Goal: Task Accomplishment & Management: Manage account settings

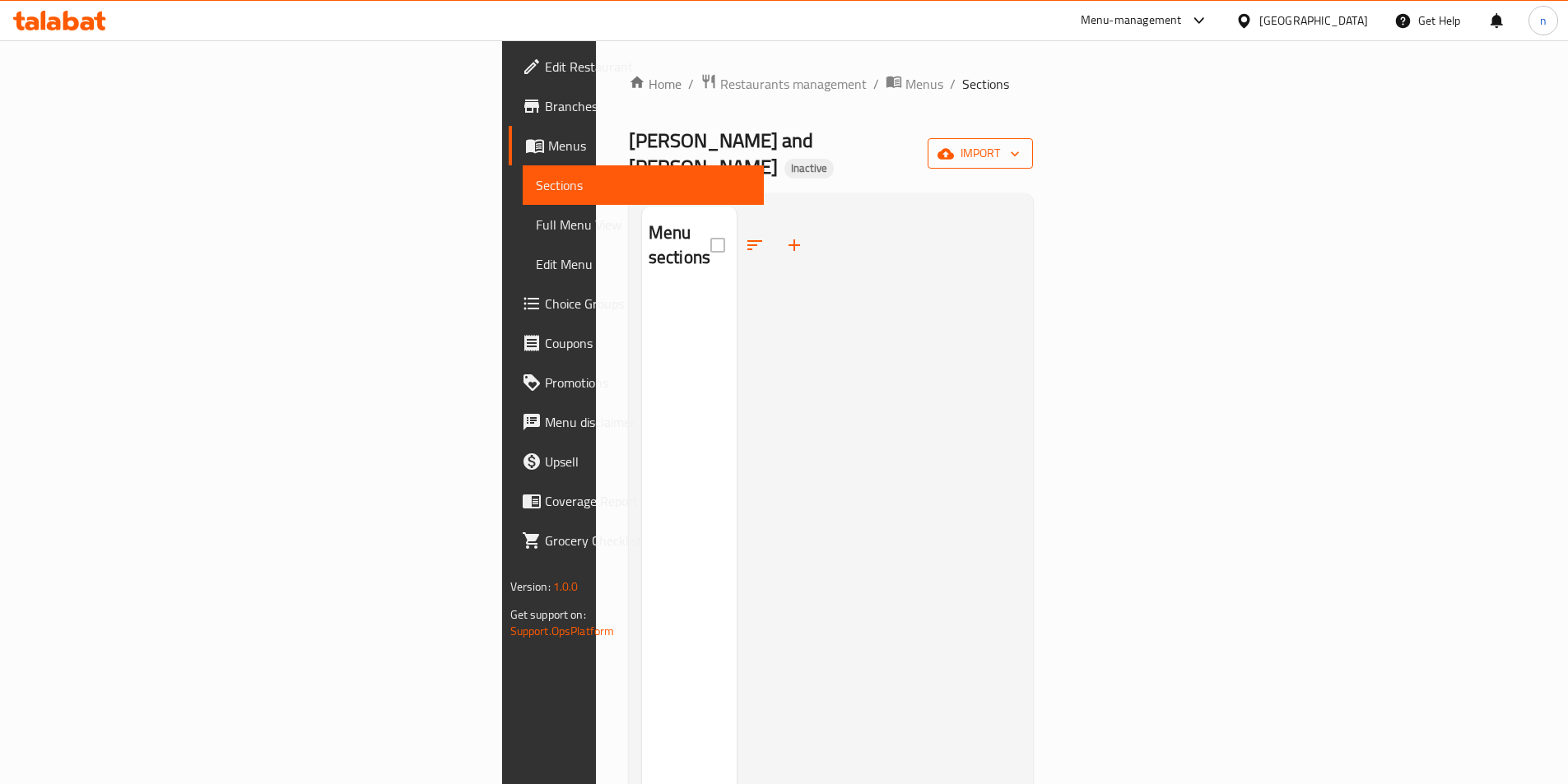
click at [1020, 143] on span "import" at bounding box center [980, 153] width 79 height 21
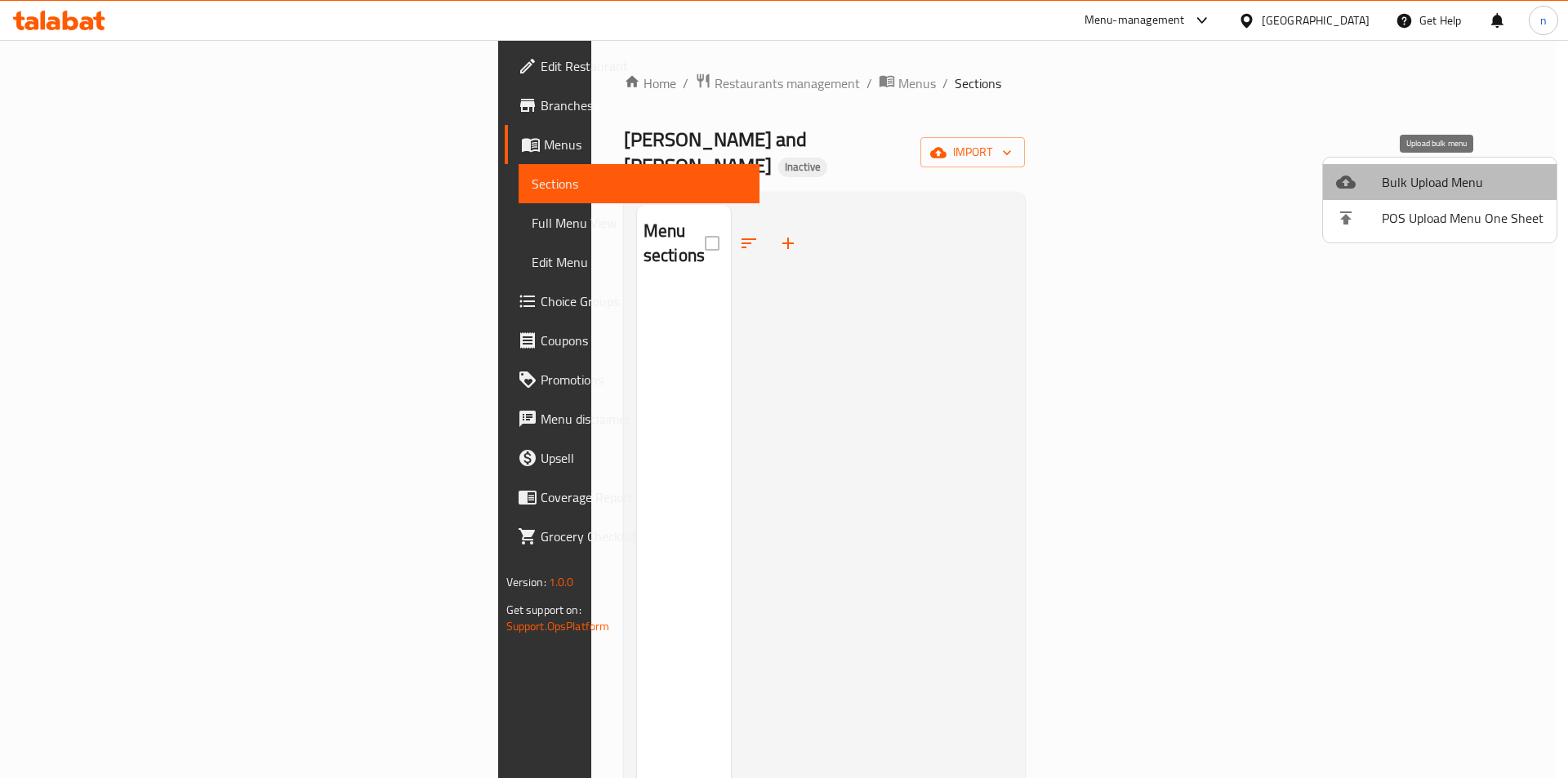
click at [1464, 182] on span "Bulk Upload Menu" at bounding box center [1462, 183] width 162 height 20
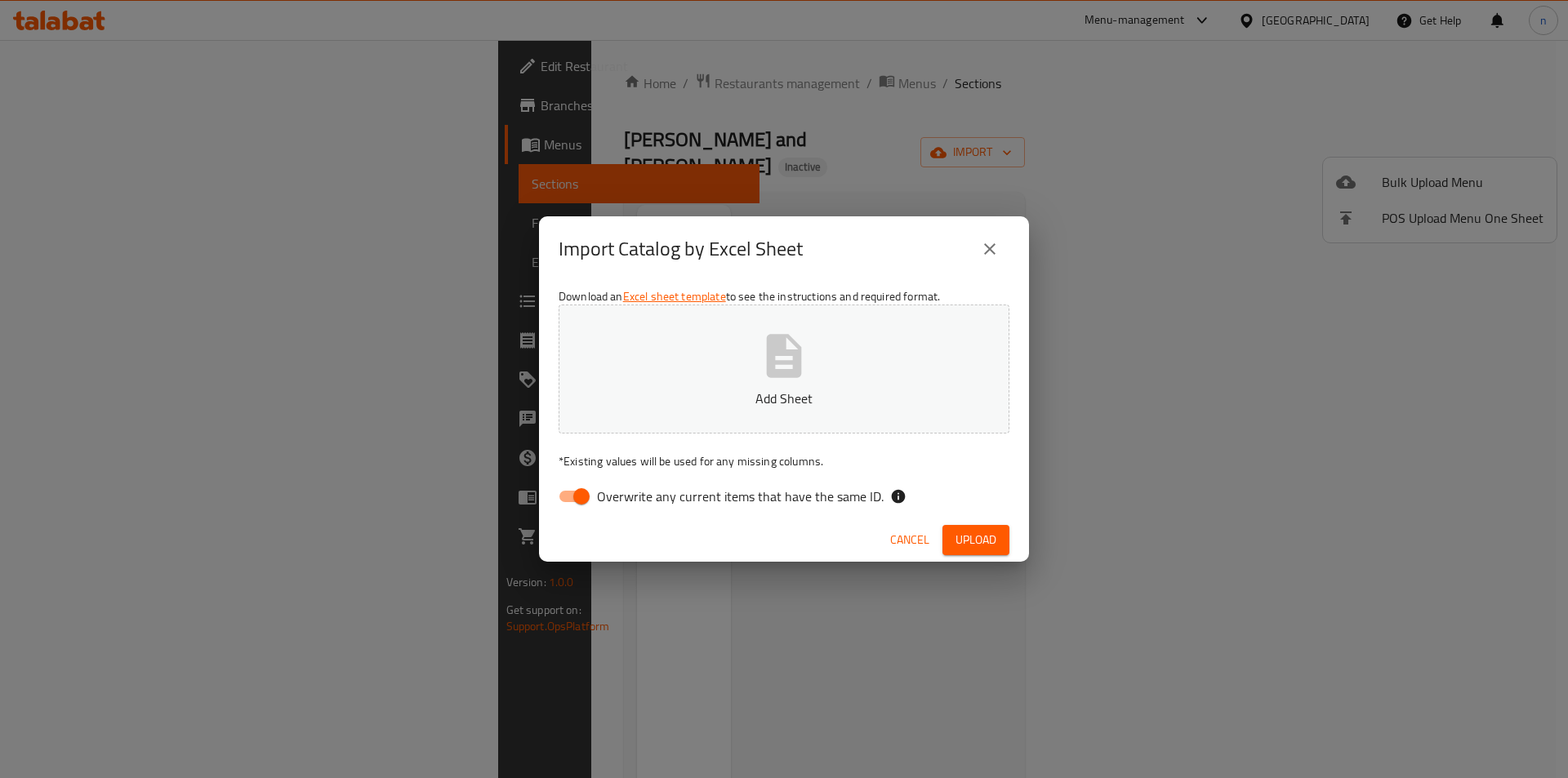
click at [579, 501] on input "Overwrite any current items that have the same ID." at bounding box center [581, 496] width 93 height 31
checkbox input "false"
click at [699, 377] on button "Add Sheet" at bounding box center [784, 369] width 451 height 129
click at [975, 542] on span "Upload" at bounding box center [975, 539] width 41 height 21
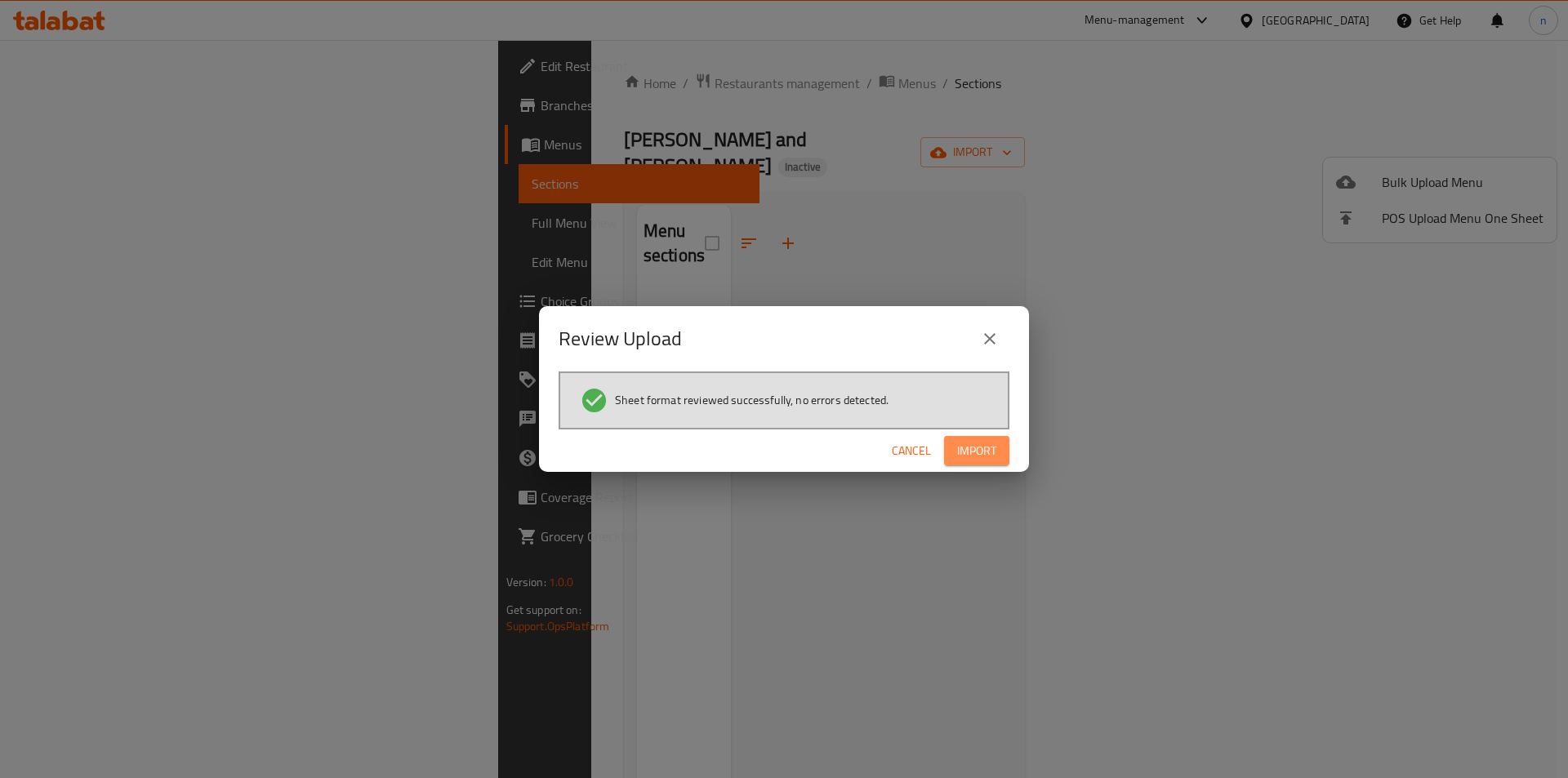
click at [977, 456] on span "Import" at bounding box center [976, 451] width 39 height 21
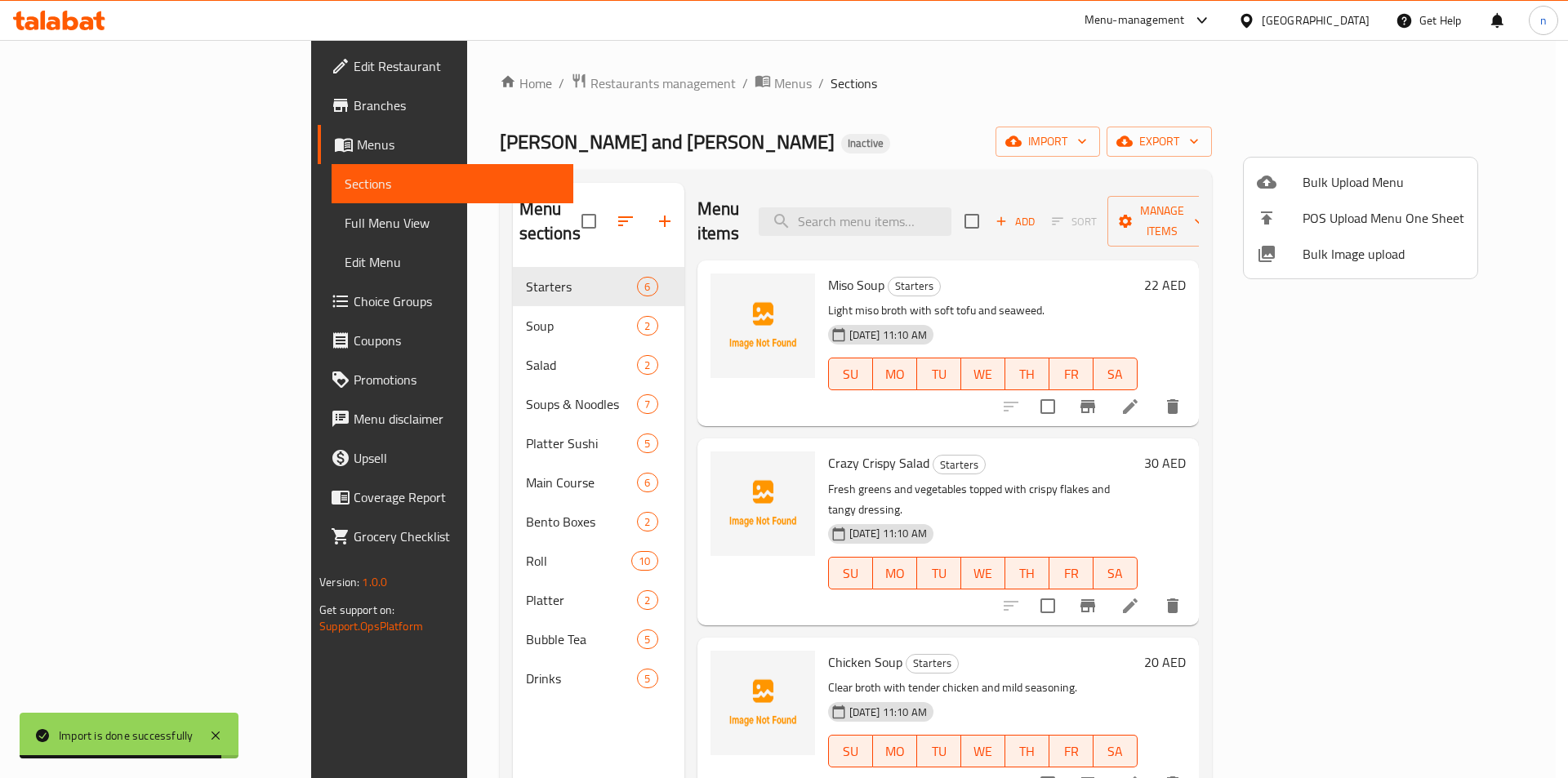
click at [101, 224] on div at bounding box center [784, 389] width 1568 height 778
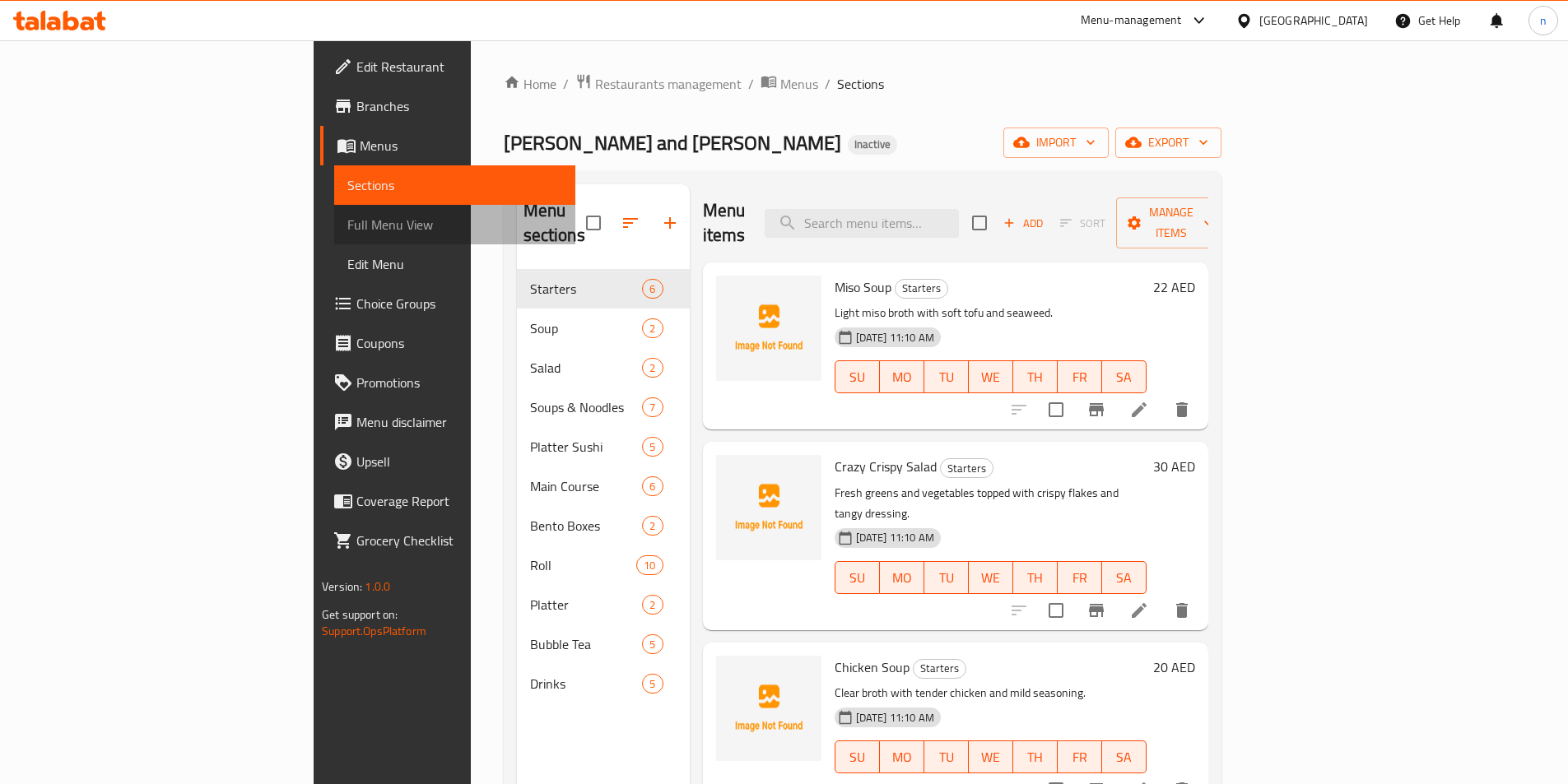
click at [347, 226] on span "Full Menu View" at bounding box center [455, 225] width 215 height 20
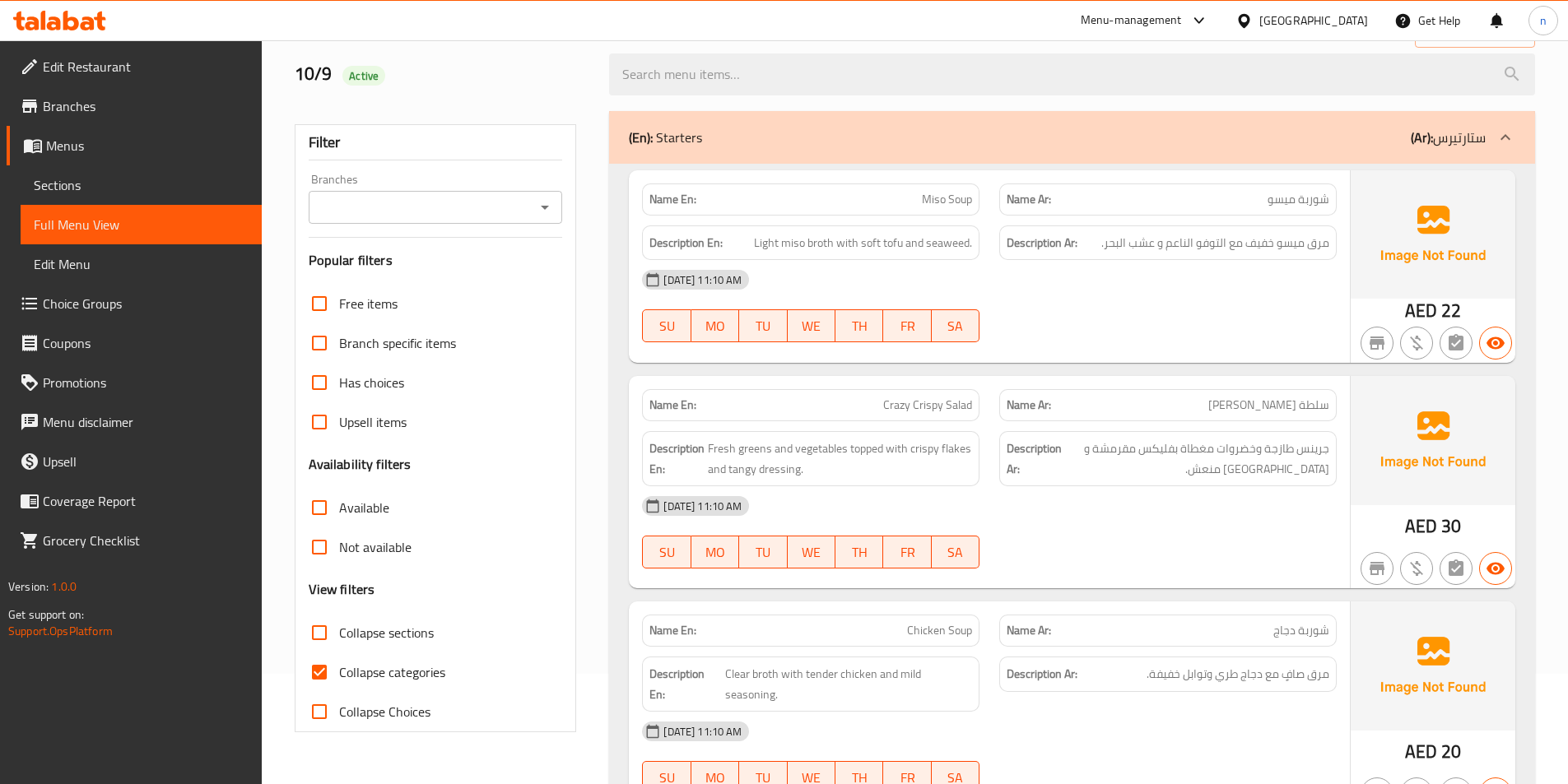
scroll to position [247, 0]
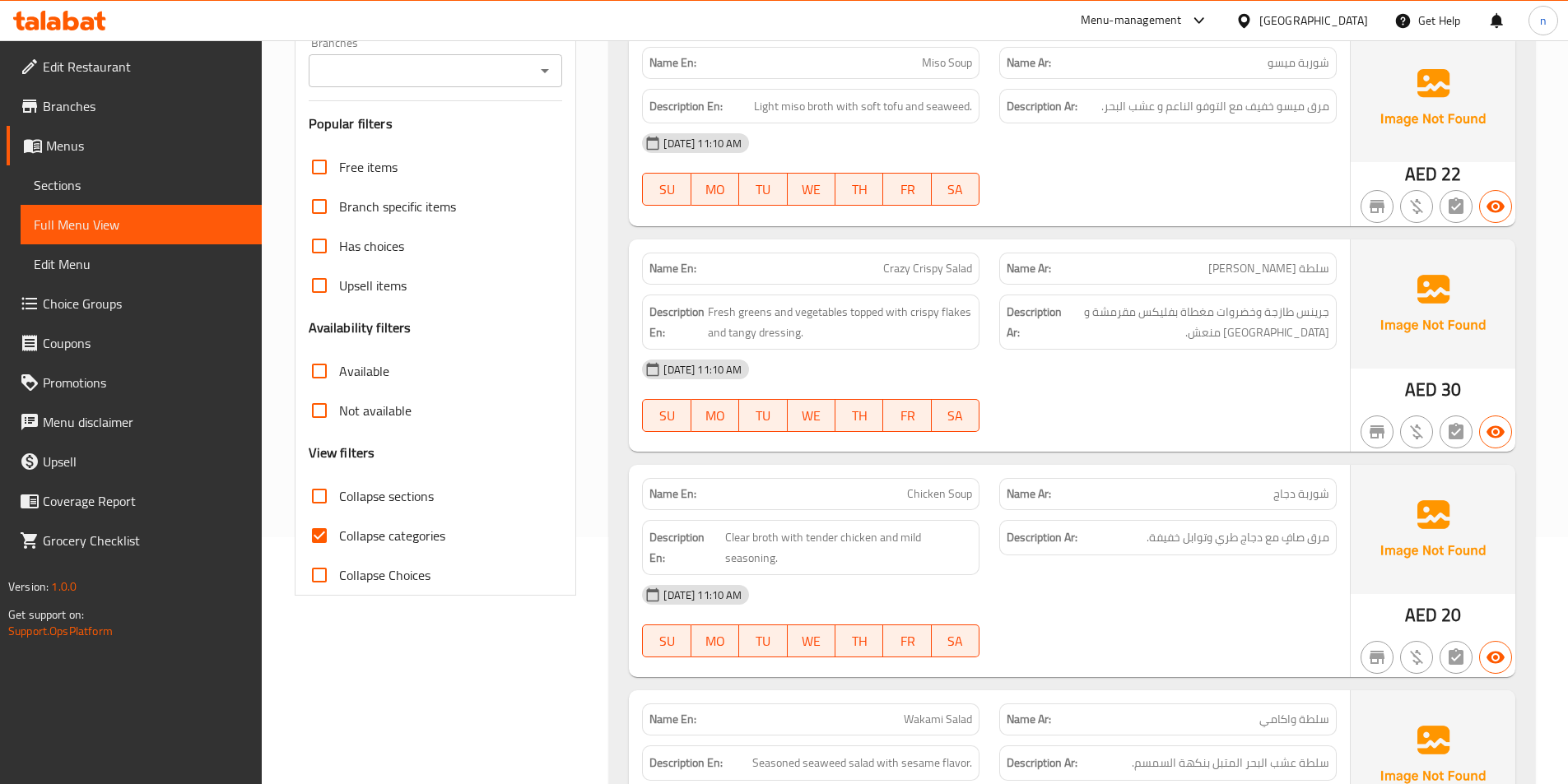
click at [328, 538] on input "Collapse categories" at bounding box center [319, 535] width 39 height 39
checkbox input "false"
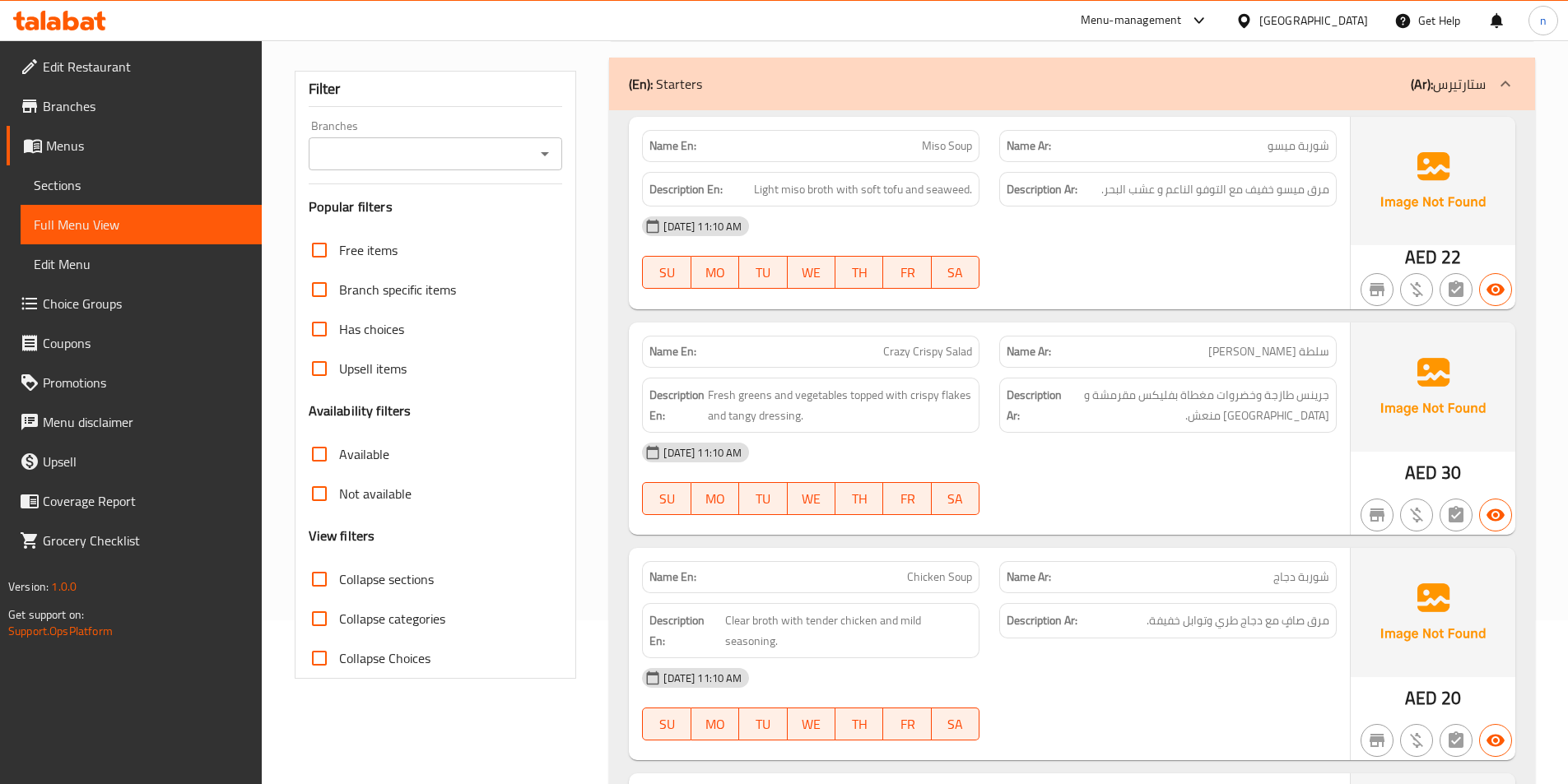
scroll to position [165, 0]
click at [131, 68] on span "Edit Restaurant" at bounding box center [146, 66] width 206 height 20
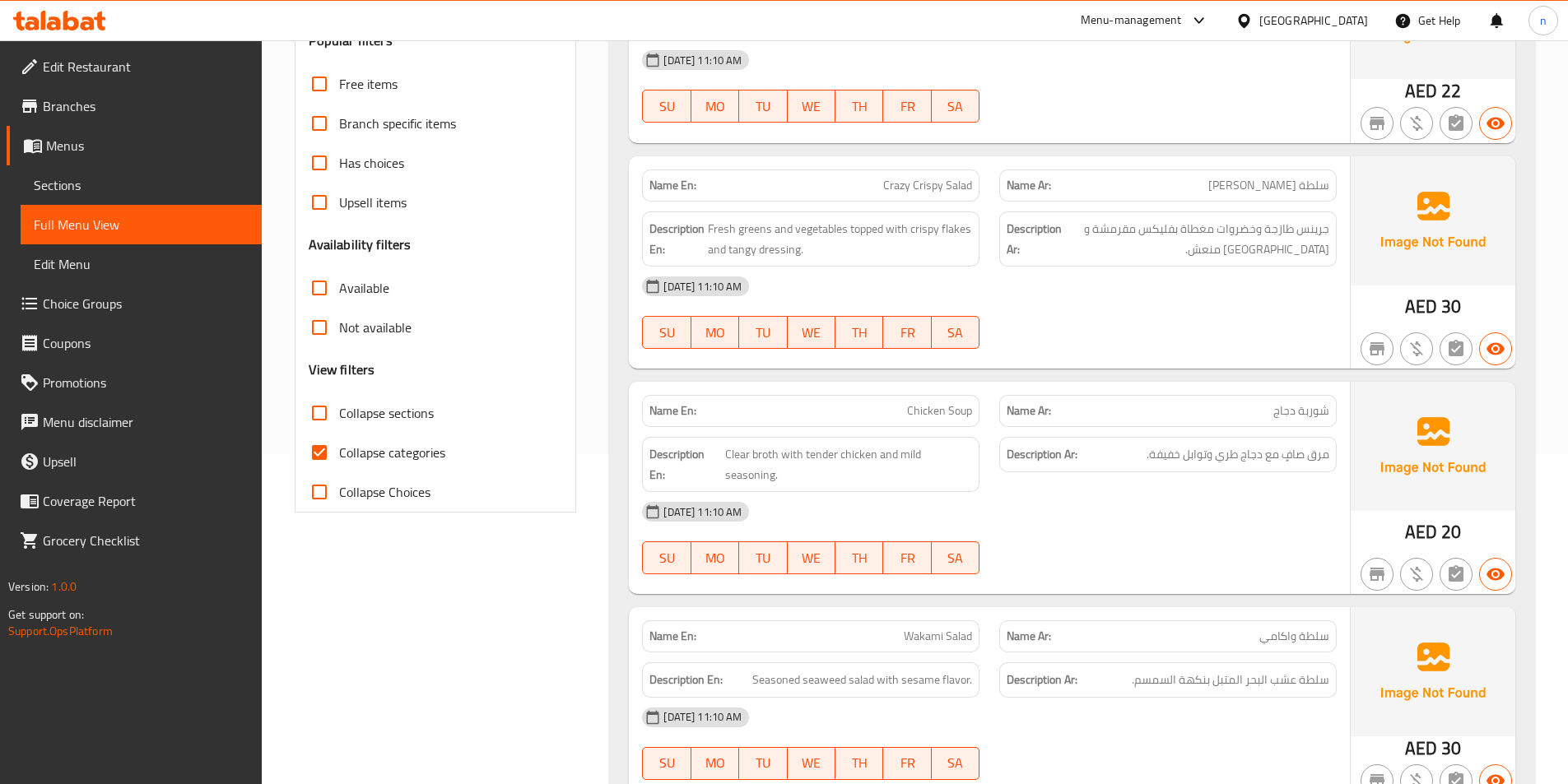
scroll to position [329, 0]
click at [313, 452] on input "Collapse categories" at bounding box center [319, 453] width 39 height 39
checkbox input "false"
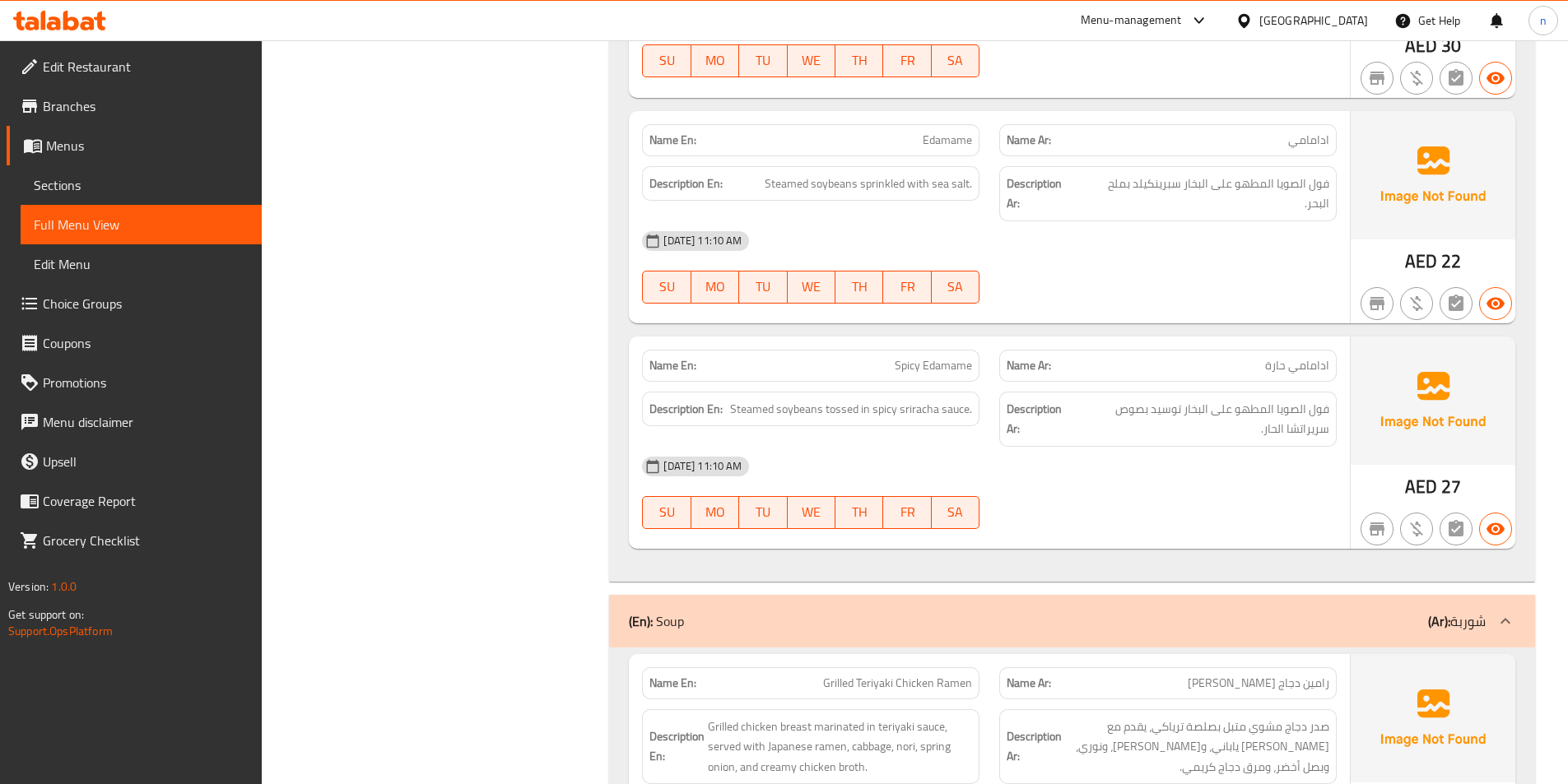
scroll to position [1070, 0]
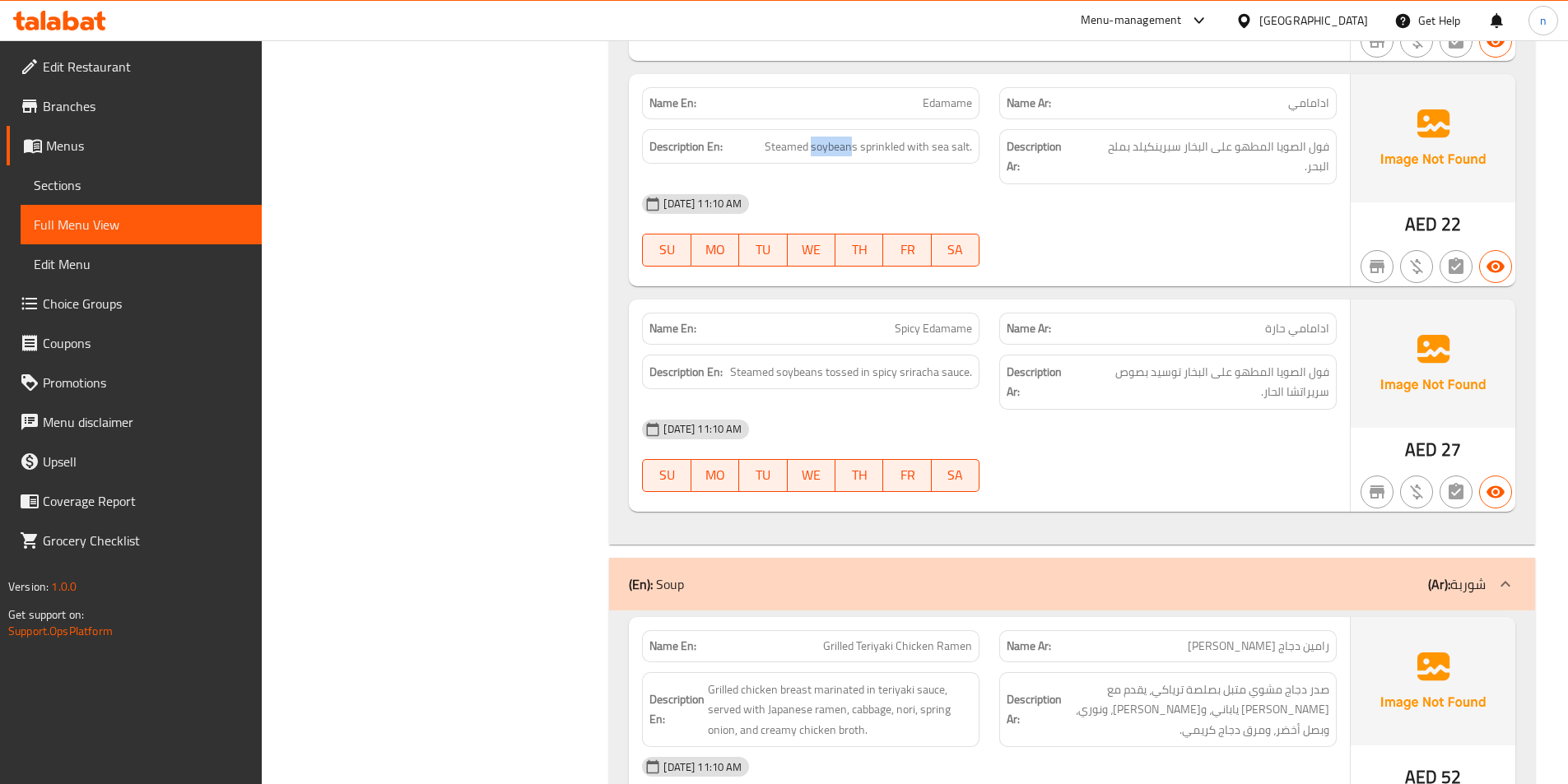
drag, startPoint x: 851, startPoint y: 149, endPoint x: 815, endPoint y: 162, distance: 38.3
click at [815, 162] on div "Description En: Steamed soybeans sprinkled with sea salt." at bounding box center [811, 147] width 337 height 36
click at [789, 149] on span "Steamed soybeans sprinkled with sea salt." at bounding box center [868, 147] width 208 height 21
drag, startPoint x: 875, startPoint y: 153, endPoint x: 886, endPoint y: 156, distance: 11.4
click at [886, 156] on span "Steamed soybeans sprinkled with sea salt." at bounding box center [868, 147] width 208 height 21
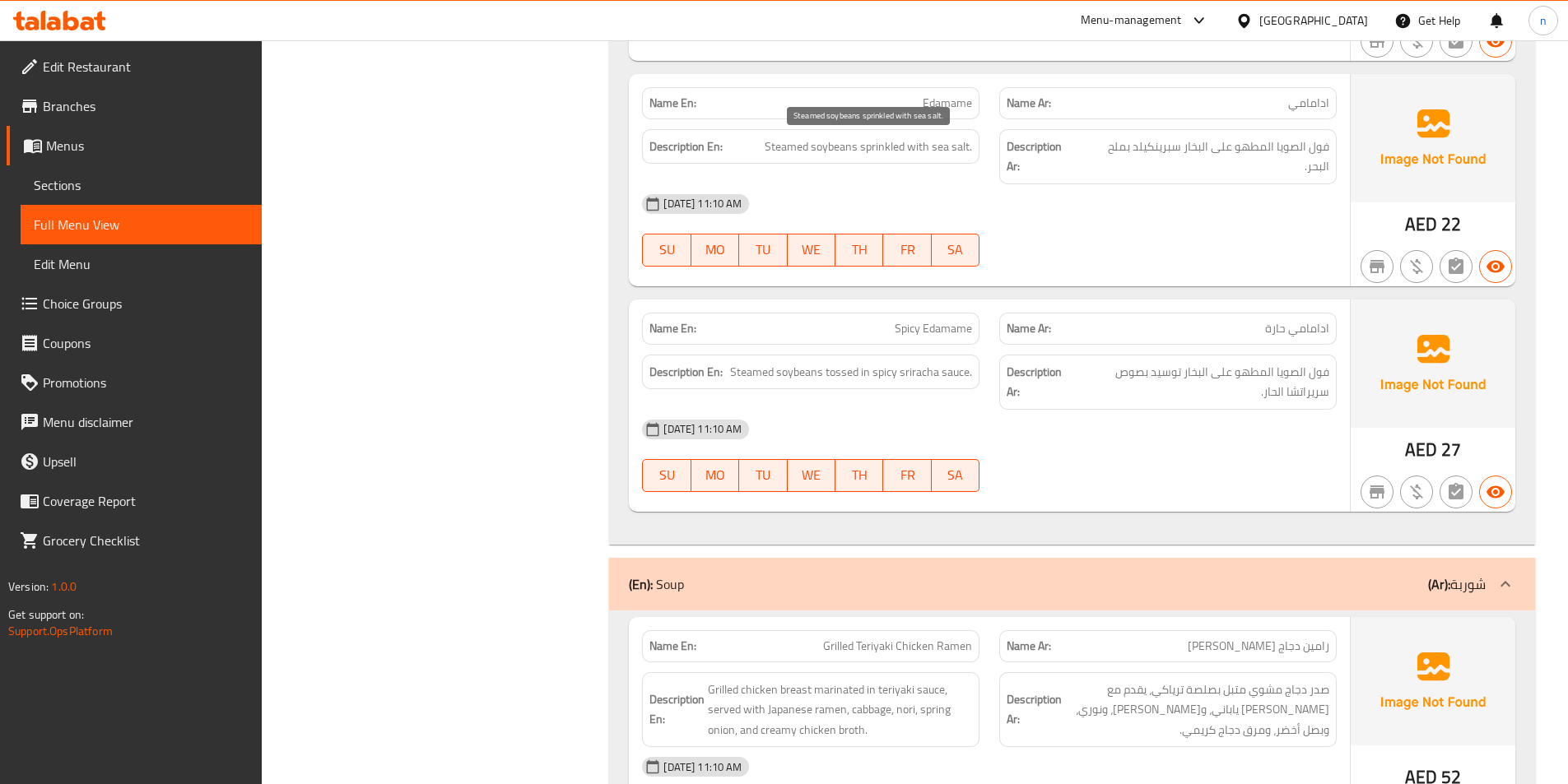
click at [925, 152] on span "Steamed soybeans sprinkled with sea salt." at bounding box center [868, 147] width 208 height 21
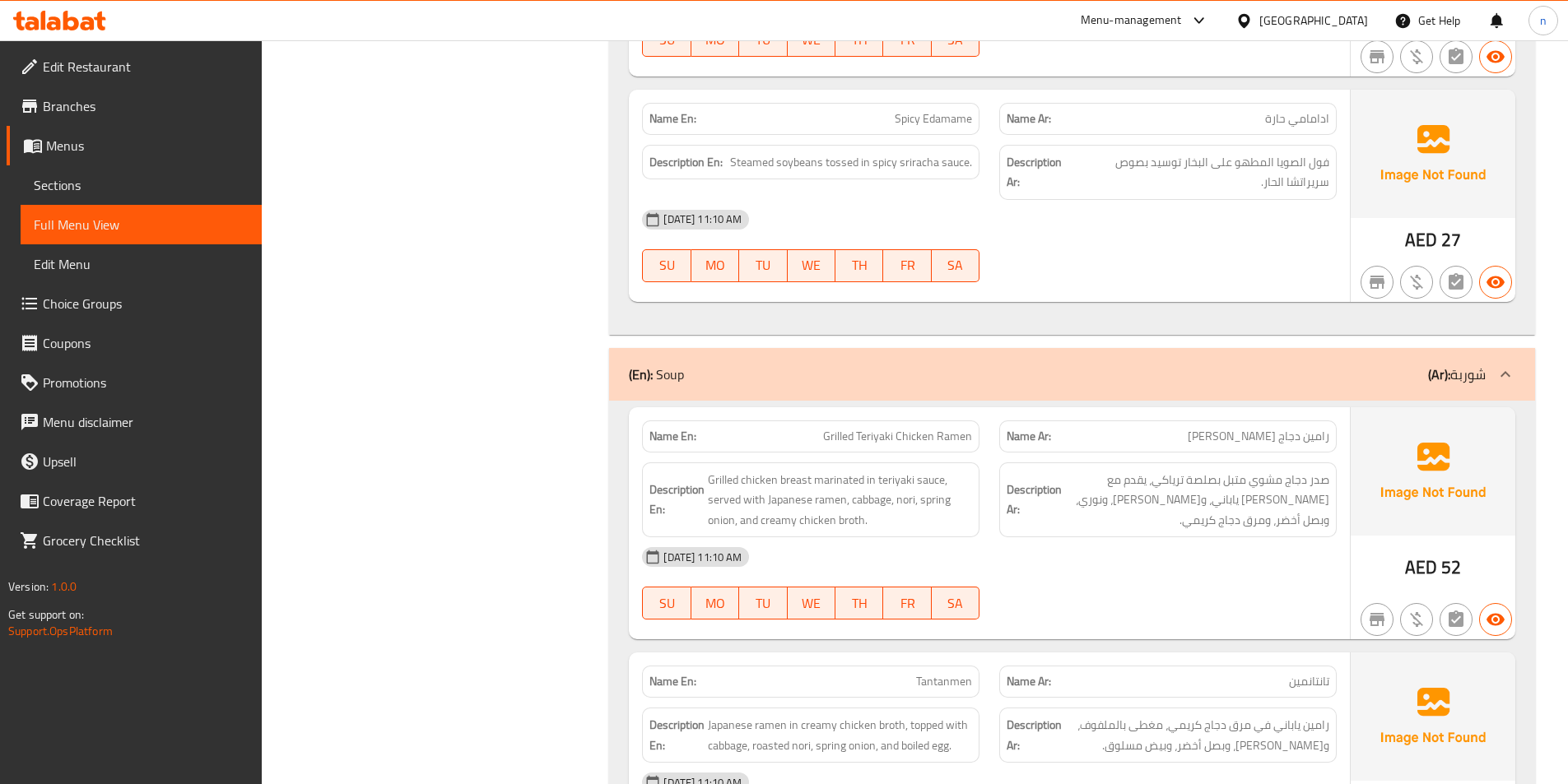
scroll to position [1317, 0]
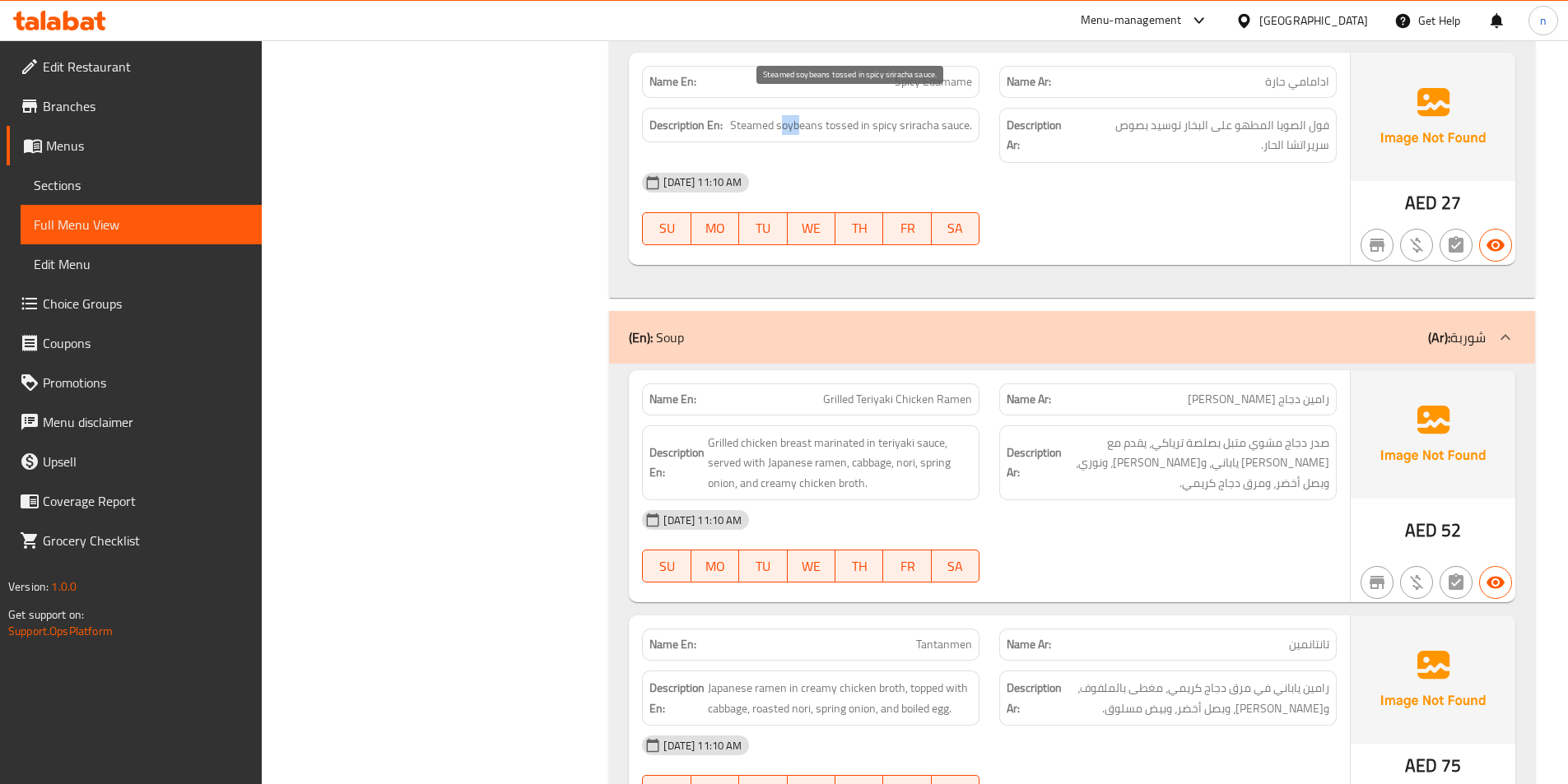
drag, startPoint x: 800, startPoint y: 111, endPoint x: 784, endPoint y: 108, distance: 16.3
click at [783, 115] on span "Steamed soybeans tossed in spicy sriracha sauce." at bounding box center [851, 125] width 242 height 21
drag, startPoint x: 843, startPoint y: 103, endPoint x: 857, endPoint y: 107, distance: 14.6
click at [857, 115] on span "Steamed soybeans tossed in spicy sriracha sauce." at bounding box center [851, 125] width 242 height 21
click at [937, 115] on span "Steamed soybeans tossed in spicy sriracha sauce." at bounding box center [851, 125] width 242 height 21
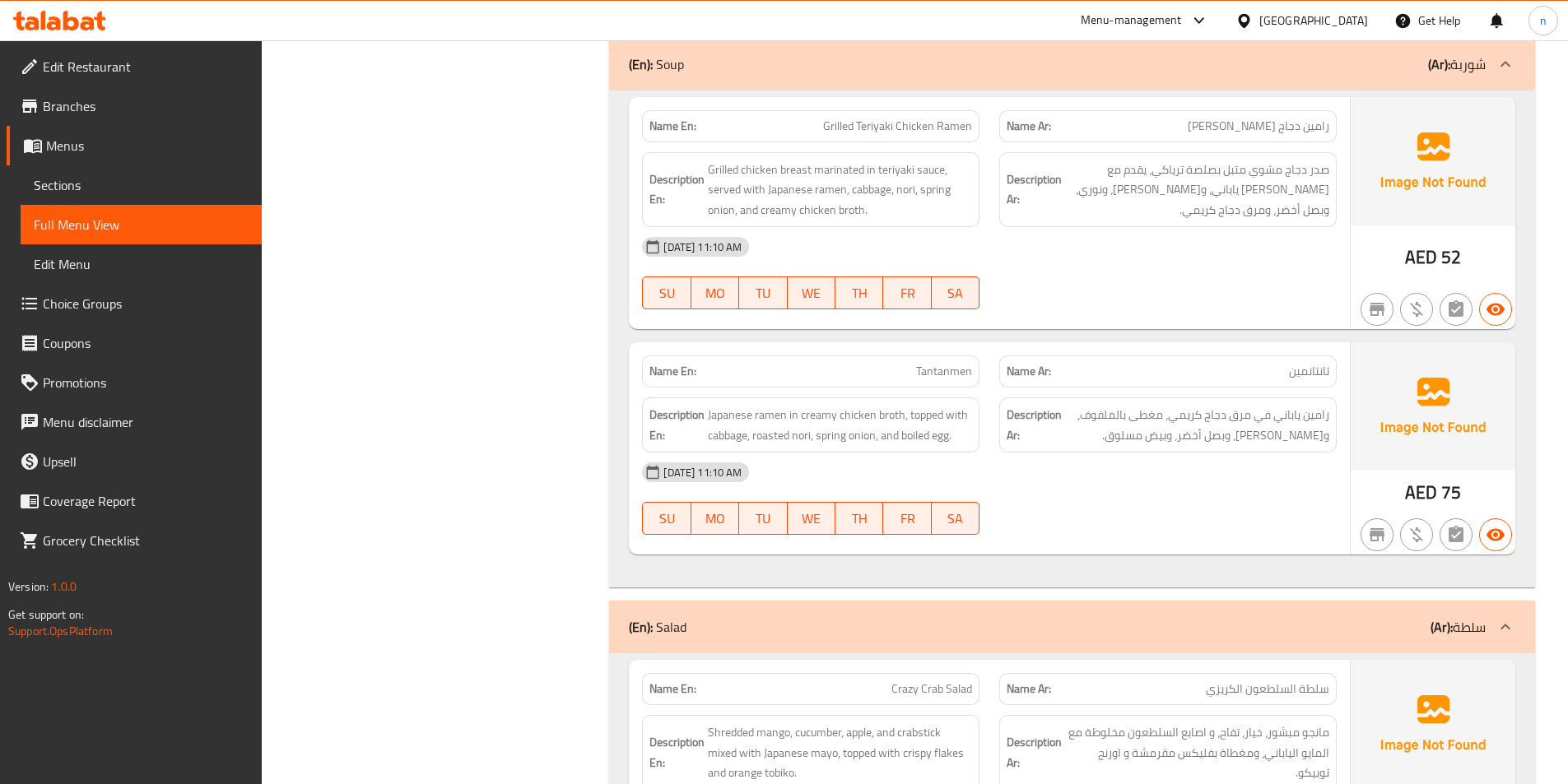
scroll to position [1563, 0]
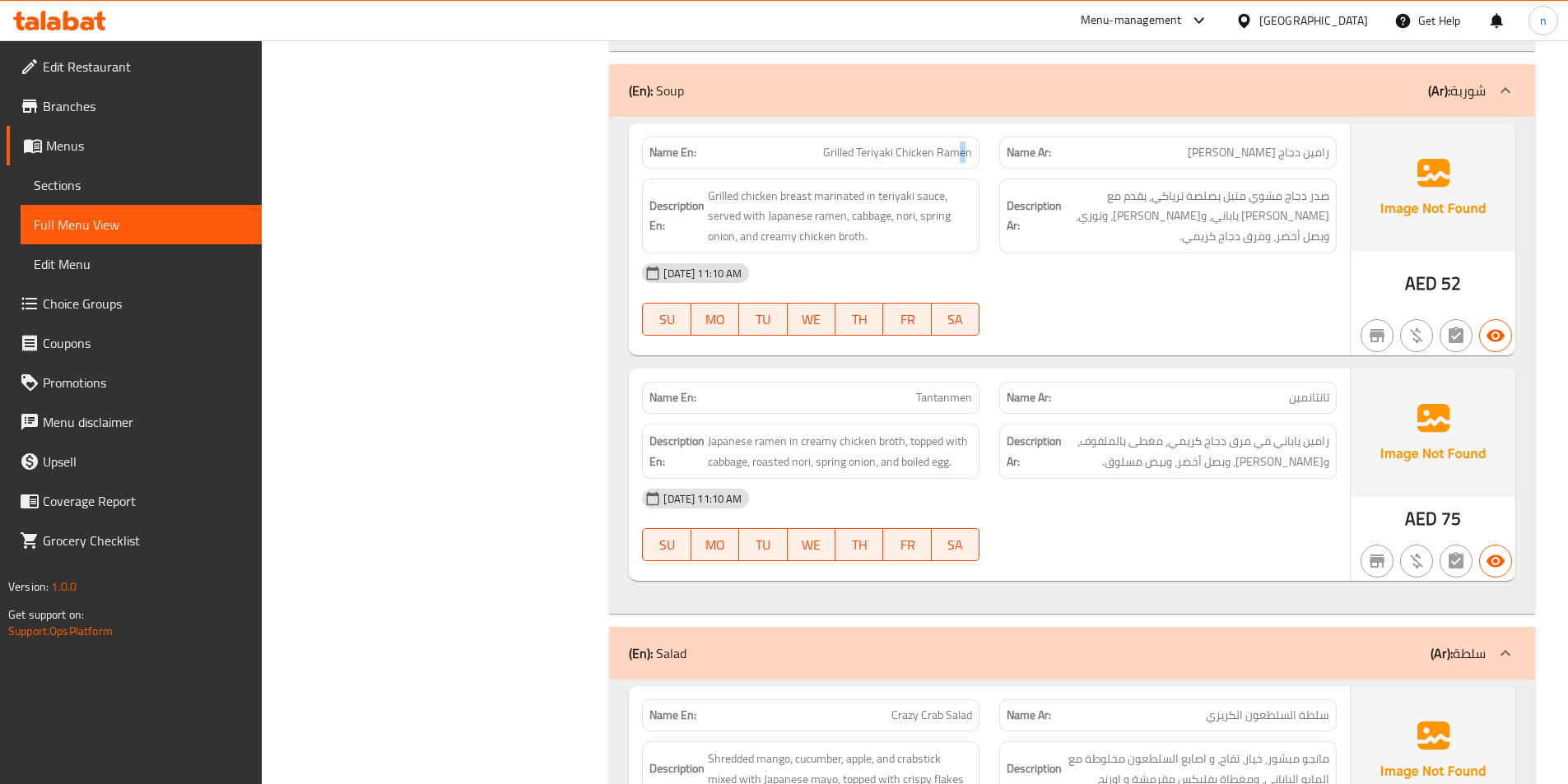
drag, startPoint x: 968, startPoint y: 134, endPoint x: 956, endPoint y: 132, distance: 12.2
click at [956, 144] on span "Grilled Teriyaki Chicken Ramen" at bounding box center [898, 152] width 149 height 17
click at [920, 144] on span "Grilled Teriyaki Chicken Ramen" at bounding box center [898, 152] width 149 height 17
drag, startPoint x: 879, startPoint y: 139, endPoint x: 887, endPoint y: 140, distance: 8.1
click at [887, 144] on span "Grilled Teriyaki Chicken Ramen" at bounding box center [898, 152] width 149 height 17
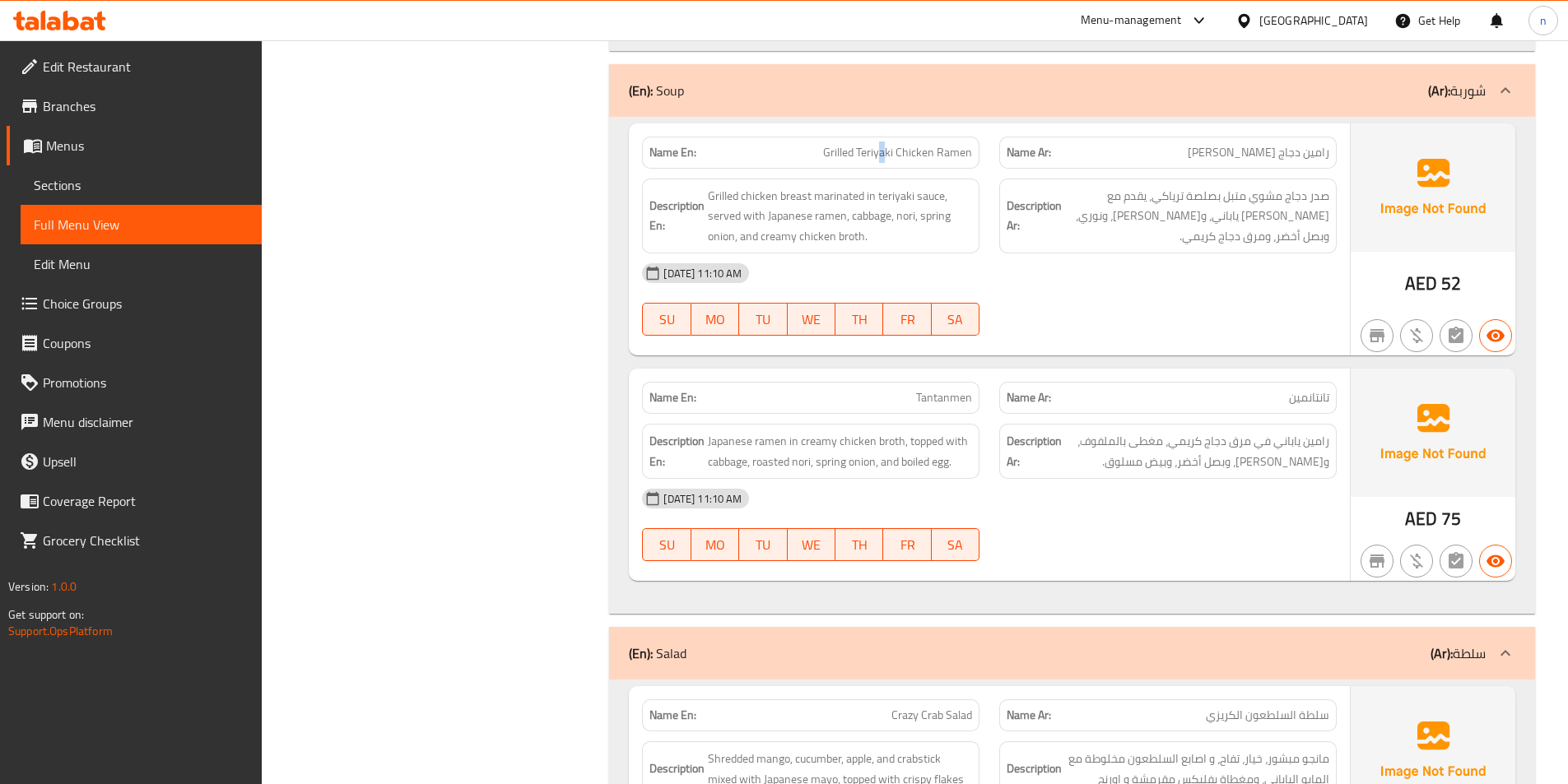
click at [879, 144] on span "Grilled Teriyaki Chicken Ramen" at bounding box center [898, 152] width 149 height 17
click at [831, 144] on span "Grilled Teriyaki Chicken Ramen" at bounding box center [898, 152] width 149 height 17
drag, startPoint x: 786, startPoint y: 178, endPoint x: 704, endPoint y: 182, distance: 82.1
click at [704, 186] on h6 "Description En: Grilled chicken breast marinated in teriyaki sauce, served with…" at bounding box center [811, 216] width 323 height 61
click at [932, 253] on div "[DATE] 11:10 AM" at bounding box center [989, 272] width 714 height 39
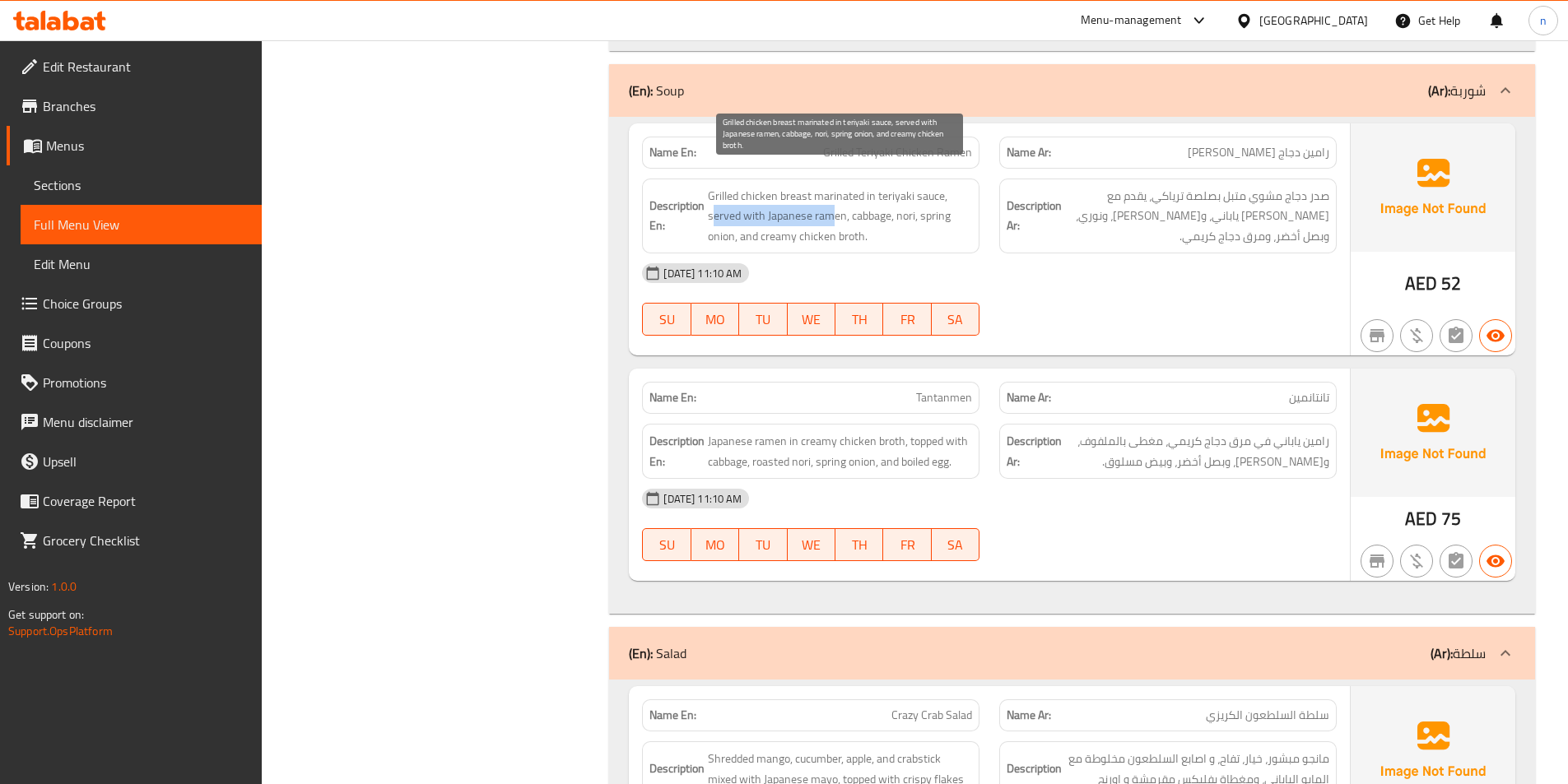
drag, startPoint x: 712, startPoint y: 197, endPoint x: 832, endPoint y: 201, distance: 120.1
click at [832, 201] on span "Grilled chicken breast marinated in teriyaki sauce, served with Japanese ramen,…" at bounding box center [840, 216] width 264 height 61
drag, startPoint x: 868, startPoint y: 202, endPoint x: 884, endPoint y: 206, distance: 16.5
click at [884, 206] on span "Grilled chicken breast marinated in teriyaki sauce, served with Japanese ramen,…" at bounding box center [840, 216] width 264 height 61
click at [904, 206] on span "Grilled chicken breast marinated in teriyaki sauce, served with Japanese ramen,…" at bounding box center [840, 216] width 264 height 61
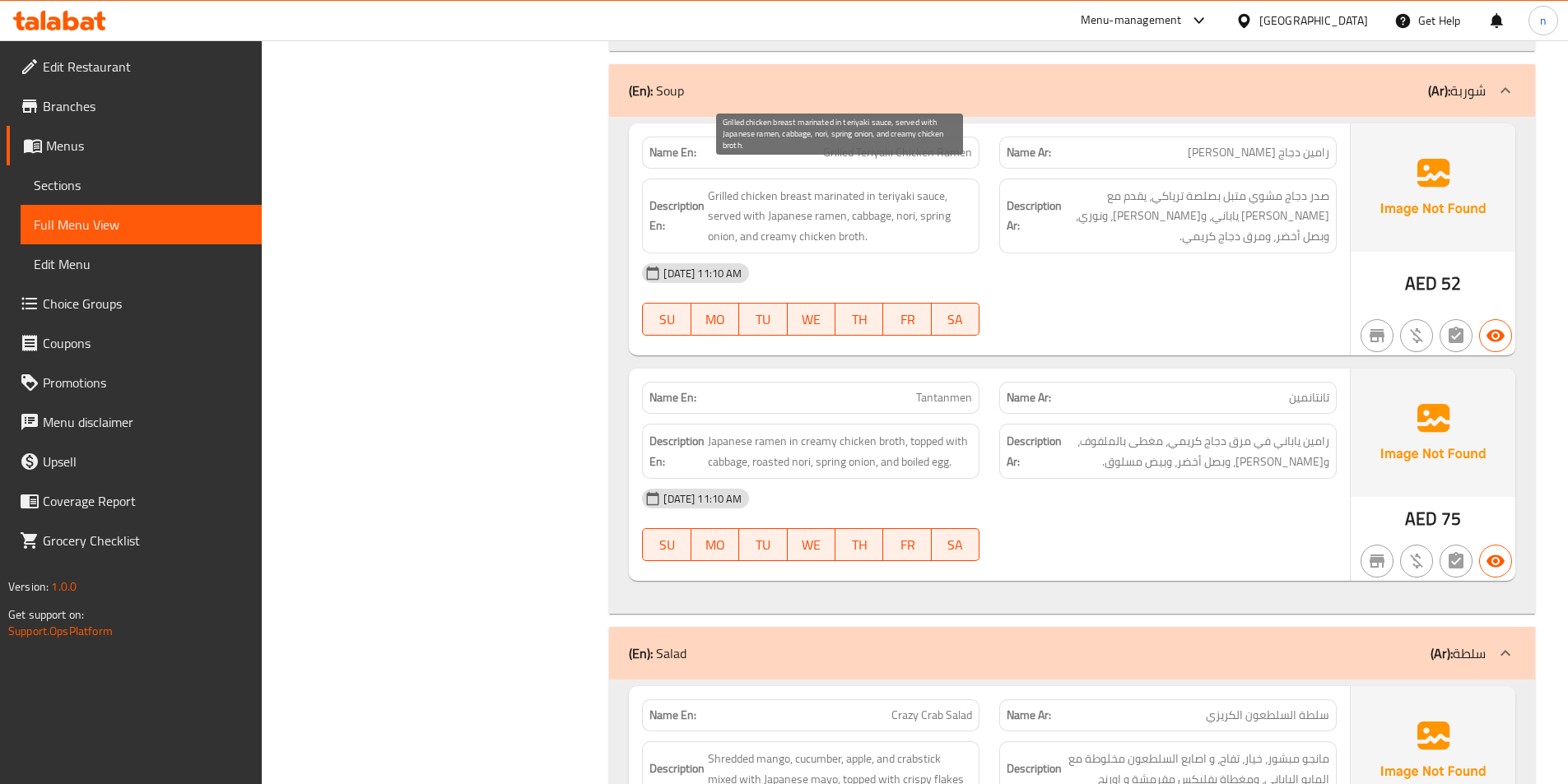
click at [712, 225] on span "Grilled chicken breast marinated in teriyaki sauce, served with Japanese ramen,…" at bounding box center [840, 216] width 264 height 61
drag, startPoint x: 764, startPoint y: 219, endPoint x: 870, endPoint y: 219, distance: 106.0
click at [870, 219] on span "Grilled chicken breast marinated in teriyaki sauce, served with Japanese ramen,…" at bounding box center [840, 216] width 264 height 61
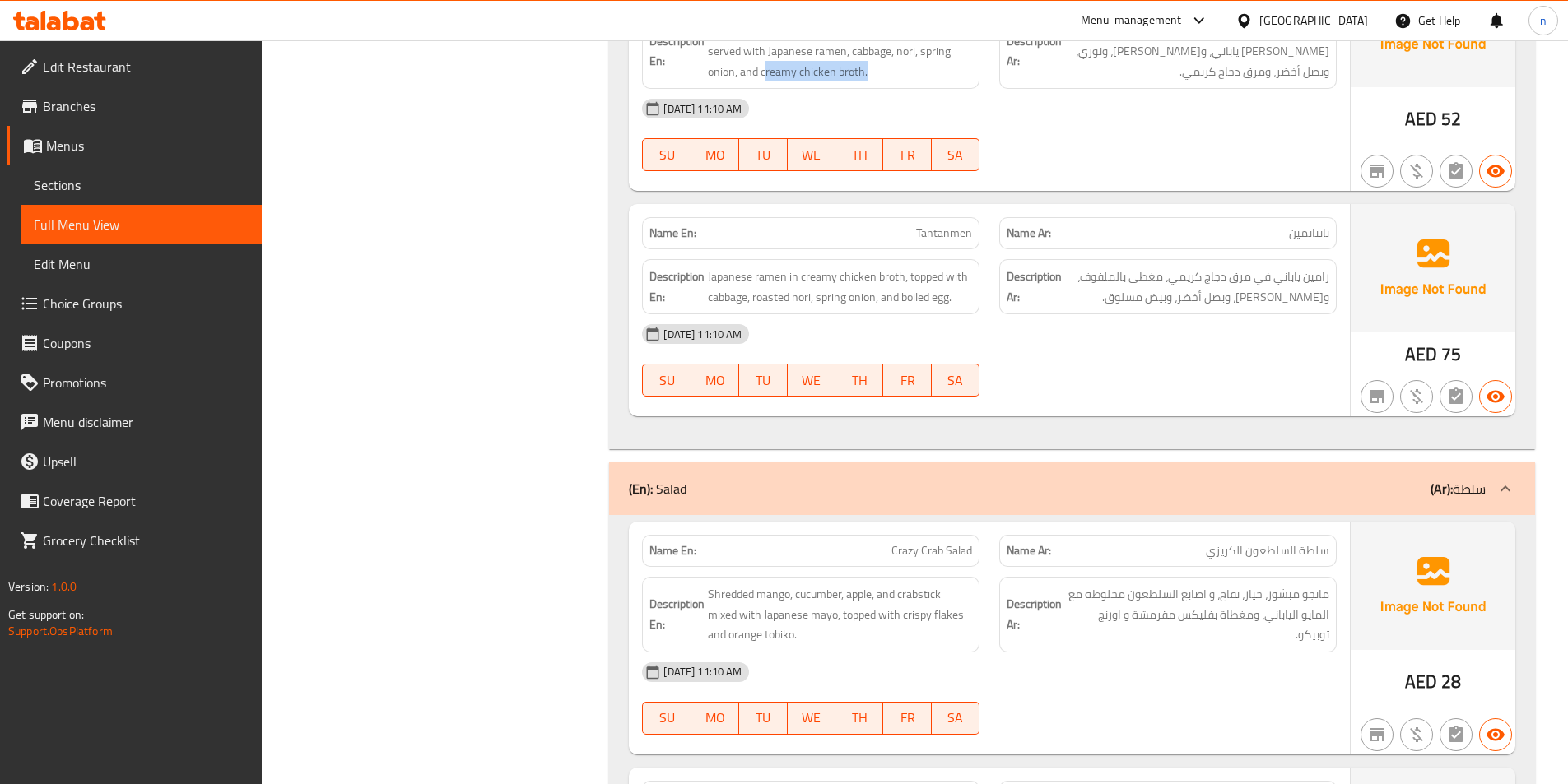
scroll to position [1810, 0]
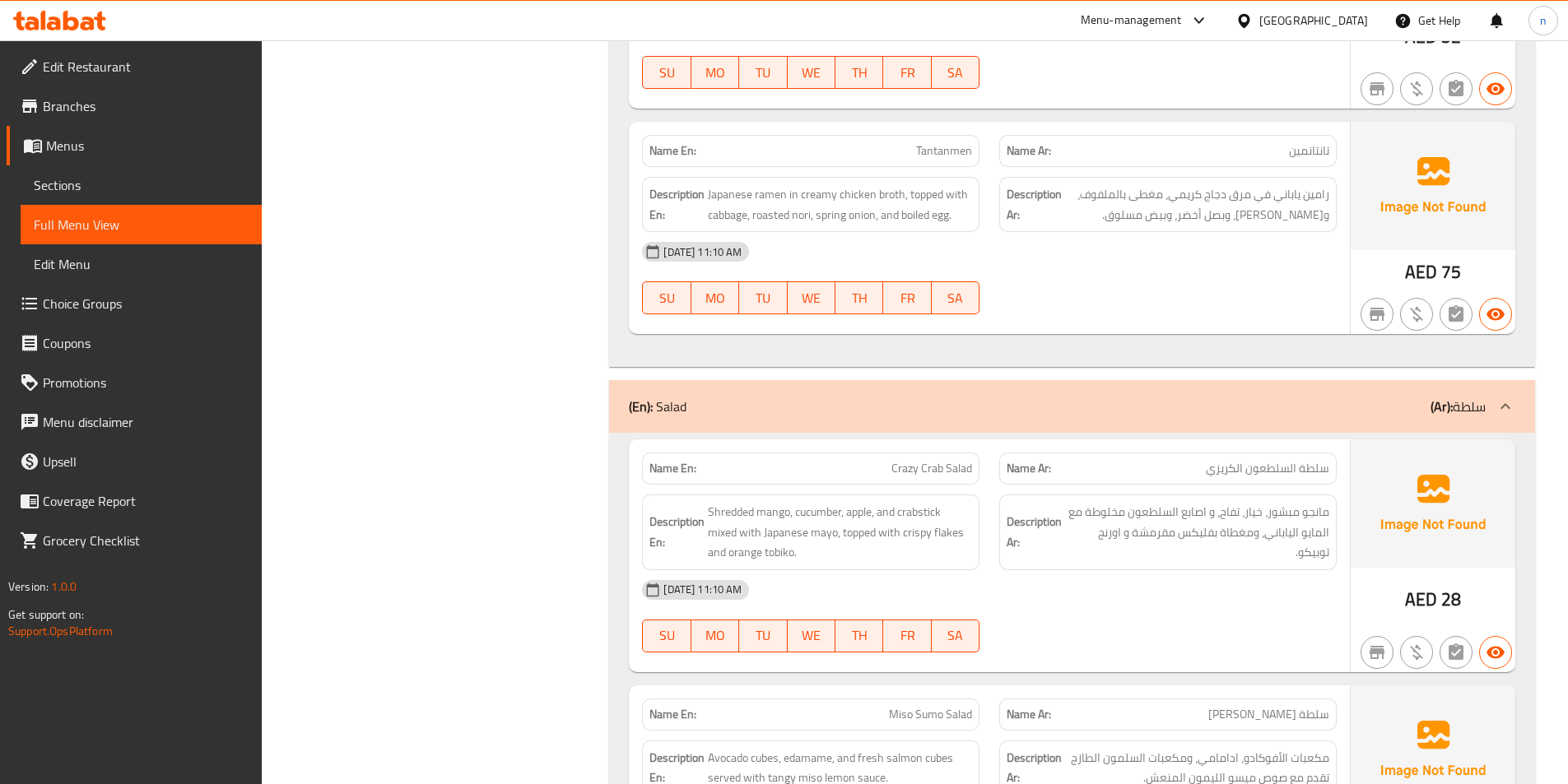
click at [1245, 239] on div "[DATE] 11:10 AM" at bounding box center [989, 251] width 714 height 39
drag, startPoint x: 921, startPoint y: 176, endPoint x: 932, endPoint y: 178, distance: 11.2
click at [932, 184] on span "Japanese ramen in creamy chicken broth, topped with cabbage, roasted nori, spri…" at bounding box center [840, 204] width 264 height 40
click at [716, 200] on span "Japanese ramen in creamy chicken broth, topped with cabbage, roasted nori, spri…" at bounding box center [840, 204] width 264 height 40
drag, startPoint x: 761, startPoint y: 196, endPoint x: 805, endPoint y: 201, distance: 44.3
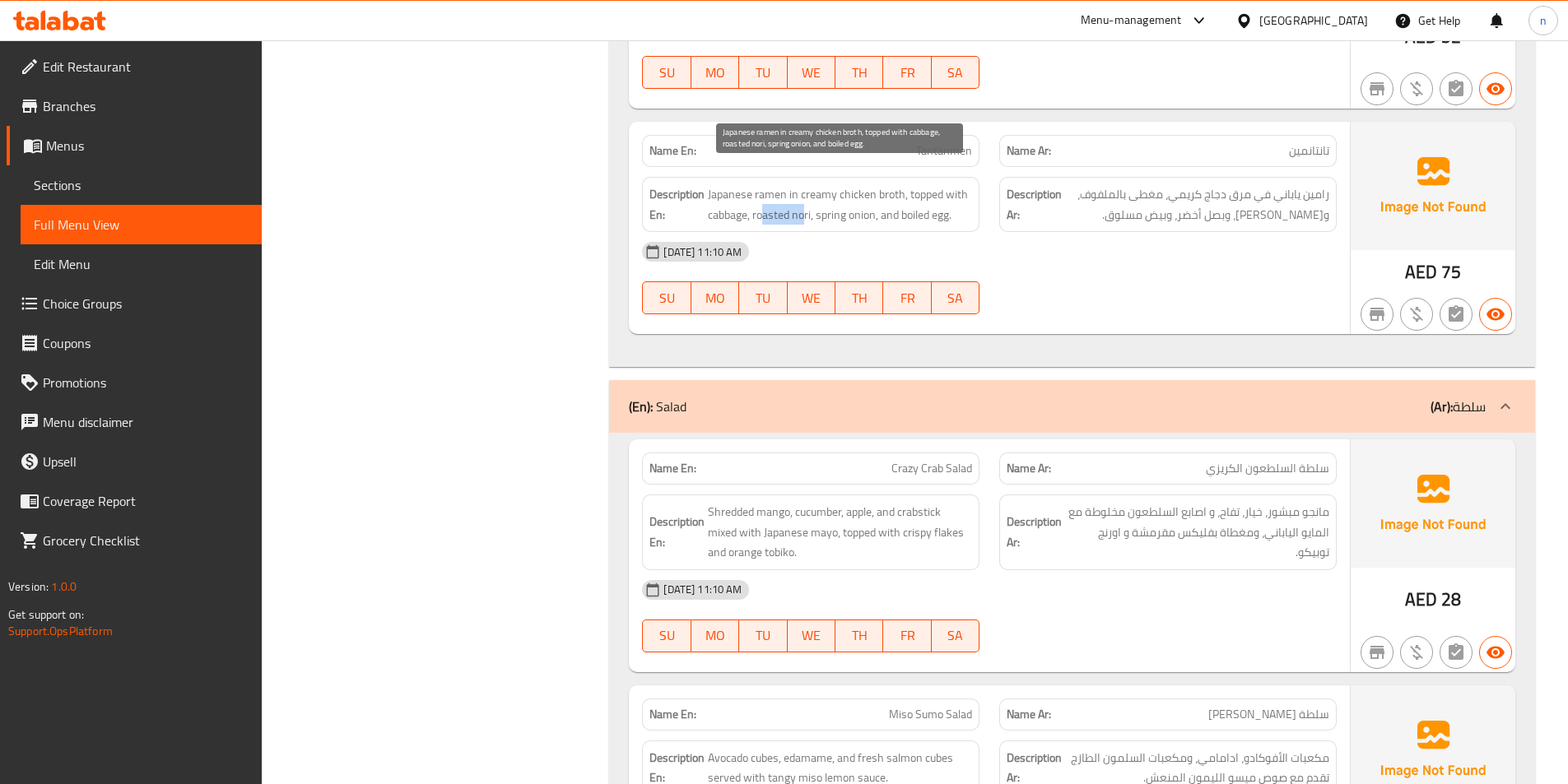
click at [805, 201] on span "Japanese ramen in creamy chicken broth, topped with cabbage, roasted nori, spri…" at bounding box center [840, 204] width 264 height 40
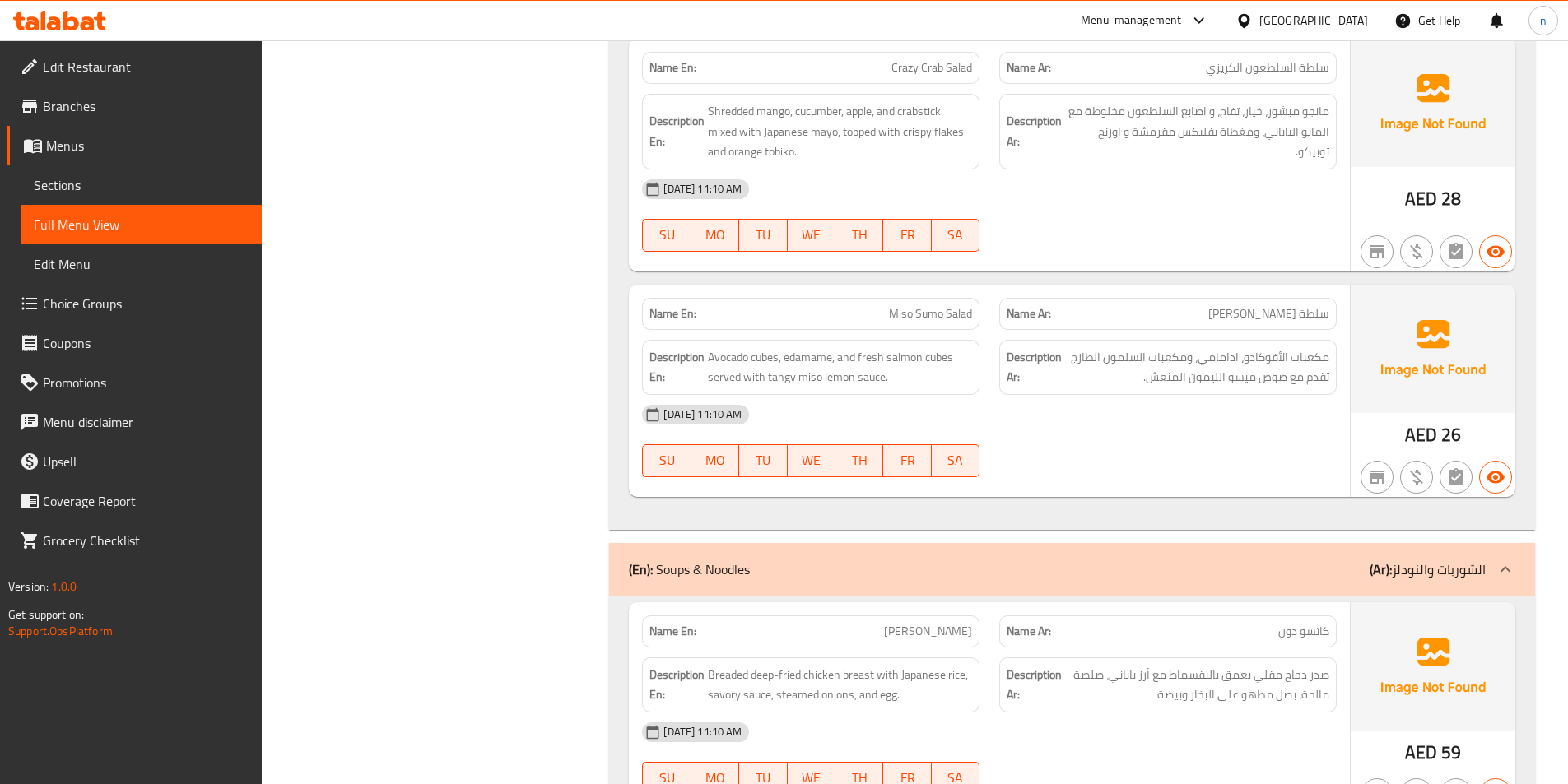
scroll to position [2139, 0]
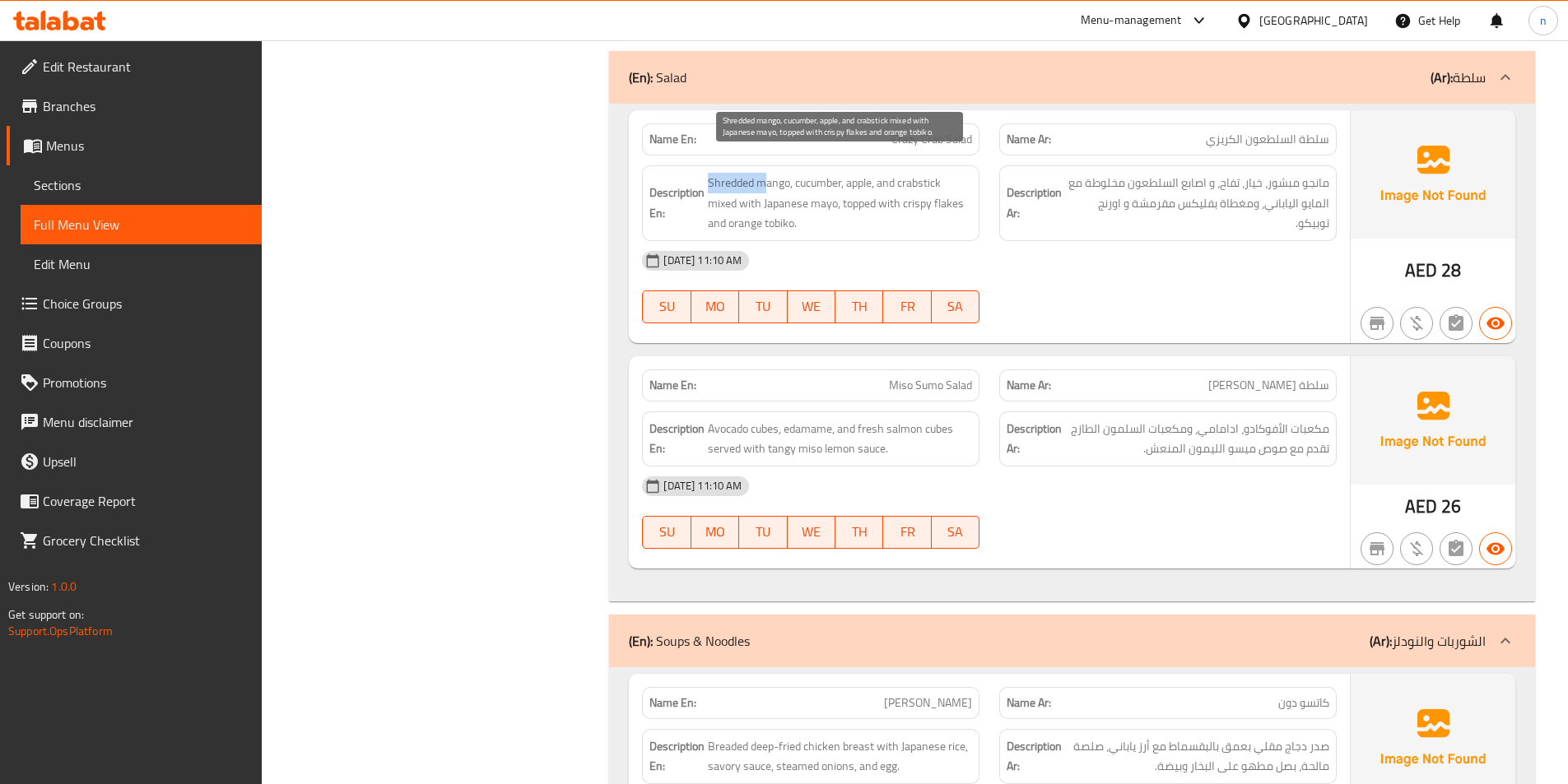
drag, startPoint x: 709, startPoint y: 167, endPoint x: 765, endPoint y: 166, distance: 56.0
click at [765, 173] on span "Shredded mango, cucumber, apple, and crabstick mixed with Japanese mayo, topped…" at bounding box center [840, 203] width 264 height 61
click at [818, 173] on span "Shredded mango, cucumber, apple, and crabstick mixed with Japanese mayo, topped…" at bounding box center [840, 203] width 264 height 61
click at [875, 173] on span "Shredded mango, cucumber, apple, and crabstick mixed with Japanese mayo, topped…" at bounding box center [840, 203] width 264 height 61
drag, startPoint x: 935, startPoint y: 166, endPoint x: 914, endPoint y: 165, distance: 21.0
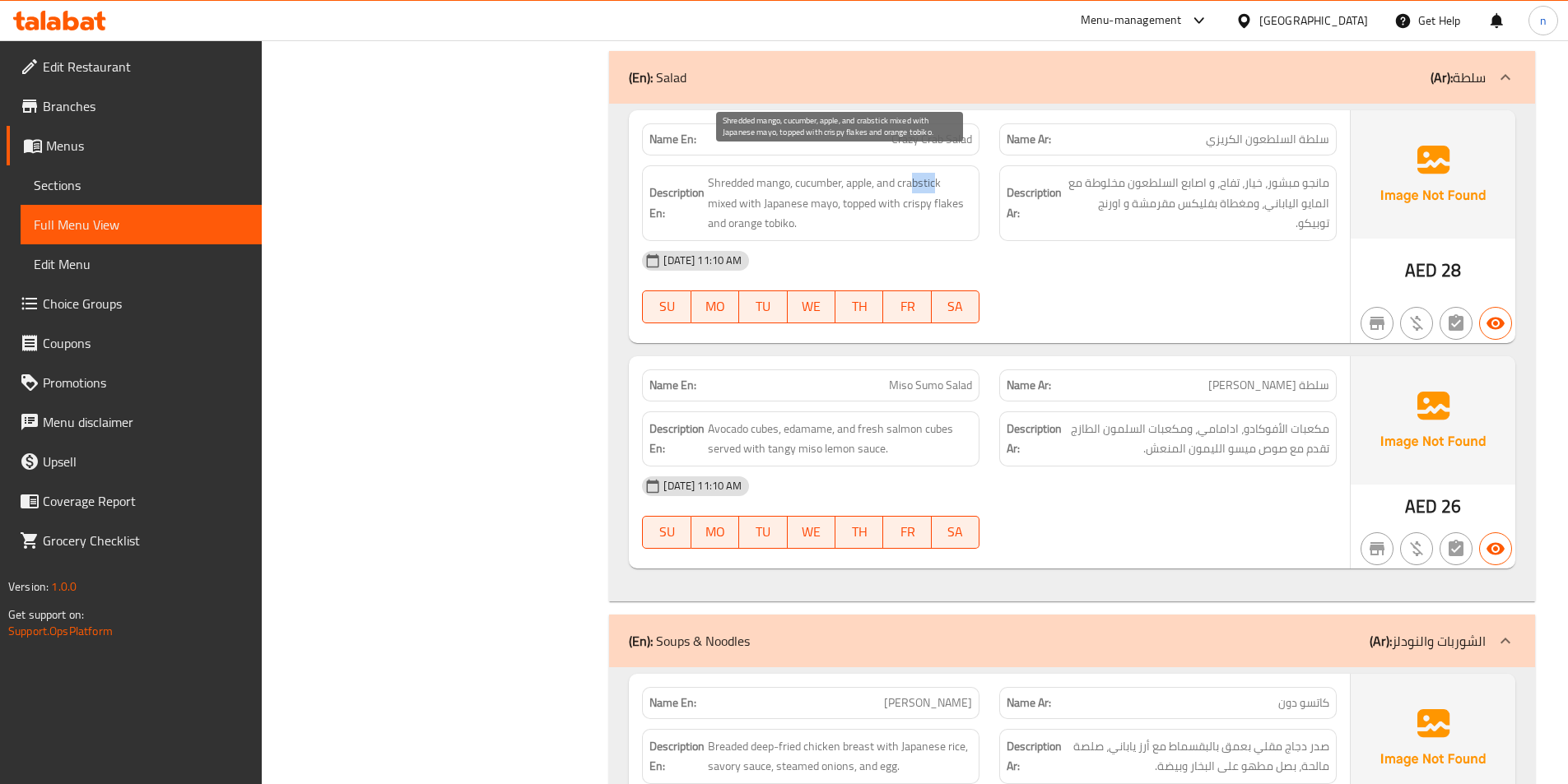
click at [914, 173] on span "Shredded mango, cucumber, apple, and crabstick mixed with Japanese mayo, topped…" at bounding box center [840, 203] width 264 height 61
drag, startPoint x: 726, startPoint y: 191, endPoint x: 815, endPoint y: 193, distance: 89.0
click at [815, 193] on span "Shredded mango, cucumber, apple, and crabstick mixed with Japanese mayo, topped…" at bounding box center [840, 203] width 264 height 61
drag, startPoint x: 863, startPoint y: 180, endPoint x: 957, endPoint y: 188, distance: 94.3
click at [957, 188] on span "Shredded mango, cucumber, apple, and crabstick mixed with Japanese mayo, topped…" at bounding box center [840, 203] width 264 height 61
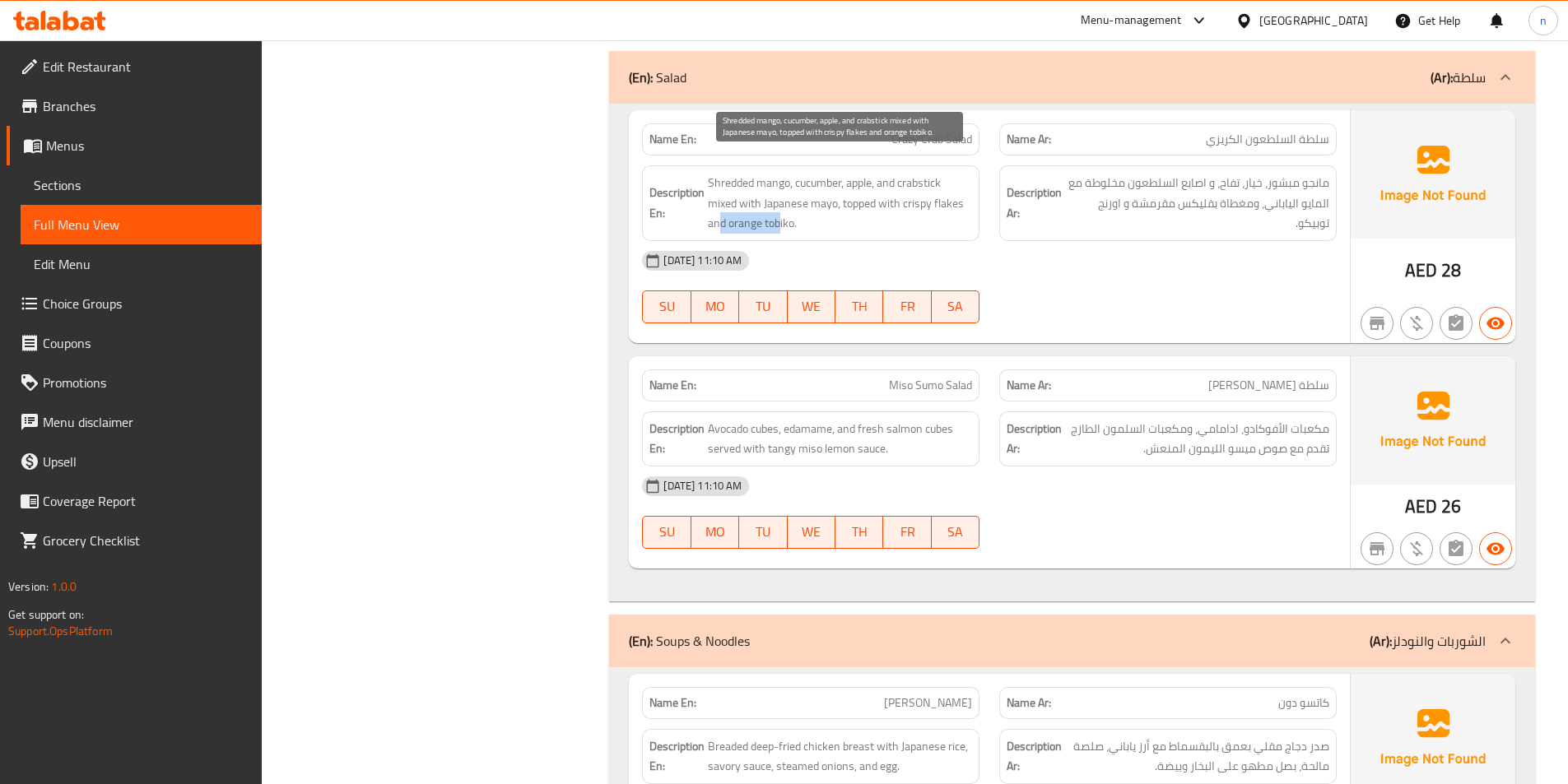
drag, startPoint x: 718, startPoint y: 206, endPoint x: 781, endPoint y: 209, distance: 63.1
click at [781, 209] on span "Shredded mango, cucumber, apple, and crabstick mixed with Japanese mayo, topped…" at bounding box center [840, 203] width 264 height 61
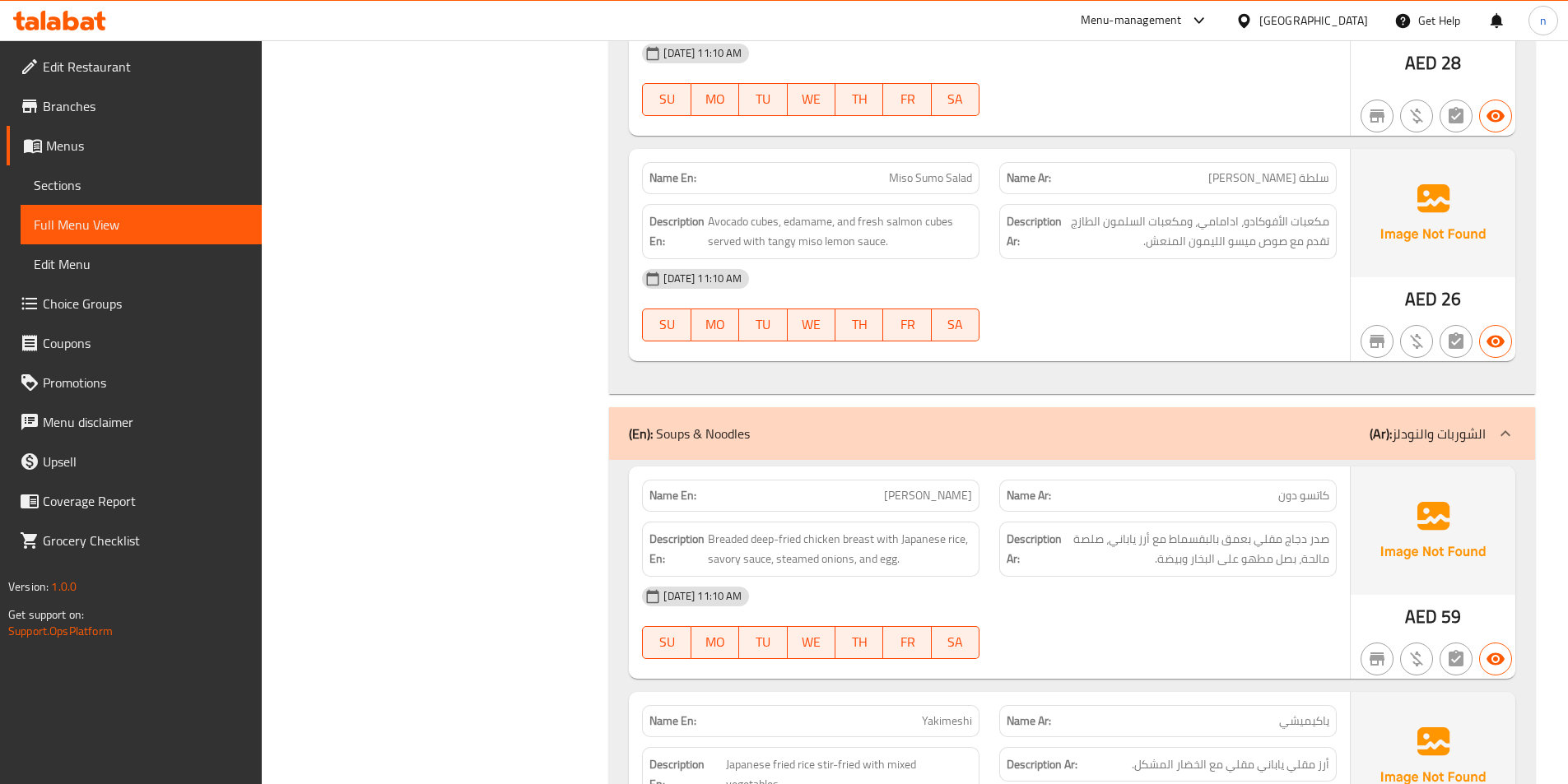
scroll to position [2386, 0]
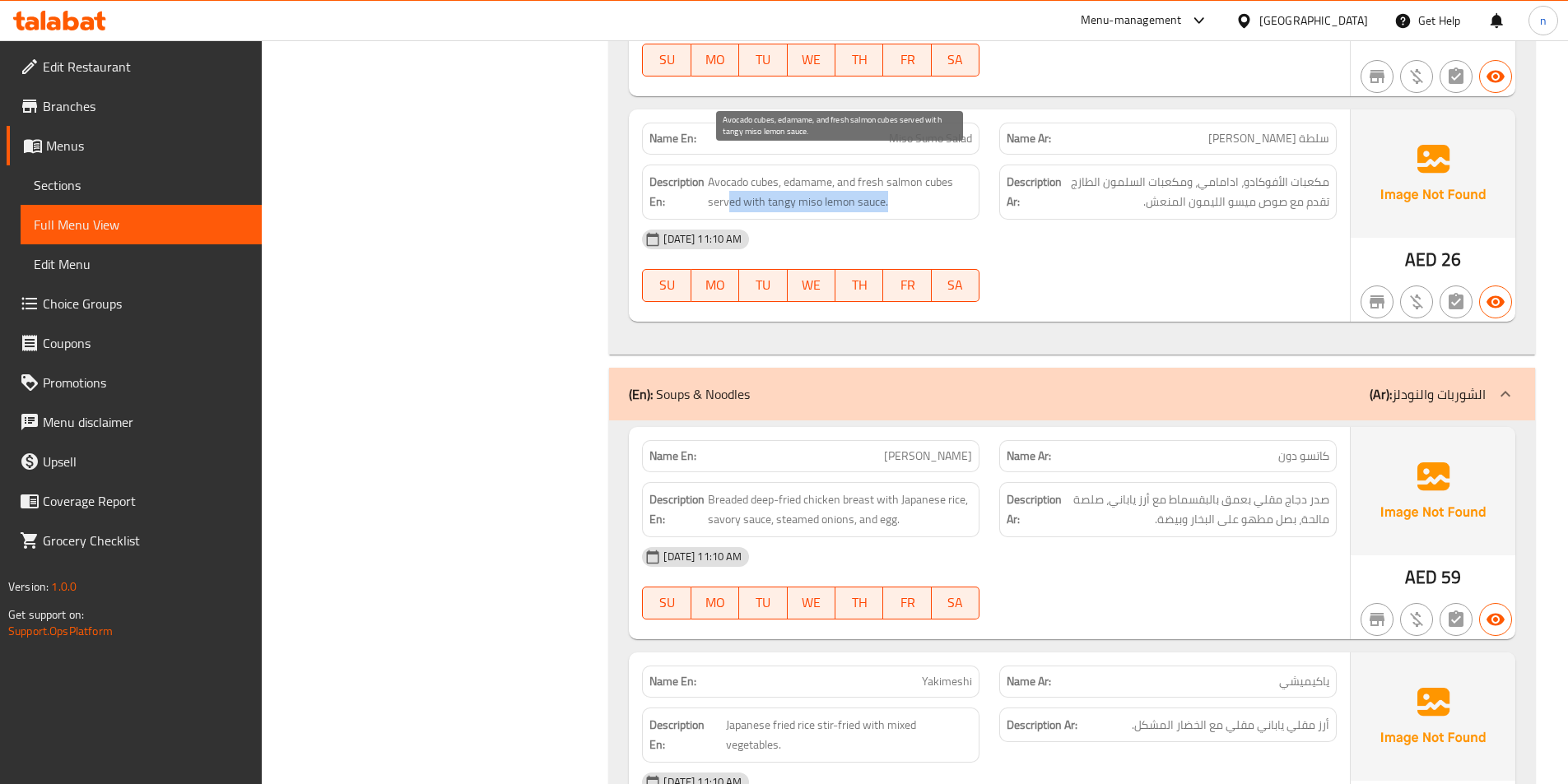
drag, startPoint x: 730, startPoint y: 187, endPoint x: 894, endPoint y: 190, distance: 164.0
click at [894, 190] on span "Avocado cubes, edamame, and fresh salmon cubes served with tangy miso lemon sau…" at bounding box center [840, 192] width 264 height 40
click at [785, 179] on span "Avocado cubes, edamame, and fresh salmon cubes served with tangy miso lemon sau…" at bounding box center [840, 192] width 264 height 40
click at [777, 185] on span "Avocado cubes, edamame, and fresh salmon cubes served with tangy miso lemon sau…" at bounding box center [840, 192] width 264 height 40
click at [778, 185] on span "Avocado cubes, edamame, and fresh salmon cubes served with tangy miso lemon sau…" at bounding box center [840, 192] width 264 height 40
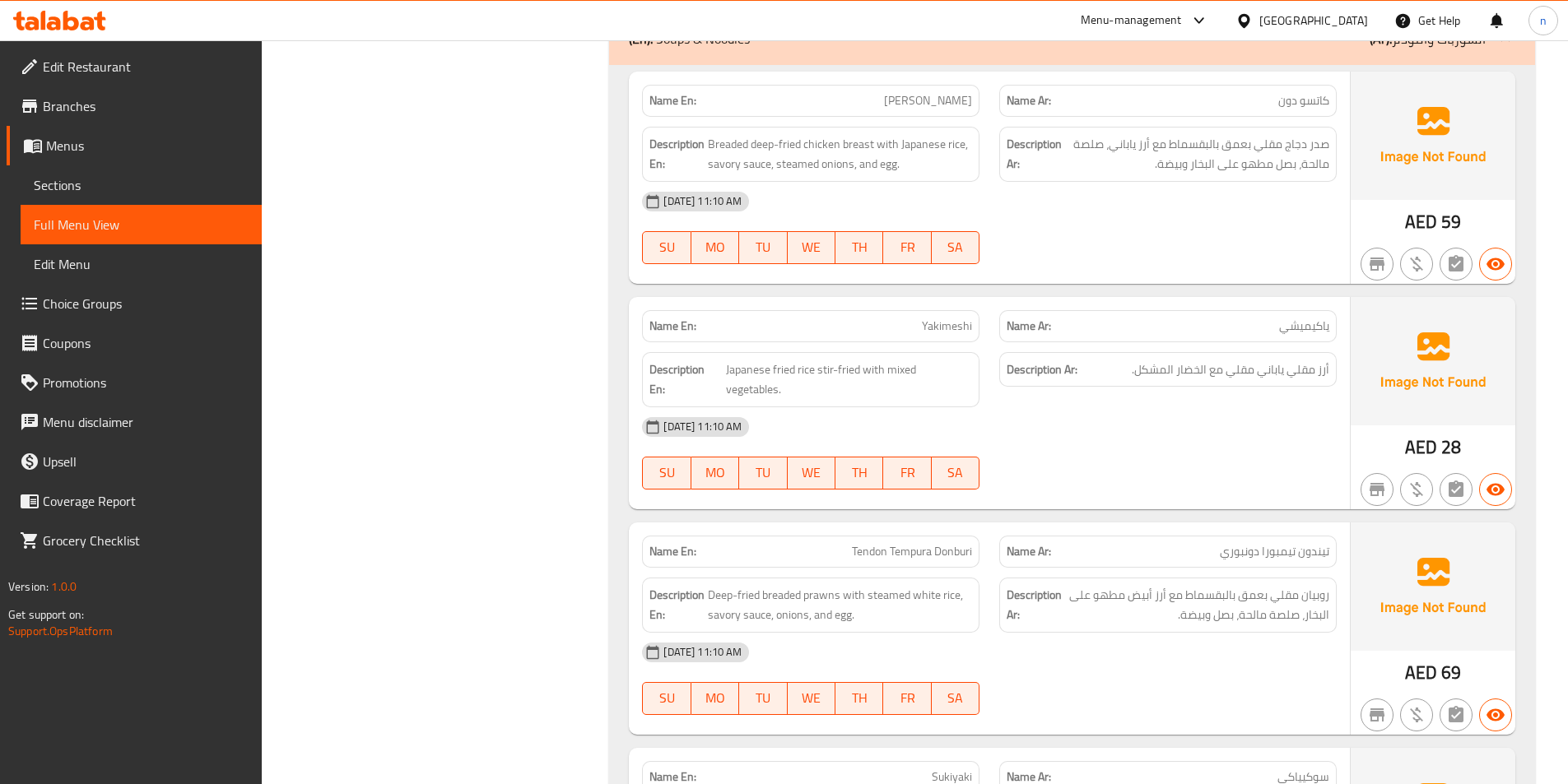
scroll to position [2715, 0]
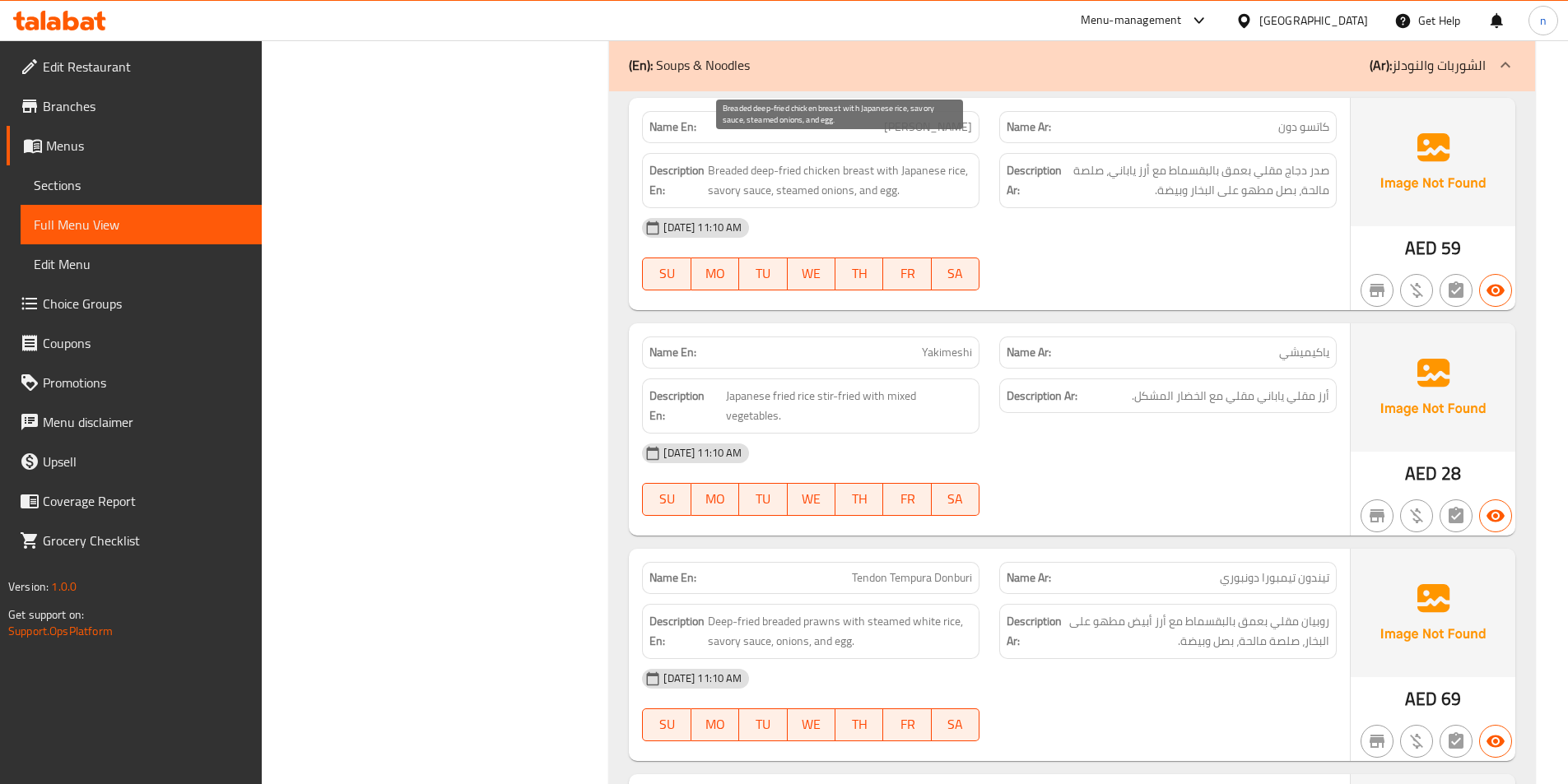
click at [780, 160] on span "Breaded deep-fried chicken breast with Japanese rice, savory sauce, steamed oni…" at bounding box center [840, 180] width 264 height 40
drag, startPoint x: 825, startPoint y: 158, endPoint x: 846, endPoint y: 150, distance: 22.5
click at [854, 160] on span "Breaded deep-fried chicken breast with Japanese rice, savory sauce, steamed oni…" at bounding box center [840, 180] width 264 height 40
click at [725, 160] on span "Breaded deep-fried chicken breast with Japanese rice, savory sauce, steamed oni…" at bounding box center [840, 180] width 264 height 40
drag, startPoint x: 891, startPoint y: 157, endPoint x: 958, endPoint y: 155, distance: 67.0
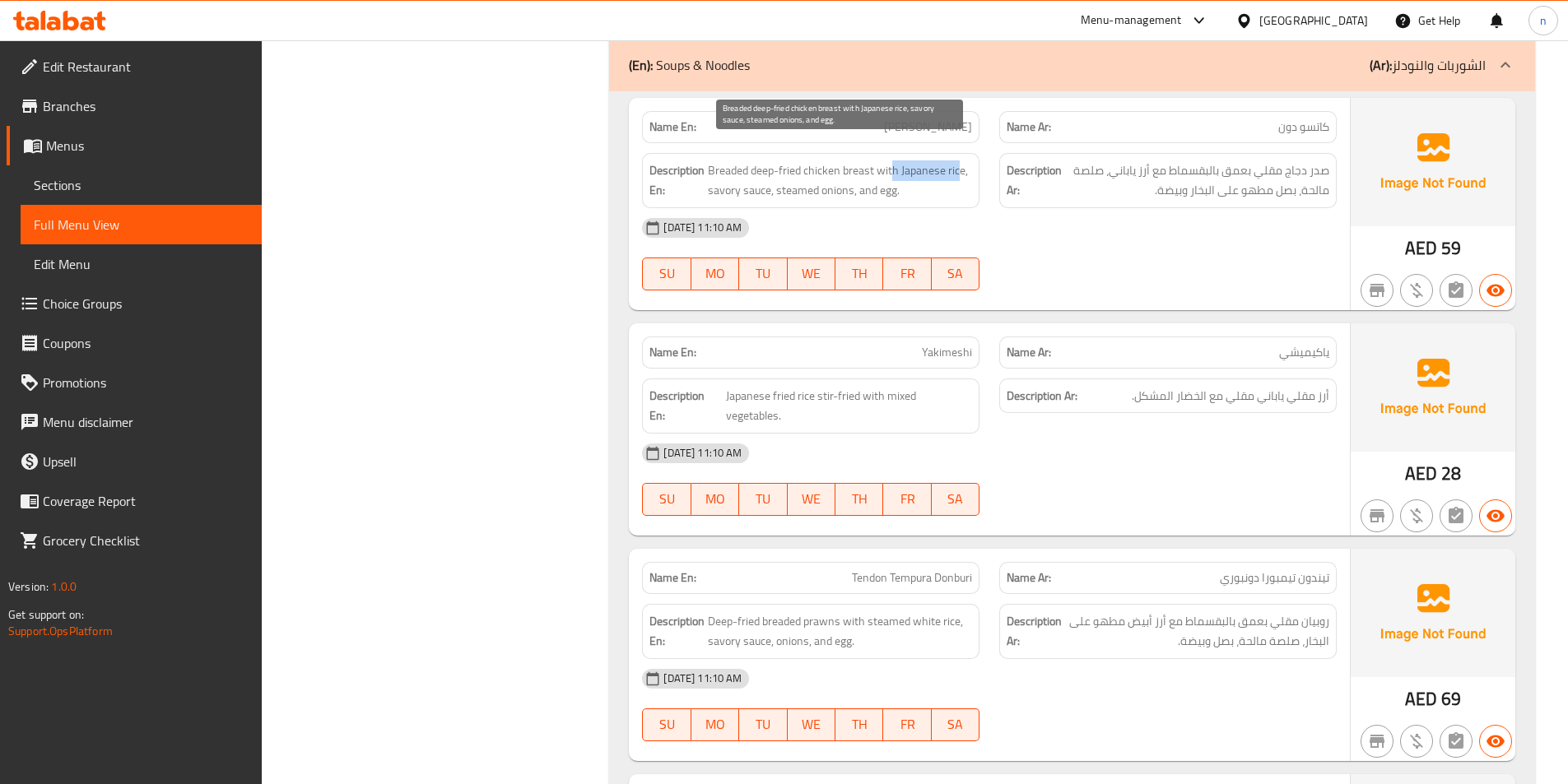
click at [958, 160] on span "Breaded deep-fried chicken breast with Japanese rice, savory sauce, steamed oni…" at bounding box center [840, 180] width 264 height 40
drag, startPoint x: 722, startPoint y: 175, endPoint x: 761, endPoint y: 175, distance: 39.0
click at [761, 175] on span "Breaded deep-fried chicken breast with Japanese rice, savory sauce, steamed oni…" at bounding box center [840, 180] width 264 height 40
drag, startPoint x: 784, startPoint y: 172, endPoint x: 835, endPoint y: 178, distance: 51.4
click at [835, 178] on span "Breaded deep-fried chicken breast with Japanese rice, savory sauce, steamed oni…" at bounding box center [840, 180] width 264 height 40
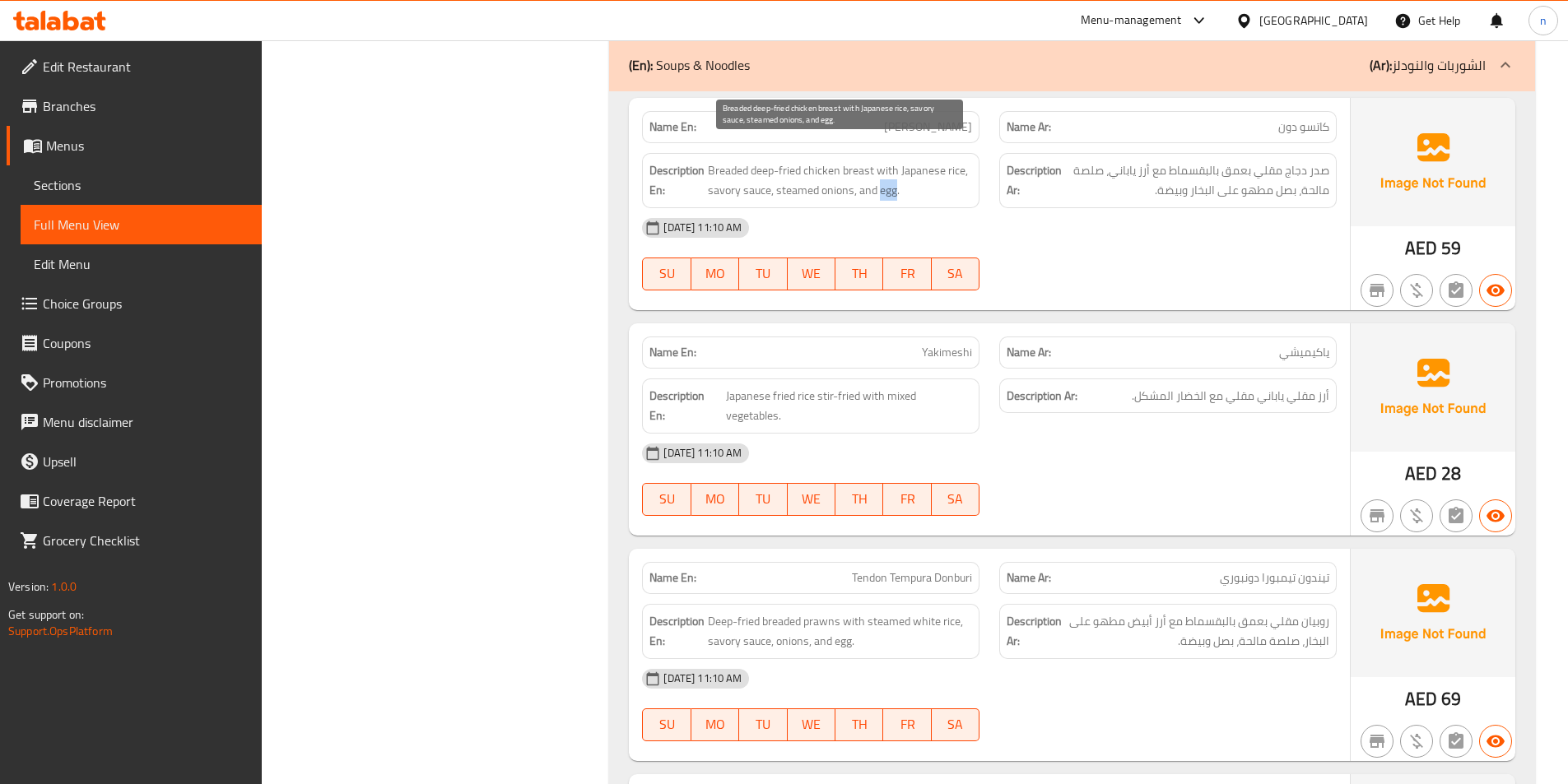
drag, startPoint x: 880, startPoint y: 176, endPoint x: 896, endPoint y: 179, distance: 16.3
click at [896, 179] on span "Breaded deep-fried chicken breast with Japanese rice, savory sauce, steamed oni…" at bounding box center [840, 180] width 264 height 40
click at [903, 183] on div "Description En: Breaded deep-fried chicken breast with Japanese rice, savory sa…" at bounding box center [811, 180] width 337 height 56
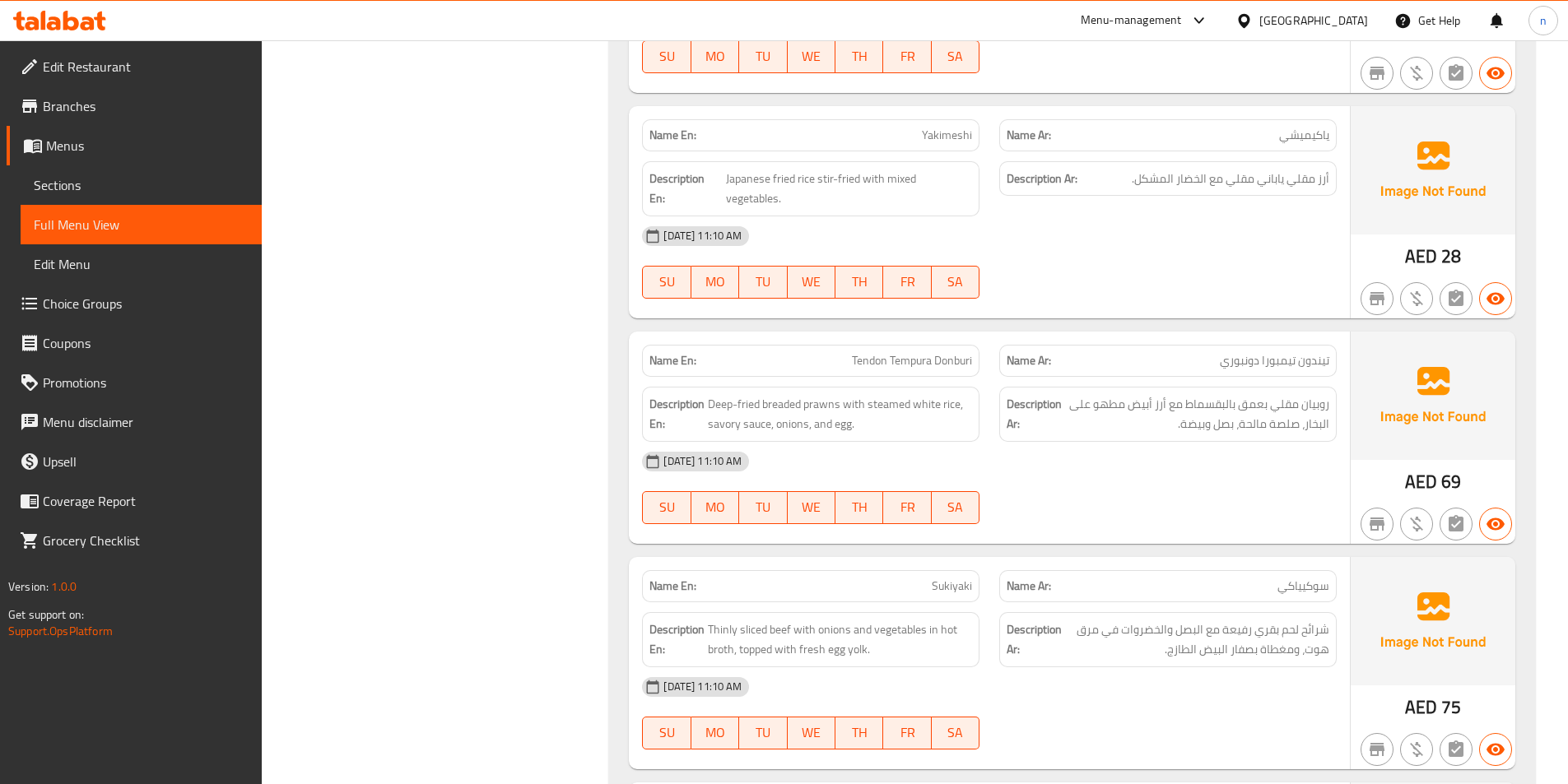
scroll to position [2962, 0]
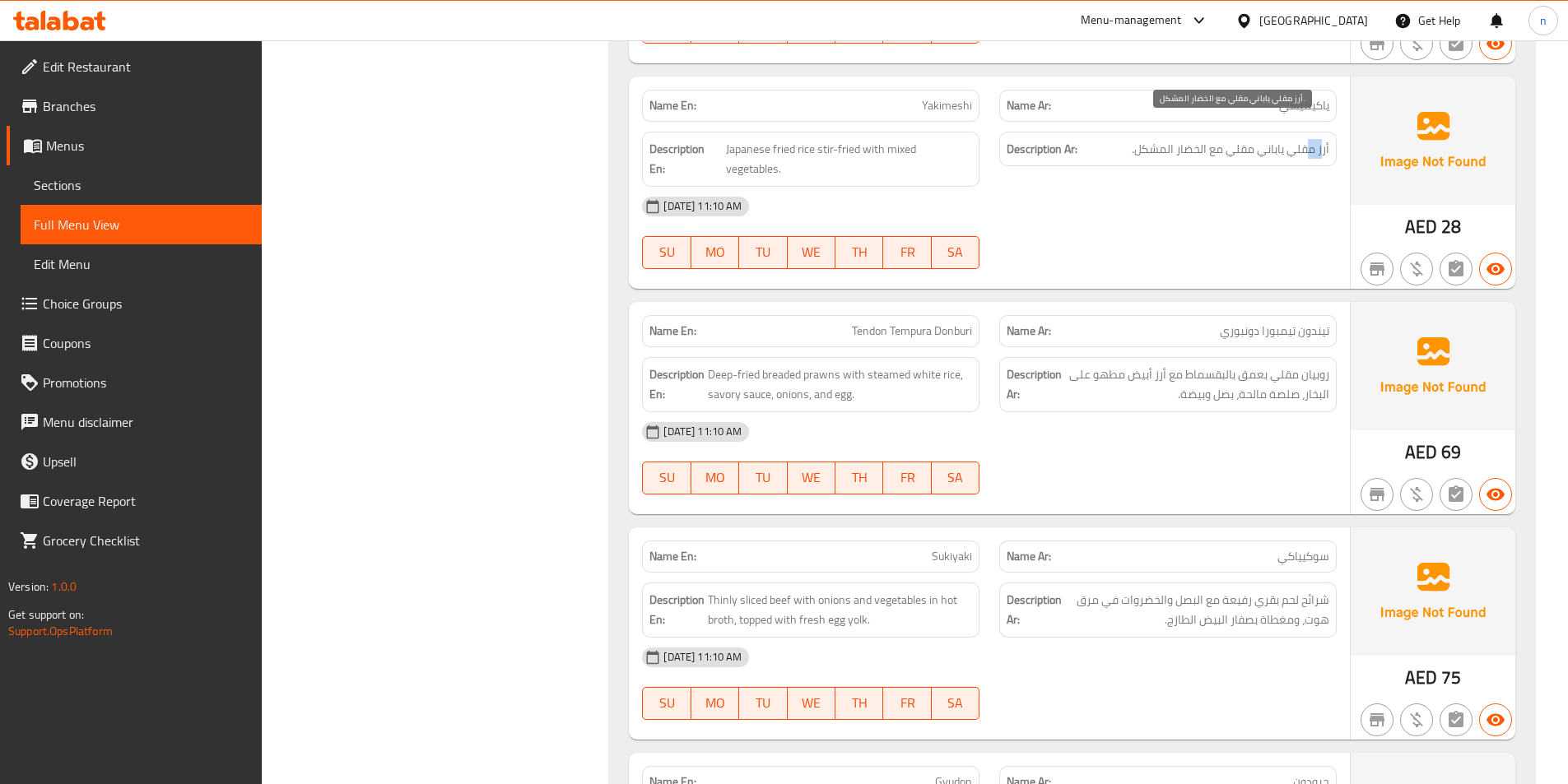
drag, startPoint x: 1323, startPoint y: 133, endPoint x: 1309, endPoint y: 130, distance: 14.3
click at [1310, 139] on span "أرز مقلي ياباني مقلي مع الخضار المشكل." at bounding box center [1230, 149] width 198 height 21
click at [1301, 150] on div "Description Ar: أرز مقلي ياباني مقلي مع الخضار المشكل." at bounding box center [1168, 159] width 357 height 75
drag, startPoint x: 780, startPoint y: 131, endPoint x: 811, endPoint y: 137, distance: 31.6
click at [810, 139] on span "Japanese fried rice stir-fried with mixed vegetables." at bounding box center [849, 159] width 246 height 40
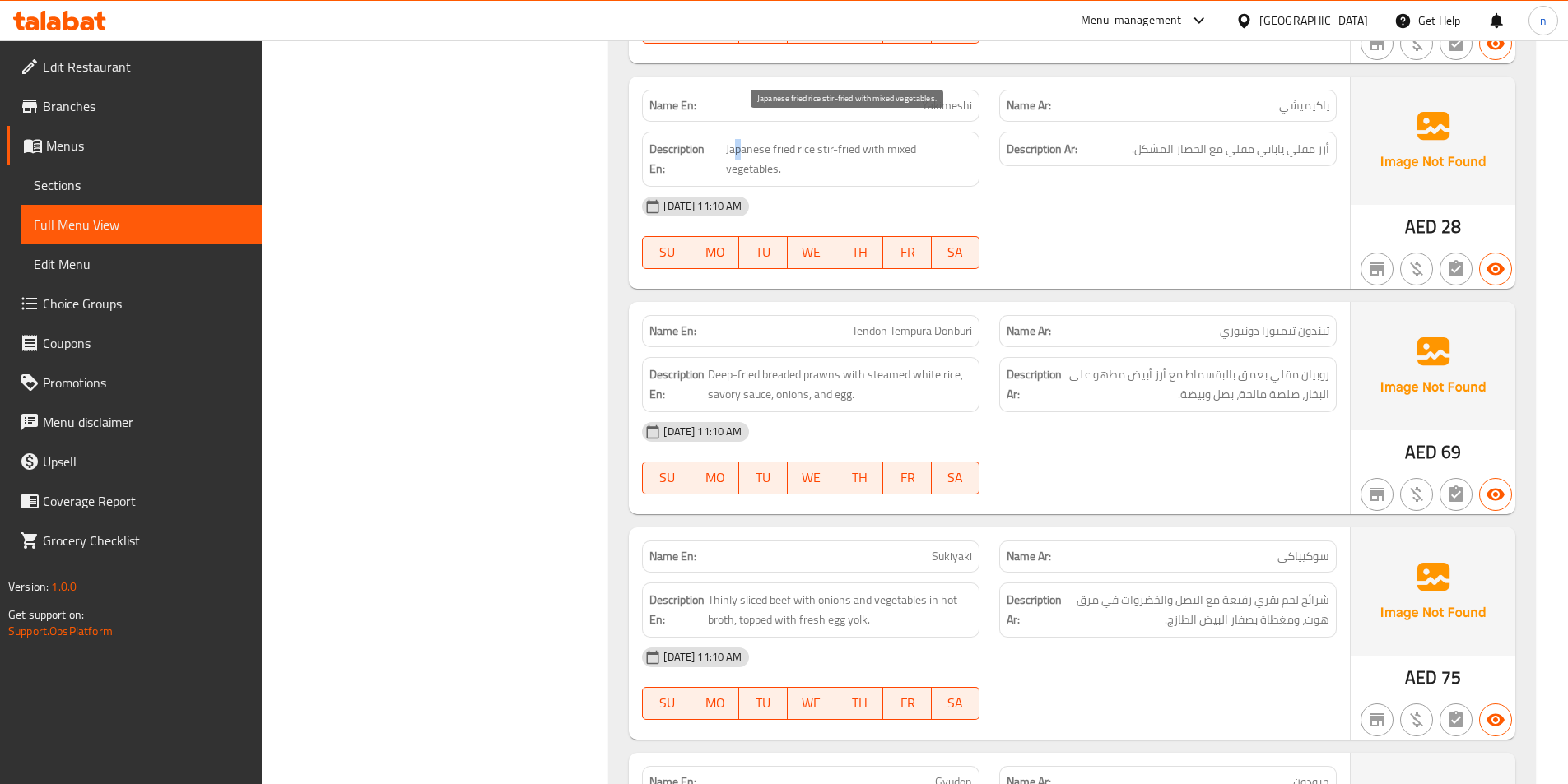
click at [739, 139] on span "Japanese fried rice stir-fried with mixed vegetables." at bounding box center [849, 159] width 246 height 40
click at [852, 139] on span "Japanese fried rice stir-fried with mixed vegetables." at bounding box center [849, 159] width 246 height 40
drag, startPoint x: 856, startPoint y: 137, endPoint x: 842, endPoint y: 133, distance: 14.6
click at [842, 139] on span "Japanese fried rice stir-fried with mixed vegetables." at bounding box center [849, 159] width 246 height 40
drag, startPoint x: 873, startPoint y: 137, endPoint x: 891, endPoint y: 141, distance: 18.4
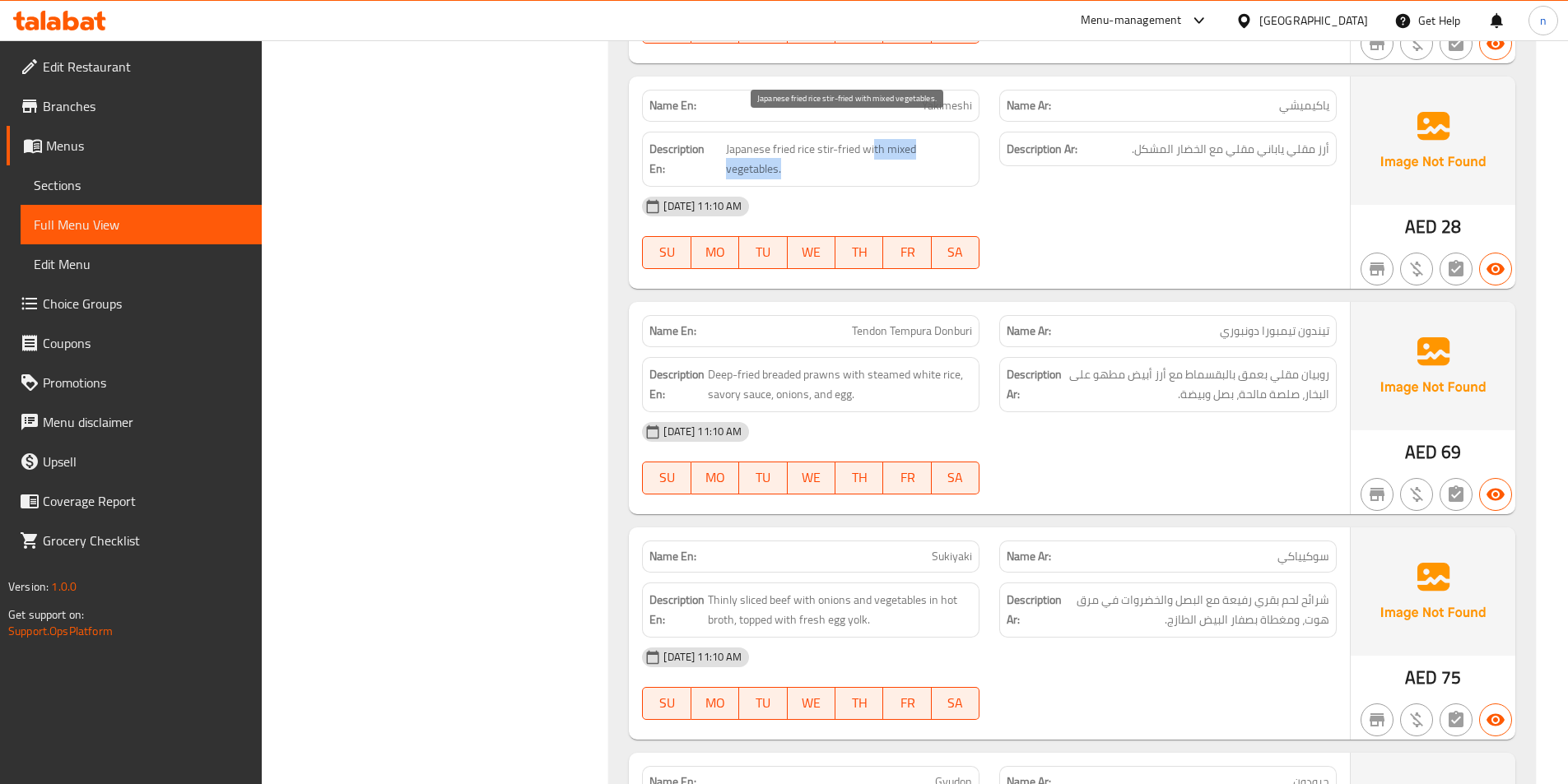
click at [893, 141] on span "Japanese fried rice stir-fried with mixed vegetables." at bounding box center [849, 159] width 246 height 40
click at [1071, 202] on div "[DATE] 11:10 AM" at bounding box center [989, 206] width 714 height 39
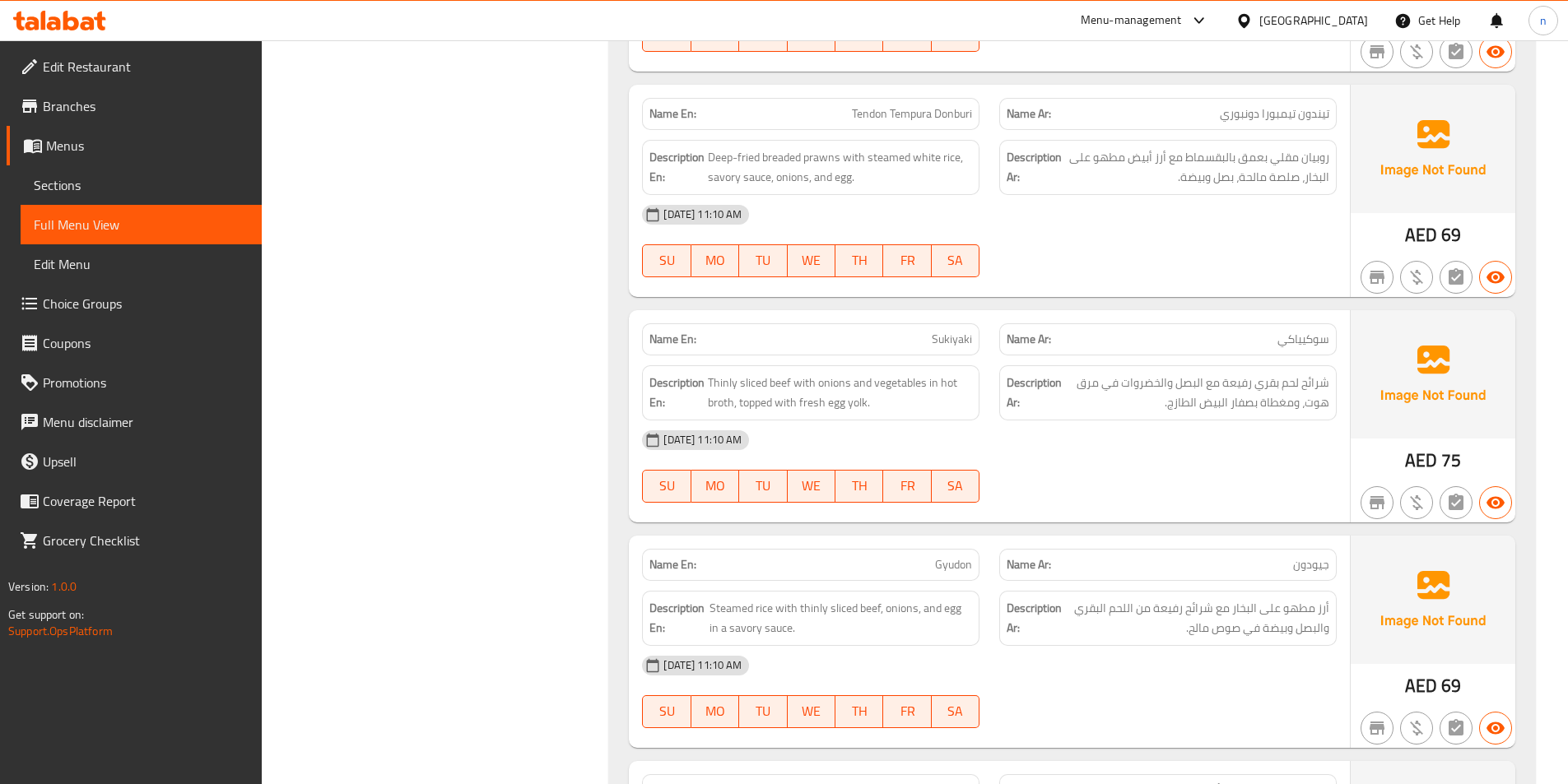
scroll to position [3209, 0]
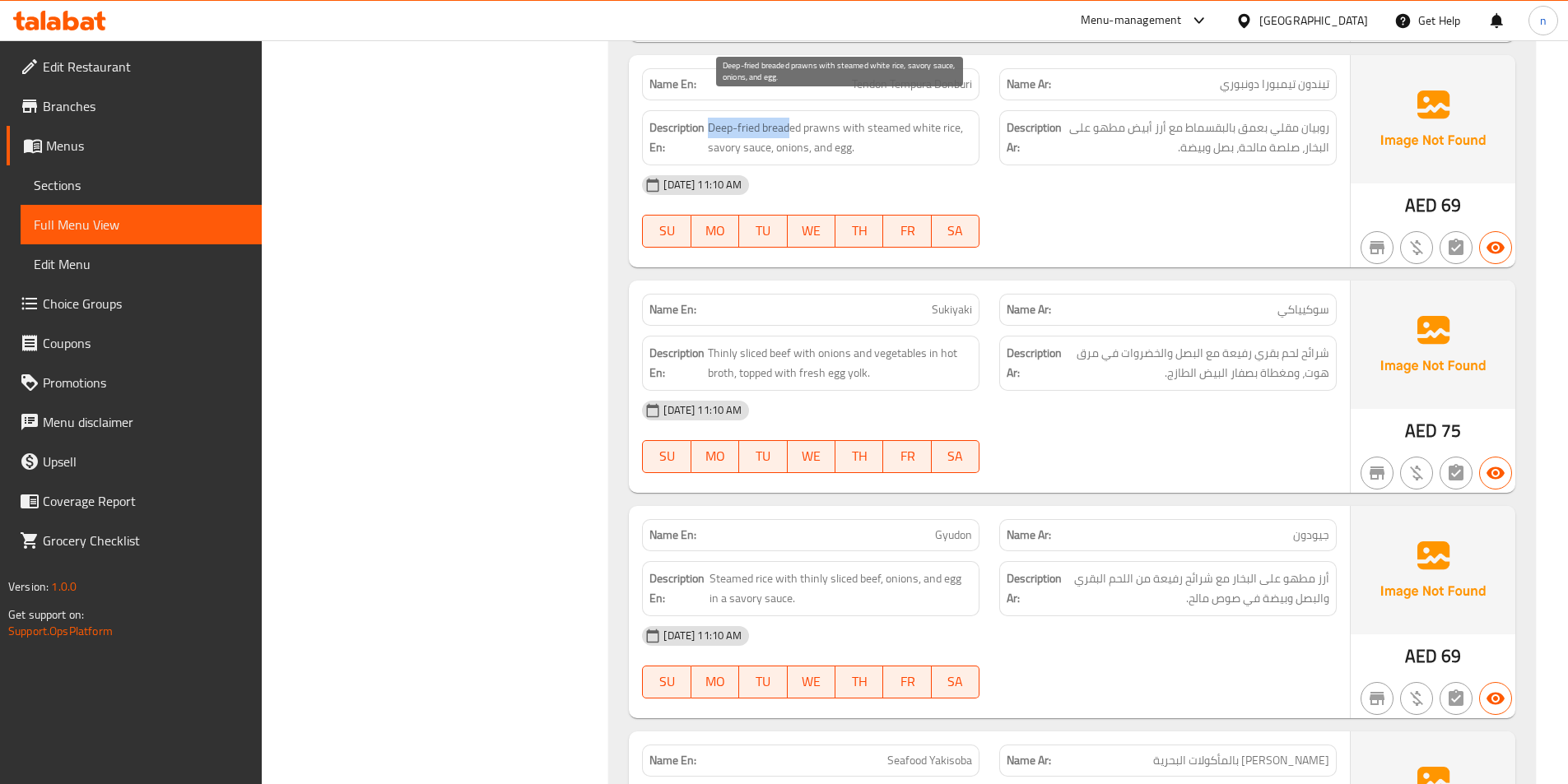
drag, startPoint x: 712, startPoint y: 107, endPoint x: 789, endPoint y: 107, distance: 77.0
click at [789, 117] on span "Deep-fried breaded prawns with steamed white rice, savory sauce, onions, and eg…" at bounding box center [840, 137] width 264 height 40
drag, startPoint x: 847, startPoint y: 115, endPoint x: 955, endPoint y: 112, distance: 108.0
click at [955, 117] on span "Deep-fried breaded prawns with steamed white rice, savory sauce, onions, and eg…" at bounding box center [840, 137] width 264 height 40
drag, startPoint x: 730, startPoint y: 129, endPoint x: 747, endPoint y: 133, distance: 17.5
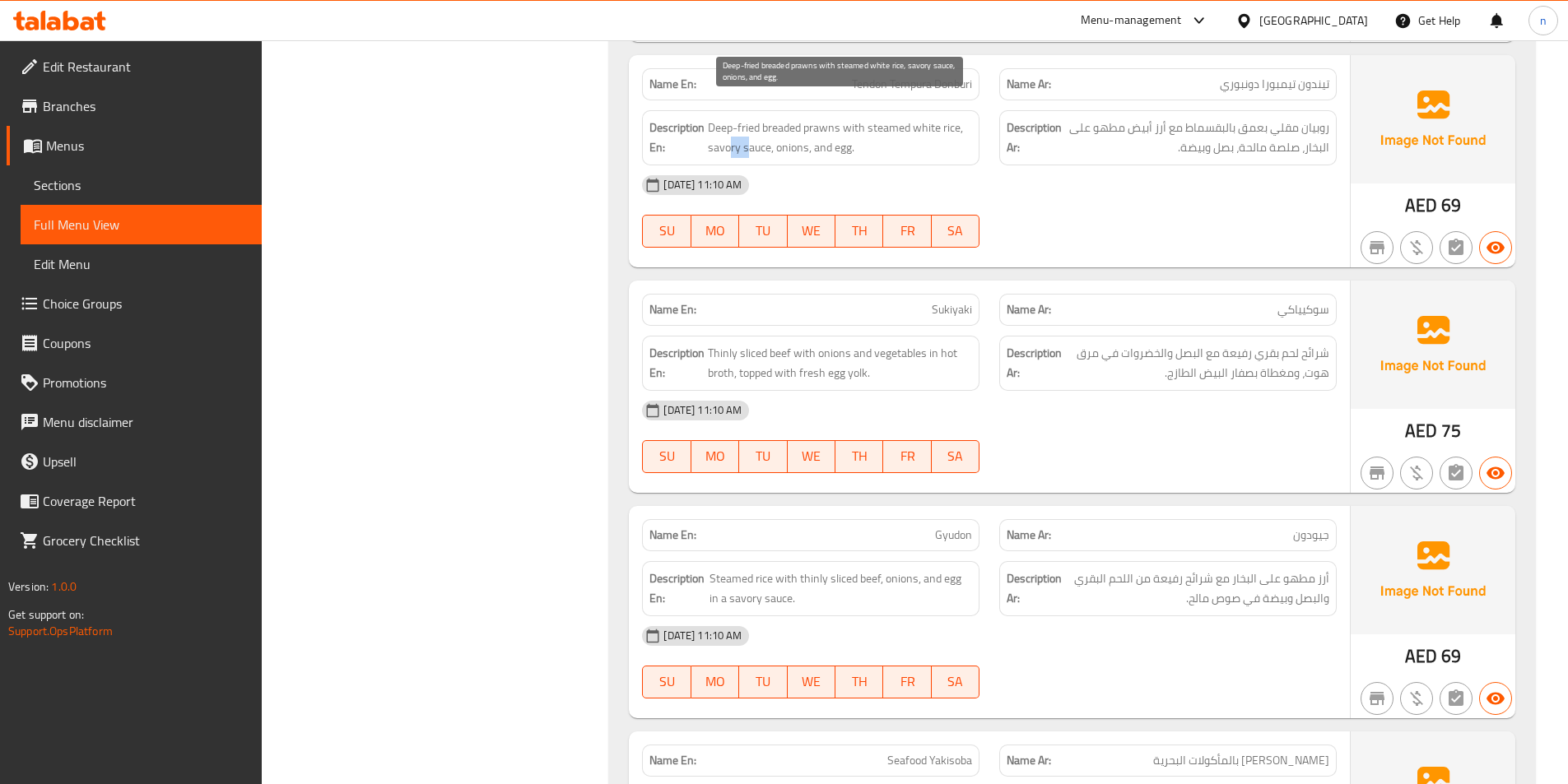
click at [747, 133] on span "Deep-fried breaded prawns with steamed white rice, savory sauce, onions, and eg…" at bounding box center [840, 137] width 264 height 40
click at [789, 130] on span "Deep-fried breaded prawns with steamed white rice, savory sauce, onions, and eg…" at bounding box center [840, 137] width 264 height 40
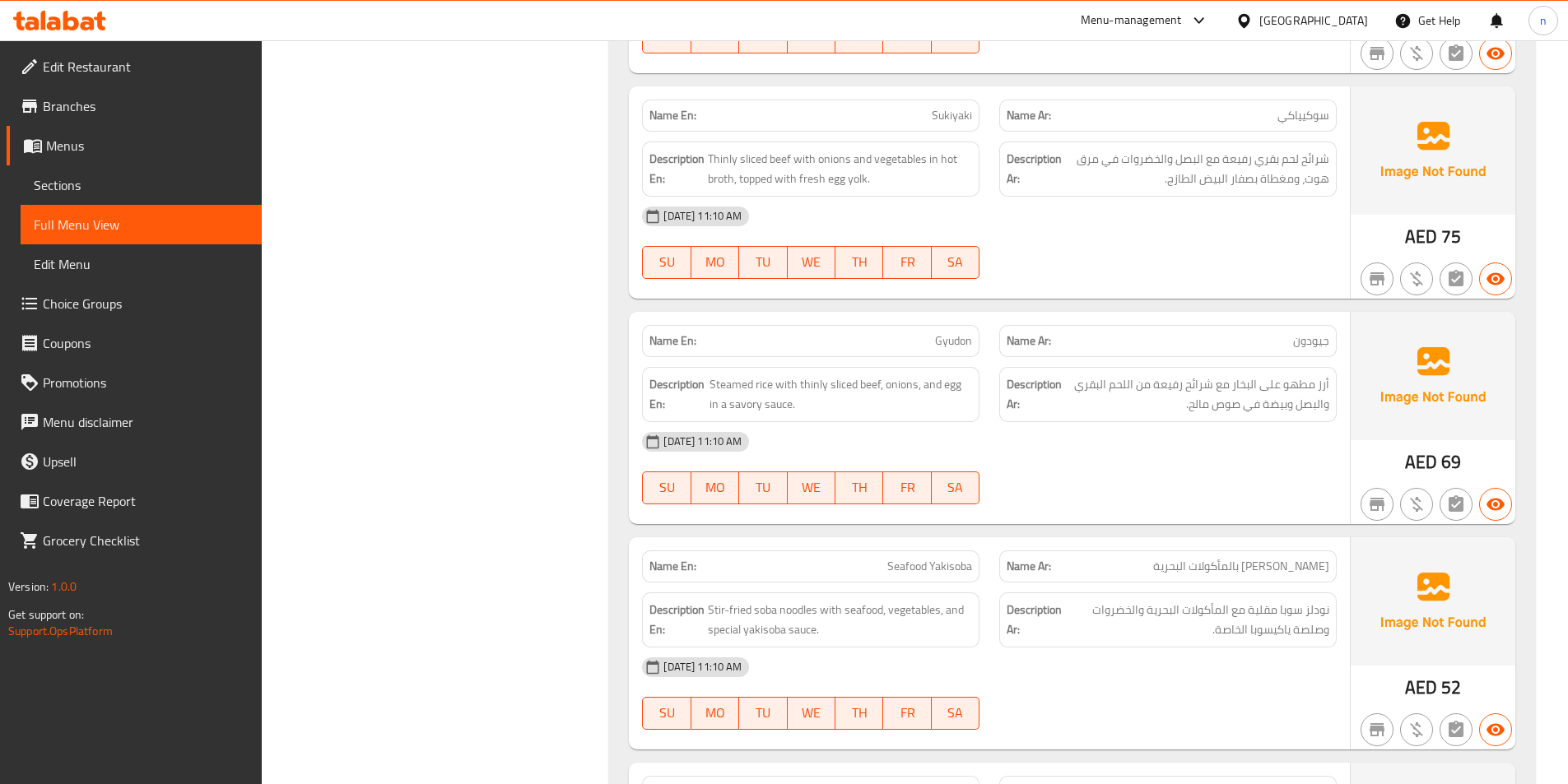
scroll to position [3373, 0]
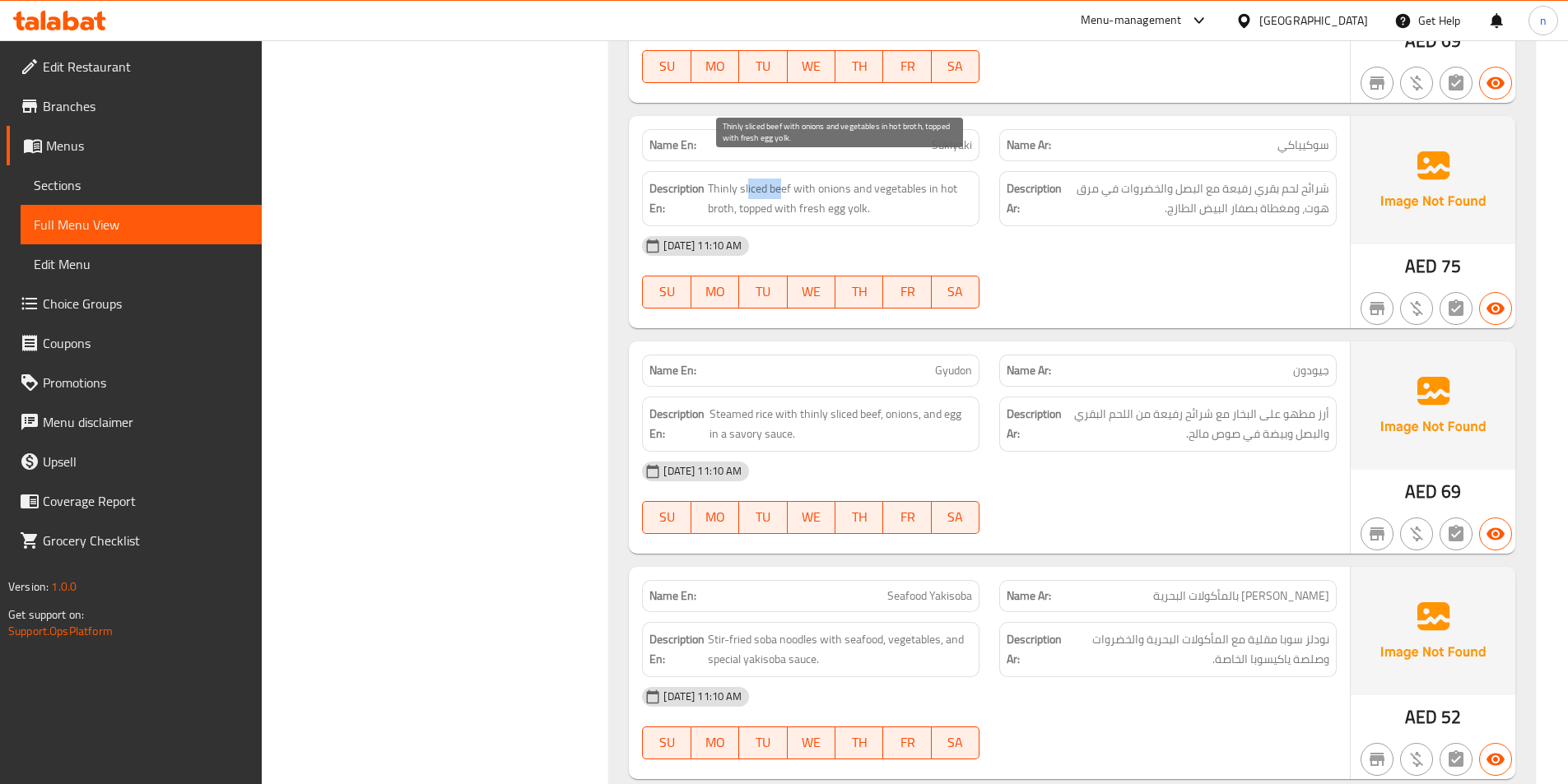
drag, startPoint x: 748, startPoint y: 169, endPoint x: 782, endPoint y: 168, distance: 34.0
click at [782, 178] on span "Thinly sliced beef with onions and vegetables in hot broth, topped with fresh e…" at bounding box center [840, 199] width 264 height 40
click at [723, 178] on span "Thinly sliced beef with onions and vegetables in hot broth, topped with fresh e…" at bounding box center [840, 199] width 264 height 40
drag, startPoint x: 802, startPoint y: 174, endPoint x: 869, endPoint y: 178, distance: 67.1
click at [845, 178] on span "Thinly sliced beef with onions and vegetables in hot broth, topped with fresh e…" at bounding box center [840, 199] width 264 height 40
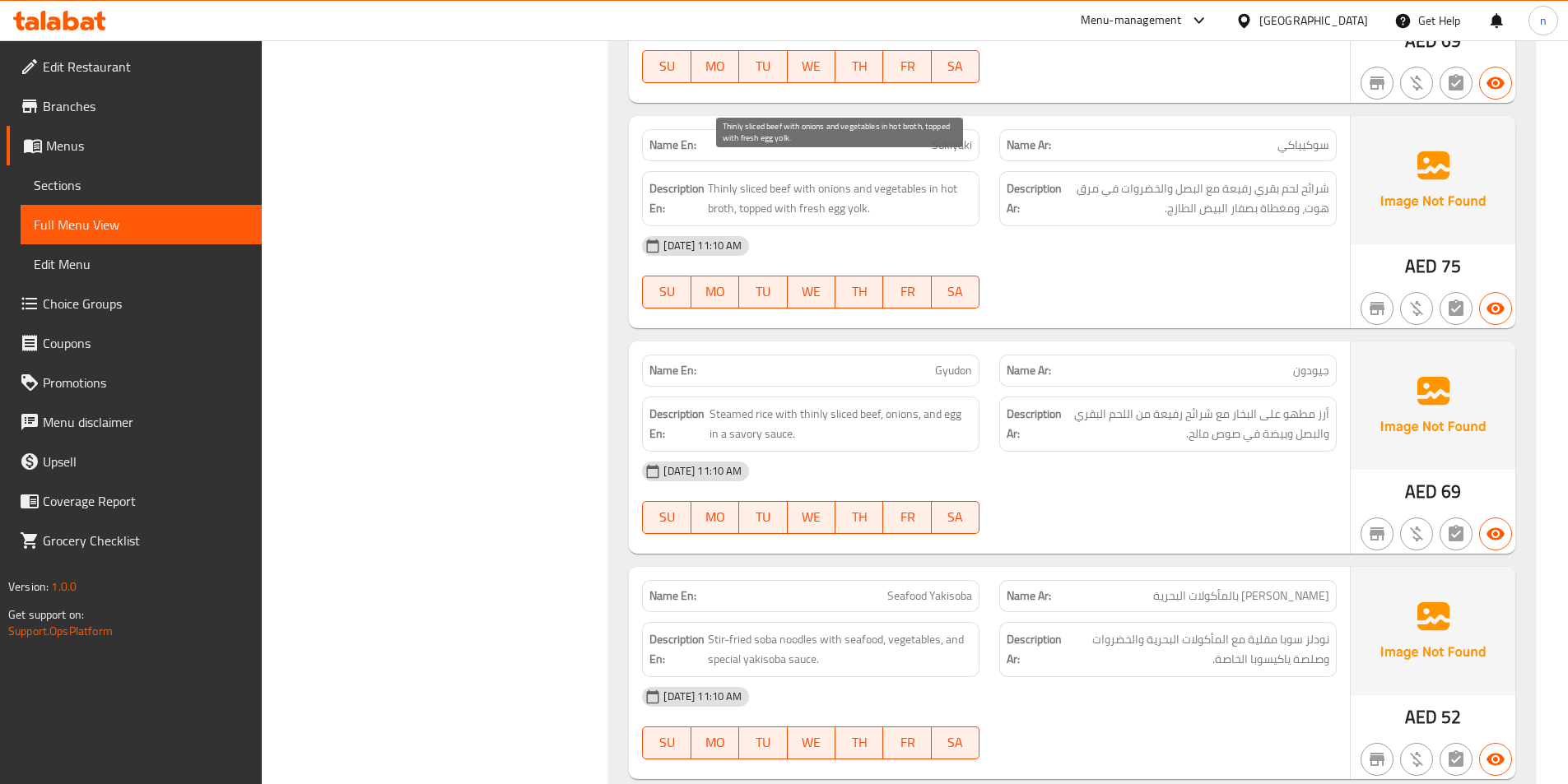
click at [904, 178] on span "Thinly sliced beef with onions and vegetables in hot broth, topped with fresh e…" at bounding box center [840, 199] width 264 height 40
drag, startPoint x: 714, startPoint y: 187, endPoint x: 723, endPoint y: 188, distance: 9.1
click at [723, 188] on span "Thinly sliced beef with onions and vegetables in hot broth, topped with fresh e…" at bounding box center [840, 199] width 264 height 40
drag, startPoint x: 738, startPoint y: 189, endPoint x: 866, endPoint y: 201, distance: 128.6
click at [866, 201] on div "Description En: Thinly sliced beef with onions and vegetables in hot broth, top…" at bounding box center [811, 199] width 337 height 56
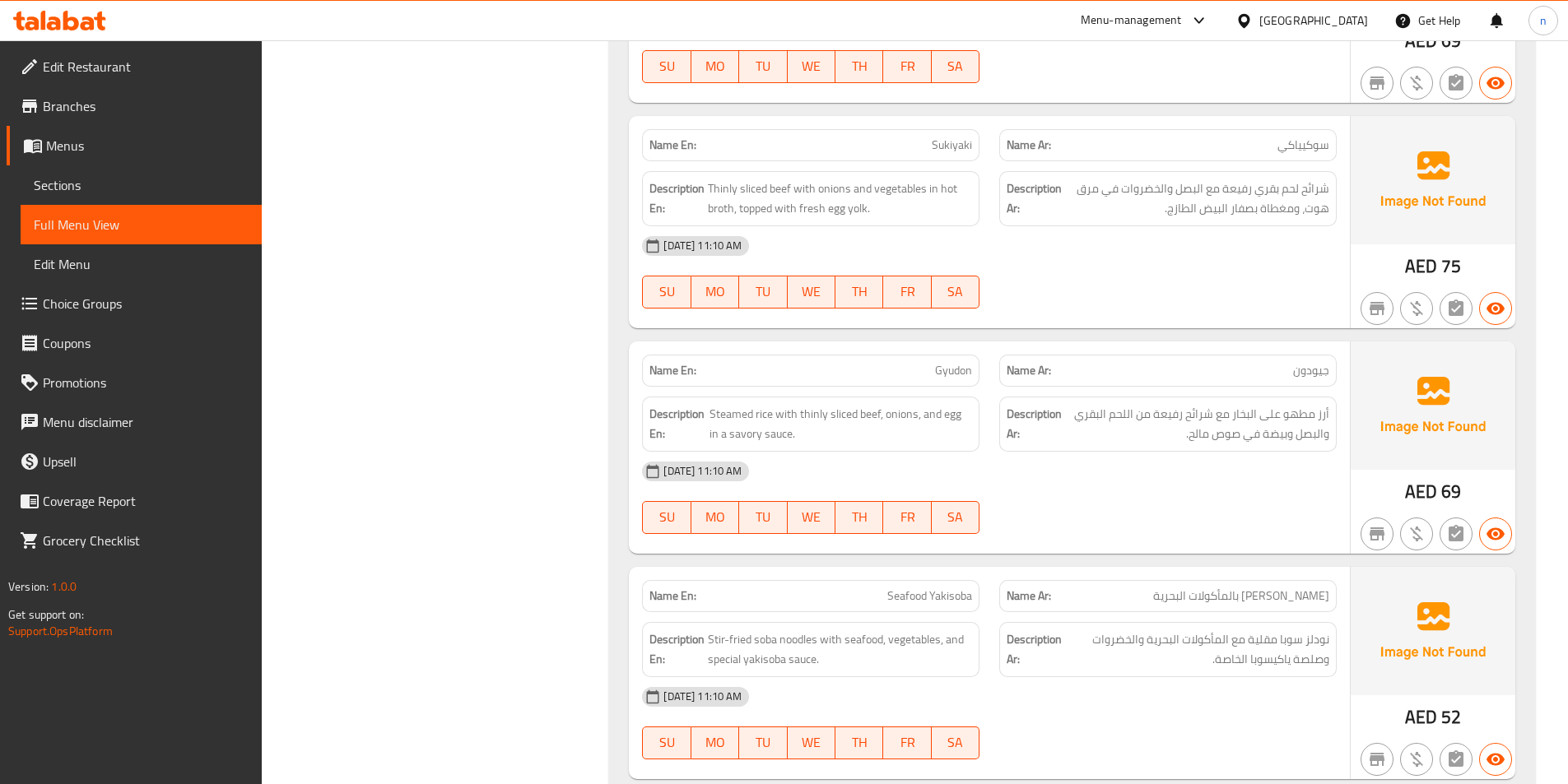
click at [1107, 226] on div "[DATE] 11:10 AM" at bounding box center [989, 245] width 714 height 39
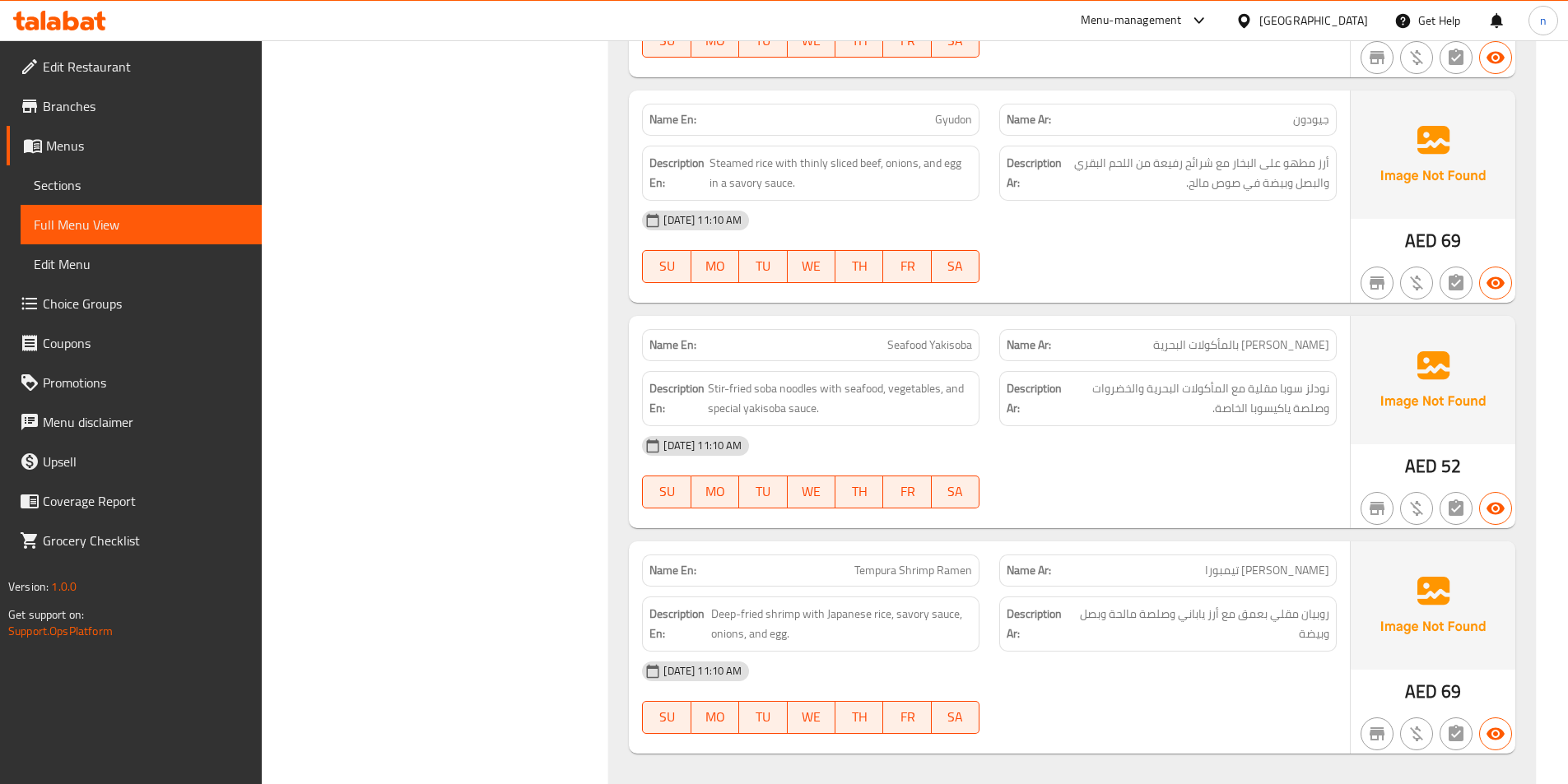
scroll to position [3620, 0]
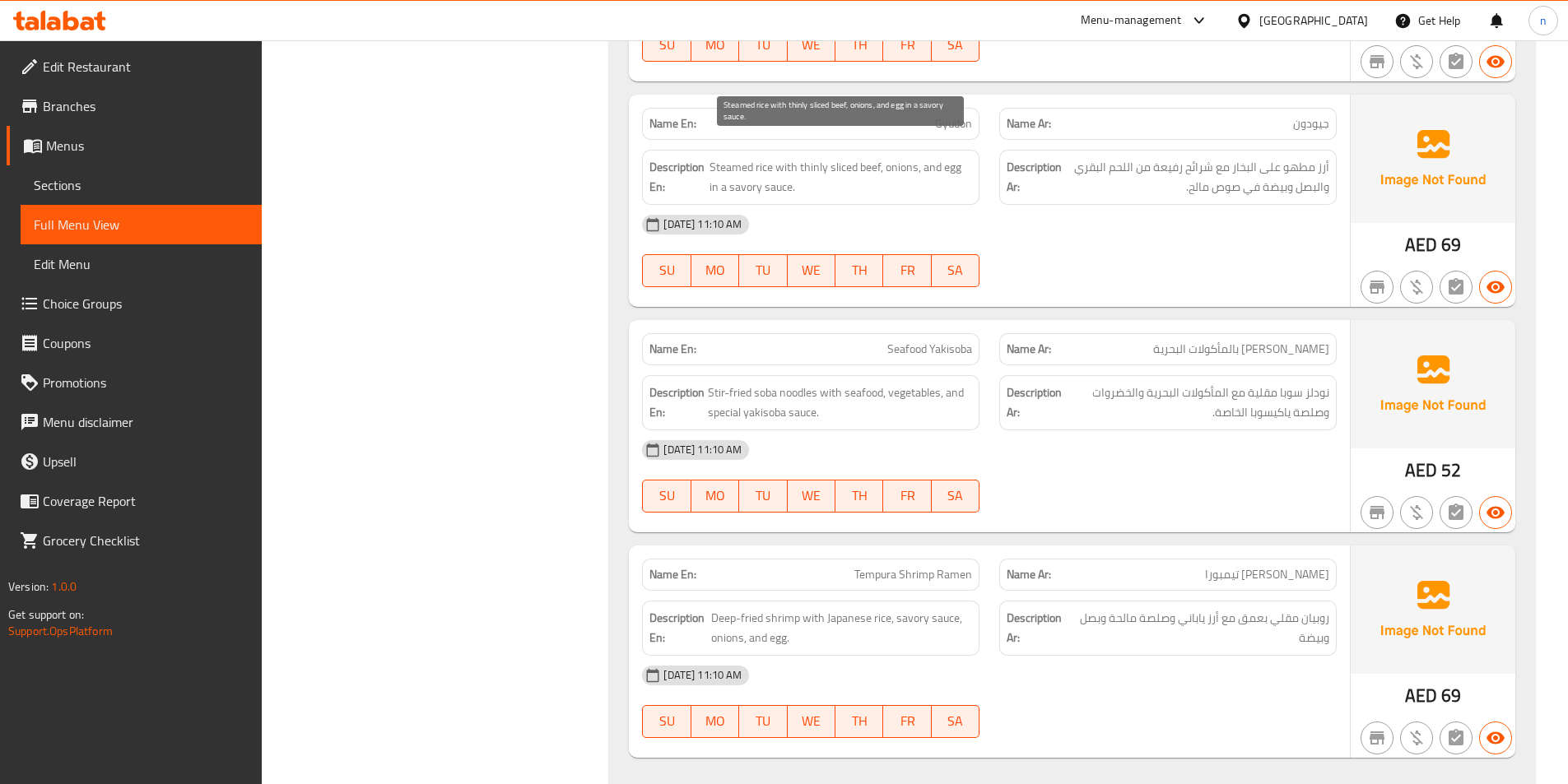
click at [750, 158] on span "Steamed rice with thinly sliced beef, onions, and egg in a savory sauce." at bounding box center [841, 178] width 262 height 40
drag, startPoint x: 722, startPoint y: 152, endPoint x: 788, endPoint y: 158, distance: 66.3
click at [776, 158] on span "Steamed rice with thinly sliced beef, onions, and egg in a savory sauce." at bounding box center [841, 178] width 262 height 40
drag, startPoint x: 807, startPoint y: 150, endPoint x: 867, endPoint y: 157, distance: 60.4
click at [867, 158] on span "Steamed rice with thinly sliced beef, onions, and egg in a savory sauce." at bounding box center [841, 178] width 262 height 40
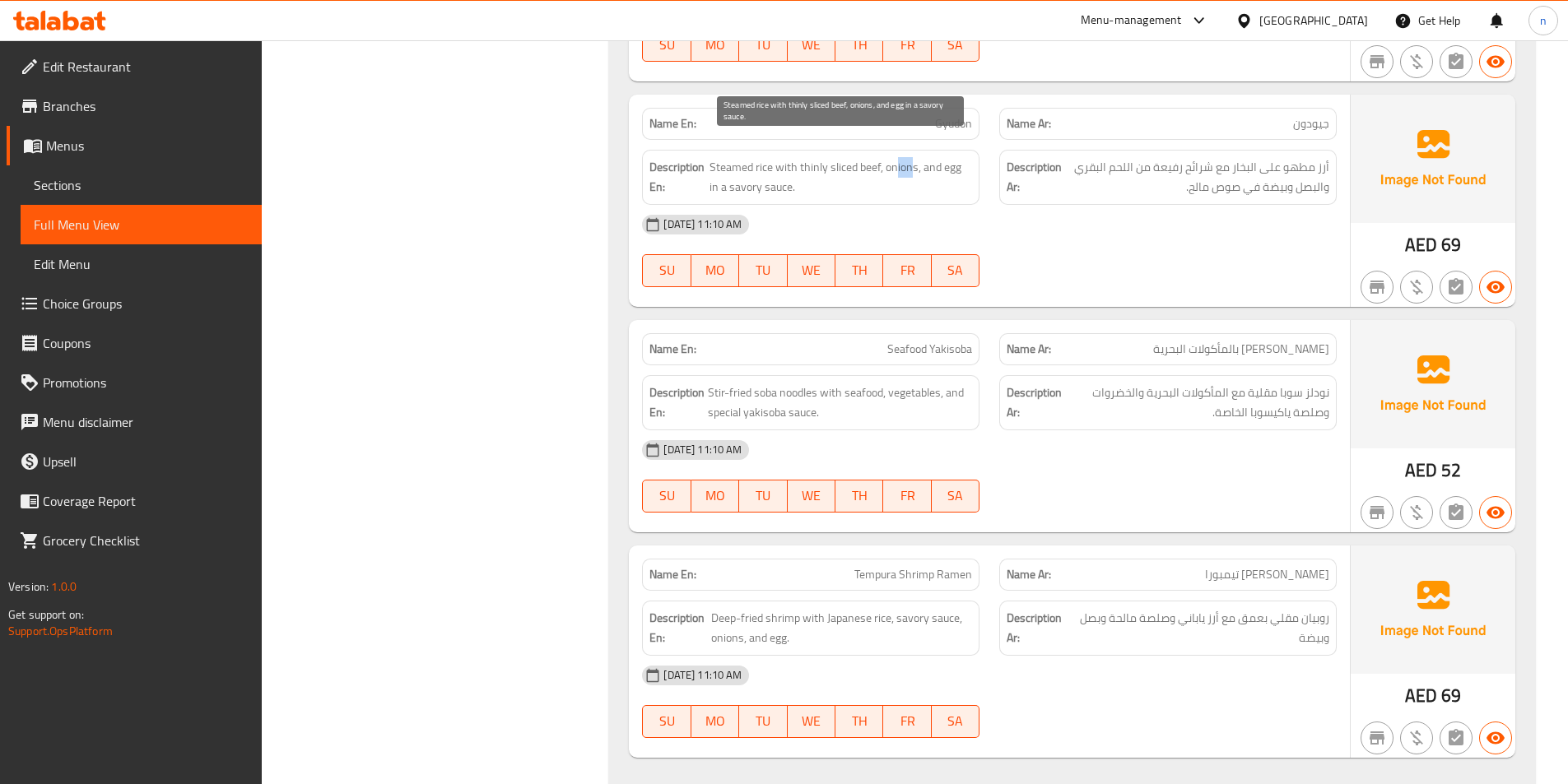
drag, startPoint x: 896, startPoint y: 148, endPoint x: 911, endPoint y: 151, distance: 15.3
click at [911, 158] on span "Steamed rice with thinly sliced beef, onions, and egg in a savory sauce." at bounding box center [841, 178] width 262 height 40
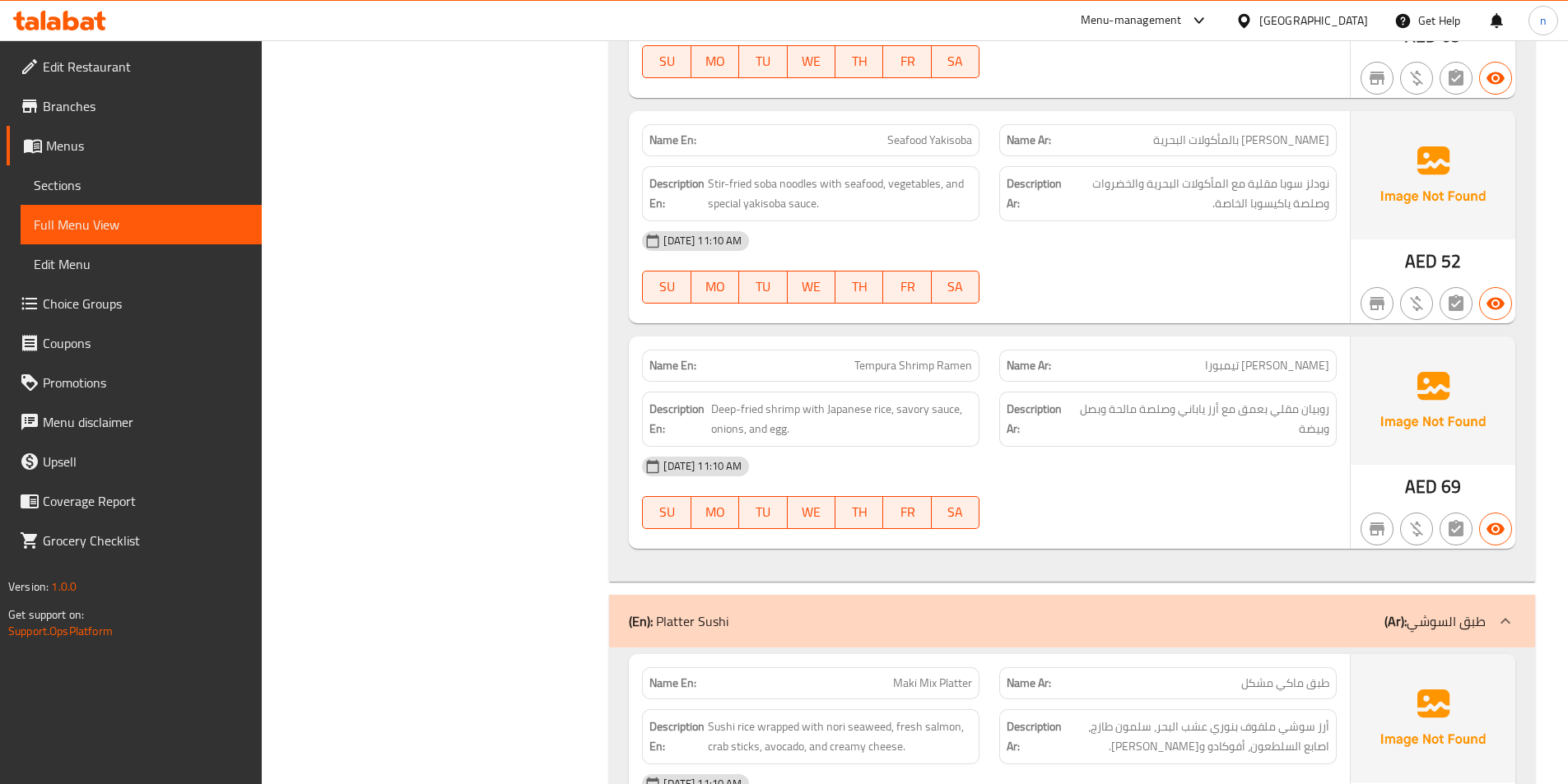
scroll to position [3866, 0]
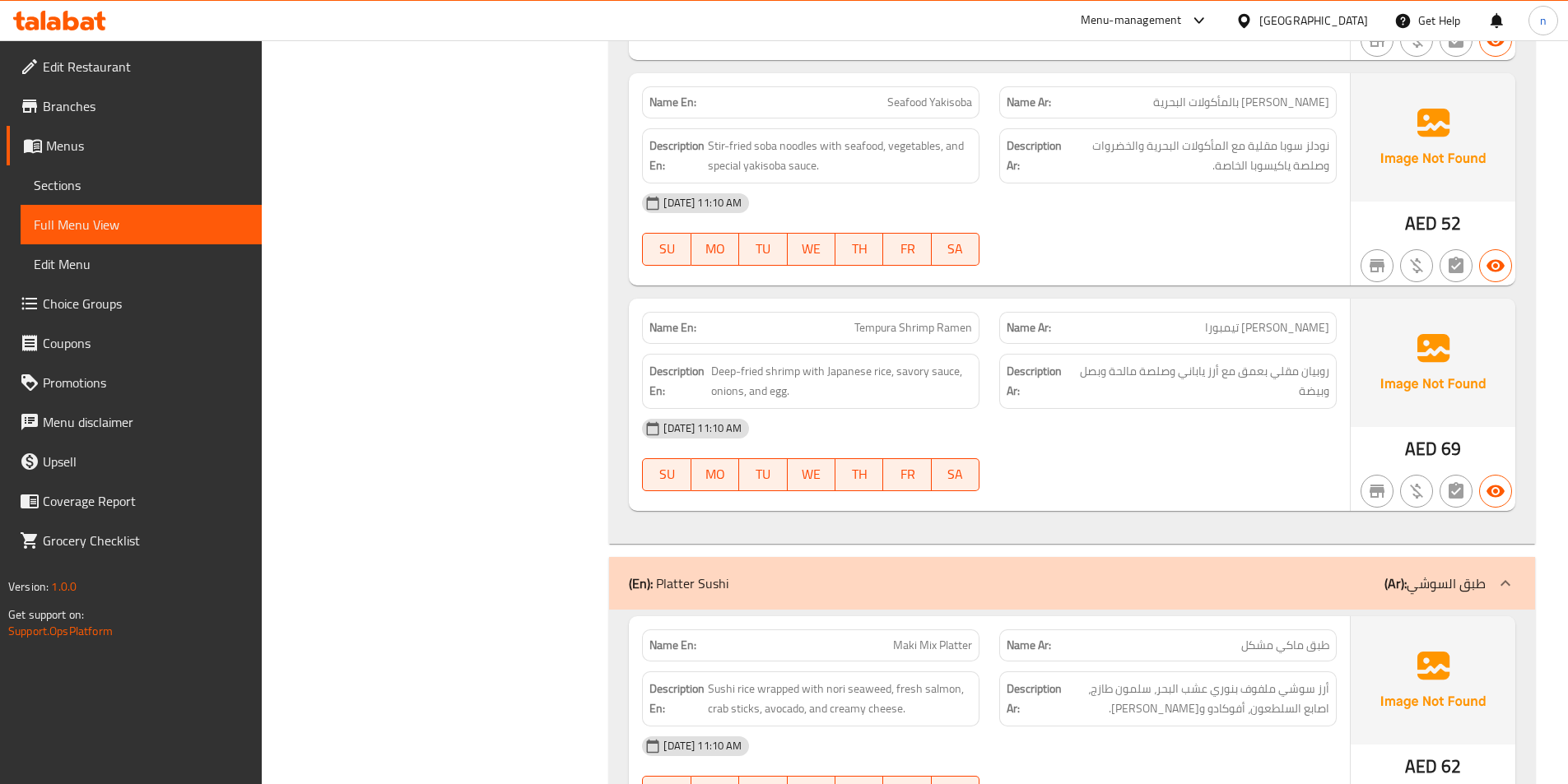
click at [1199, 211] on div "10-09-2025 11:10 AM SU MO TU WE TH FR SA" at bounding box center [989, 229] width 714 height 92
drag, startPoint x: 797, startPoint y: 129, endPoint x: 767, endPoint y: 124, distance: 30.4
click at [767, 136] on span "Stir-fried soba noodles with seafood, vegetables, and special yakisoba sauce." at bounding box center [840, 156] width 264 height 40
drag, startPoint x: 833, startPoint y: 128, endPoint x: 873, endPoint y: 135, distance: 40.6
click at [873, 136] on span "Stir-fried soba noodles with seafood, vegetables, and special yakisoba sauce." at bounding box center [840, 156] width 264 height 40
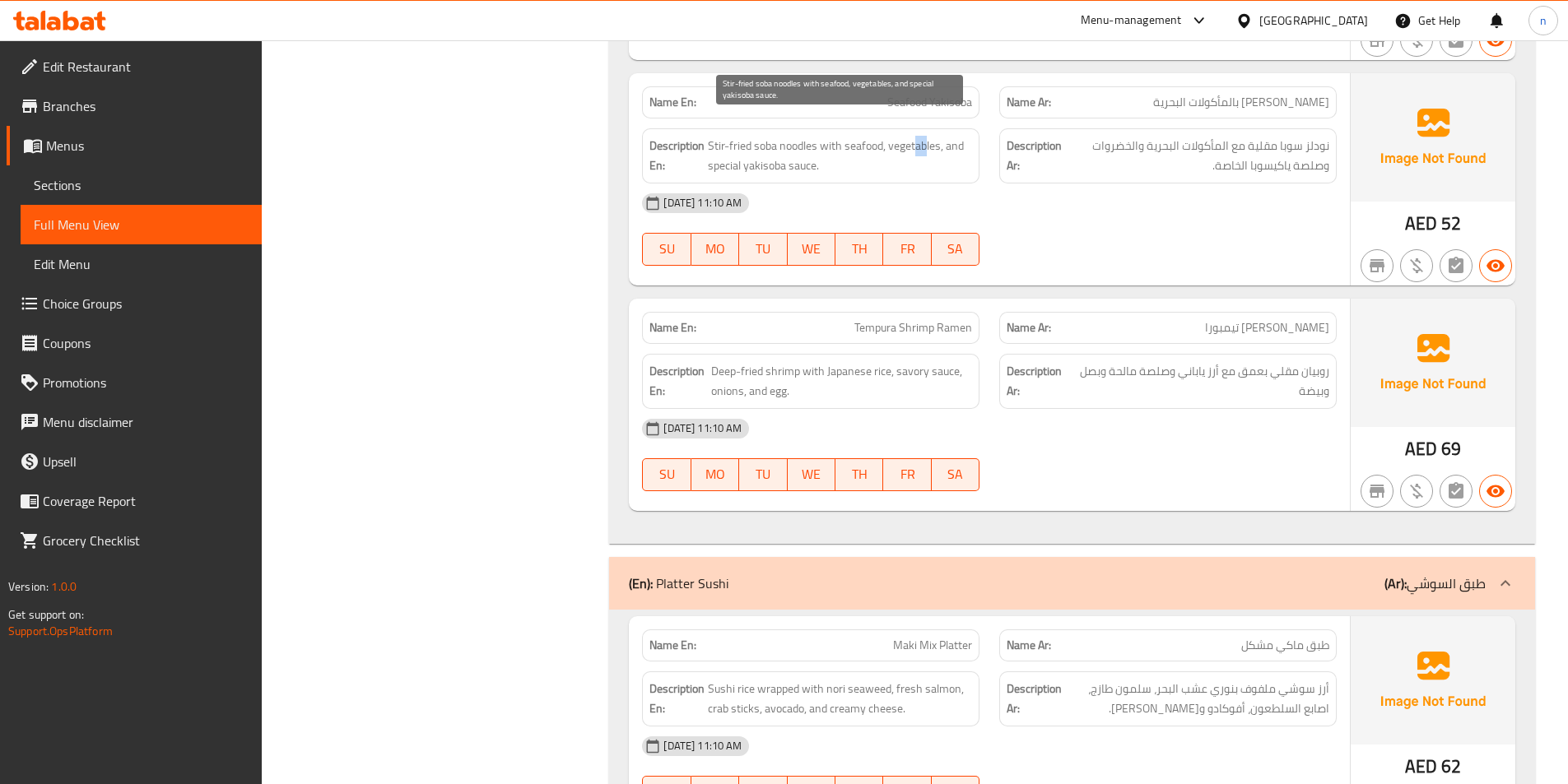
drag, startPoint x: 916, startPoint y: 127, endPoint x: 926, endPoint y: 130, distance: 10.4
click at [926, 136] on span "Stir-fried soba noodles with seafood, vegetables, and special yakisoba sauce." at bounding box center [840, 156] width 264 height 40
drag, startPoint x: 813, startPoint y: 147, endPoint x: 730, endPoint y: 149, distance: 83.0
click at [730, 149] on span "Stir-fried soba noodles with seafood, vegetables, and special yakisoba sauce." at bounding box center [840, 156] width 264 height 40
click at [922, 223] on div "SU MO TU WE TH FR SA" at bounding box center [811, 249] width 357 height 53
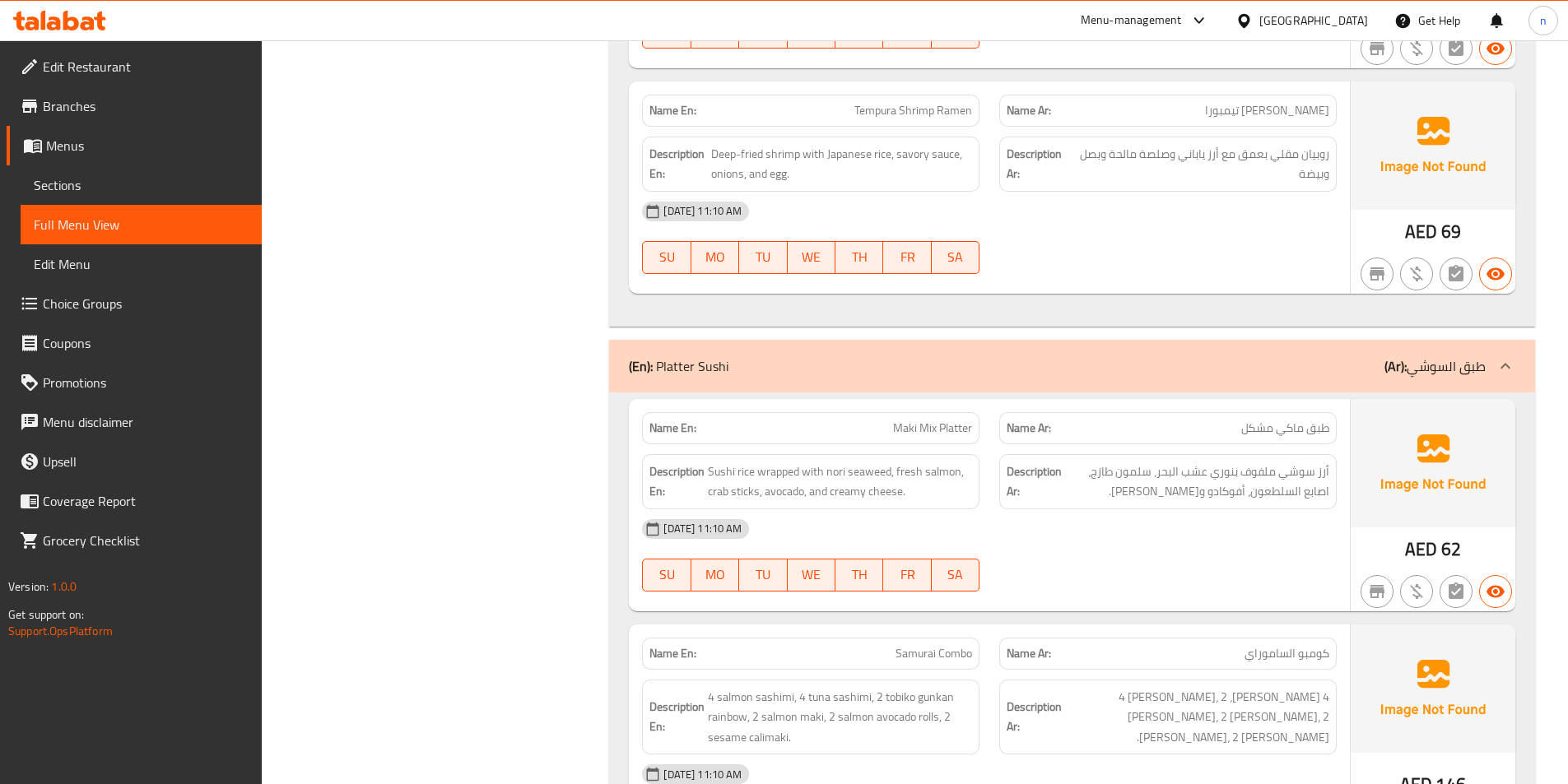
scroll to position [4114, 0]
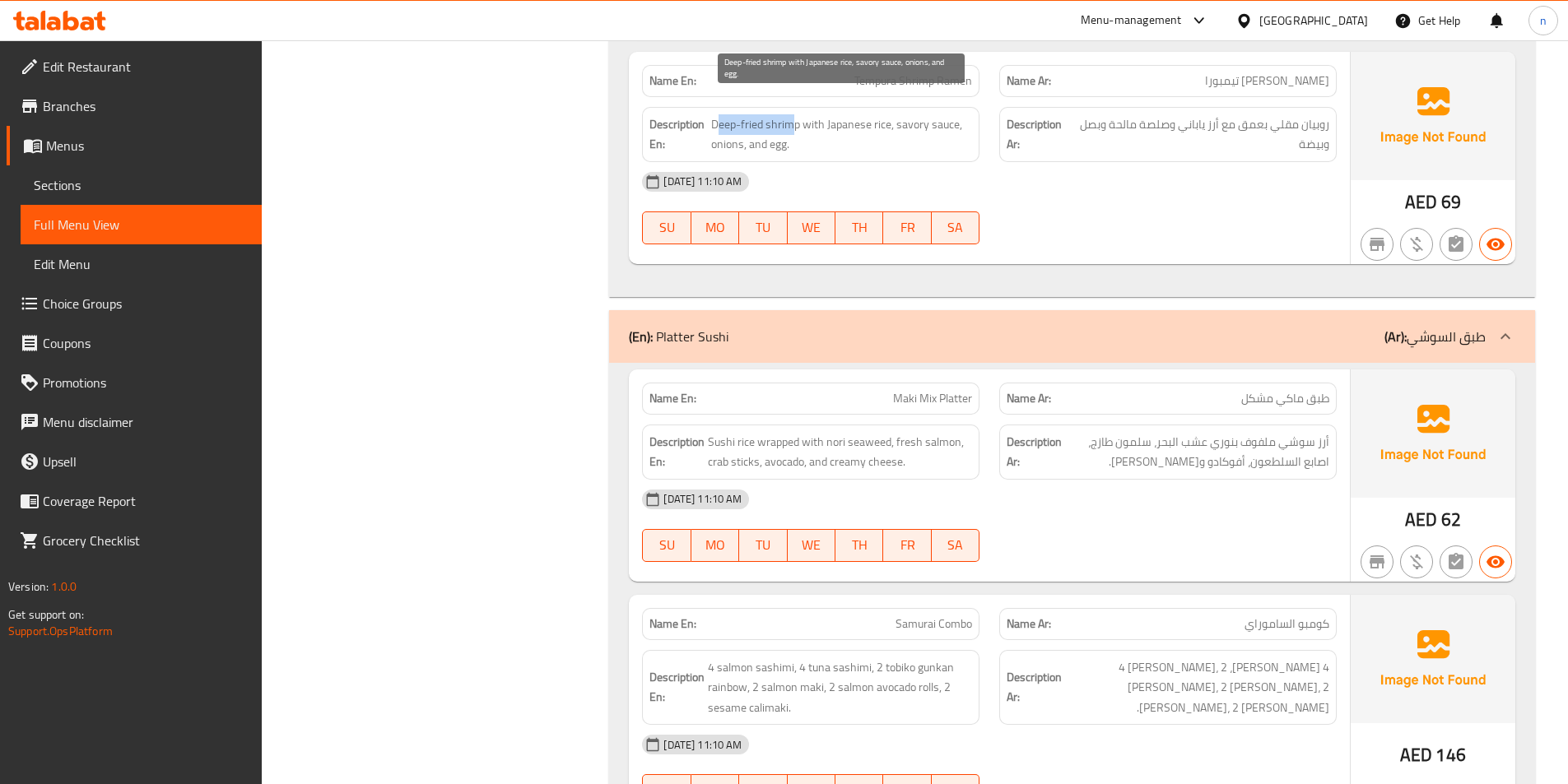
drag, startPoint x: 793, startPoint y: 105, endPoint x: 714, endPoint y: 107, distance: 79.0
click at [714, 115] on span "Deep-fried shrimp with Japanese rice, savory sauce, onions, and egg." at bounding box center [842, 135] width 261 height 40
drag, startPoint x: 824, startPoint y: 108, endPoint x: 886, endPoint y: 109, distance: 62.0
click at [886, 115] on span "Deep-fried shrimp with Japanese rice, savory sauce, onions, and egg." at bounding box center [842, 135] width 261 height 40
drag, startPoint x: 908, startPoint y: 103, endPoint x: 951, endPoint y: 107, distance: 43.2
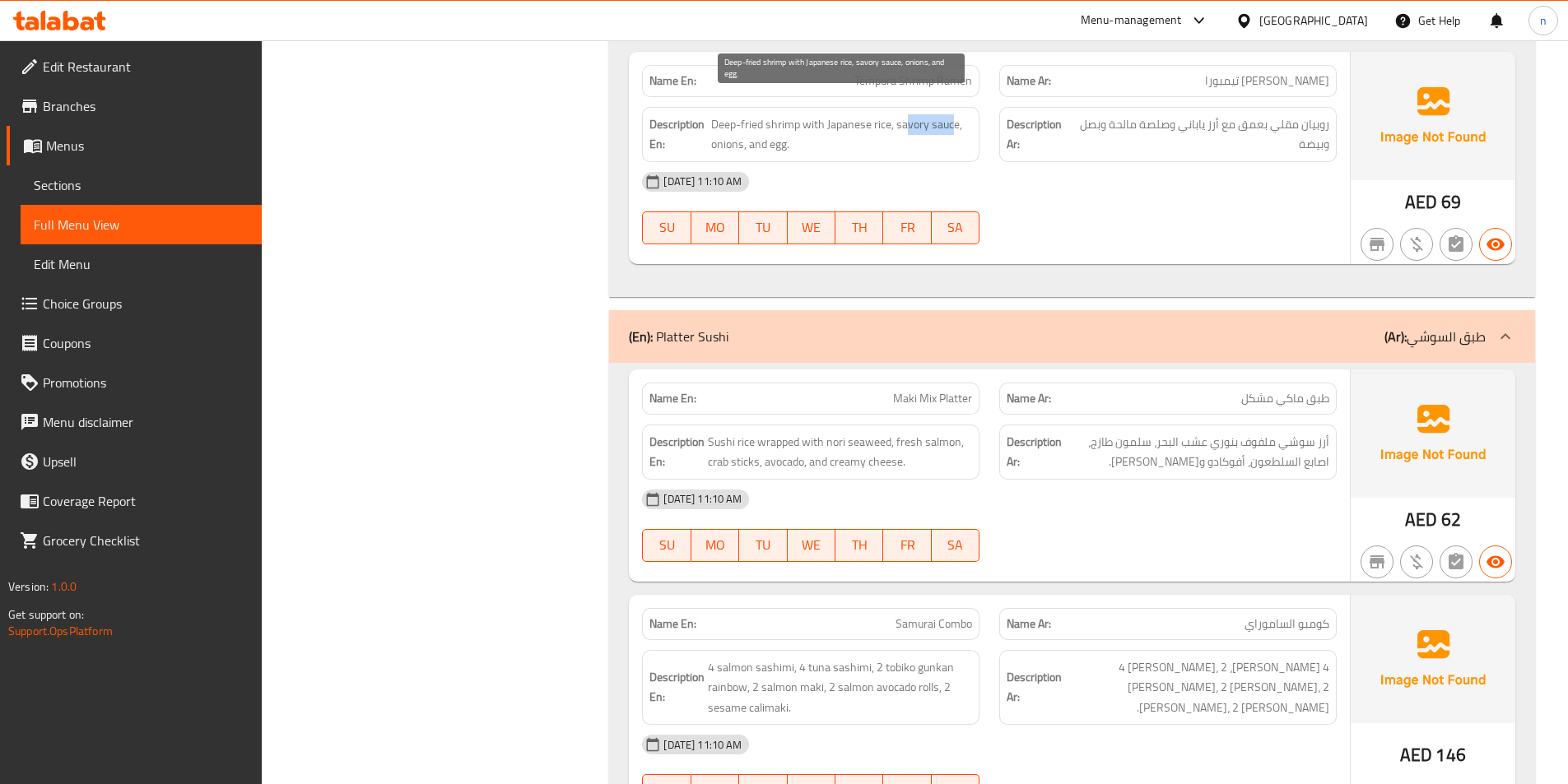
click at [951, 115] on span "Deep-fried shrimp with Japanese rice, savory sauce, onions, and egg." at bounding box center [842, 135] width 261 height 40
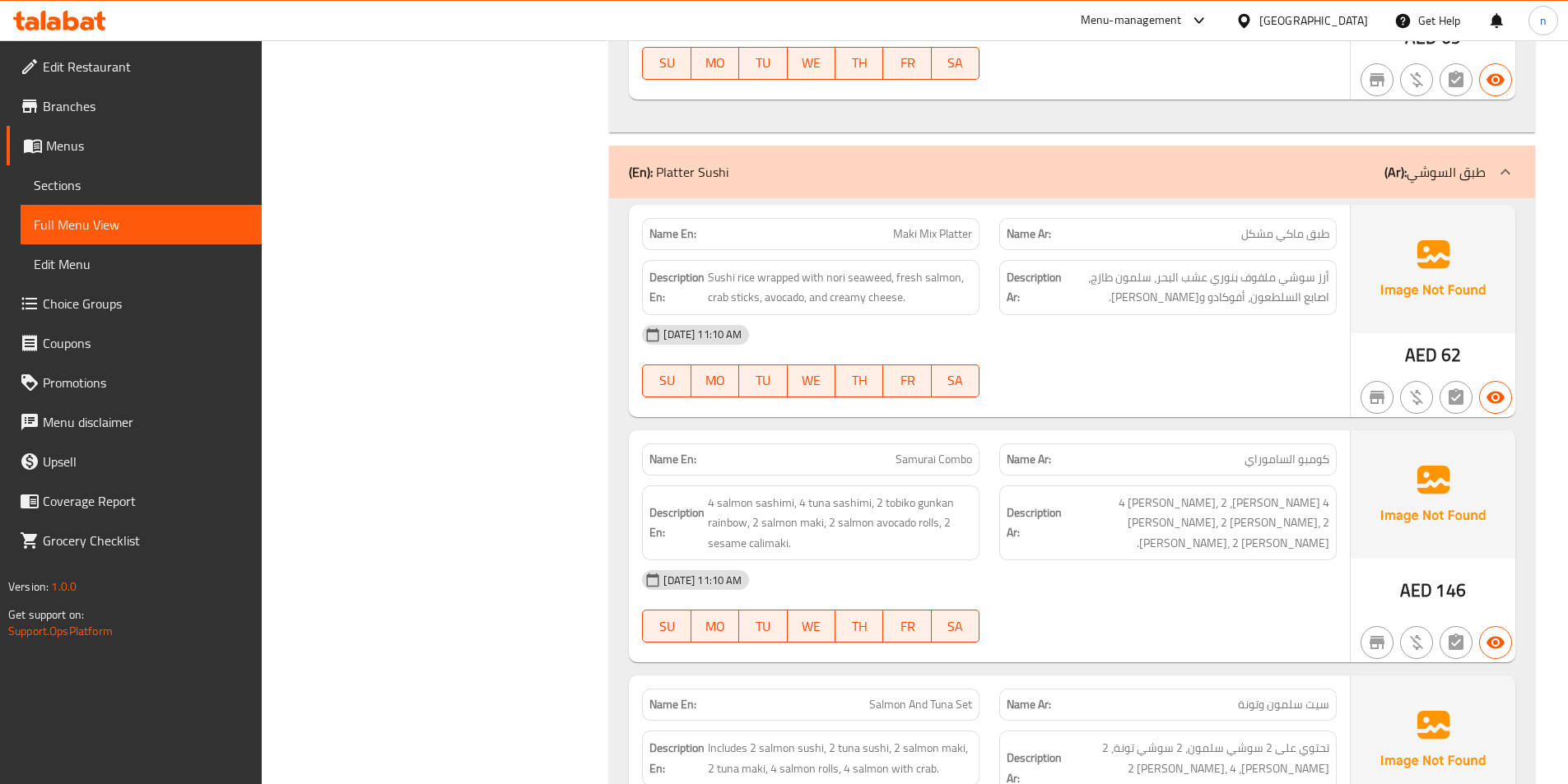
click at [1095, 268] on span "أرز سوشي ملفوف بنوري عشب البحر، سلمون طازج، اصابع السلطعون، أفوكادو و[PERSON_NA…" at bounding box center [1197, 288] width 264 height 40
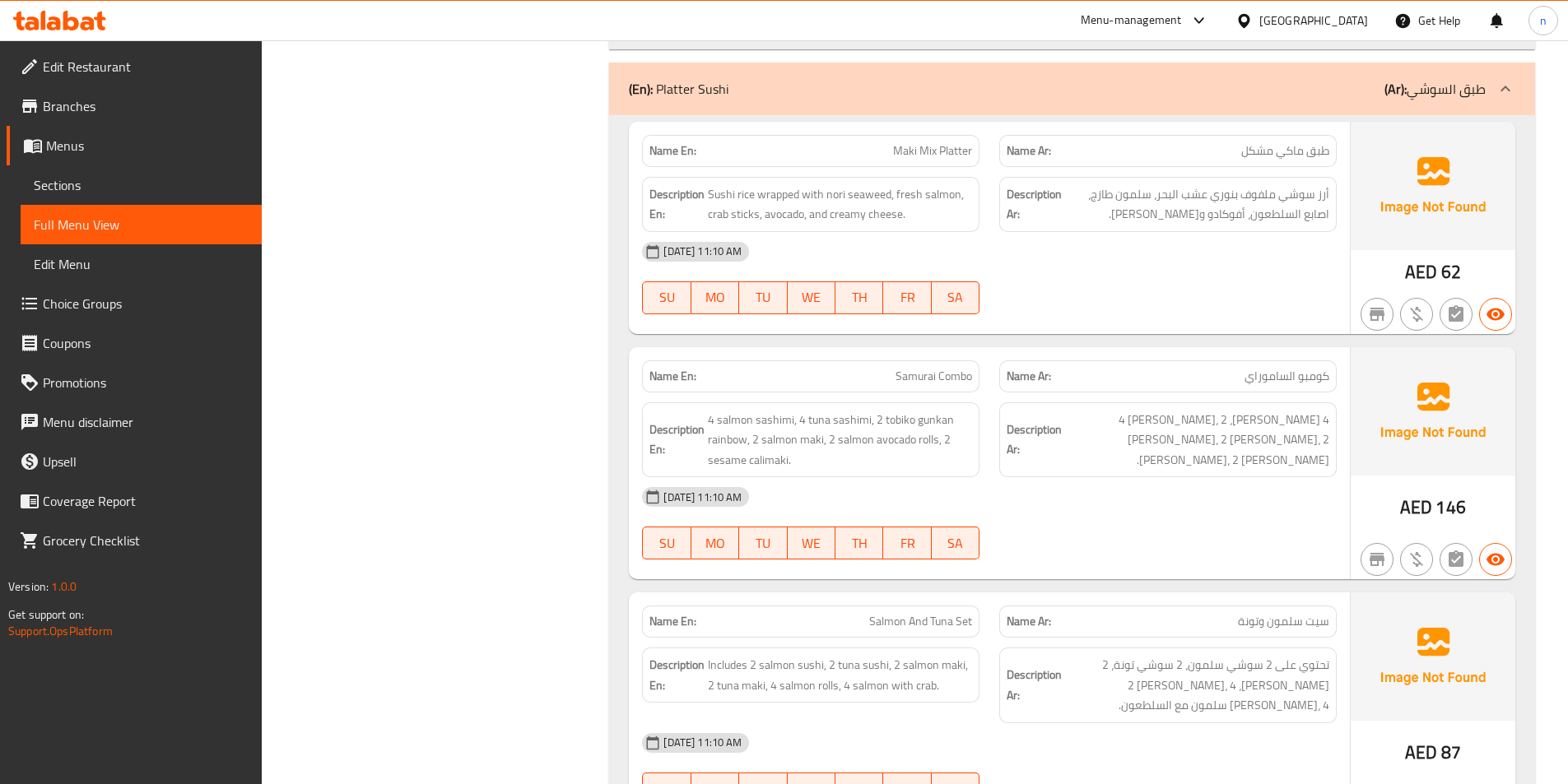
scroll to position [4361, 0]
drag, startPoint x: 717, startPoint y: 175, endPoint x: 799, endPoint y: 180, distance: 82.2
click at [799, 185] on span "Sushi rice wrapped with nori seaweed, fresh salmon, crab sticks, avocado, and c…" at bounding box center [840, 205] width 264 height 40
drag, startPoint x: 835, startPoint y: 181, endPoint x: 875, endPoint y: 182, distance: 40.0
click at [875, 185] on span "Sushi rice wrapped with nori seaweed, fresh salmon, crab sticks, avocado, and c…" at bounding box center [840, 205] width 264 height 40
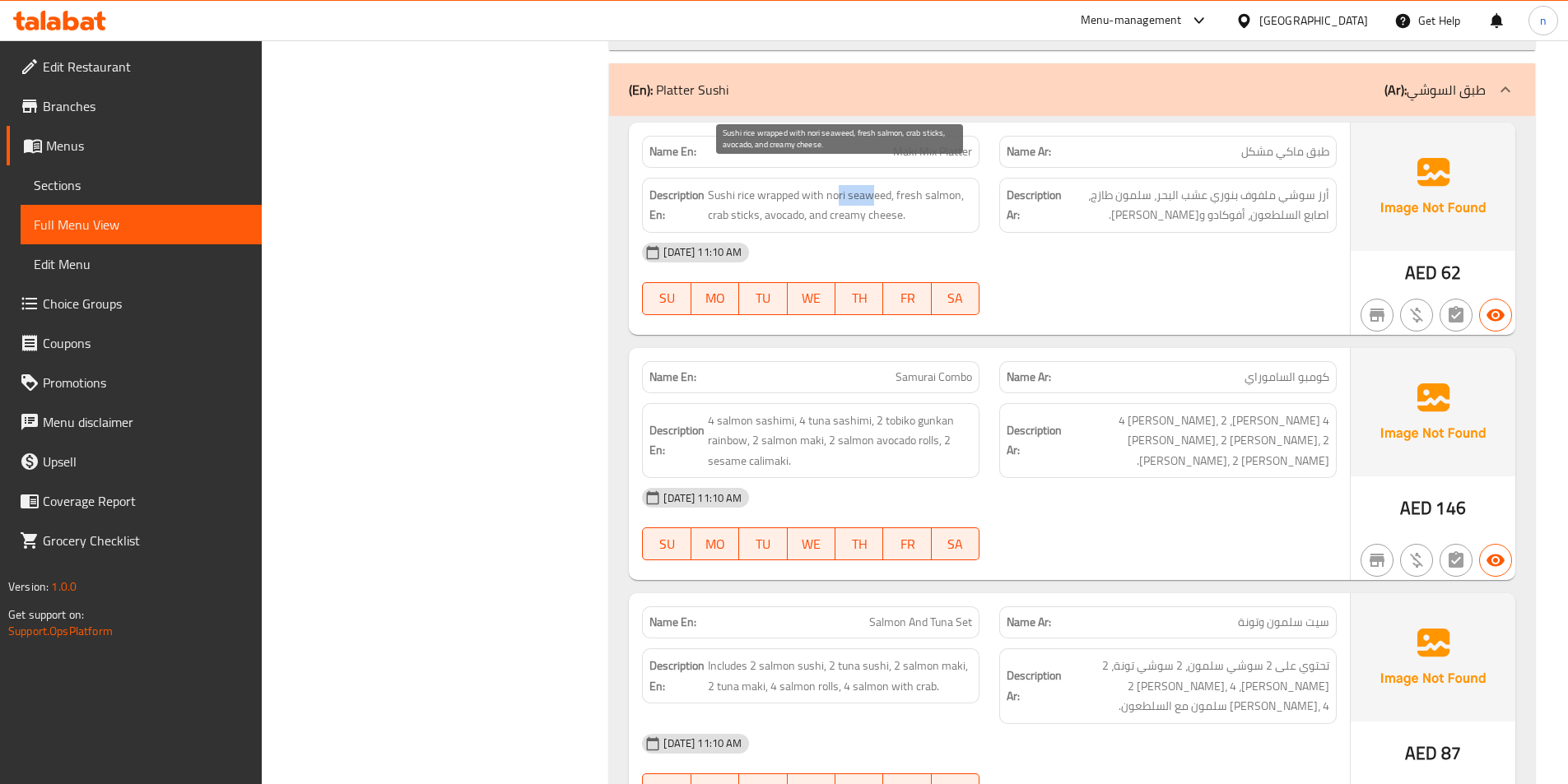
click at [875, 185] on span "Sushi rice wrapped with nori seaweed, fresh salmon, crab sticks, avocado, and c…" at bounding box center [840, 205] width 264 height 40
drag, startPoint x: 897, startPoint y: 173, endPoint x: 945, endPoint y: 186, distance: 49.7
click at [945, 186] on span "Sushi rice wrapped with nori seaweed, fresh salmon, crab sticks, avocado, and c…" at bounding box center [840, 205] width 264 height 40
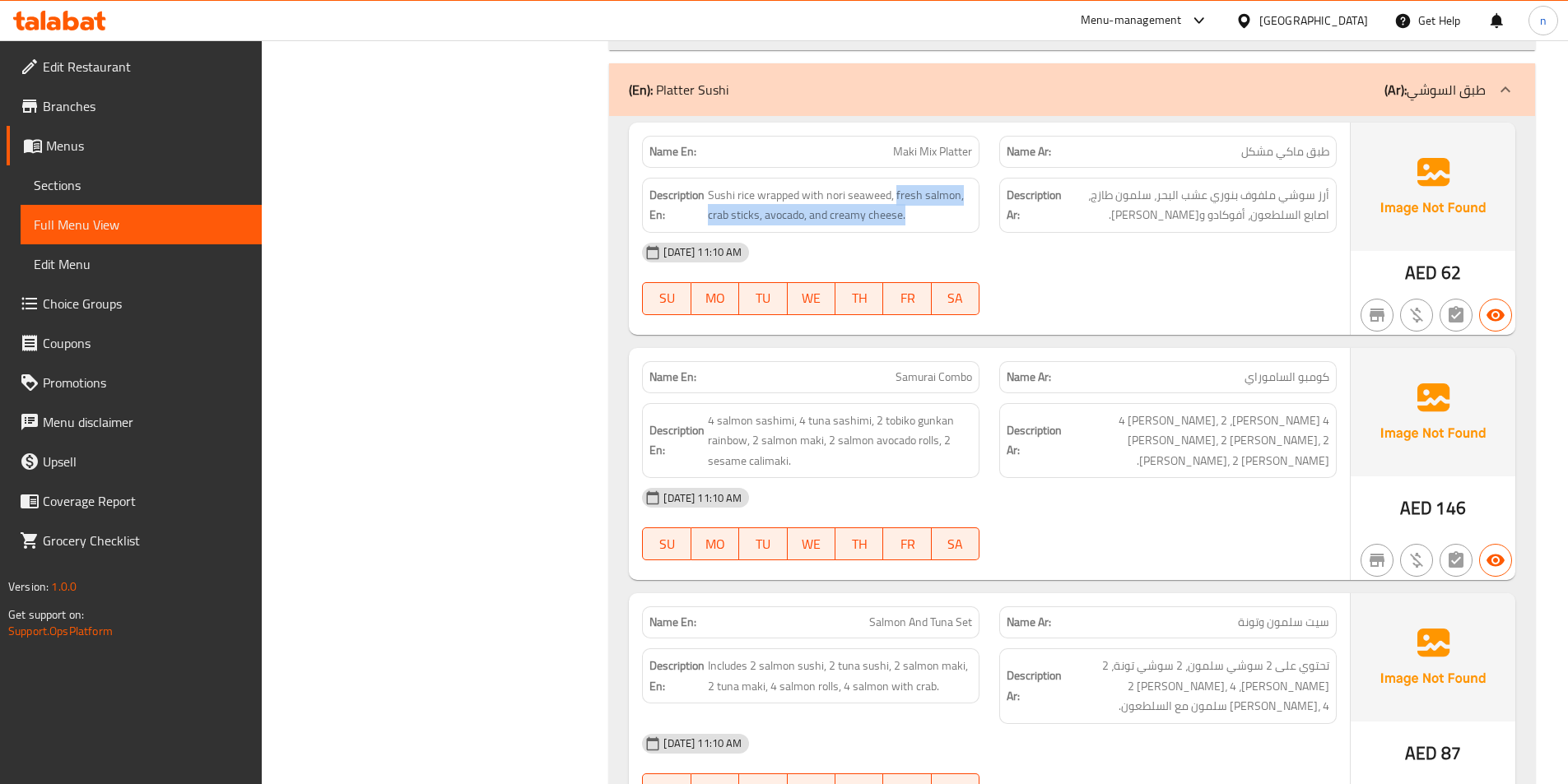
click at [937, 209] on div "Description En: Sushi rice wrapped with nori seaweed, fresh salmon, crab sticks…" at bounding box center [811, 205] width 337 height 56
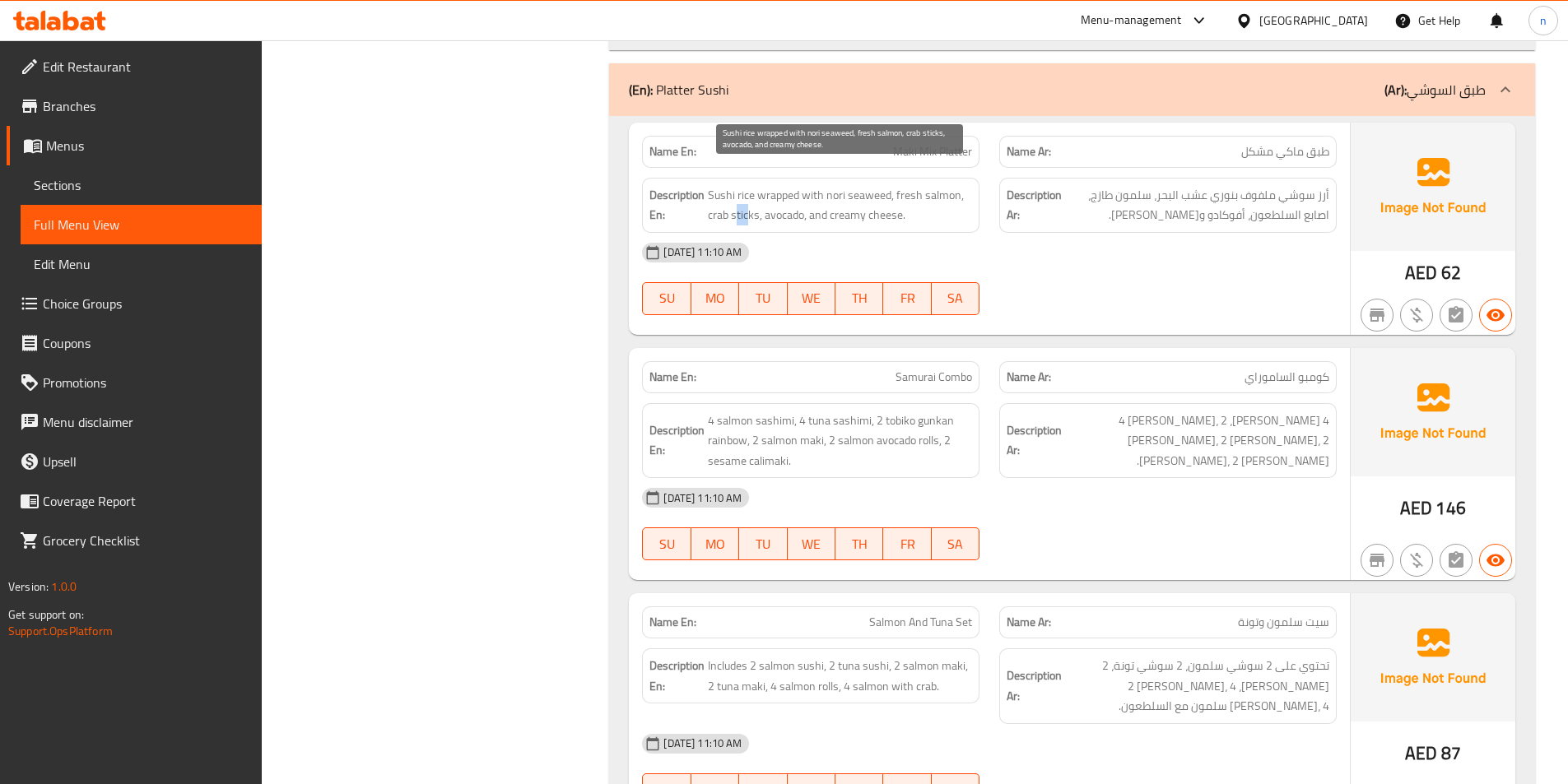
drag, startPoint x: 735, startPoint y: 195, endPoint x: 746, endPoint y: 199, distance: 11.7
click at [746, 199] on span "Sushi rice wrapped with nori seaweed, fresh salmon, crab sticks, avocado, and c…" at bounding box center [840, 205] width 264 height 40
click at [773, 198] on span "Sushi rice wrapped with nori seaweed, fresh salmon, crab sticks, avocado, and c…" at bounding box center [840, 205] width 264 height 40
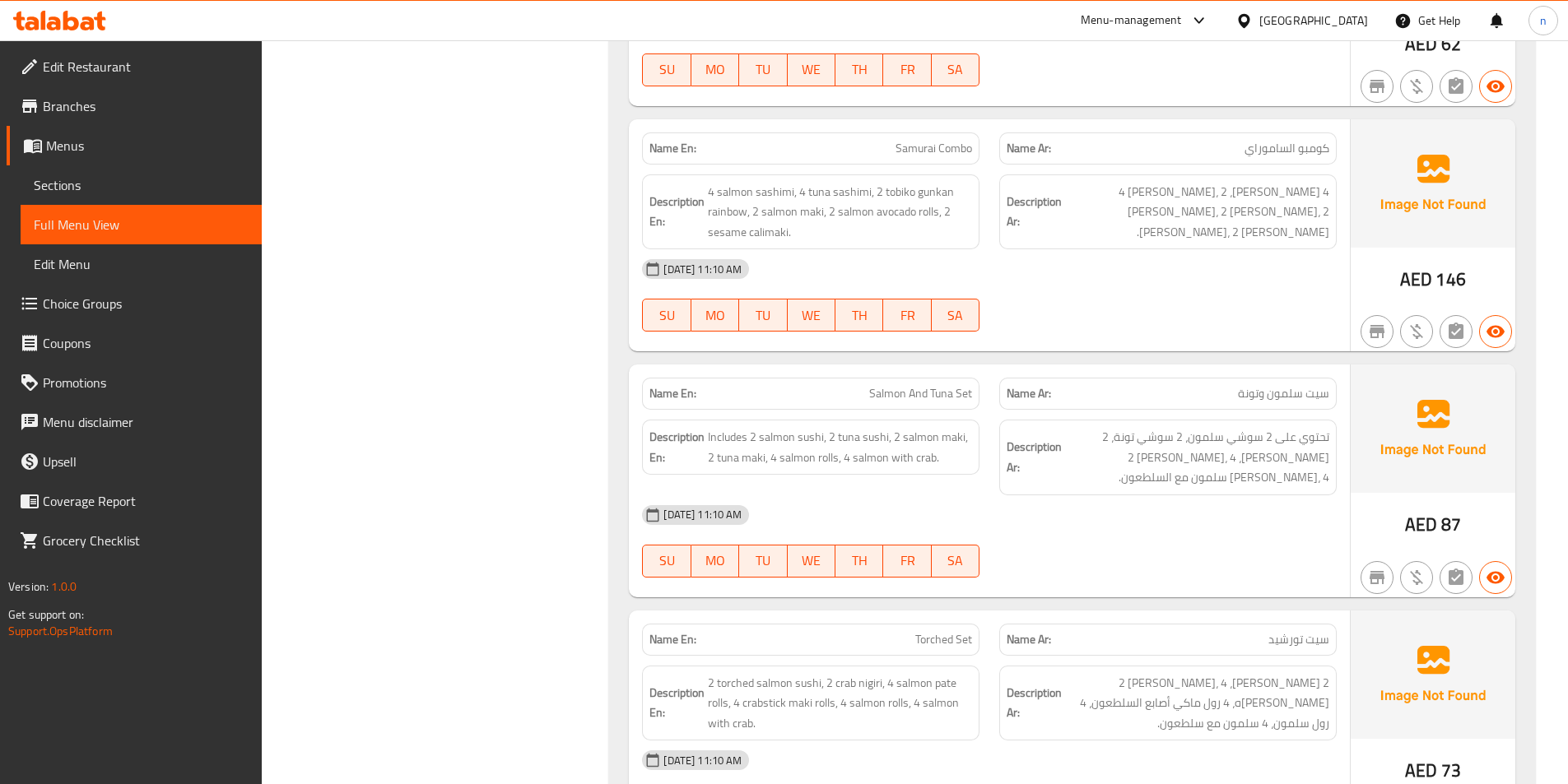
scroll to position [4607, 0]
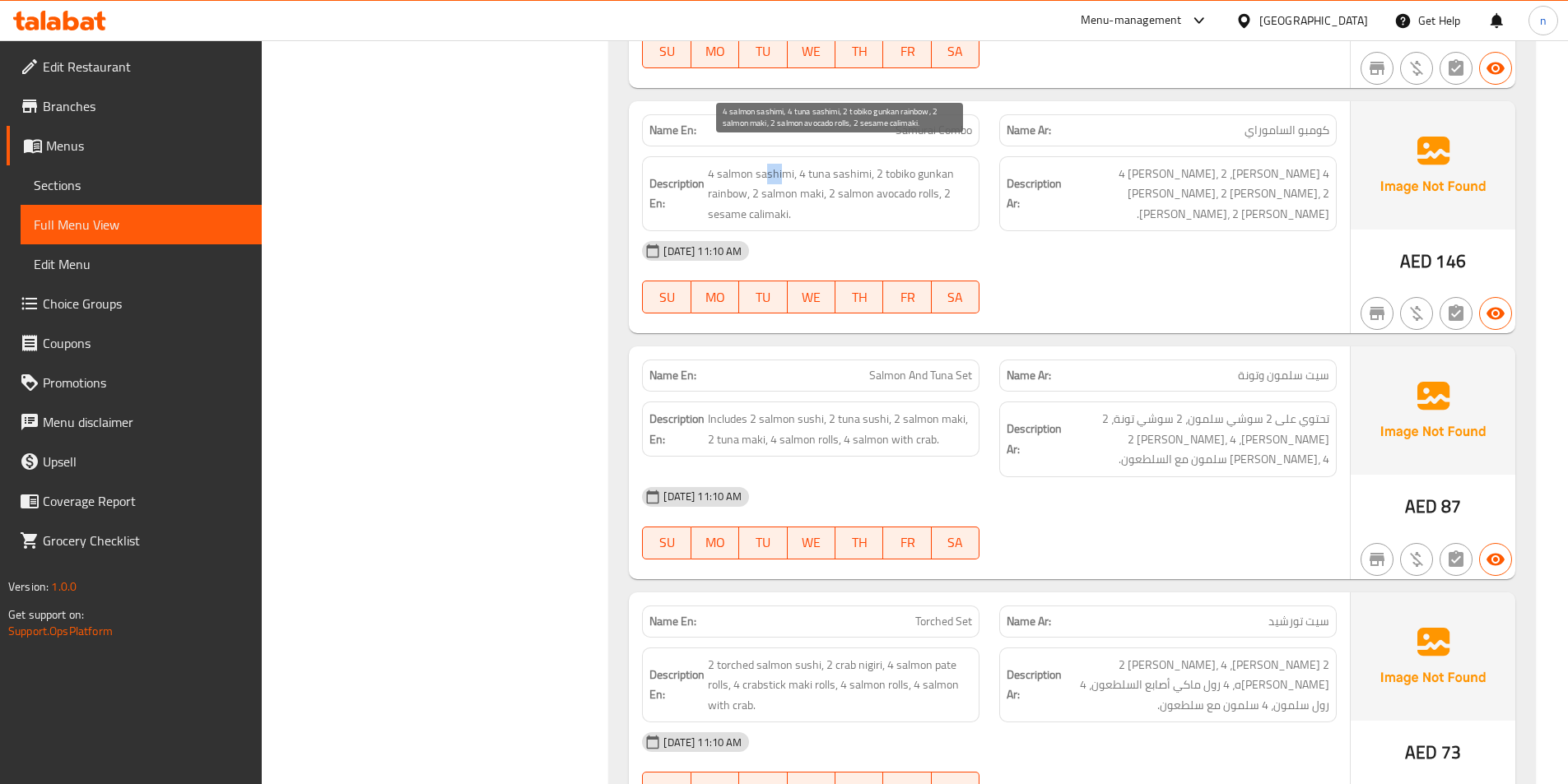
drag, startPoint x: 769, startPoint y: 158, endPoint x: 784, endPoint y: 159, distance: 15.0
click at [784, 164] on span "4 salmon sashimi, 4 tuna sashimi, 2 tobiko gunkan rainbow, 2 salmon maki, 2 sal…" at bounding box center [840, 194] width 264 height 61
drag, startPoint x: 811, startPoint y: 161, endPoint x: 846, endPoint y: 158, distance: 35.1
click at [846, 164] on span "4 salmon sashimi, 4 tuna sashimi, 2 tobiko gunkan rainbow, 2 salmon maki, 2 sal…" at bounding box center [840, 194] width 264 height 61
click at [733, 179] on span "4 salmon sashimi, 4 tuna sashimi, 2 tobiko gunkan rainbow, 2 salmon maki, 2 sal…" at bounding box center [840, 194] width 264 height 61
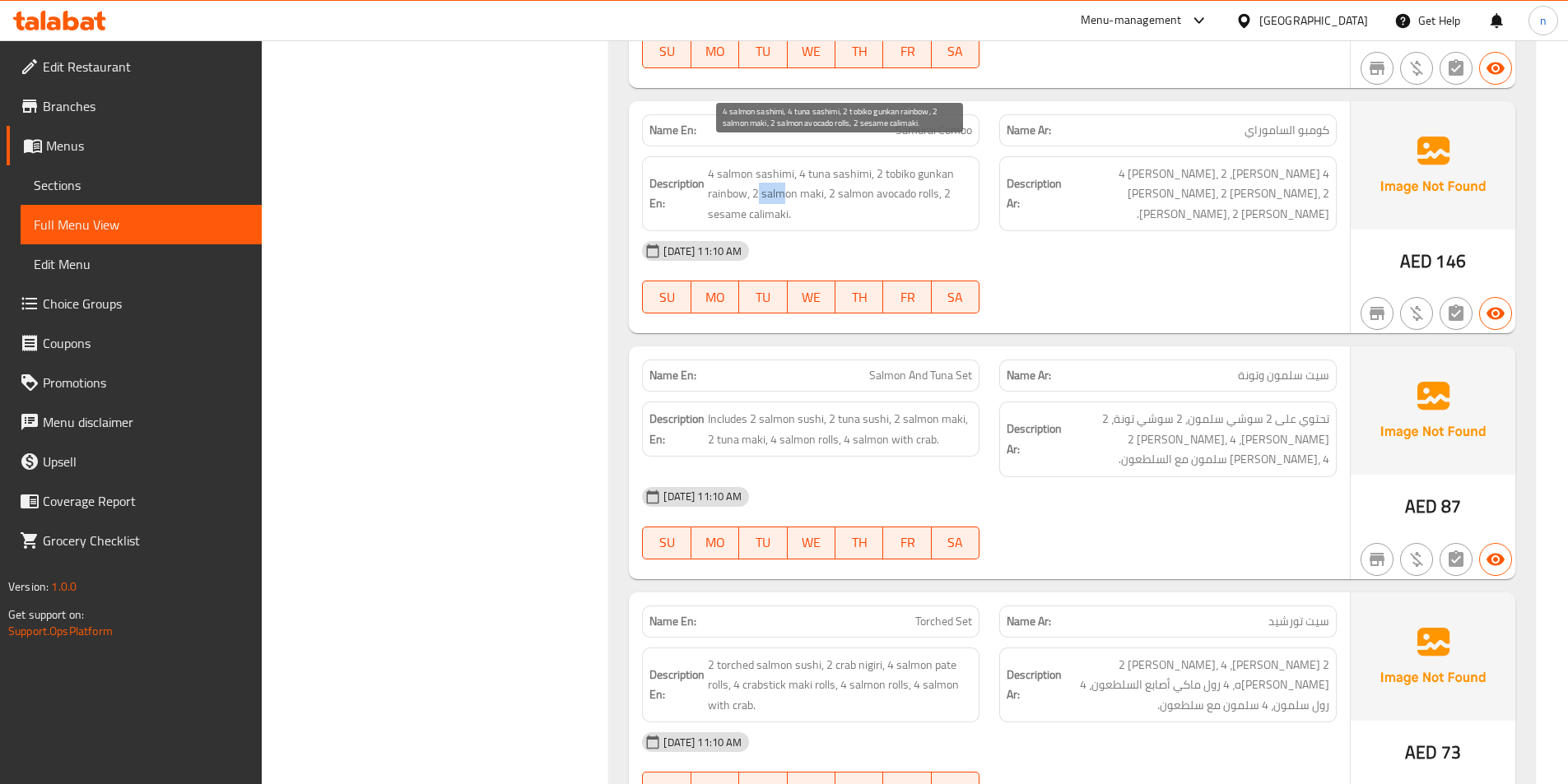
drag, startPoint x: 756, startPoint y: 177, endPoint x: 784, endPoint y: 183, distance: 28.6
click at [784, 183] on span "4 salmon sashimi, 4 tuna sashimi, 2 tobiko gunkan rainbow, 2 salmon maki, 2 sal…" at bounding box center [840, 194] width 264 height 61
drag, startPoint x: 830, startPoint y: 178, endPoint x: 913, endPoint y: 183, distance: 83.2
click at [913, 183] on span "4 salmon sashimi, 4 tuna sashimi, 2 tobiko gunkan rainbow, 2 salmon maki, 2 sal…" at bounding box center [840, 194] width 264 height 61
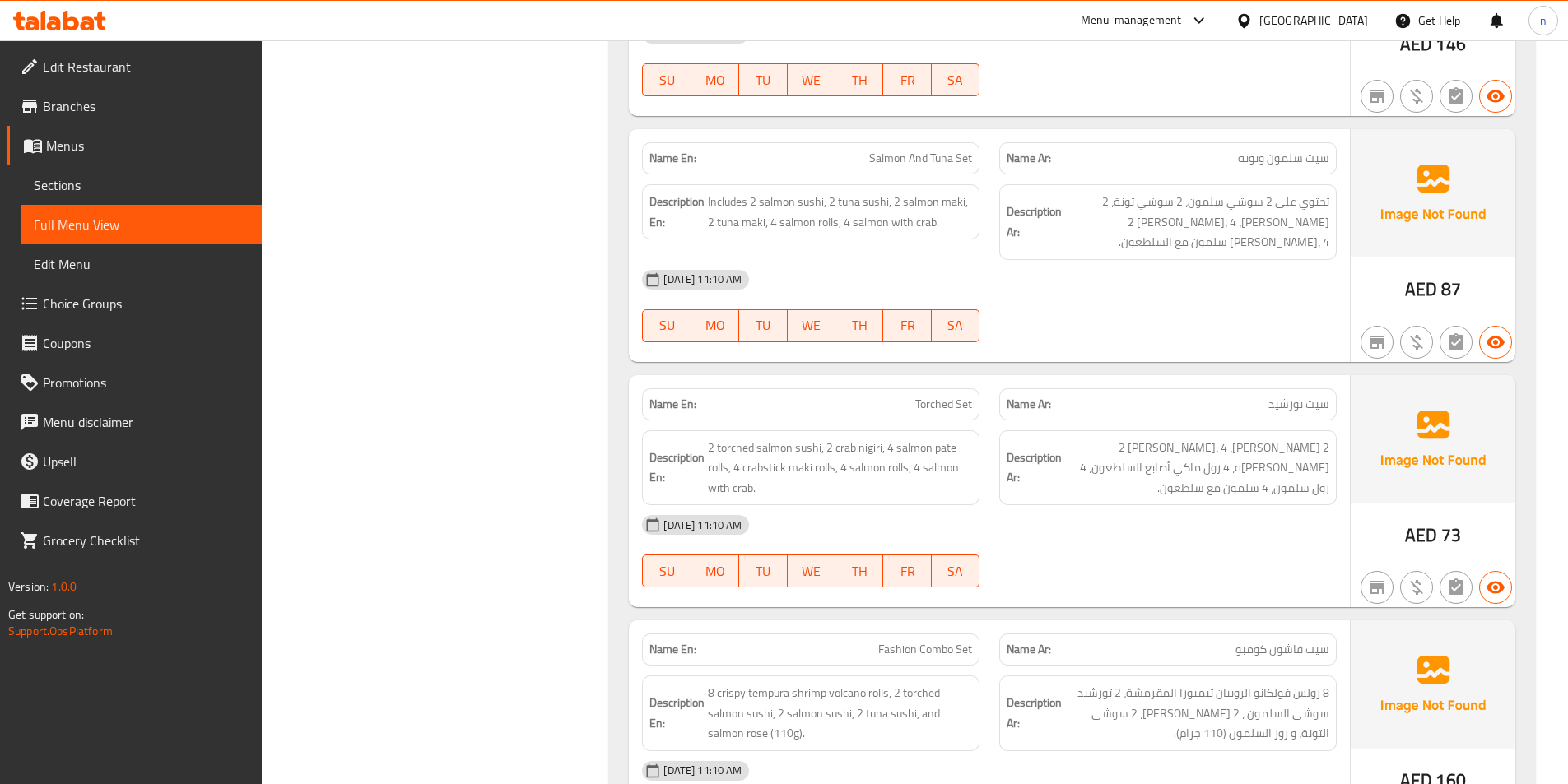
scroll to position [4854, 0]
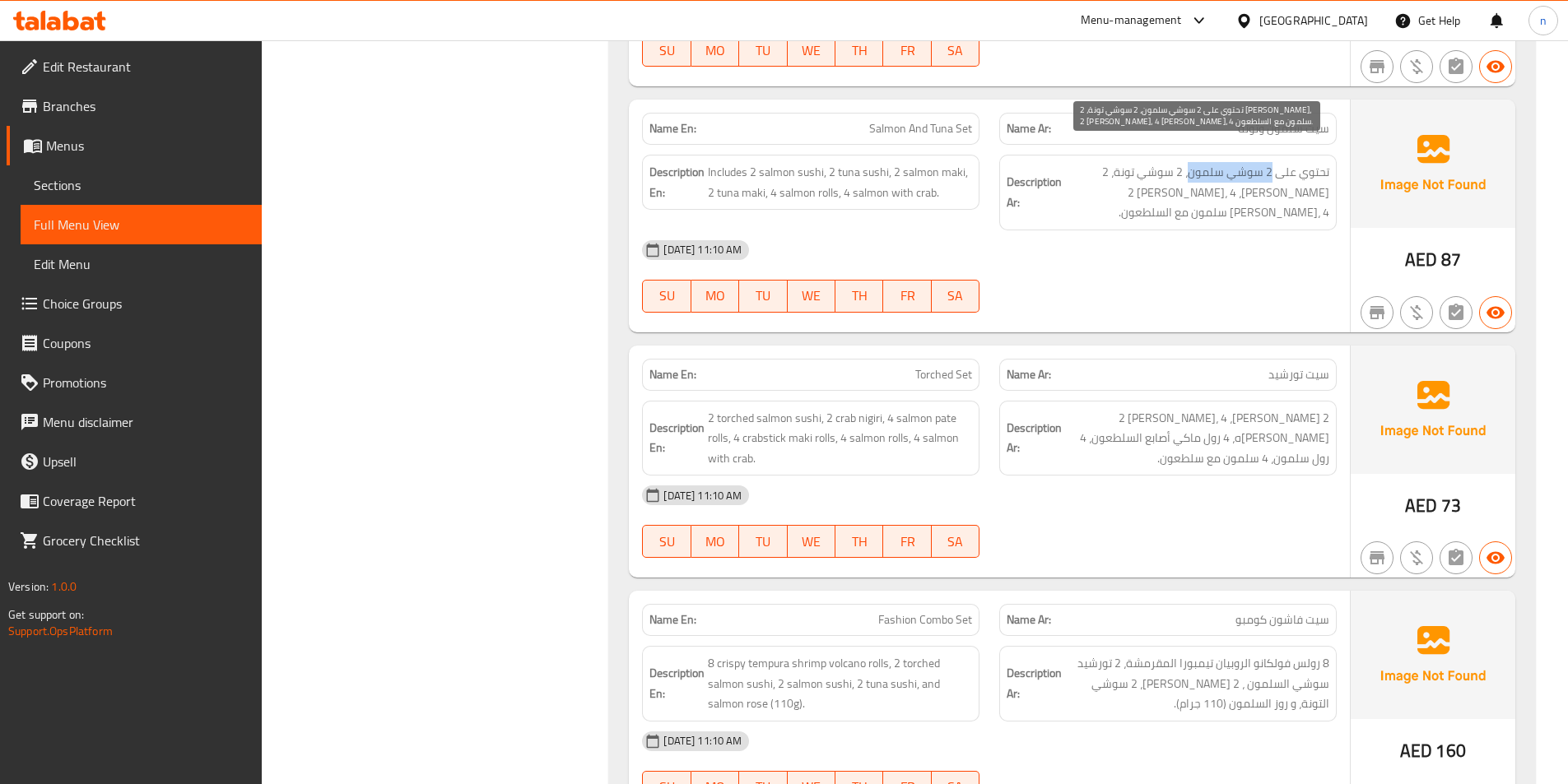
drag, startPoint x: 1274, startPoint y: 150, endPoint x: 1191, endPoint y: 158, distance: 83.4
click at [1191, 162] on span "تحتوي على 2 سوشي سلمون، 2 سوشي تونة، 2 [PERSON_NAME]، 2 [PERSON_NAME]، 4 [PERSO…" at bounding box center [1197, 192] width 264 height 61
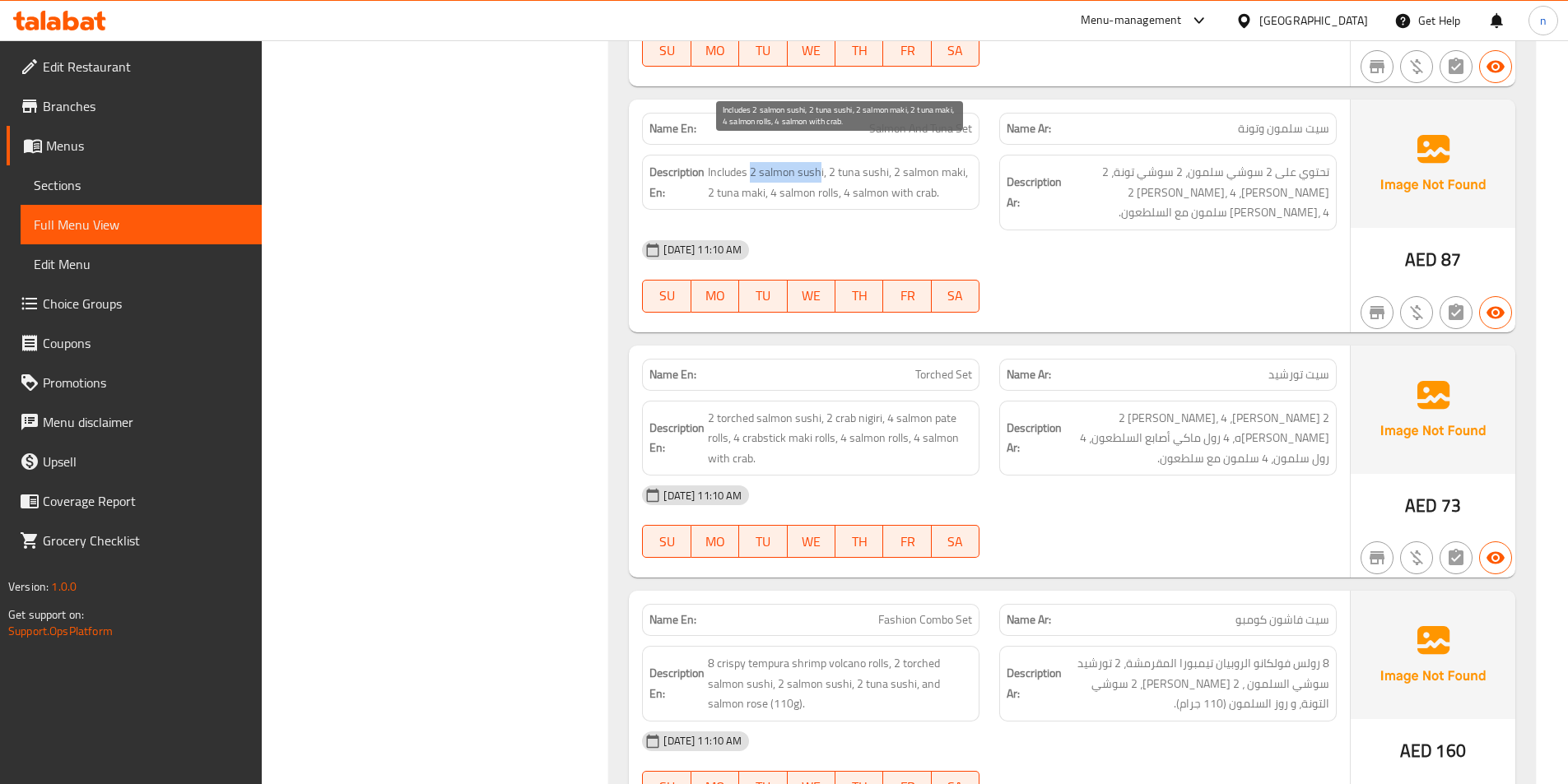
drag, startPoint x: 751, startPoint y: 156, endPoint x: 822, endPoint y: 159, distance: 71.1
click at [822, 162] on span "Includes 2 salmon sushi, 2 tuna sushi, 2 salmon maki, 2 tuna maki, 4 salmon rol…" at bounding box center [840, 182] width 264 height 40
drag, startPoint x: 832, startPoint y: 154, endPoint x: 879, endPoint y: 158, distance: 47.2
click at [879, 162] on span "Includes 2 salmon sushi, 2 tuna sushi, 2 salmon maki, 2 tuna maki, 4 salmon rol…" at bounding box center [840, 182] width 264 height 40
drag, startPoint x: 900, startPoint y: 158, endPoint x: 954, endPoint y: 158, distance: 54.0
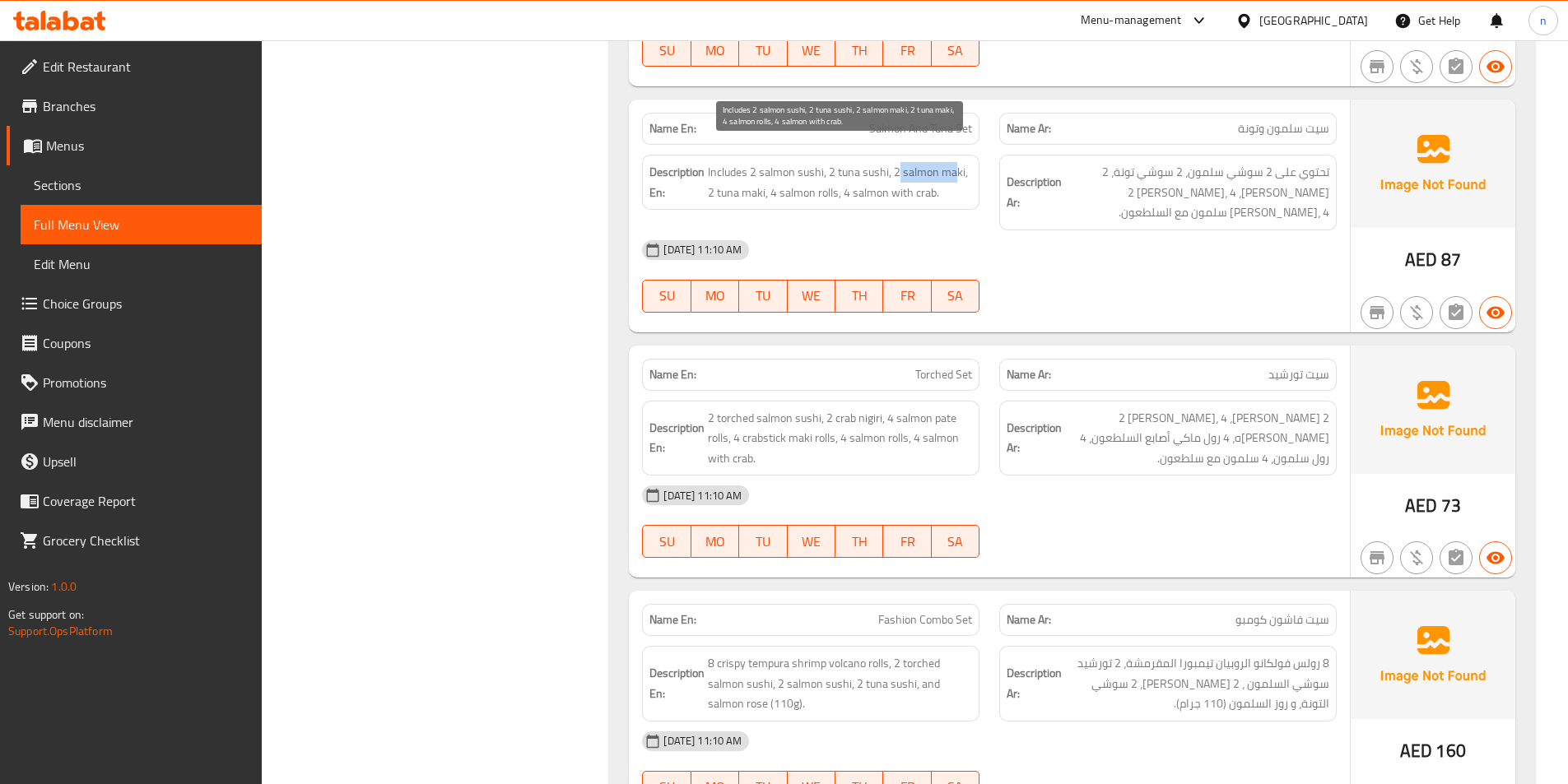
click at [954, 162] on span "Includes 2 salmon sushi, 2 tuna sushi, 2 salmon maki, 2 tuna maki, 4 salmon rol…" at bounding box center [840, 182] width 264 height 40
drag, startPoint x: 707, startPoint y: 175, endPoint x: 757, endPoint y: 180, distance: 50.2
click at [757, 180] on h6 "Description En: Includes 2 salmon sushi, 2 tuna sushi, 2 salmon maki, 2 tuna ma…" at bounding box center [811, 182] width 323 height 40
drag, startPoint x: 774, startPoint y: 177, endPoint x: 820, endPoint y: 181, distance: 46.2
click at [820, 181] on span "Includes 2 salmon sushi, 2 tuna sushi, 2 salmon maki, 2 tuna maki, 4 salmon rol…" at bounding box center [840, 182] width 264 height 40
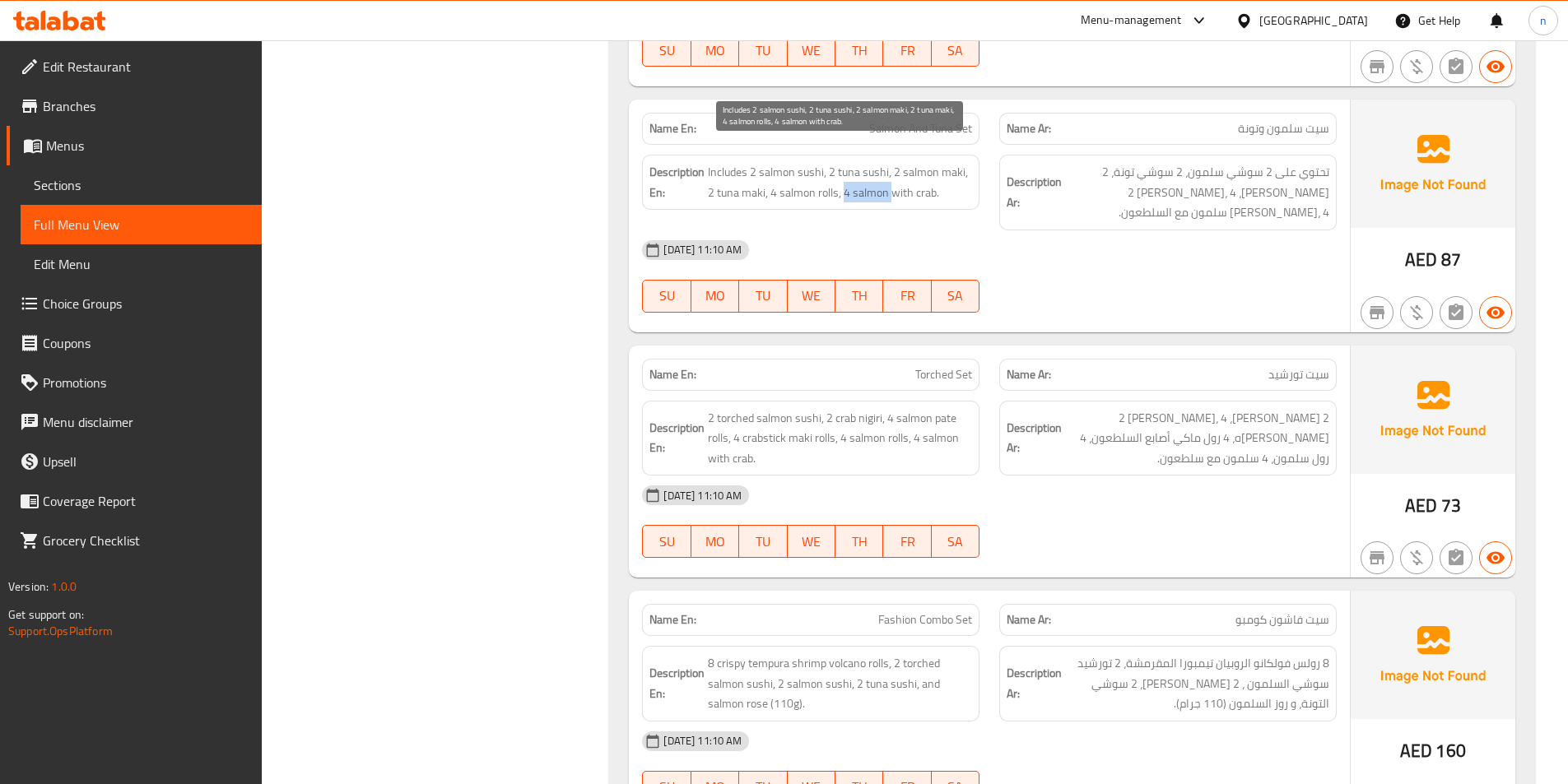
drag, startPoint x: 845, startPoint y: 175, endPoint x: 890, endPoint y: 183, distance: 45.7
click at [890, 183] on span "Includes 2 salmon sushi, 2 tuna sushi, 2 salmon maki, 2 tuna maki, 4 salmon rol…" at bounding box center [840, 182] width 264 height 40
click at [888, 204] on div "Description En: Includes 2 salmon sushi, 2 tuna sushi, 2 salmon maki, 2 tuna ma…" at bounding box center [811, 192] width 357 height 96
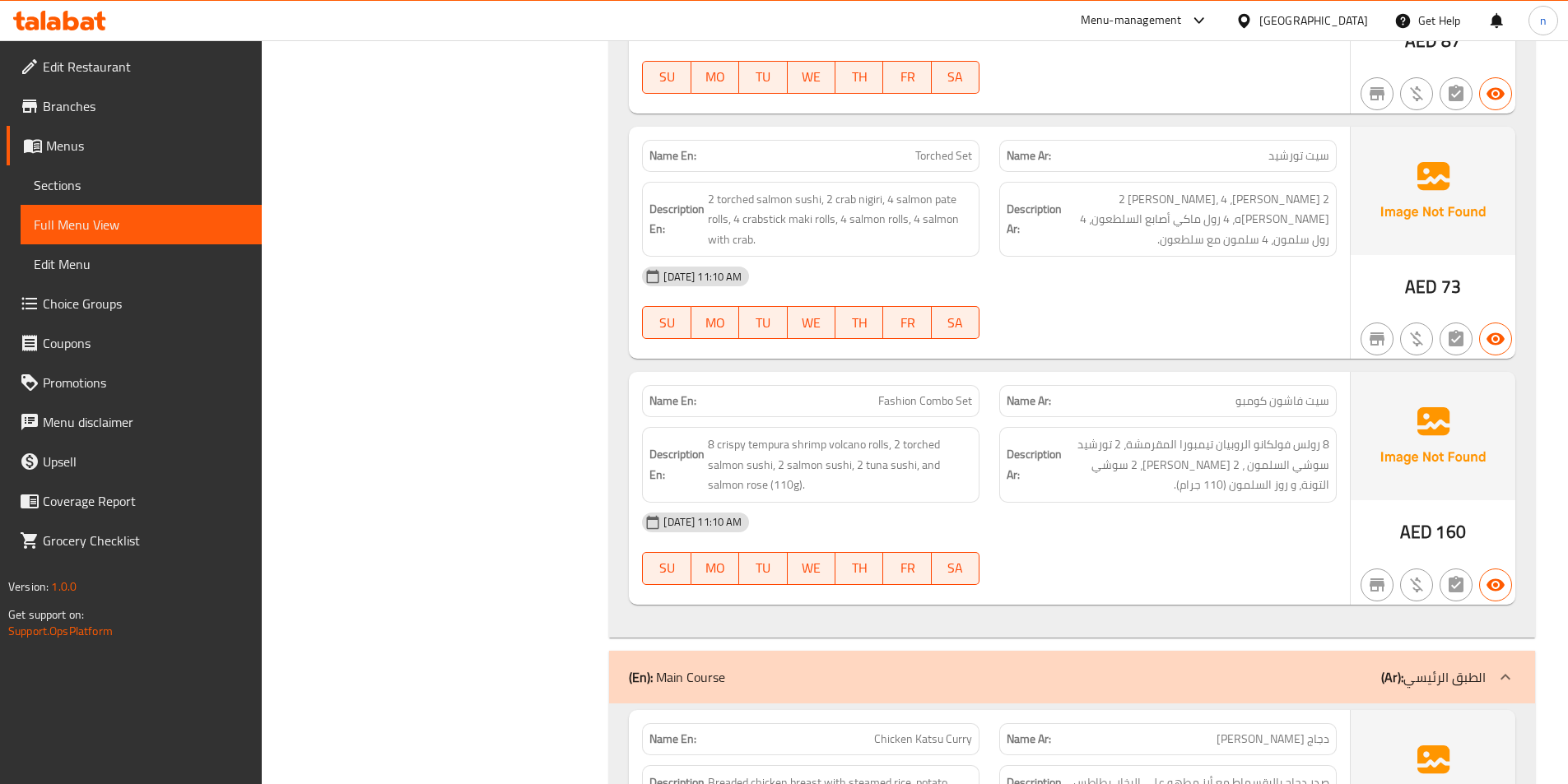
scroll to position [5101, 0]
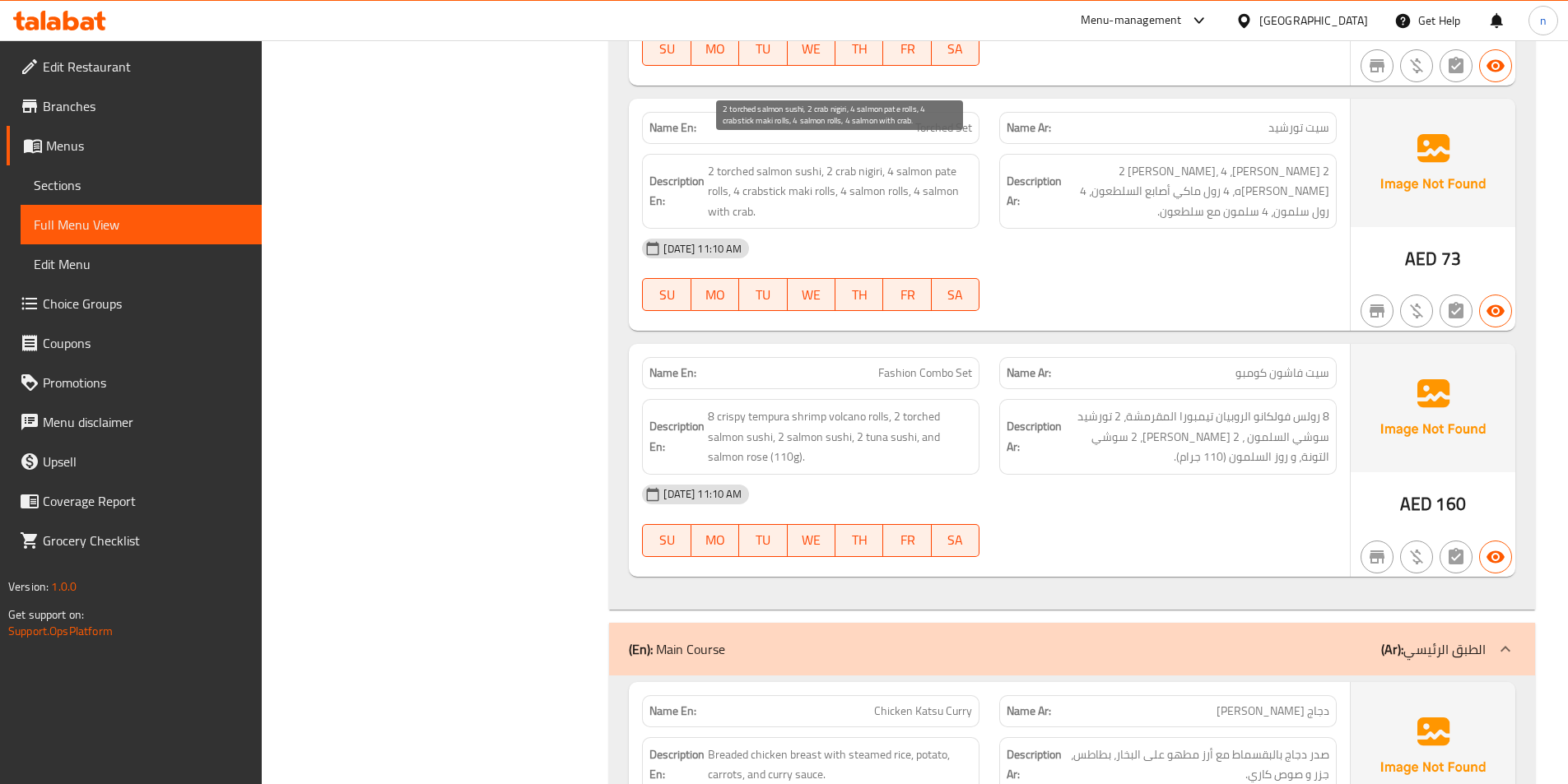
click at [866, 161] on span "2 torched salmon sushi, 2 crab nigiri, 4 salmon pate rolls, 4 crabstick maki ro…" at bounding box center [840, 191] width 264 height 61
click at [1133, 229] on div "[DATE] 11:10 AM" at bounding box center [989, 248] width 714 height 39
click at [960, 119] on span "Torched Set" at bounding box center [944, 127] width 56 height 17
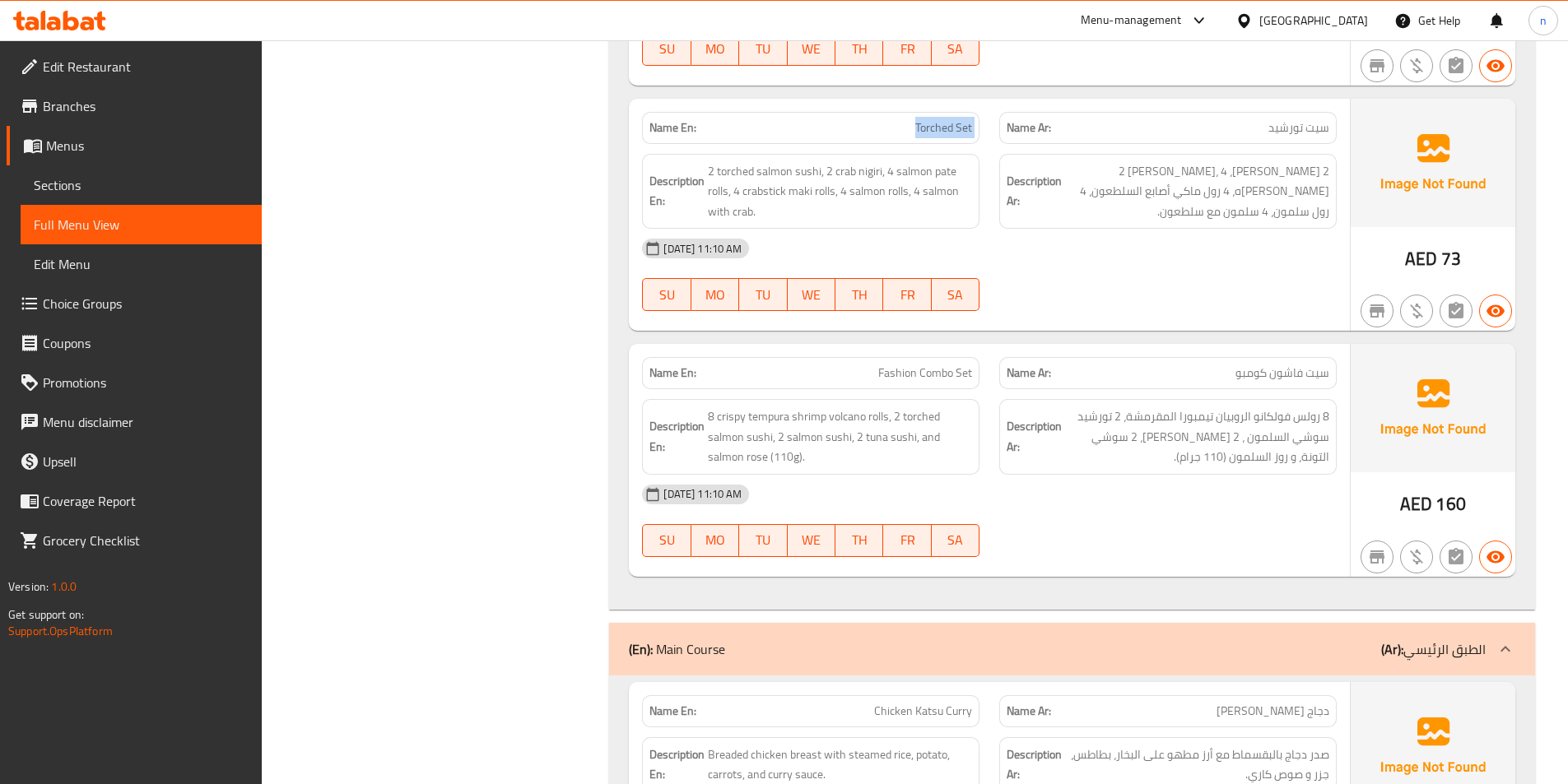
click at [960, 119] on span "Torched Set" at bounding box center [944, 127] width 56 height 17
copy span "Torched Set"
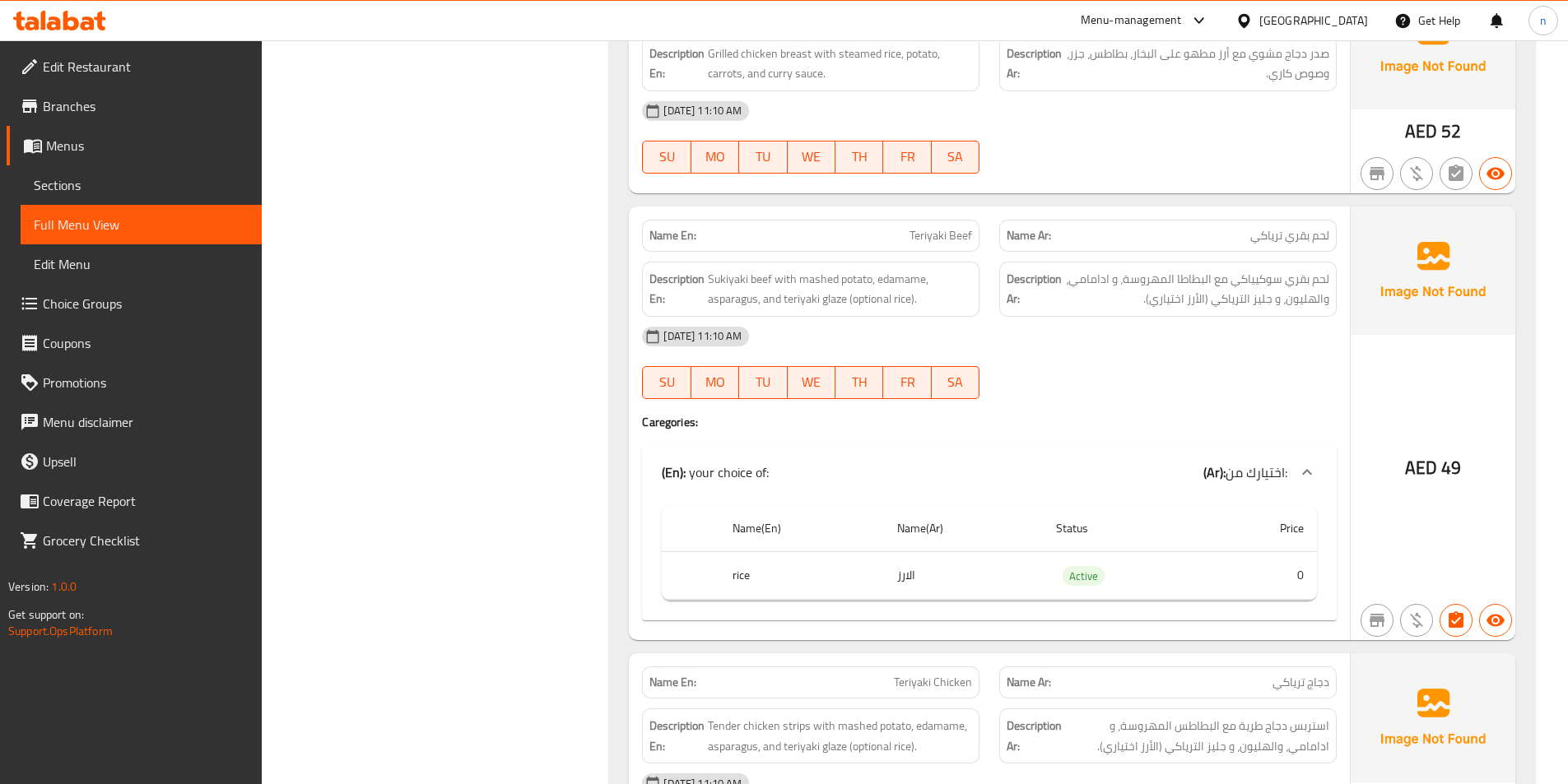
scroll to position [6335, 0]
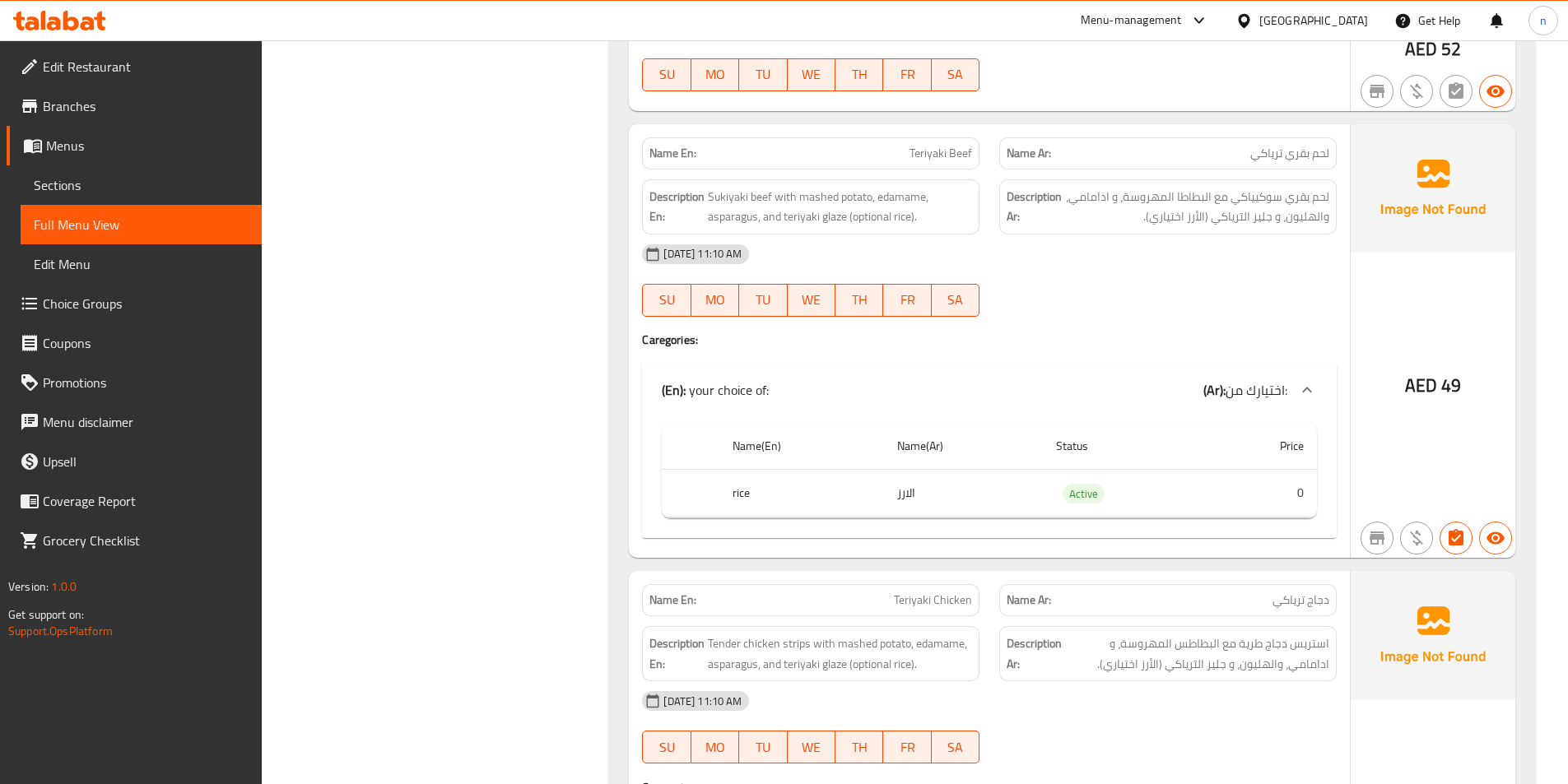
click at [924, 145] on span "Teriyaki Beef" at bounding box center [940, 153] width 63 height 17
copy span "Teriyaki Beef"
drag, startPoint x: 711, startPoint y: 175, endPoint x: 772, endPoint y: 178, distance: 61.1
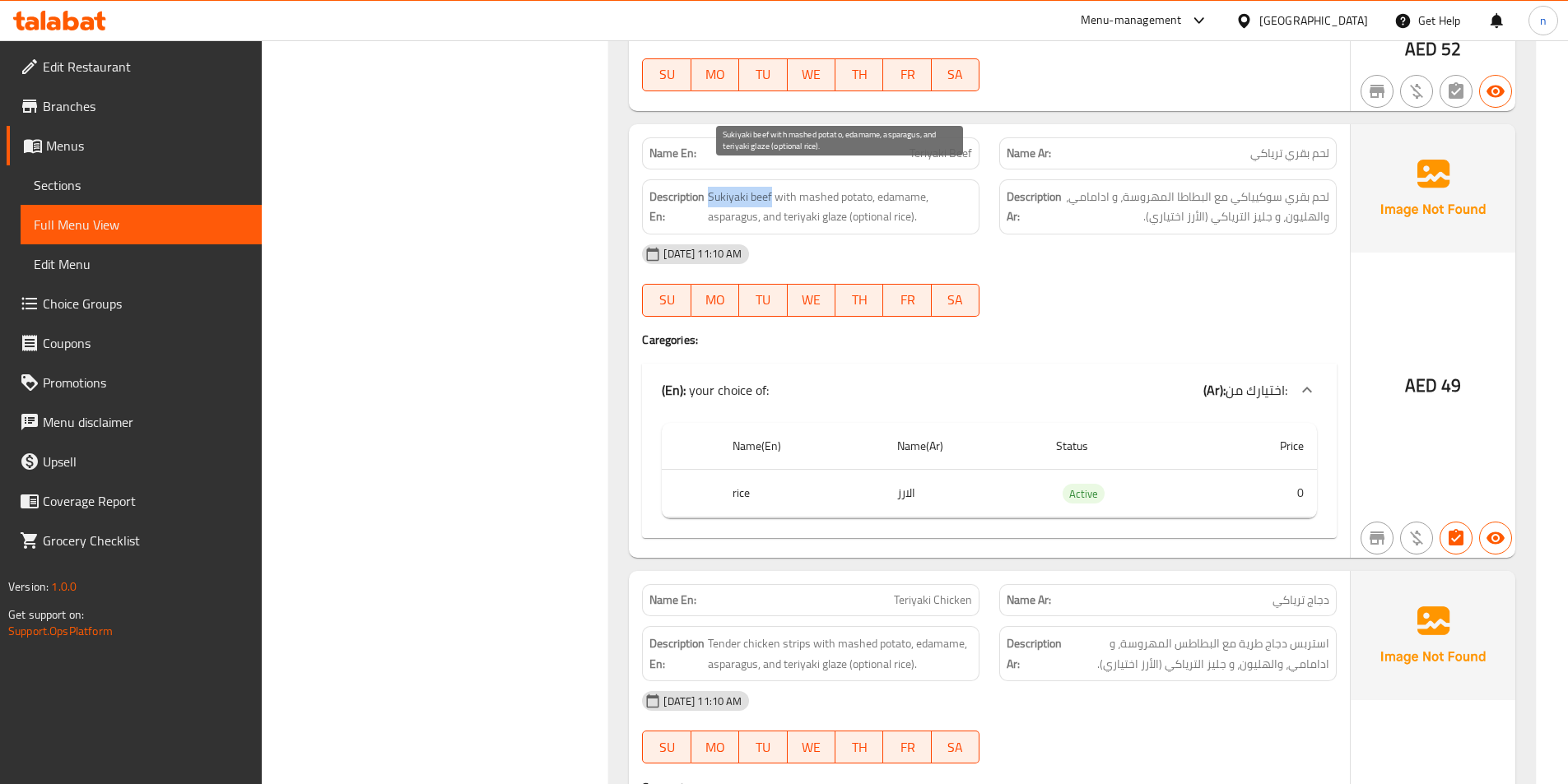
click at [772, 187] on span "Sukiyaki beef with mashed potato, edamame, asparagus, and teriyaki glaze (optio…" at bounding box center [840, 207] width 264 height 40
copy span "Sukiyaki beef"
click at [835, 187] on span "Sukiyaki beef with mashed potato, edamame, asparagus, and teriyaki glaze (optio…" at bounding box center [840, 207] width 264 height 40
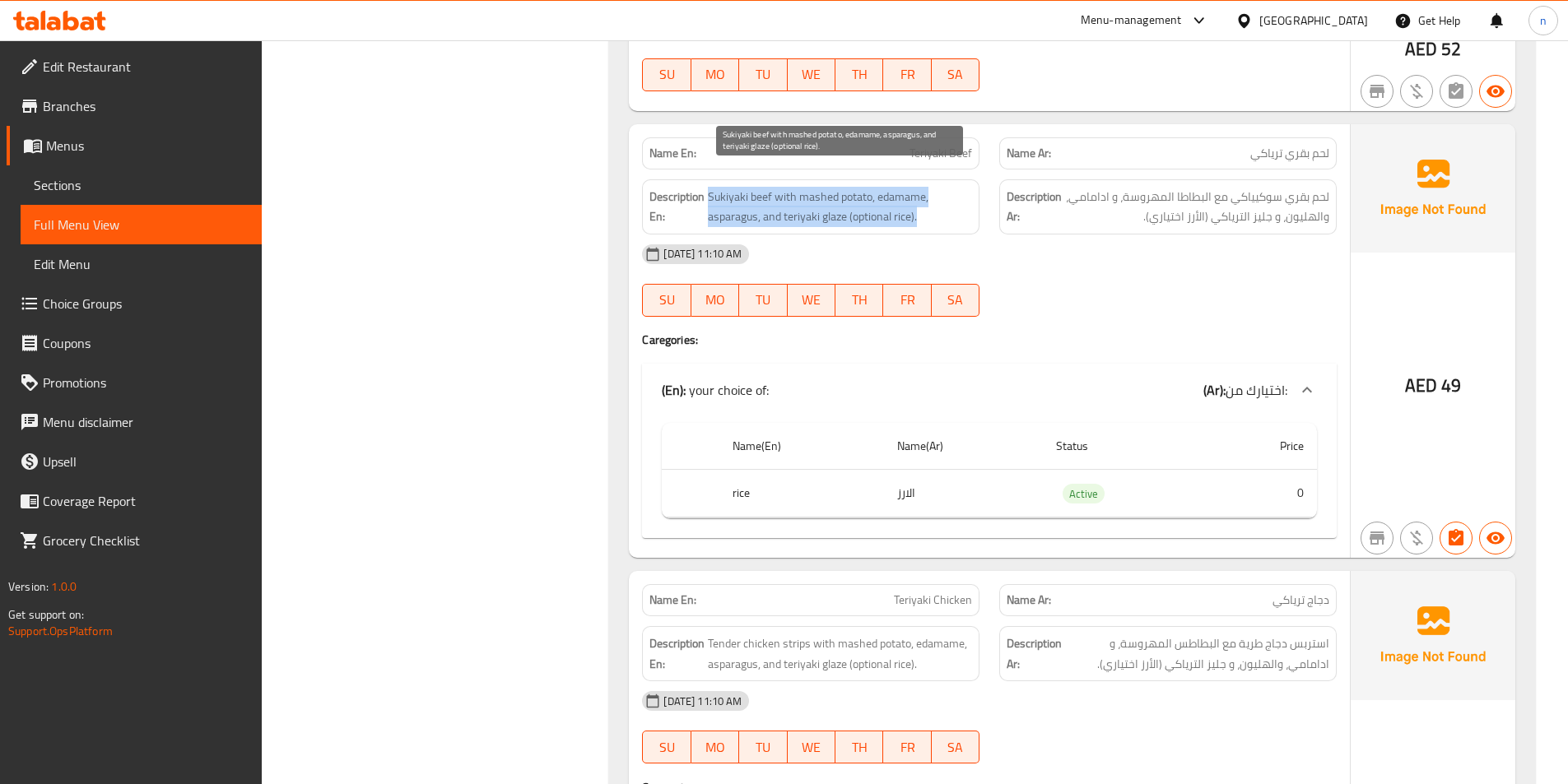
copy span "Sukiyaki beef with mashed potato, edamame, asparagus, and teriyaki glaze (optio…"
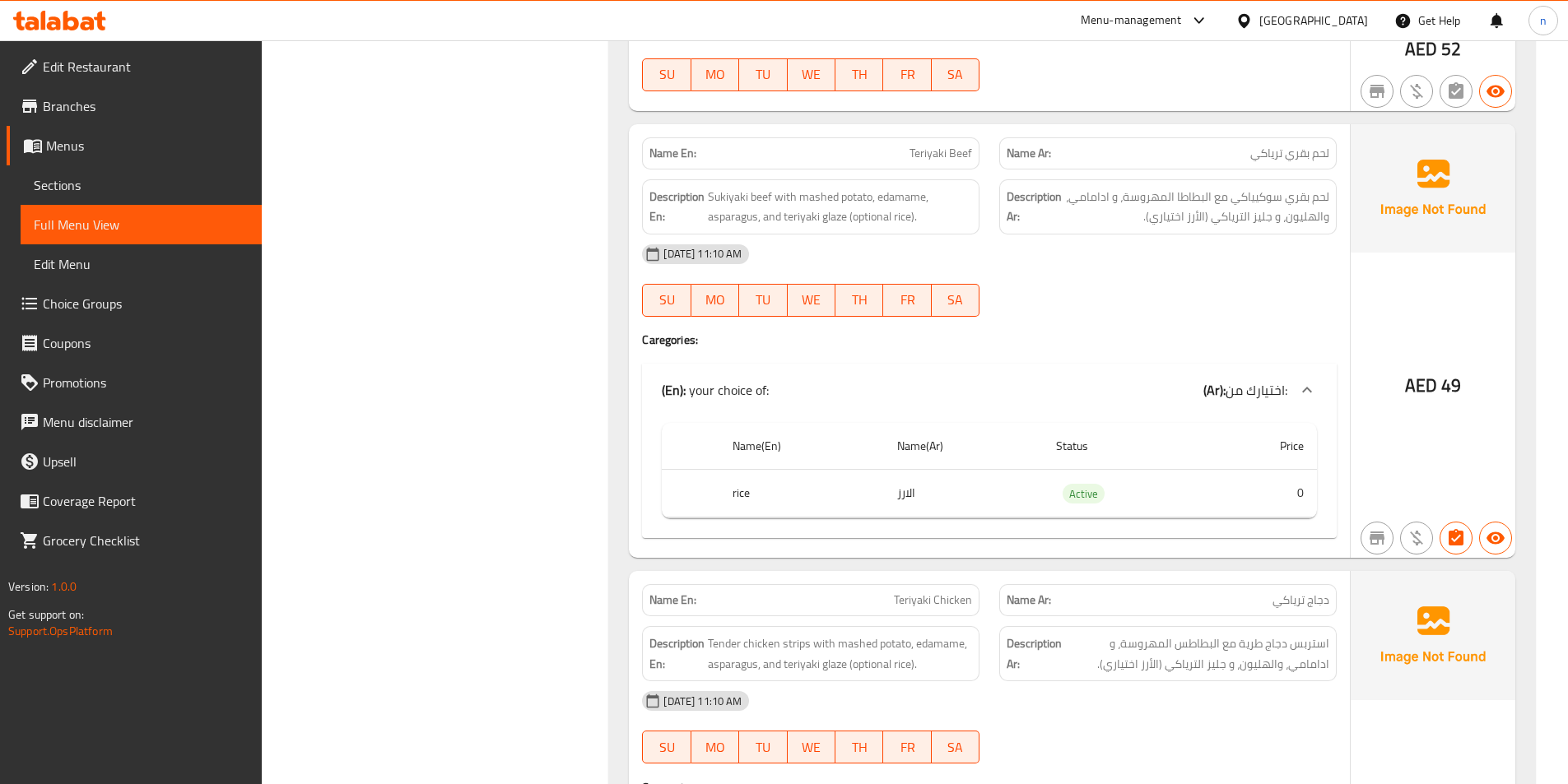
drag, startPoint x: 801, startPoint y: 178, endPoint x: 857, endPoint y: 181, distance: 56.1
click at [857, 187] on span "Sukiyaki beef with mashed potato, edamame, asparagus, and teriyaki glaze (optio…" at bounding box center [840, 207] width 264 height 40
click at [891, 187] on span "Sukiyaki beef with mashed potato, edamame, asparagus, and teriyaki glaze (optio…" at bounding box center [840, 207] width 264 height 40
drag, startPoint x: 851, startPoint y: 202, endPoint x: 909, endPoint y: 210, distance: 58.5
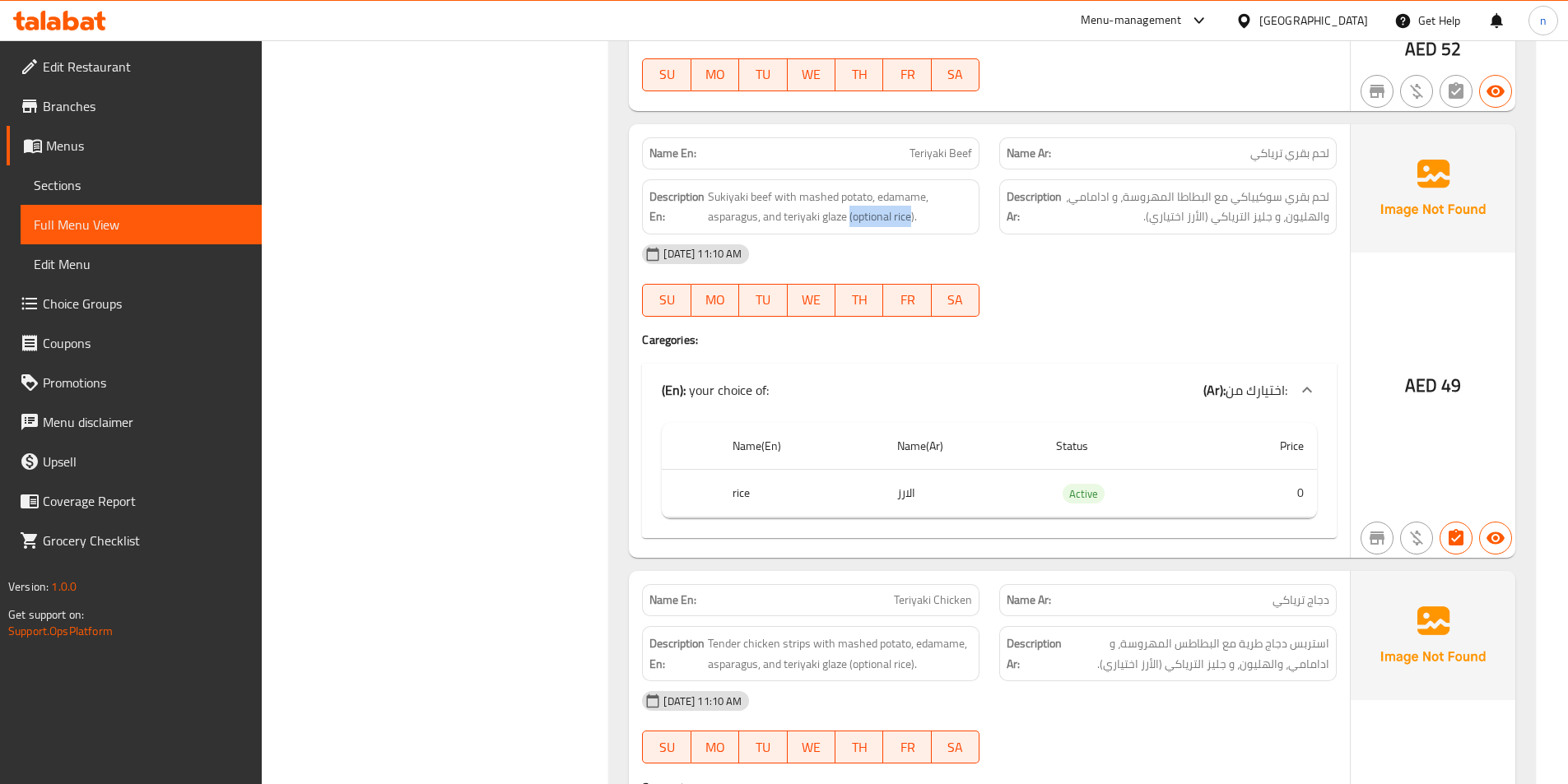
click at [909, 210] on div "Description En: Sukiyaki beef with mashed potato, edamame, asparagus, and teriy…" at bounding box center [811, 207] width 337 height 56
click at [1054, 243] on div "[DATE] 11:10 AM" at bounding box center [989, 253] width 714 height 39
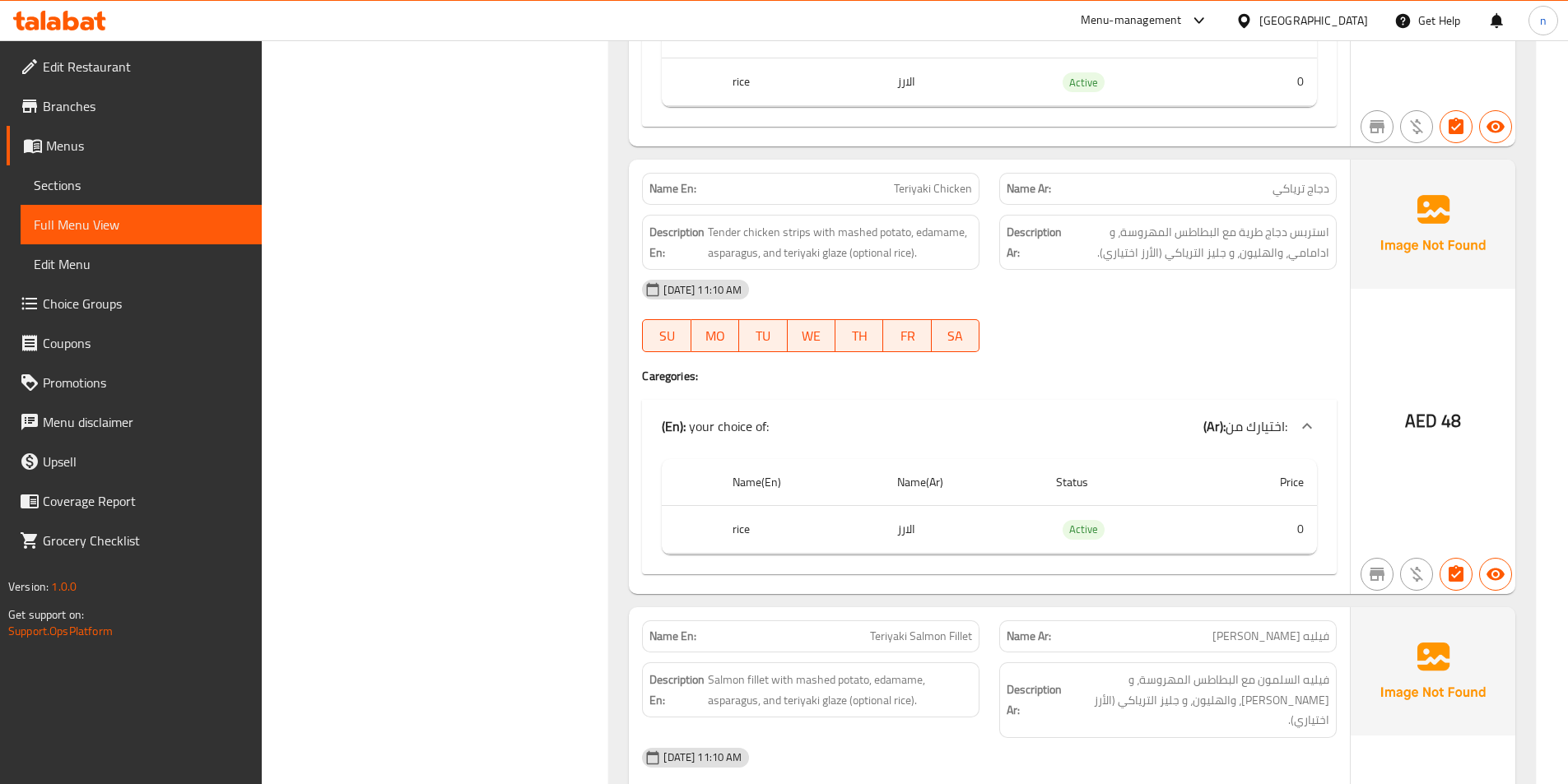
scroll to position [6828, 0]
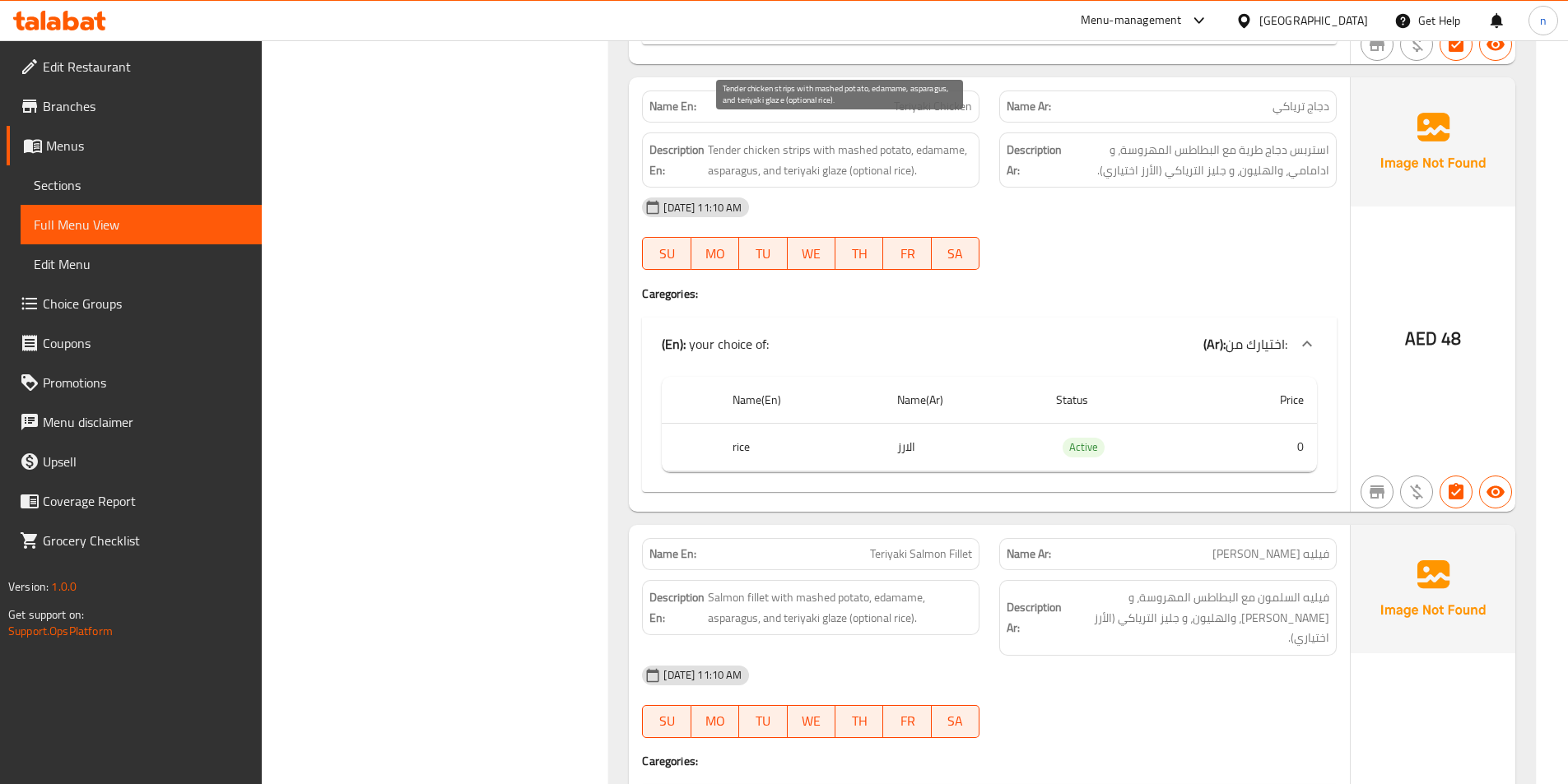
drag, startPoint x: 795, startPoint y: 131, endPoint x: 781, endPoint y: 127, distance: 14.6
click at [786, 140] on span "Tender chicken strips with mashed potato, edamame, asparagus, and teriyaki glaz…" at bounding box center [840, 160] width 264 height 40
click at [755, 140] on span "Tender chicken strips with mashed potato, edamame, asparagus, and teriyaki glaz…" at bounding box center [840, 160] width 264 height 40
drag, startPoint x: 826, startPoint y: 135, endPoint x: 894, endPoint y: 137, distance: 68.0
click at [891, 140] on span "Tender chicken strips with mashed potato, edamame, asparagus, and teriyaki glaz…" at bounding box center [840, 160] width 264 height 40
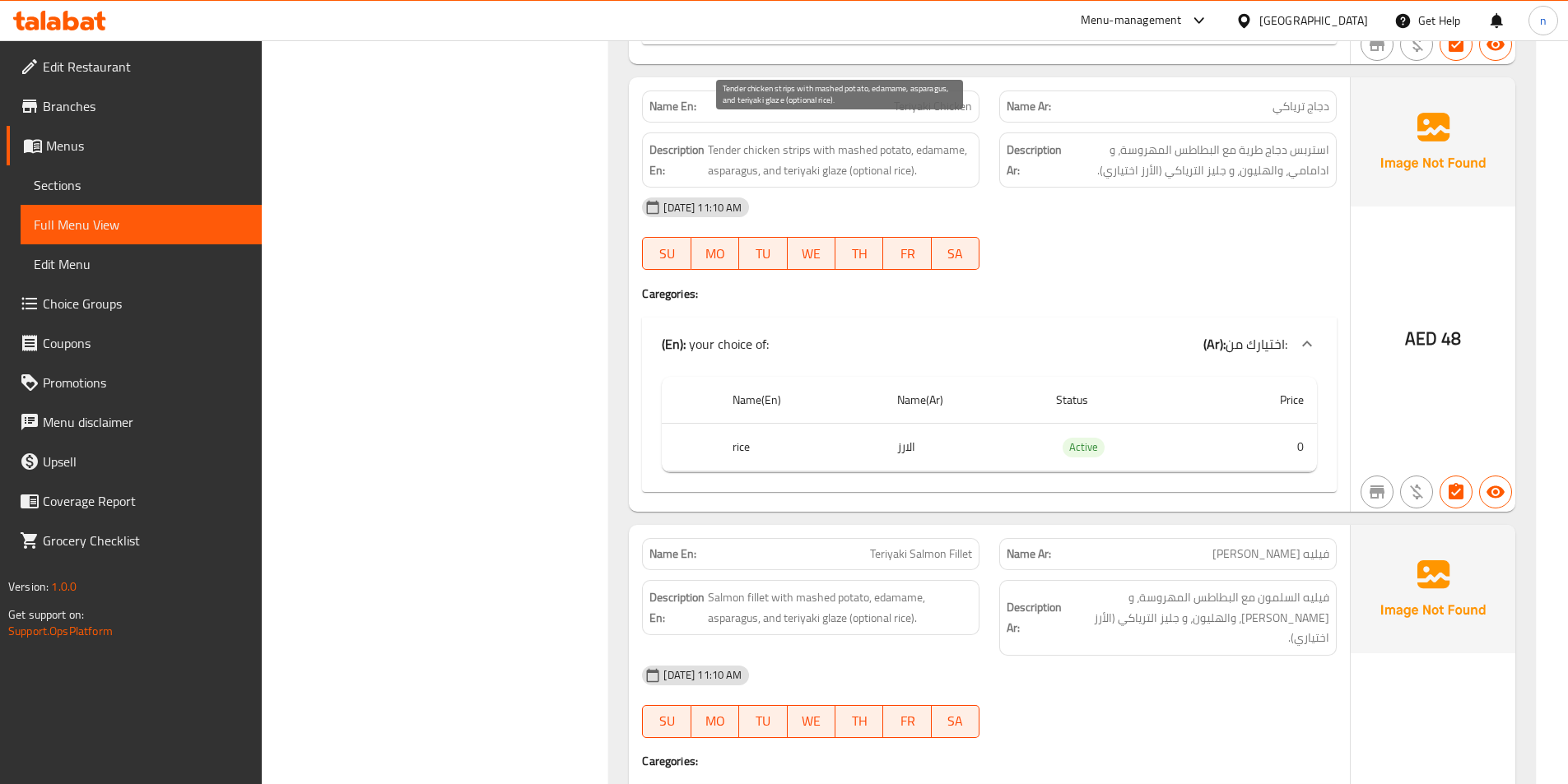
click at [940, 140] on span "Tender chicken strips with mashed potato, edamame, asparagus, and teriyaki glaz…" at bounding box center [840, 160] width 264 height 40
click at [729, 152] on span "Tender chicken strips with mashed potato, edamame, asparagus, and teriyaki glaz…" at bounding box center [840, 160] width 264 height 40
drag, startPoint x: 788, startPoint y: 153, endPoint x: 837, endPoint y: 158, distance: 49.3
click at [837, 158] on span "Tender chicken strips with mashed potato, edamame, asparagus, and teriyaki glaz…" at bounding box center [840, 160] width 264 height 40
click at [1170, 221] on div "10-09-2025 11:10 AM SU MO TU WE TH FR SA" at bounding box center [989, 233] width 714 height 92
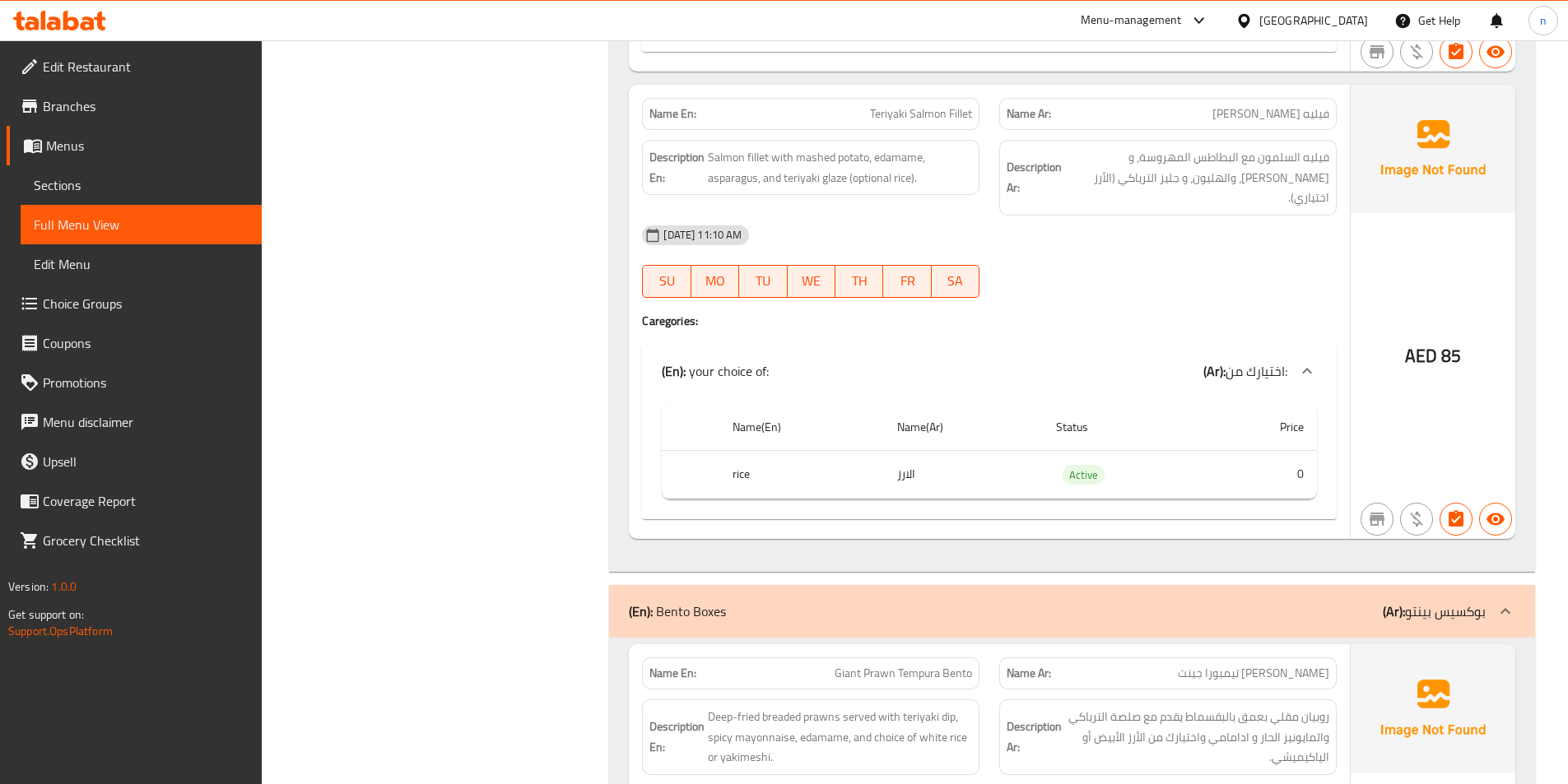
scroll to position [7240, 0]
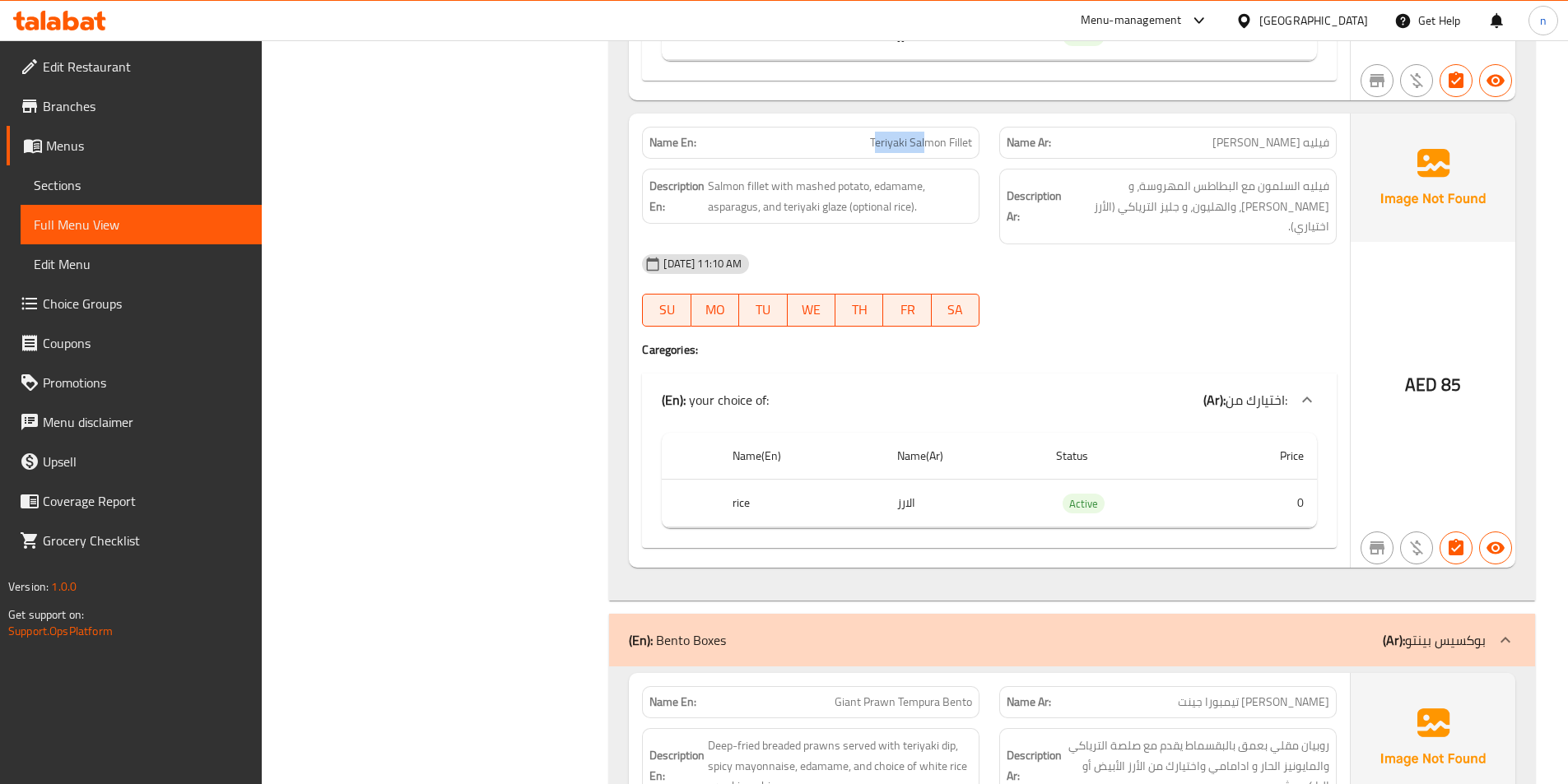
drag, startPoint x: 875, startPoint y: 127, endPoint x: 925, endPoint y: 133, distance: 50.4
click at [925, 133] on div "Name En: Teriyaki Salmon Fillet" at bounding box center [811, 142] width 337 height 32
drag, startPoint x: 814, startPoint y: 172, endPoint x: 831, endPoint y: 176, distance: 17.5
click at [831, 176] on span "Salmon fillet with mashed potato, edamame, asparagus, and teriyaki glaze (optio…" at bounding box center [840, 196] width 264 height 40
click at [730, 192] on span "Salmon fillet with mashed potato, edamame, asparagus, and teriyaki glaze (optio…" at bounding box center [840, 196] width 264 height 40
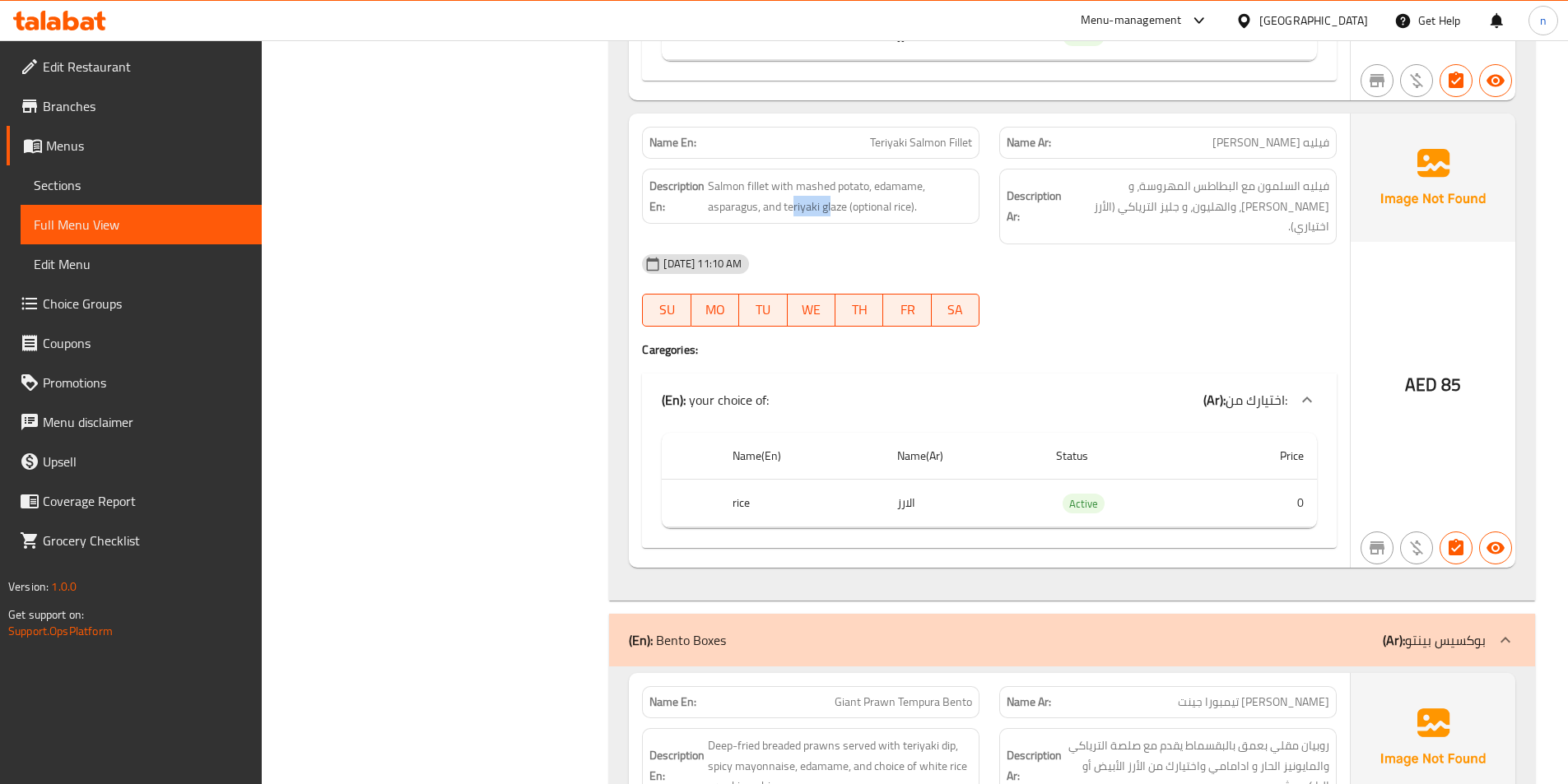
drag, startPoint x: 791, startPoint y: 192, endPoint x: 832, endPoint y: 200, distance: 41.8
click at [832, 200] on div "Description En: Salmon fillet with mashed potato, edamame, asparagus, and teriy…" at bounding box center [811, 196] width 337 height 56
click at [923, 244] on div "[DATE] 11:10 AM" at bounding box center [989, 263] width 714 height 39
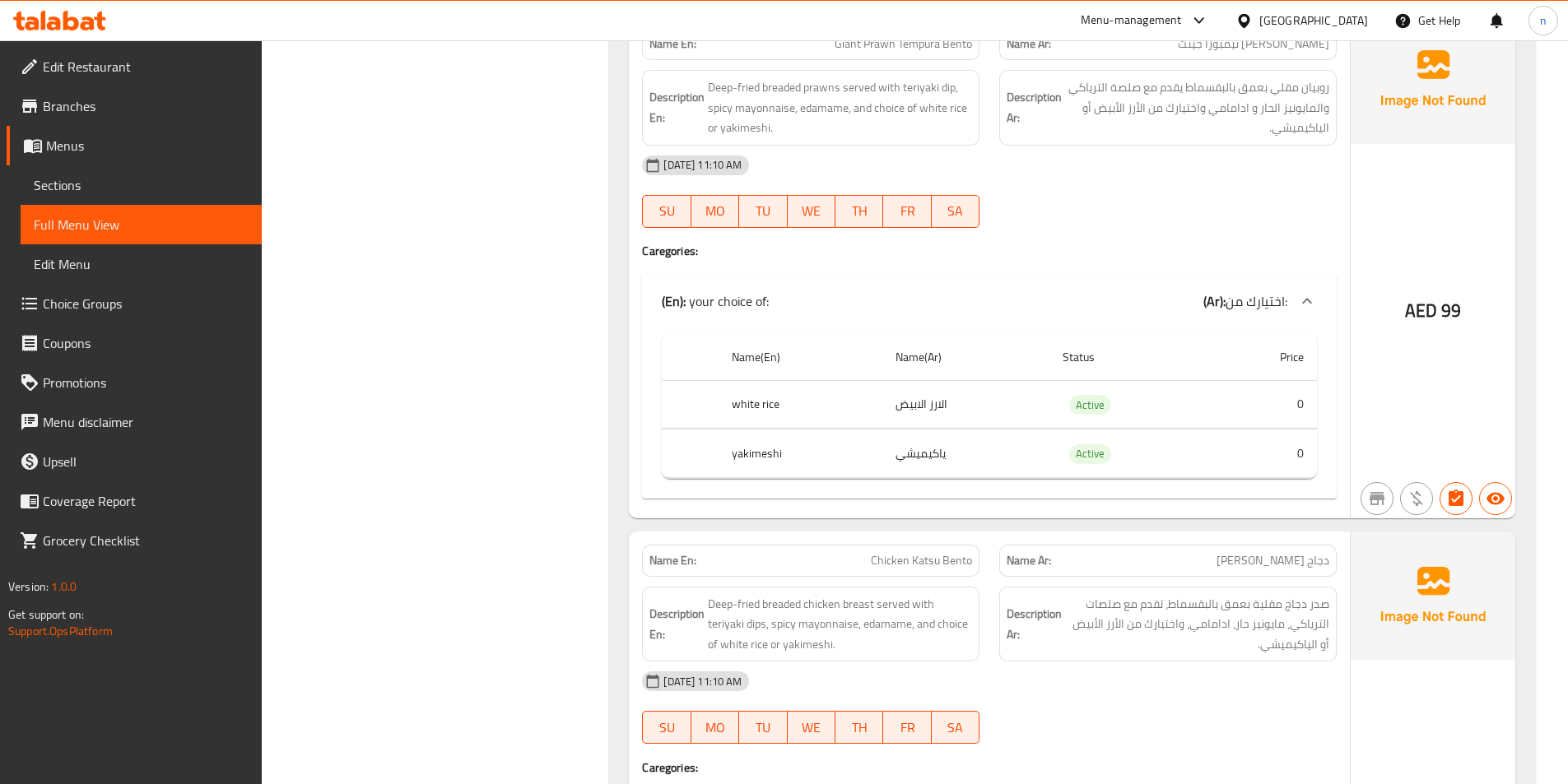
scroll to position [7815, 0]
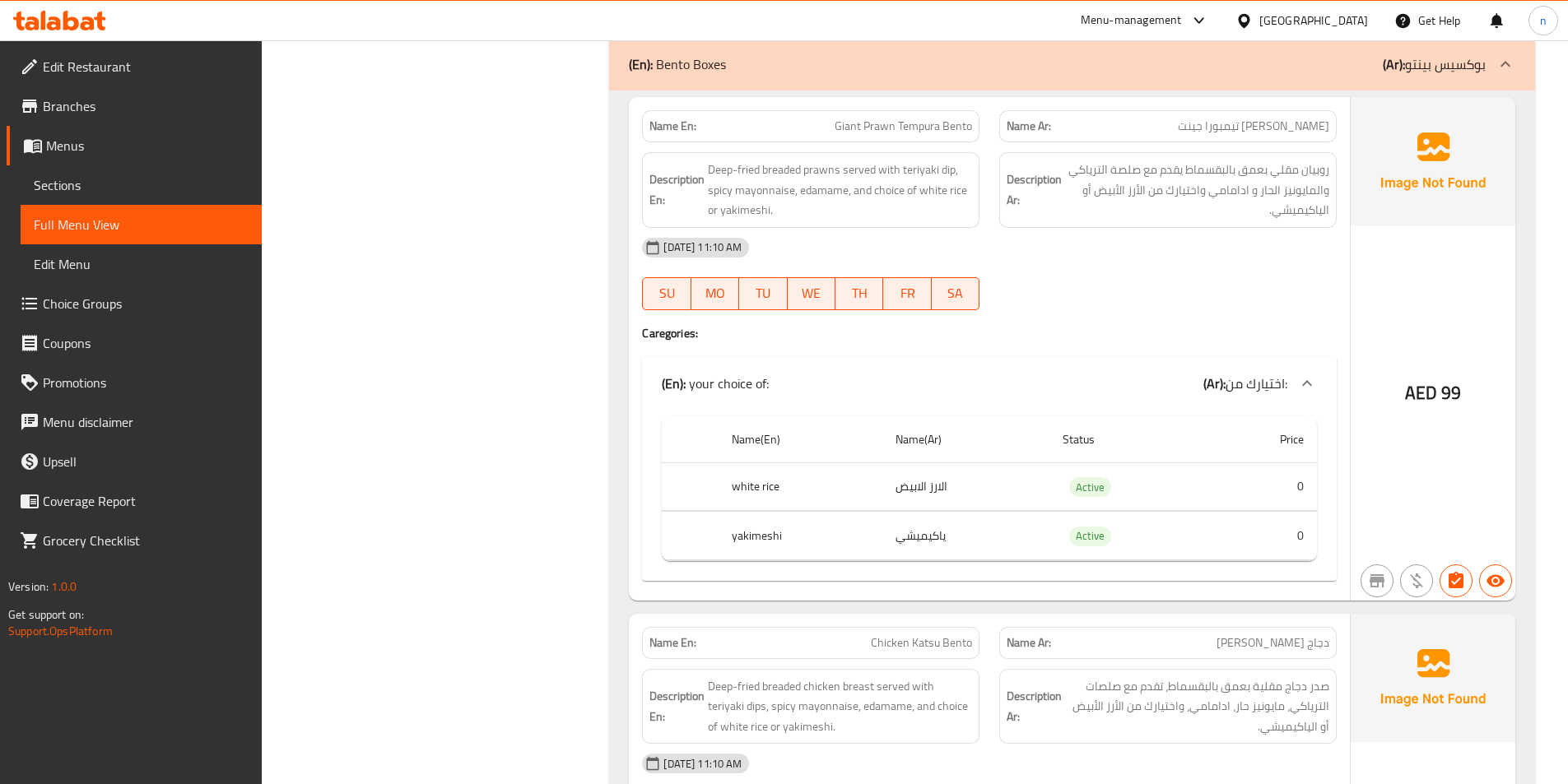
click at [857, 117] on span "Giant Prawn Tempura Bento" at bounding box center [903, 126] width 138 height 17
drag, startPoint x: 846, startPoint y: 88, endPoint x: 856, endPoint y: 89, distance: 10.0
click at [856, 117] on span "Giant Prawn Tempura Bento" at bounding box center [903, 126] width 138 height 17
click at [1228, 117] on span "[PERSON_NAME] تيمبورا جينت" at bounding box center [1254, 126] width 151 height 17
click at [1243, 110] on div "Name Ar: بينتو روبيان تيمبورا جينت" at bounding box center [1168, 126] width 337 height 32
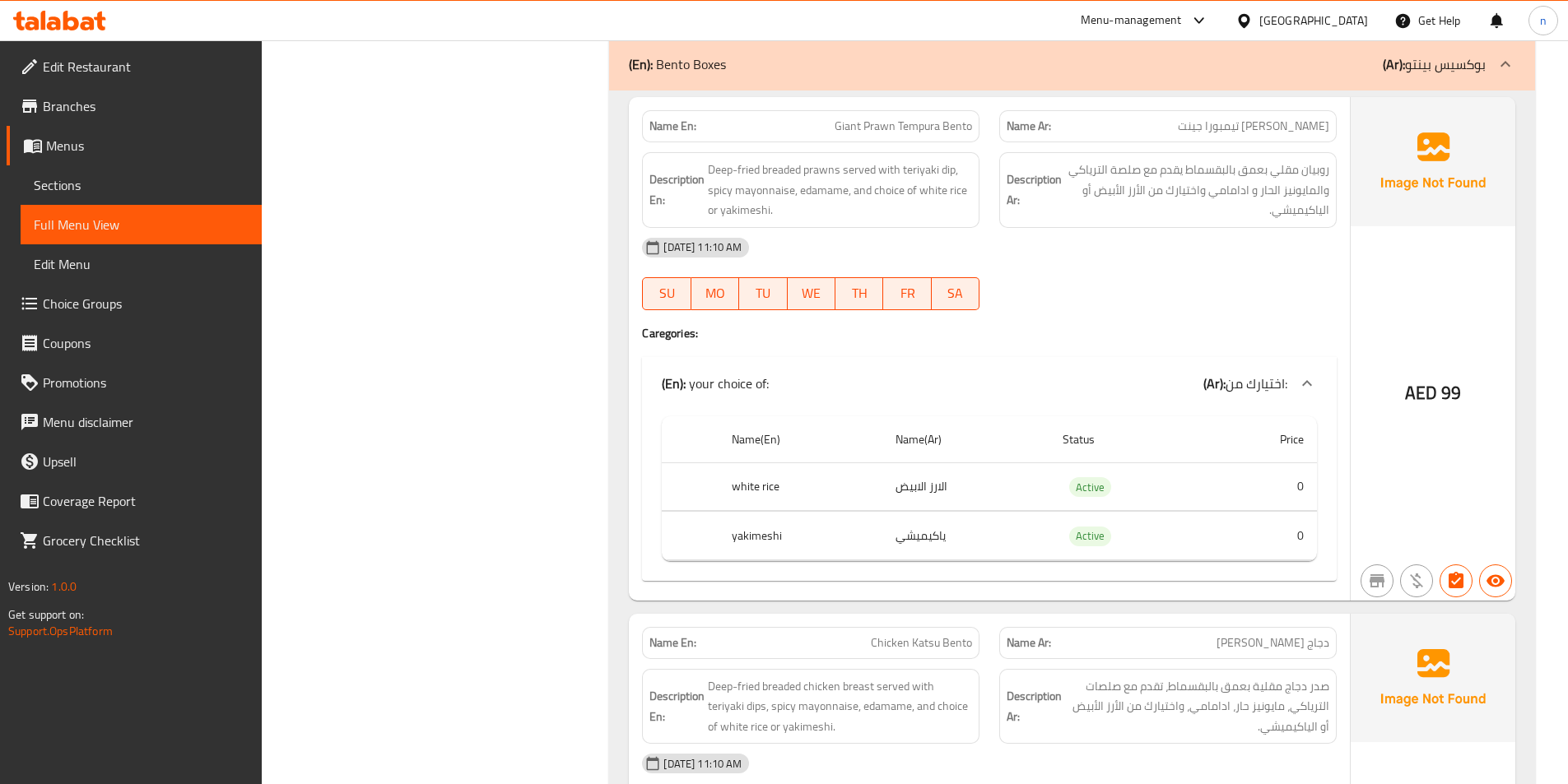
click at [841, 117] on span "Giant Prawn Tempura Bento" at bounding box center [903, 126] width 138 height 17
click at [859, 117] on span "Giant Prawn Tempura Bento" at bounding box center [903, 126] width 138 height 17
drag, startPoint x: 746, startPoint y: 134, endPoint x: 781, endPoint y: 136, distance: 35.1
click at [781, 159] on span "Deep-fried breaded prawns served with teriyaki dip, spicy mayonnaise, edamame, …" at bounding box center [840, 189] width 264 height 61
drag, startPoint x: 922, startPoint y: 134, endPoint x: 947, endPoint y: 138, distance: 25.3
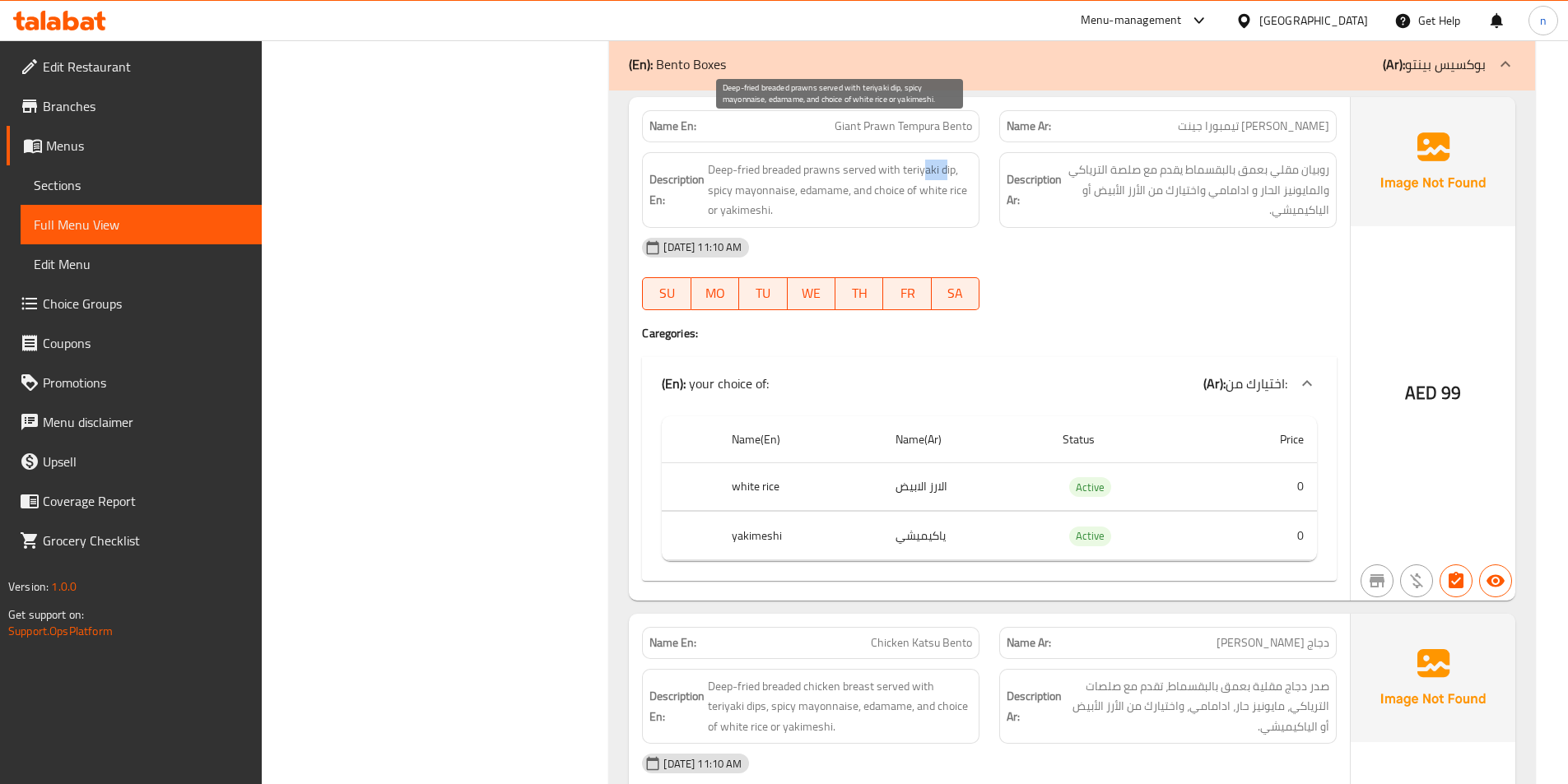
click at [947, 159] on span "Deep-fried breaded prawns served with teriyaki dip, spicy mayonnaise, edamame, …" at bounding box center [840, 189] width 264 height 61
drag, startPoint x: 810, startPoint y: 150, endPoint x: 824, endPoint y: 154, distance: 14.6
click at [824, 159] on span "Deep-fried breaded prawns served with teriyaki dip, spicy mayonnaise, edamame, …" at bounding box center [840, 189] width 264 height 61
drag, startPoint x: 896, startPoint y: 158, endPoint x: 787, endPoint y: 178, distance: 110.8
click at [928, 165] on span "Deep-fried breaded prawns served with teriyaki dip, spicy mayonnaise, edamame, …" at bounding box center [840, 189] width 264 height 61
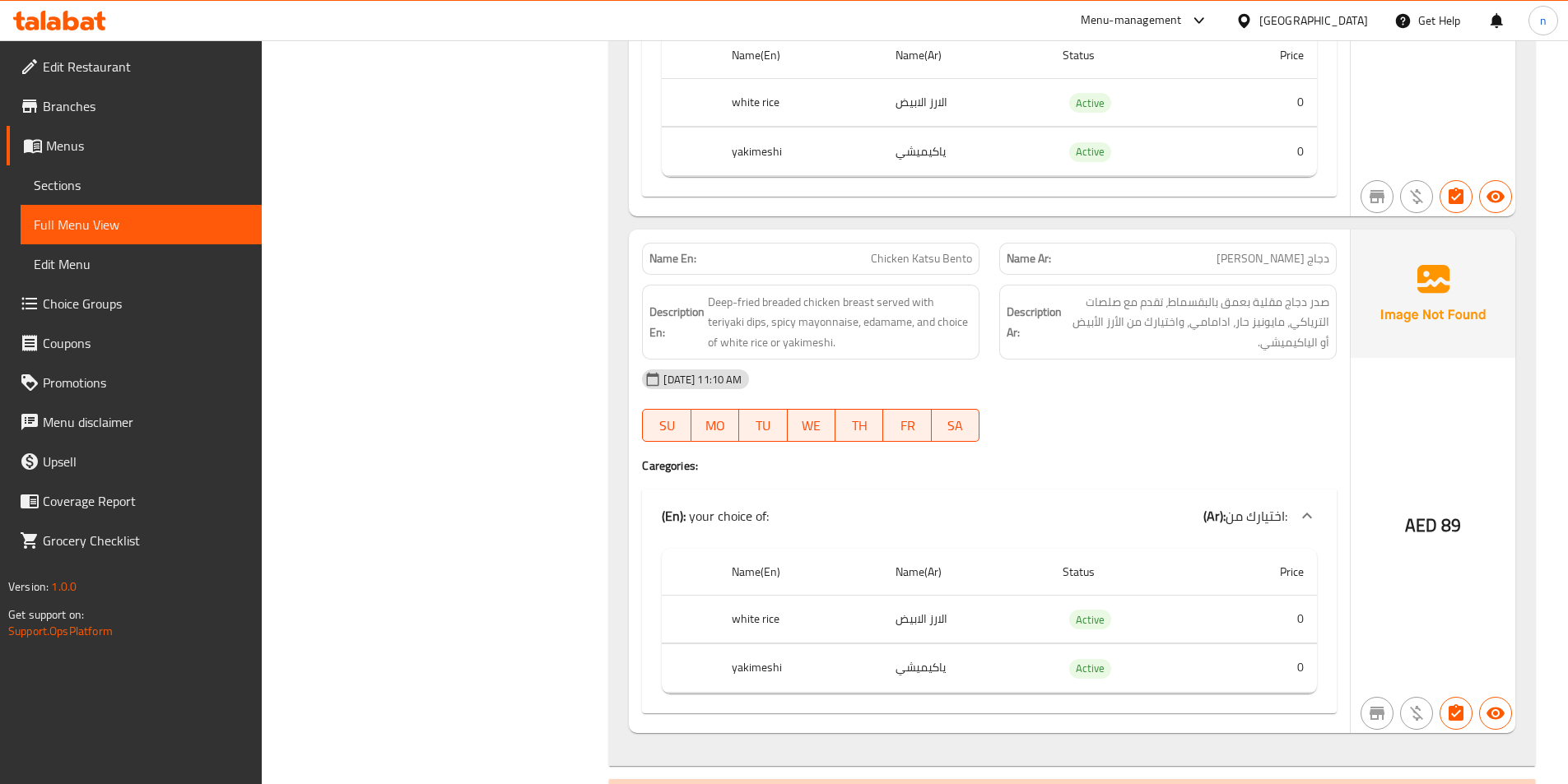
scroll to position [8227, 0]
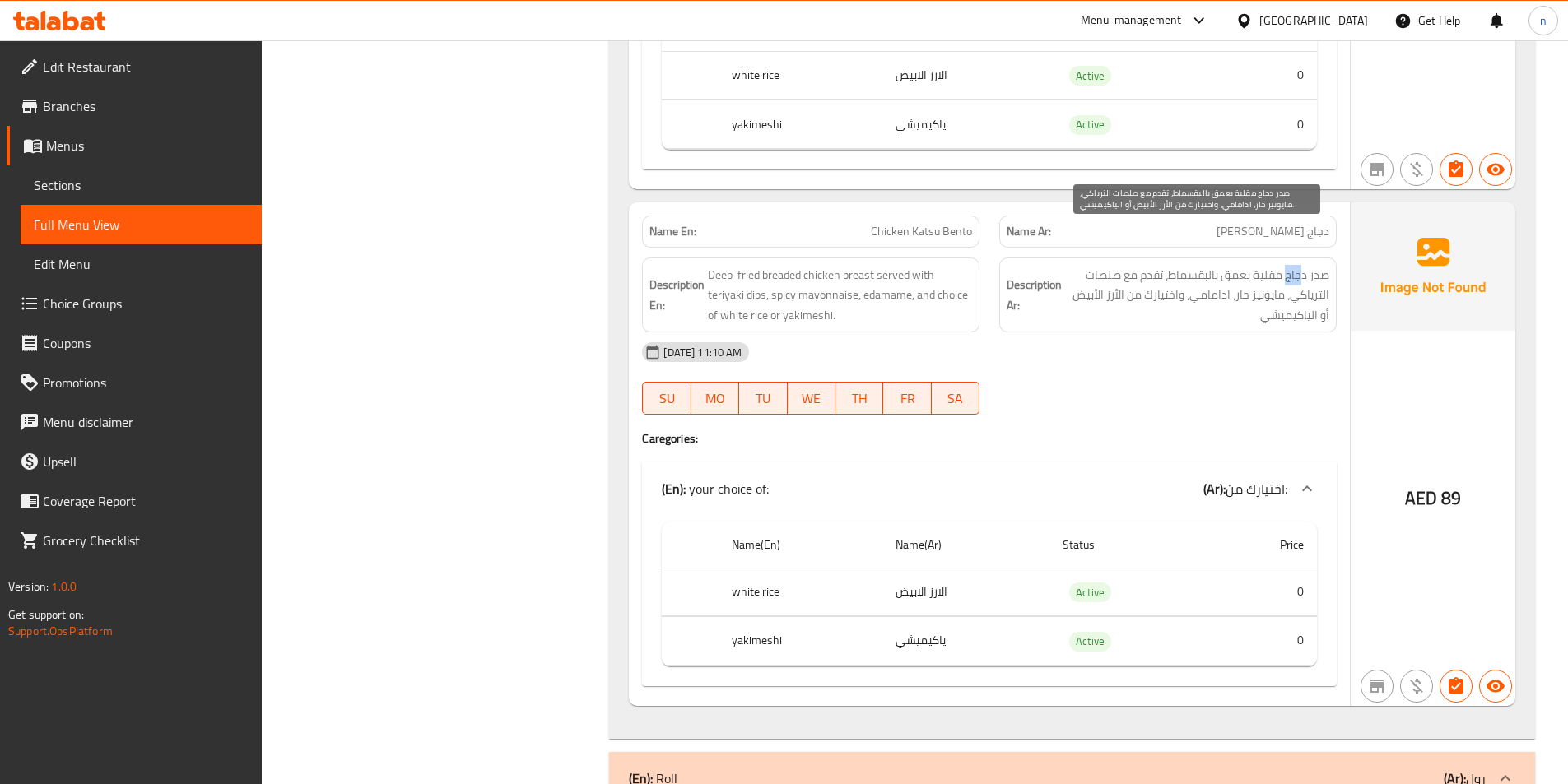
drag, startPoint x: 1304, startPoint y: 236, endPoint x: 1284, endPoint y: 231, distance: 20.6
click at [1284, 265] on span "صدر دجاج مقلية بعمق بالبقسماط، تقدم مع صلصات الترياكي، مايونيز حار، ادامامي، وا…" at bounding box center [1197, 295] width 264 height 61
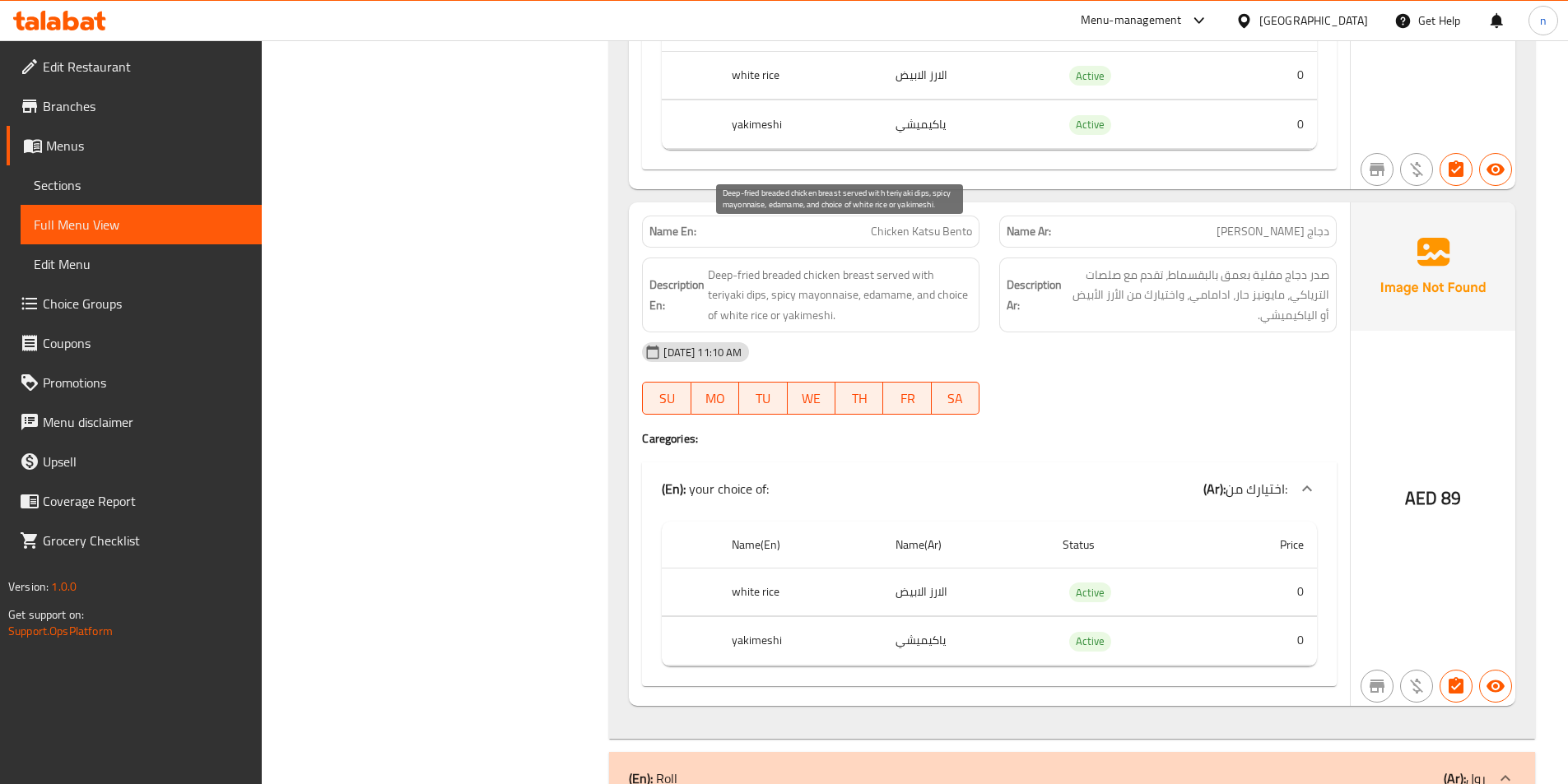
click at [789, 265] on span "Deep-fried breaded chicken breast served with teriyaki dips, spicy mayonnaise, …" at bounding box center [840, 295] width 264 height 61
drag, startPoint x: 891, startPoint y: 239, endPoint x: 913, endPoint y: 243, distance: 22.4
click at [913, 265] on span "Deep-fried breaded chicken breast served with teriyaki dips, spicy mayonnaise, …" at bounding box center [840, 295] width 264 height 61
click at [716, 265] on span "Deep-fried breaded chicken breast served with teriyaki dips, spicy mayonnaise, …" at bounding box center [840, 295] width 264 height 61
drag, startPoint x: 764, startPoint y: 259, endPoint x: 781, endPoint y: 263, distance: 17.5
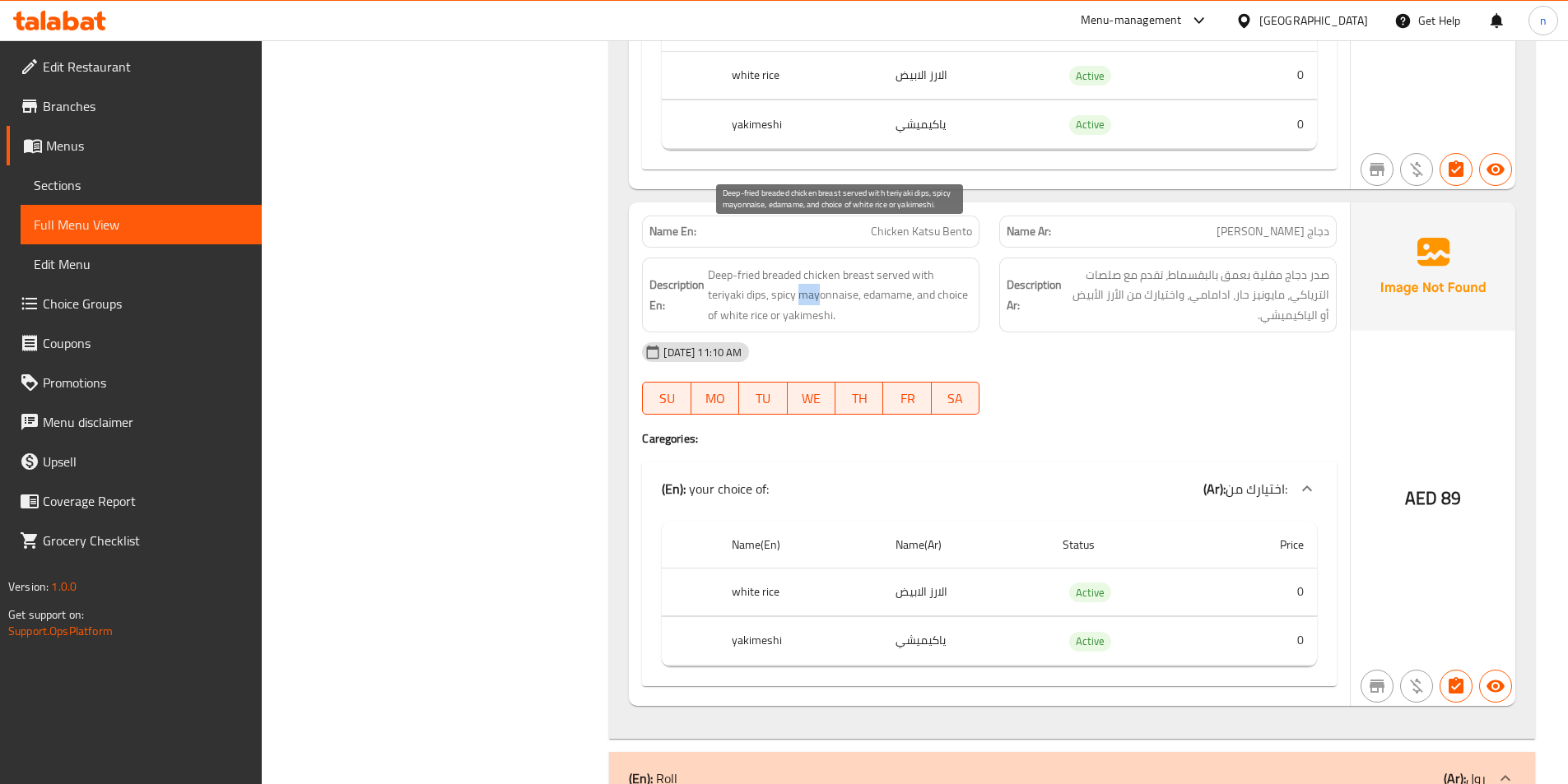
click at [781, 265] on span "Deep-fried breaded chicken breast served with teriyaki dips, spicy mayonnaise, …" at bounding box center [840, 295] width 264 height 61
drag, startPoint x: 841, startPoint y: 263, endPoint x: 847, endPoint y: 256, distance: 9.2
click at [849, 265] on span "Deep-fried breaded chicken breast served with teriyaki dips, spicy mayonnaise, …" at bounding box center [840, 295] width 264 height 61
click at [898, 265] on span "Deep-fried breaded chicken breast served with teriyaki dips, spicy mayonnaise, …" at bounding box center [840, 295] width 264 height 61
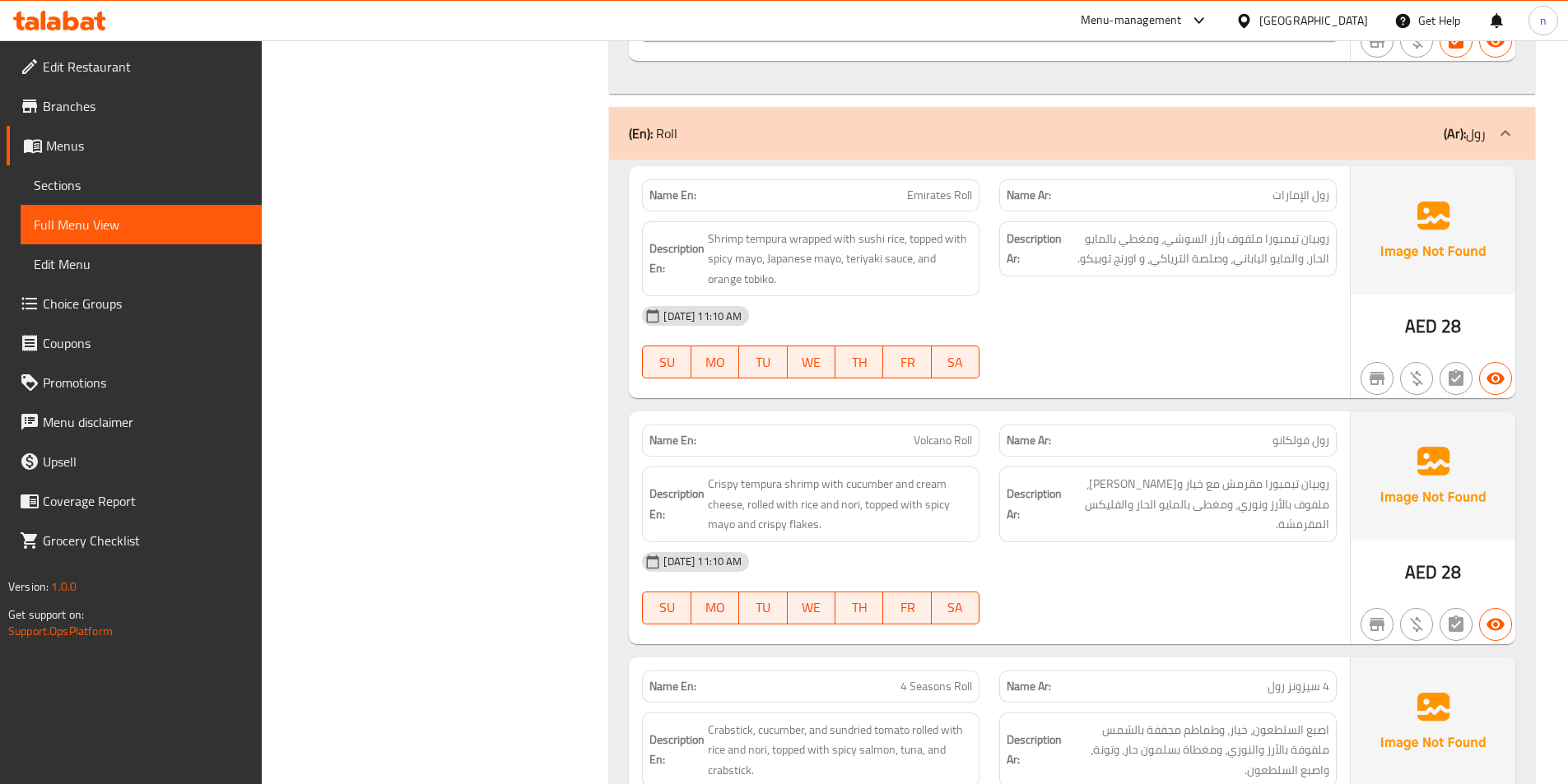
scroll to position [8885, 0]
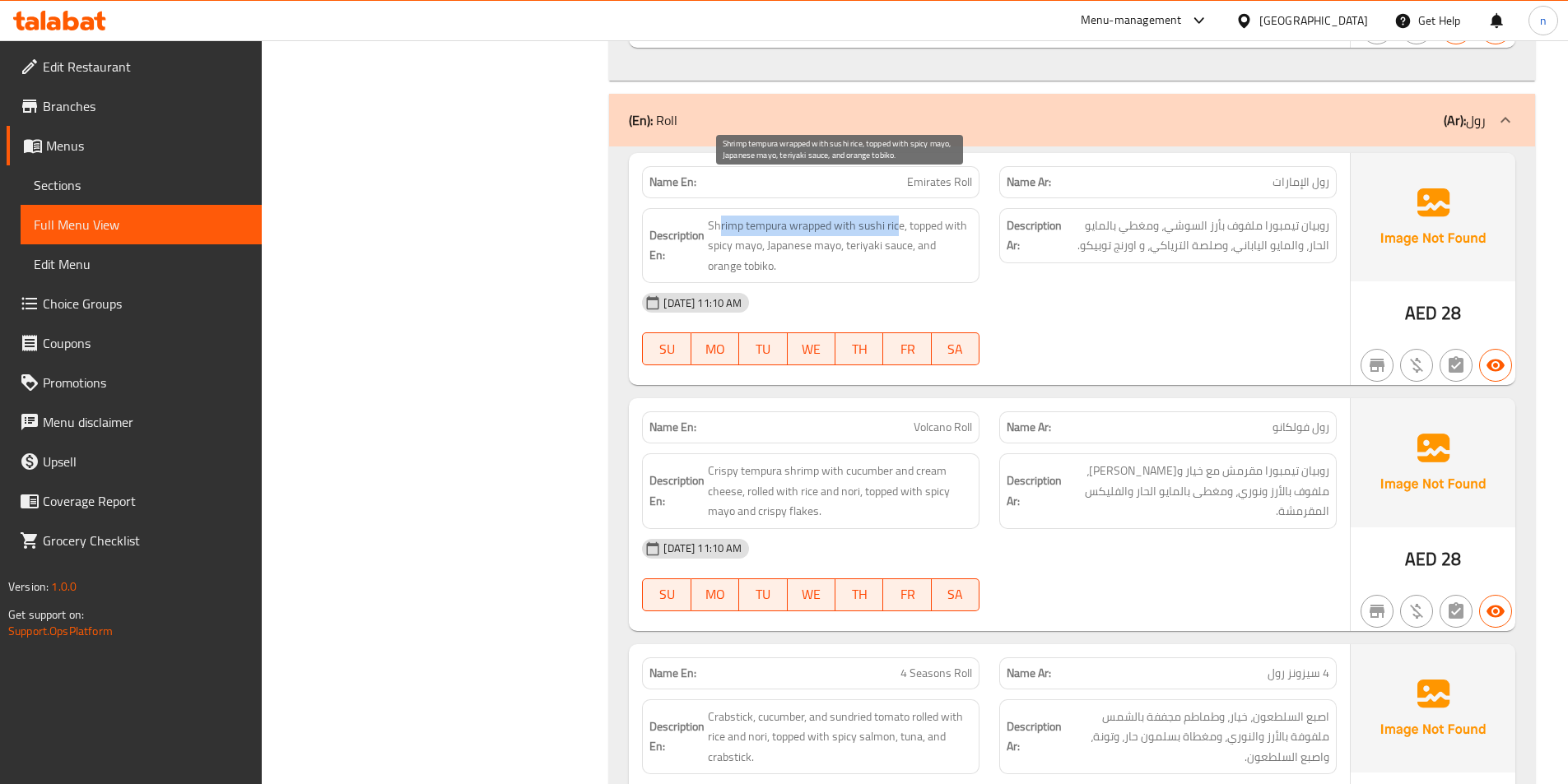
drag, startPoint x: 721, startPoint y: 190, endPoint x: 897, endPoint y: 192, distance: 176.0
click at [897, 216] on span "Shrimp tempura wrapped with sushi rice, topped with spicy mayo, Japanese mayo, …" at bounding box center [840, 246] width 264 height 61
drag, startPoint x: 807, startPoint y: 209, endPoint x: 837, endPoint y: 209, distance: 30.0
click at [837, 216] on span "Shrimp tempura wrapped with sushi rice, topped with spicy mayo, Japanese mayo, …" at bounding box center [840, 246] width 264 height 61
drag, startPoint x: 866, startPoint y: 209, endPoint x: 906, endPoint y: 210, distance: 40.0
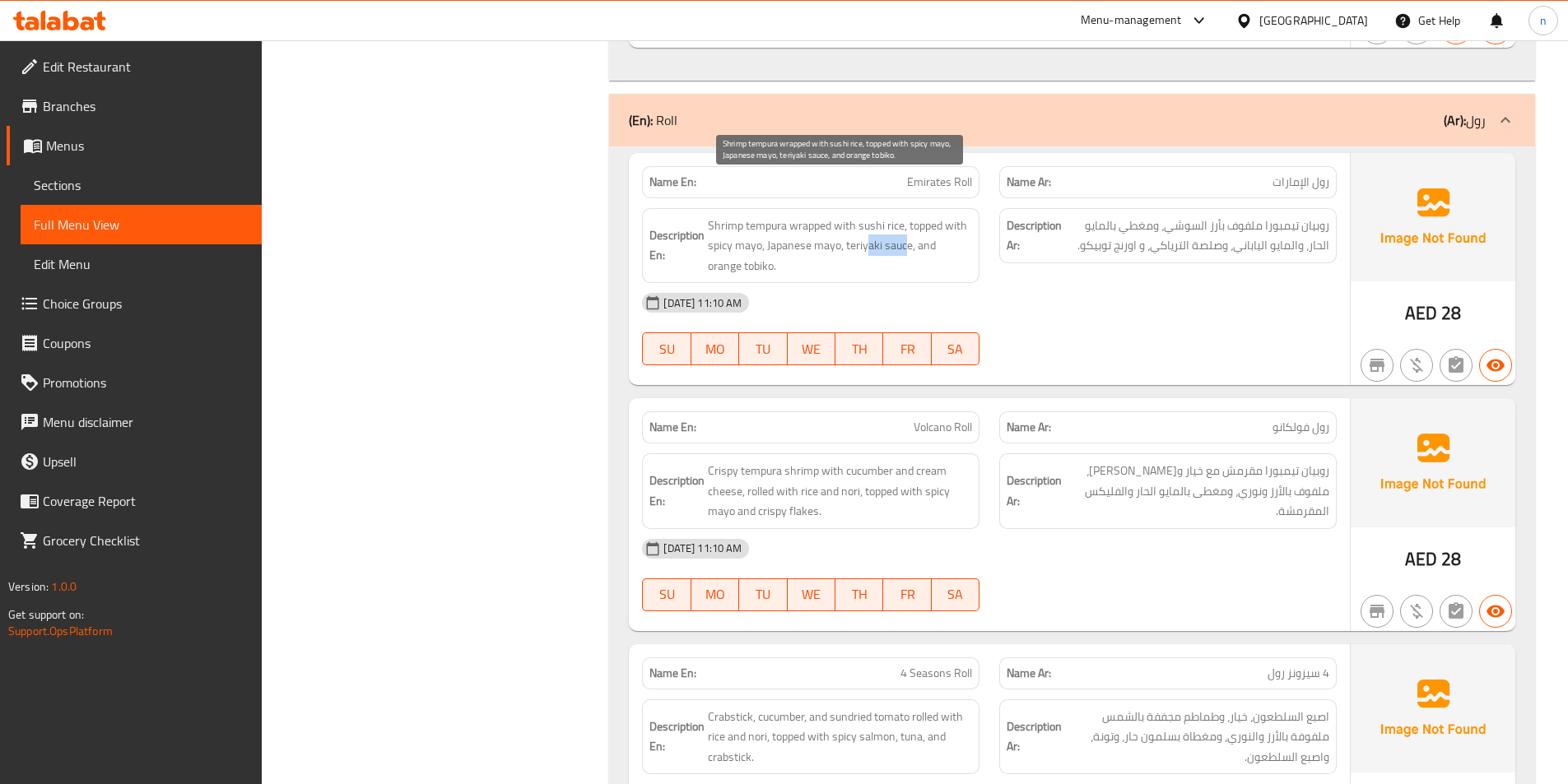
click at [906, 216] on span "Shrimp tempura wrapped with sushi rice, topped with spicy mayo, Japanese mayo, …" at bounding box center [840, 246] width 264 height 61
click at [1177, 297] on div "10-09-2025 11:10 AM SU MO TU WE TH FR SA" at bounding box center [989, 329] width 714 height 92
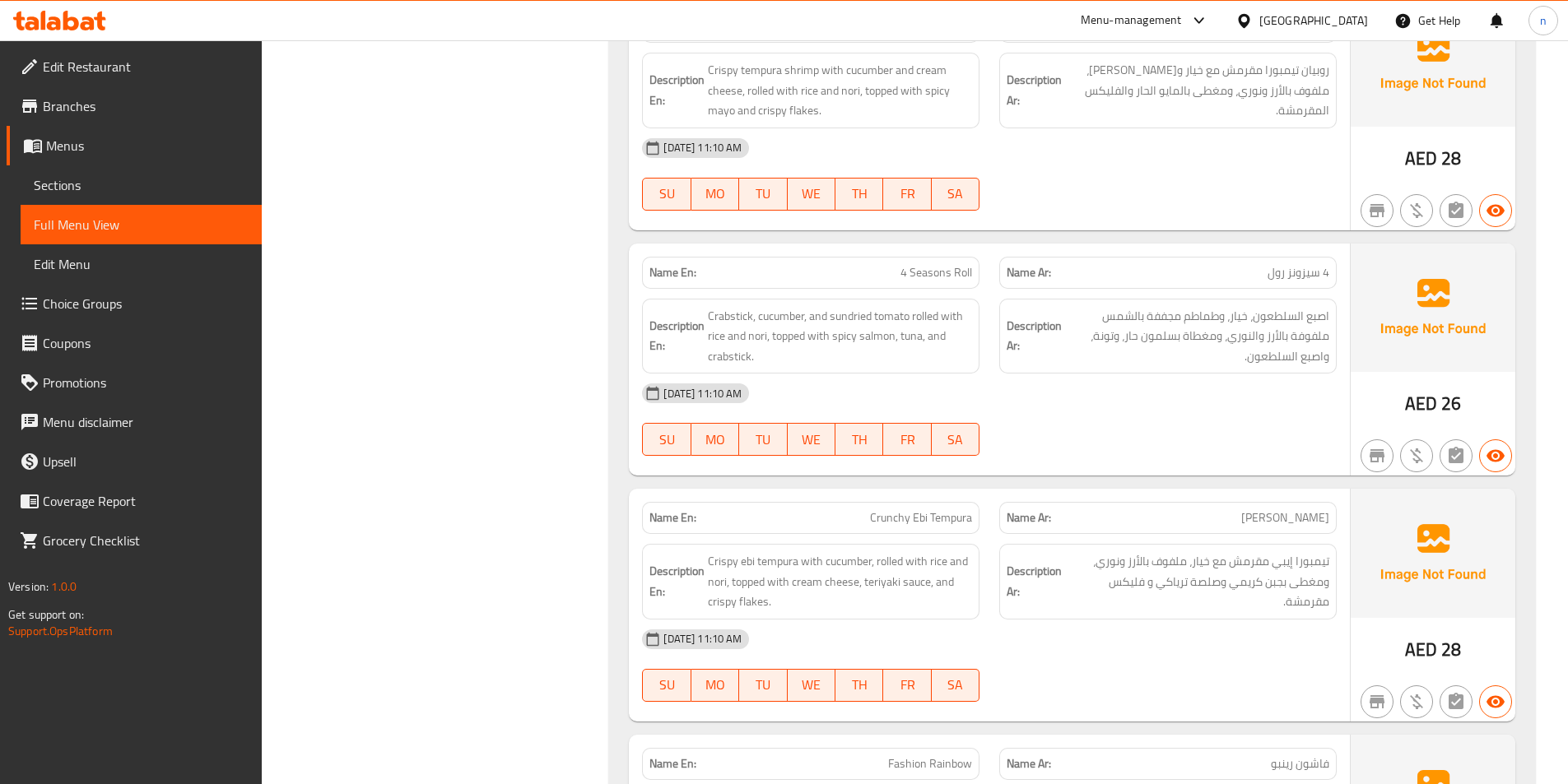
scroll to position [9214, 0]
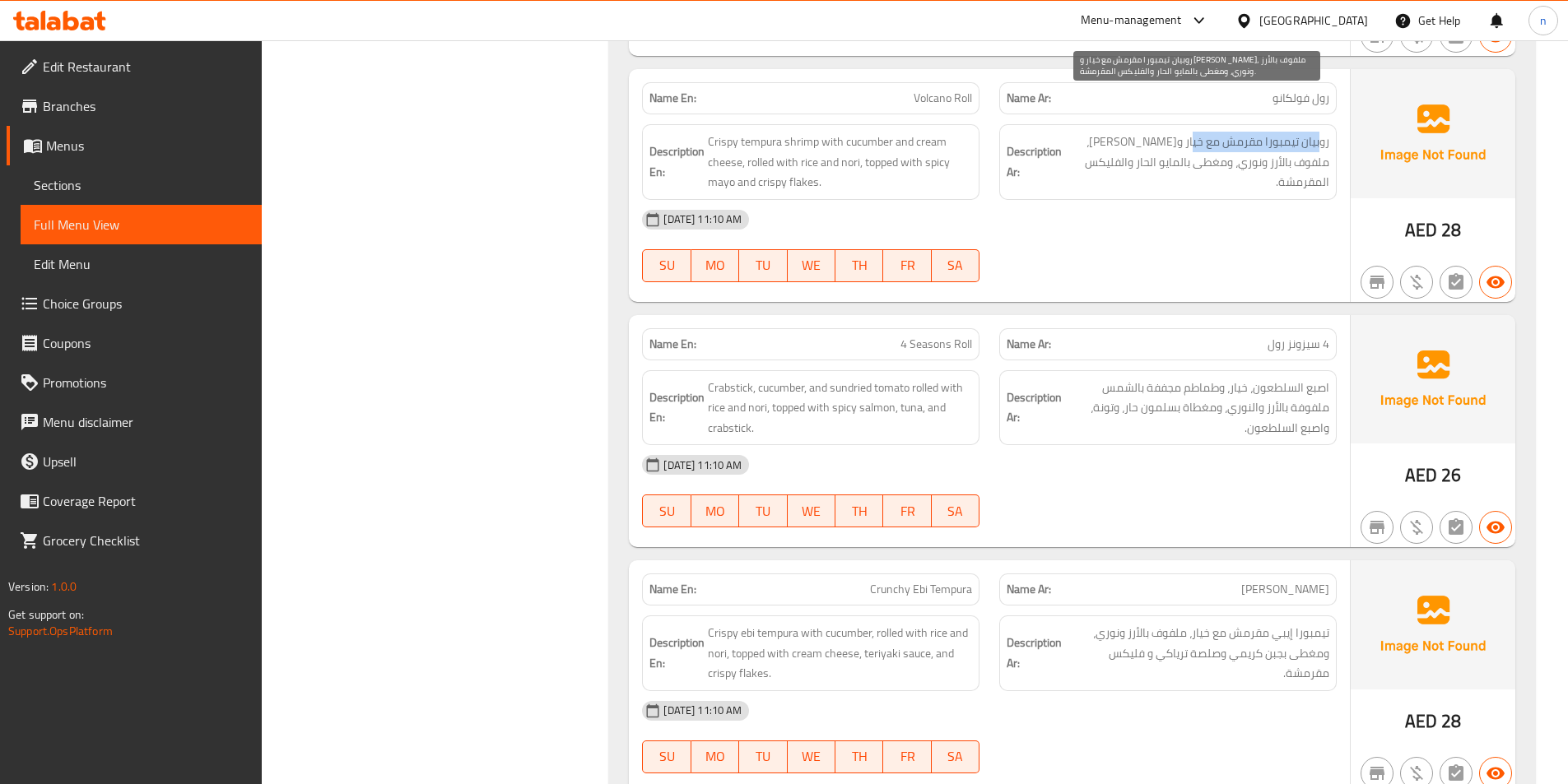
drag, startPoint x: 1321, startPoint y: 102, endPoint x: 1192, endPoint y: 102, distance: 129.0
click at [1192, 132] on span "روبيان تيمبورا مقرمش مع خيار و[PERSON_NAME]، ملفوف بالأرز ونوري، ومغطى بالمايو …" at bounding box center [1197, 162] width 264 height 61
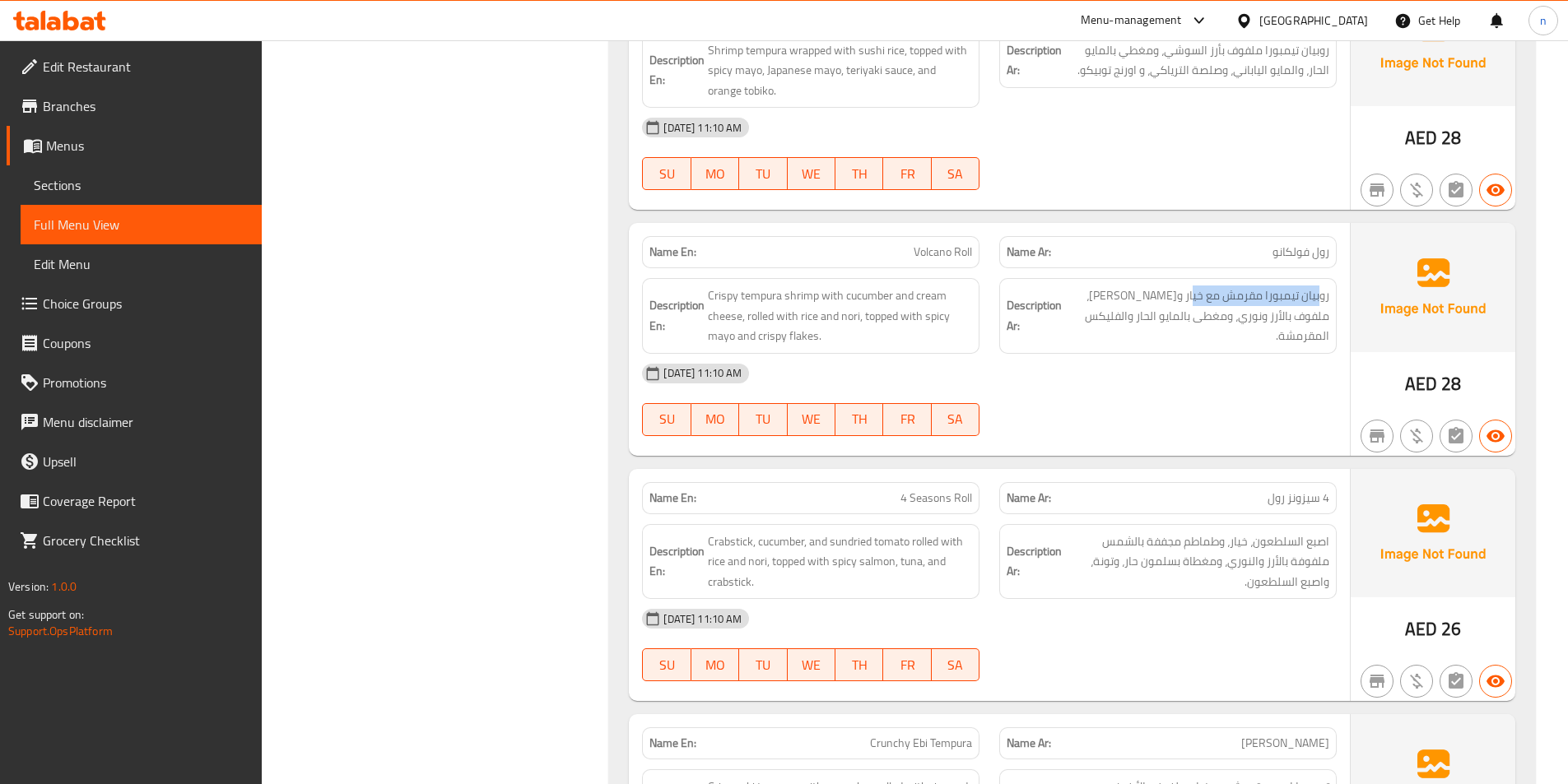
scroll to position [9050, 0]
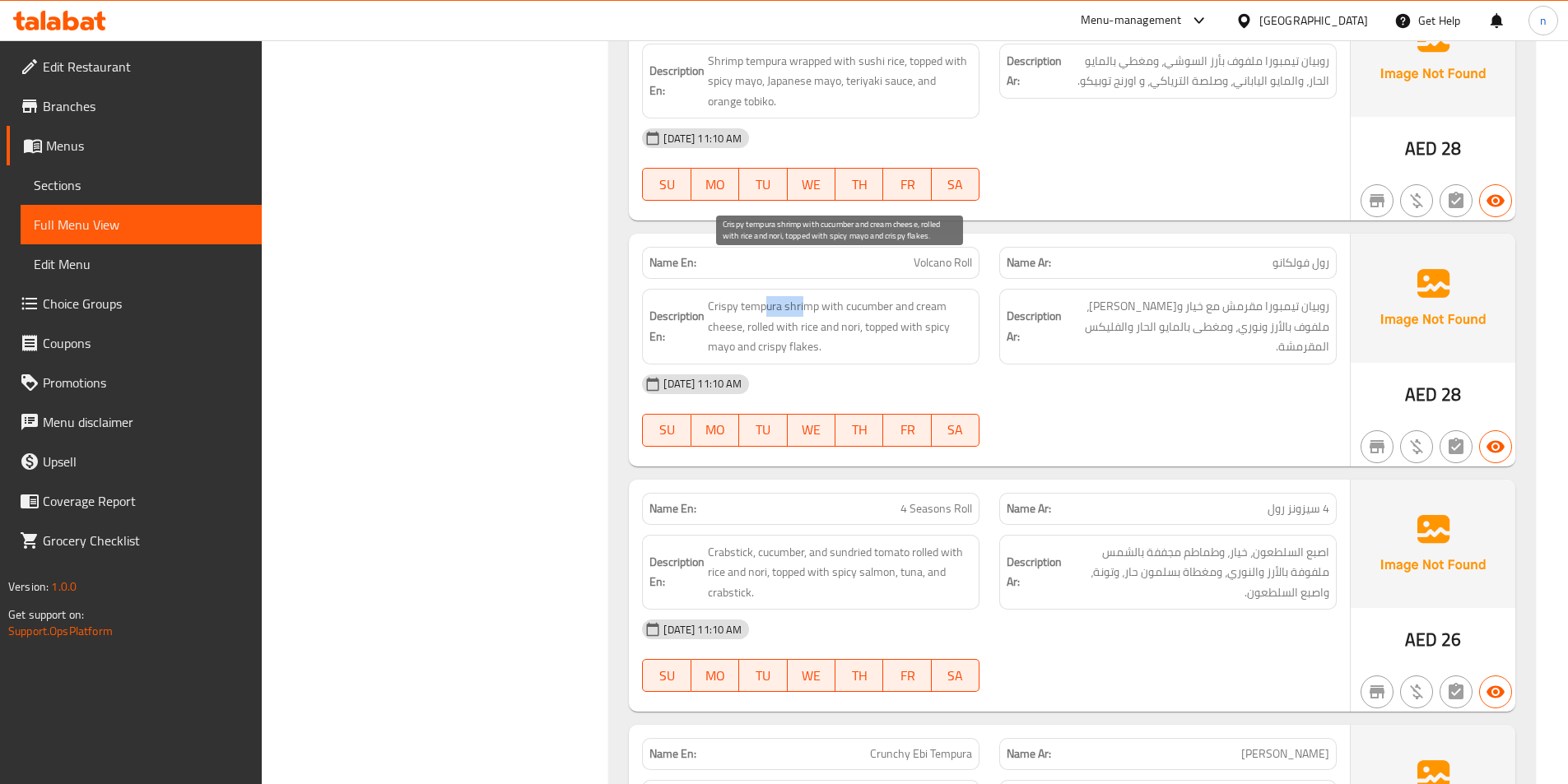
drag, startPoint x: 778, startPoint y: 272, endPoint x: 804, endPoint y: 277, distance: 26.5
click at [804, 296] on span "Crispy tempura shrimp with cucumber and cream cheese, rolled with rice and nori…" at bounding box center [840, 326] width 264 height 61
click at [871, 296] on span "Crispy tempura shrimp with cucumber and cream cheese, rolled with rice and nori…" at bounding box center [840, 326] width 264 height 61
drag, startPoint x: 708, startPoint y: 290, endPoint x: 721, endPoint y: 293, distance: 13.3
click at [721, 296] on span "Crispy tempura shrimp with cucumber and cream cheese, rolled with rice and nori…" at bounding box center [840, 326] width 264 height 61
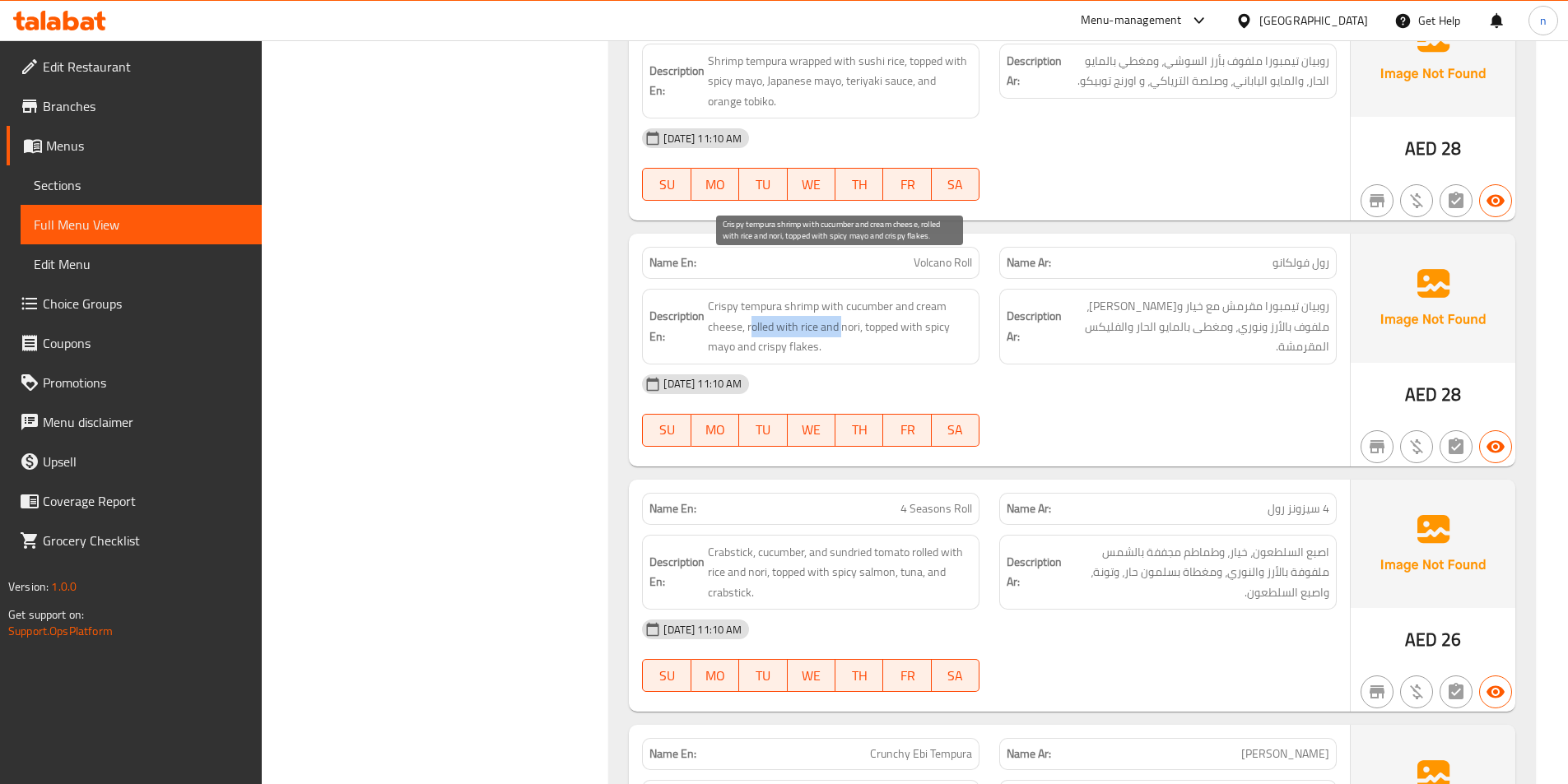
drag, startPoint x: 753, startPoint y: 291, endPoint x: 844, endPoint y: 289, distance: 91.0
click at [844, 296] on span "Crispy tempura shrimp with cucumber and cream cheese, rolled with rice and nori…" at bounding box center [840, 326] width 264 height 61
drag, startPoint x: 880, startPoint y: 289, endPoint x: 781, endPoint y: 335, distance: 109.2
click at [891, 296] on span "Crispy tempura shrimp with cucumber and cream cheese, rolled with rice and nori…" at bounding box center [840, 326] width 264 height 61
drag, startPoint x: 777, startPoint y: 313, endPoint x: 813, endPoint y: 314, distance: 36.0
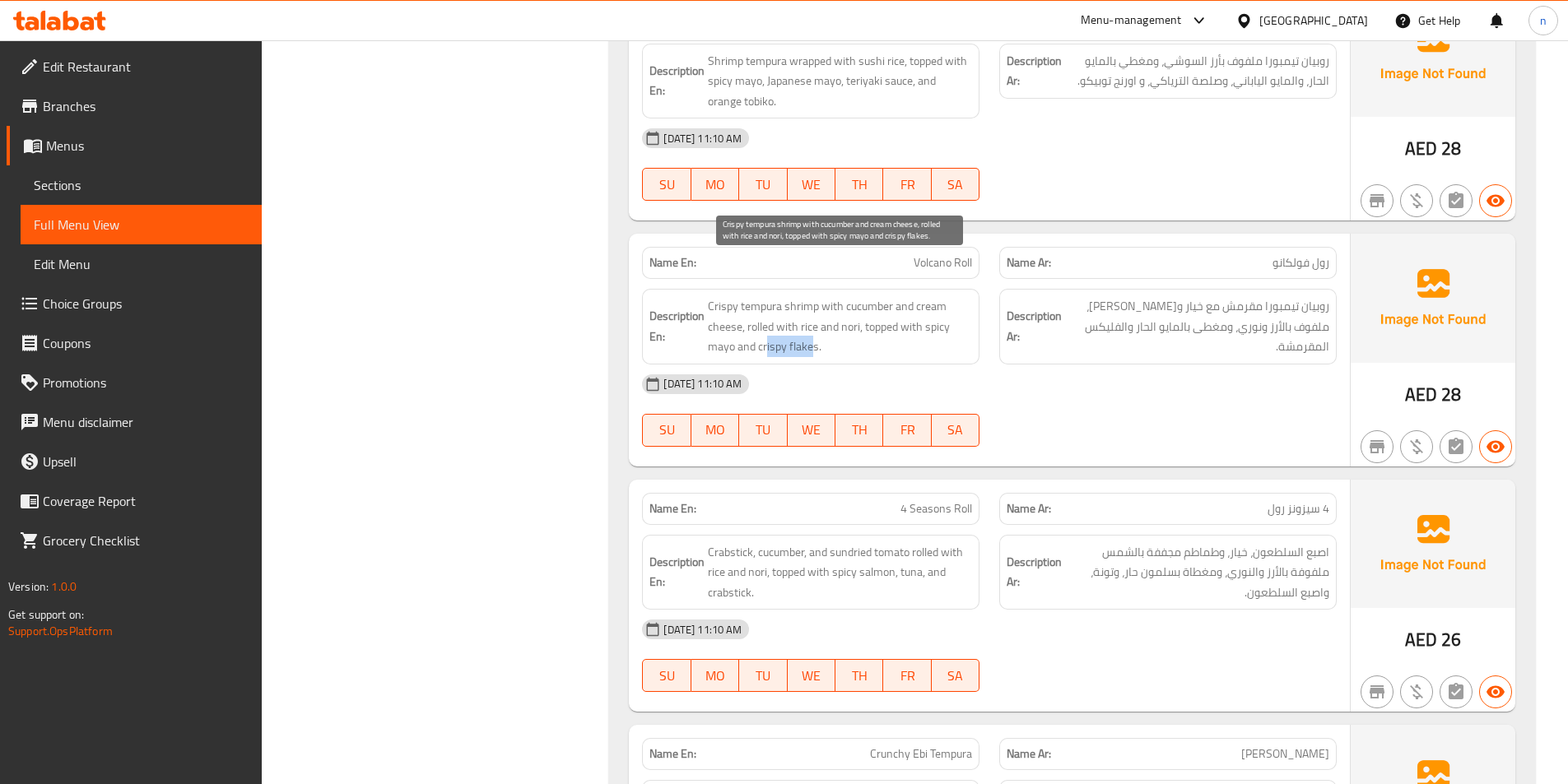
click at [813, 314] on span "Crispy tempura shrimp with cucumber and cream cheese, rolled with rice and nori…" at bounding box center [840, 326] width 264 height 61
click at [961, 364] on div "[DATE] 11:10 AM" at bounding box center [989, 383] width 714 height 39
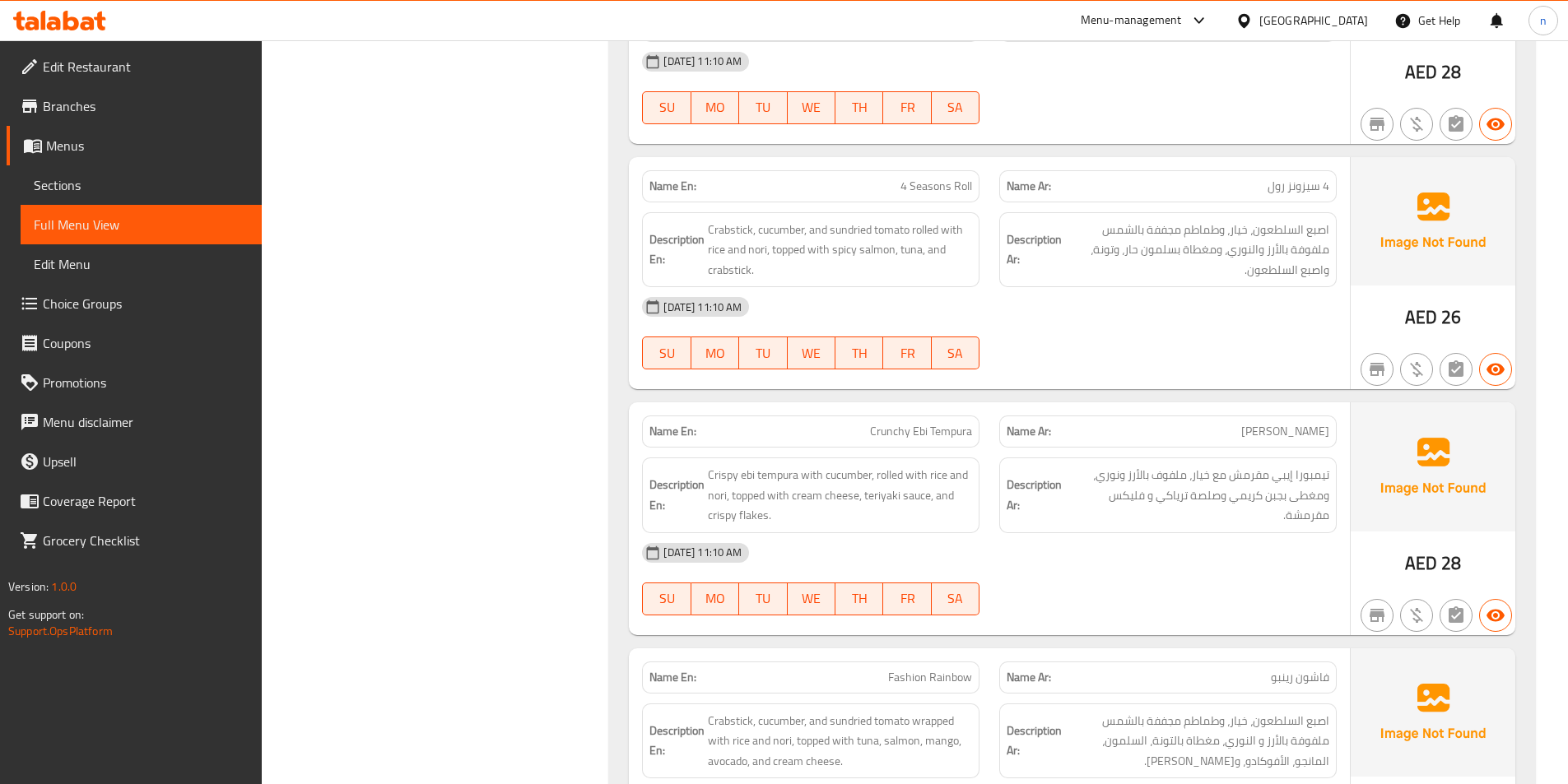
scroll to position [9379, 0]
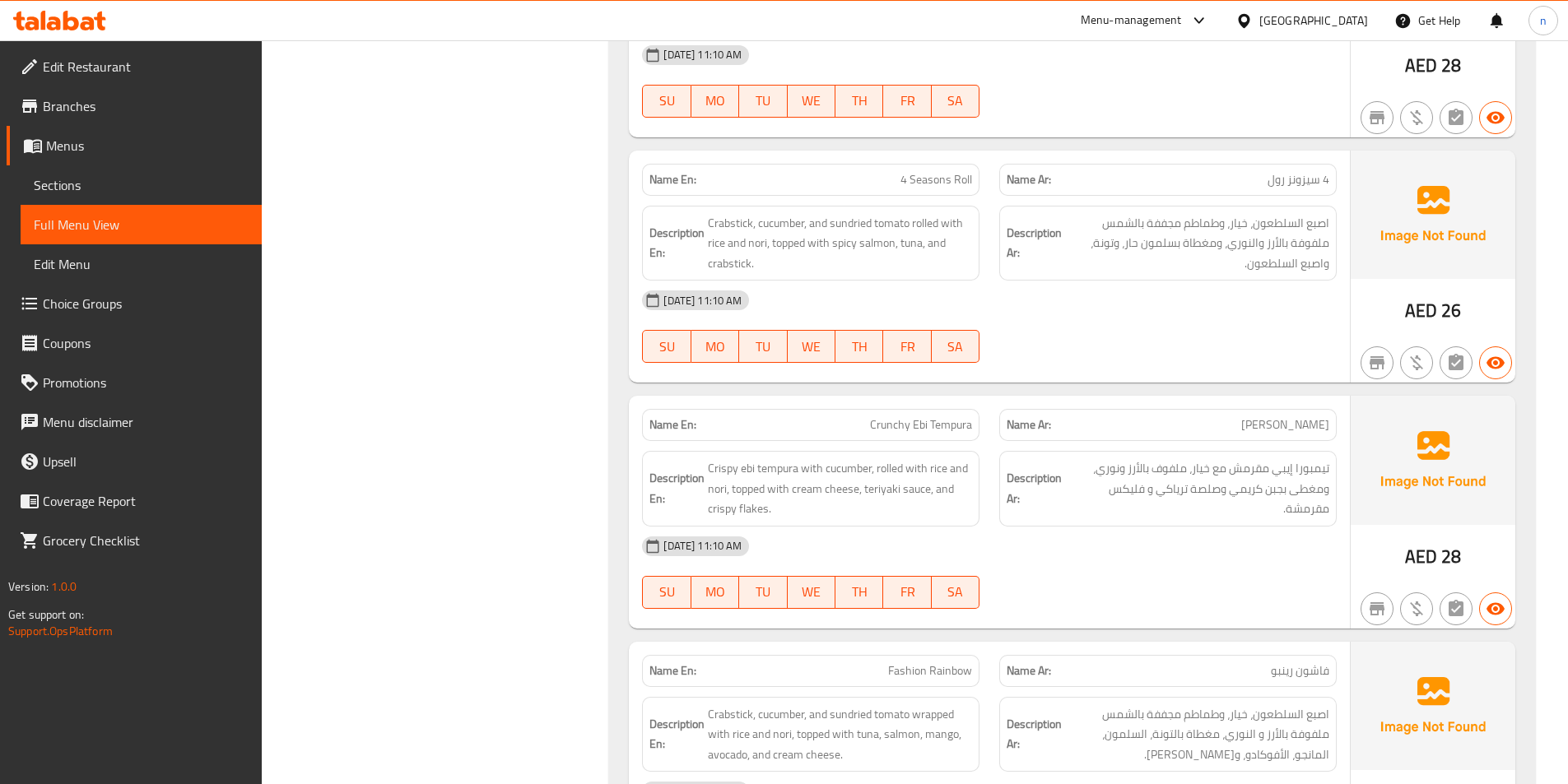
click at [1305, 171] on span "4 سيزونز رول" at bounding box center [1298, 179] width 62 height 17
drag, startPoint x: 1296, startPoint y: 148, endPoint x: 1284, endPoint y: 145, distance: 12.4
click at [1284, 171] on span "4 سيزونز رول" at bounding box center [1298, 179] width 62 height 17
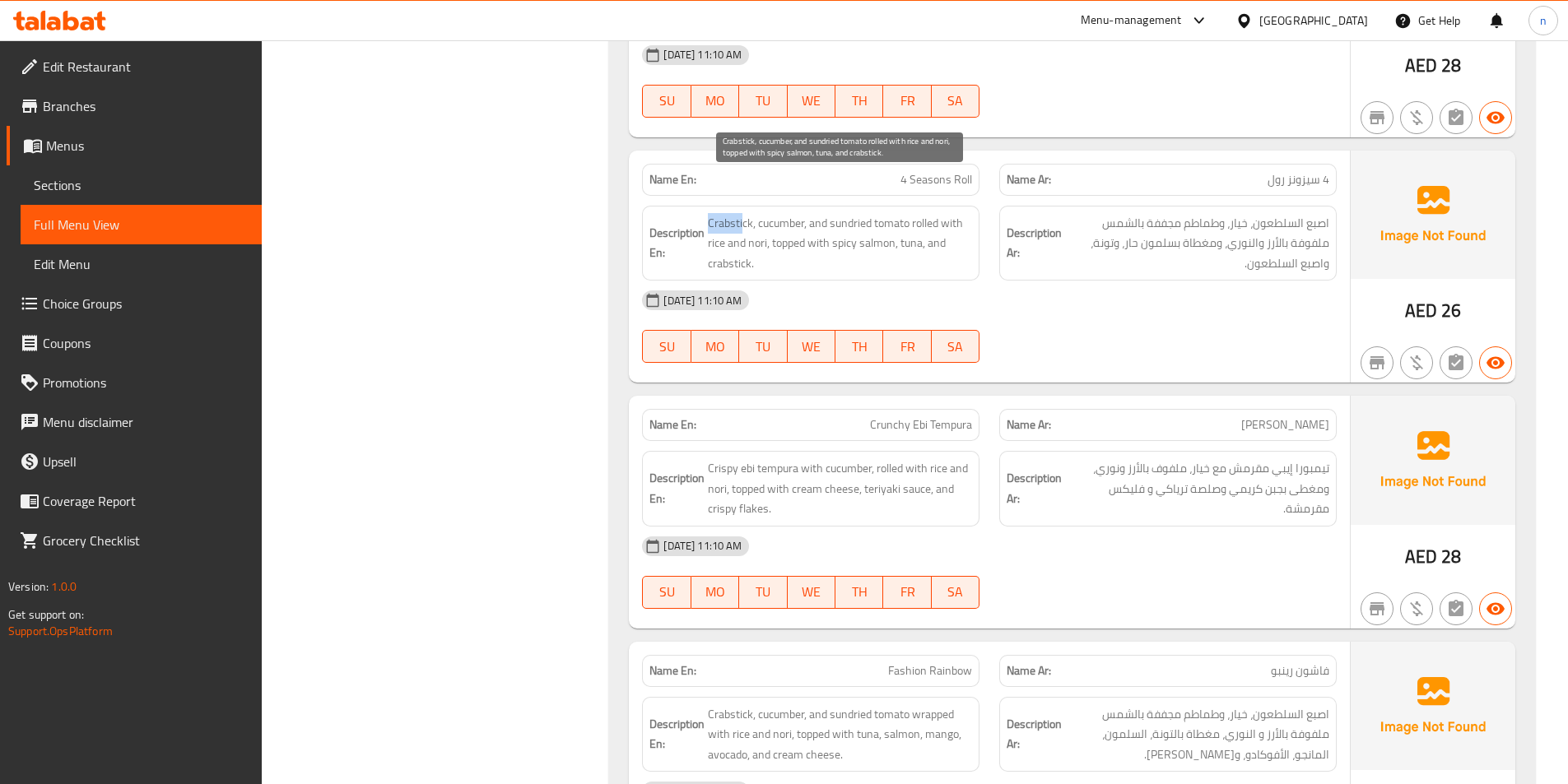
drag, startPoint x: 709, startPoint y: 188, endPoint x: 743, endPoint y: 189, distance: 34.0
click at [743, 213] on span "Crabstick, cucumber, and sundried tomato rolled with rice and nori, topped with…" at bounding box center [840, 243] width 264 height 61
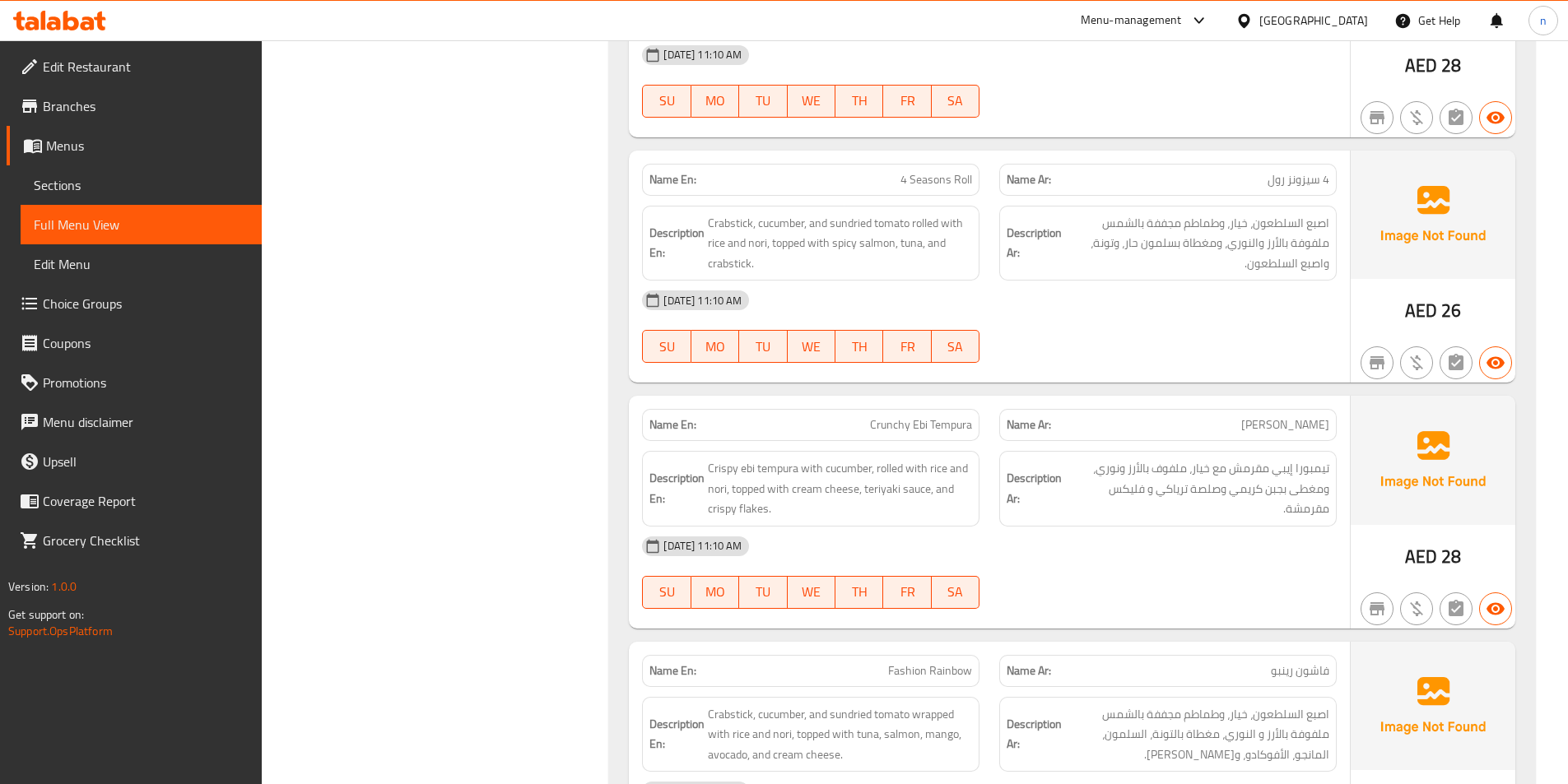
click at [1128, 196] on div "Description Ar: اصبع السلطعون، خيار، وطماطم مجففة بالشمس ملفوفة بالأرز والنوري،…" at bounding box center [1168, 243] width 357 height 96
drag, startPoint x: 719, startPoint y: 179, endPoint x: 747, endPoint y: 187, distance: 29.1
click at [747, 213] on span "Crabstick, cucumber, and sundried tomato rolled with rice and nori, topped with…" at bounding box center [840, 243] width 264 height 61
drag, startPoint x: 769, startPoint y: 189, endPoint x: 778, endPoint y: 190, distance: 9.1
click at [778, 213] on span "Crabstick, cucumber, and sundried tomato rolled with rice and nori, topped with…" at bounding box center [840, 243] width 264 height 61
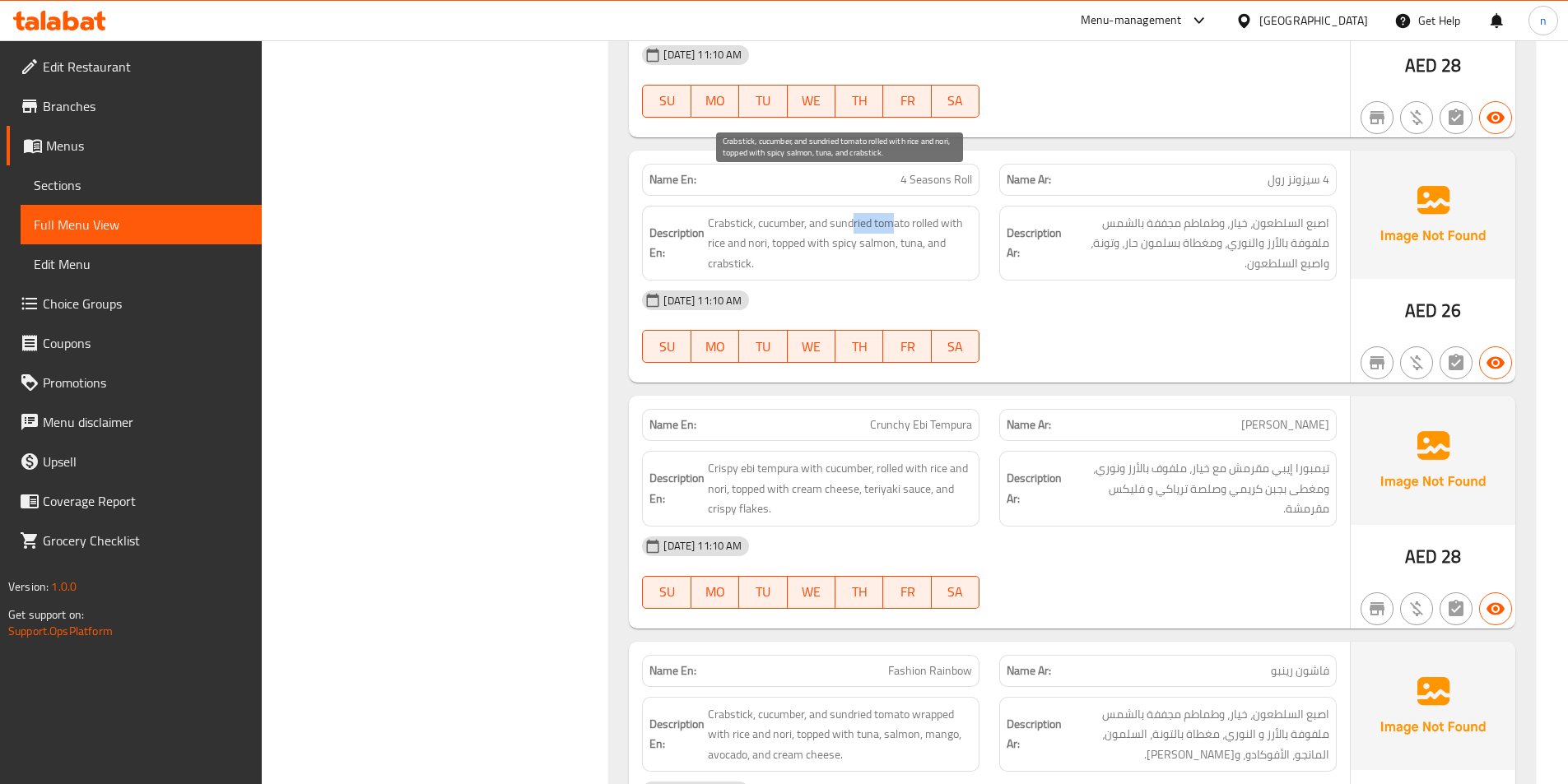
drag, startPoint x: 851, startPoint y: 188, endPoint x: 892, endPoint y: 188, distance: 41.0
click at [892, 213] on span "Crabstick, cucumber, and sundried tomato rolled with rice and nori, topped with…" at bounding box center [840, 243] width 264 height 61
click at [845, 213] on span "Crabstick, cucumber, and sundried tomato rolled with rice and nori, topped with…" at bounding box center [840, 243] width 264 height 61
drag, startPoint x: 915, startPoint y: 182, endPoint x: 772, endPoint y: 204, distance: 144.7
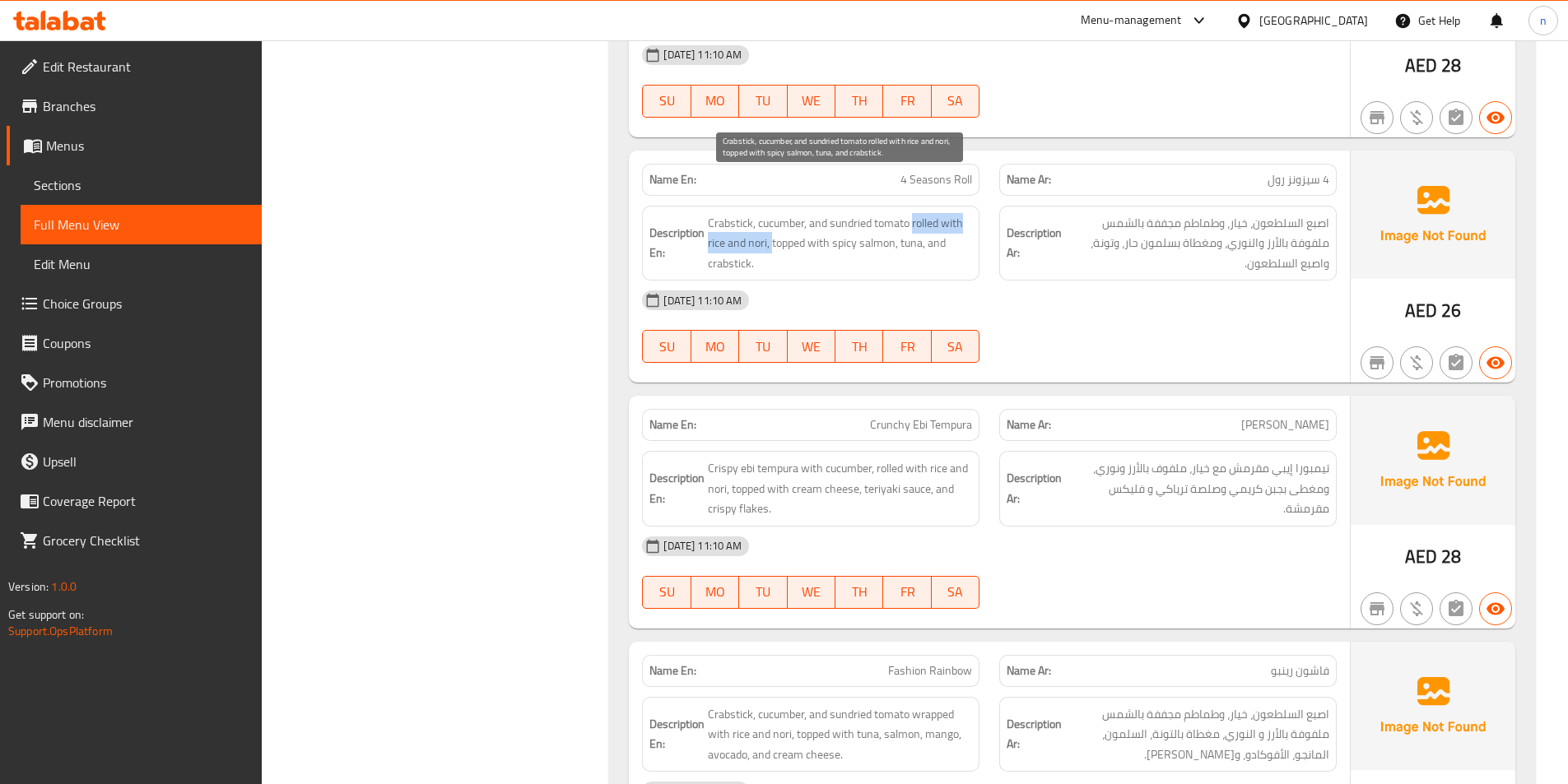
click at [772, 213] on span "Crabstick, cucumber, and sundried tomato rolled with rice and nori, topped with…" at bounding box center [840, 243] width 264 height 61
drag, startPoint x: 774, startPoint y: 200, endPoint x: 871, endPoint y: 209, distance: 97.4
click at [871, 213] on span "Crabstick, cucumber, and sundried tomato rolled with rice and nori, topped with…" at bounding box center [840, 243] width 264 height 61
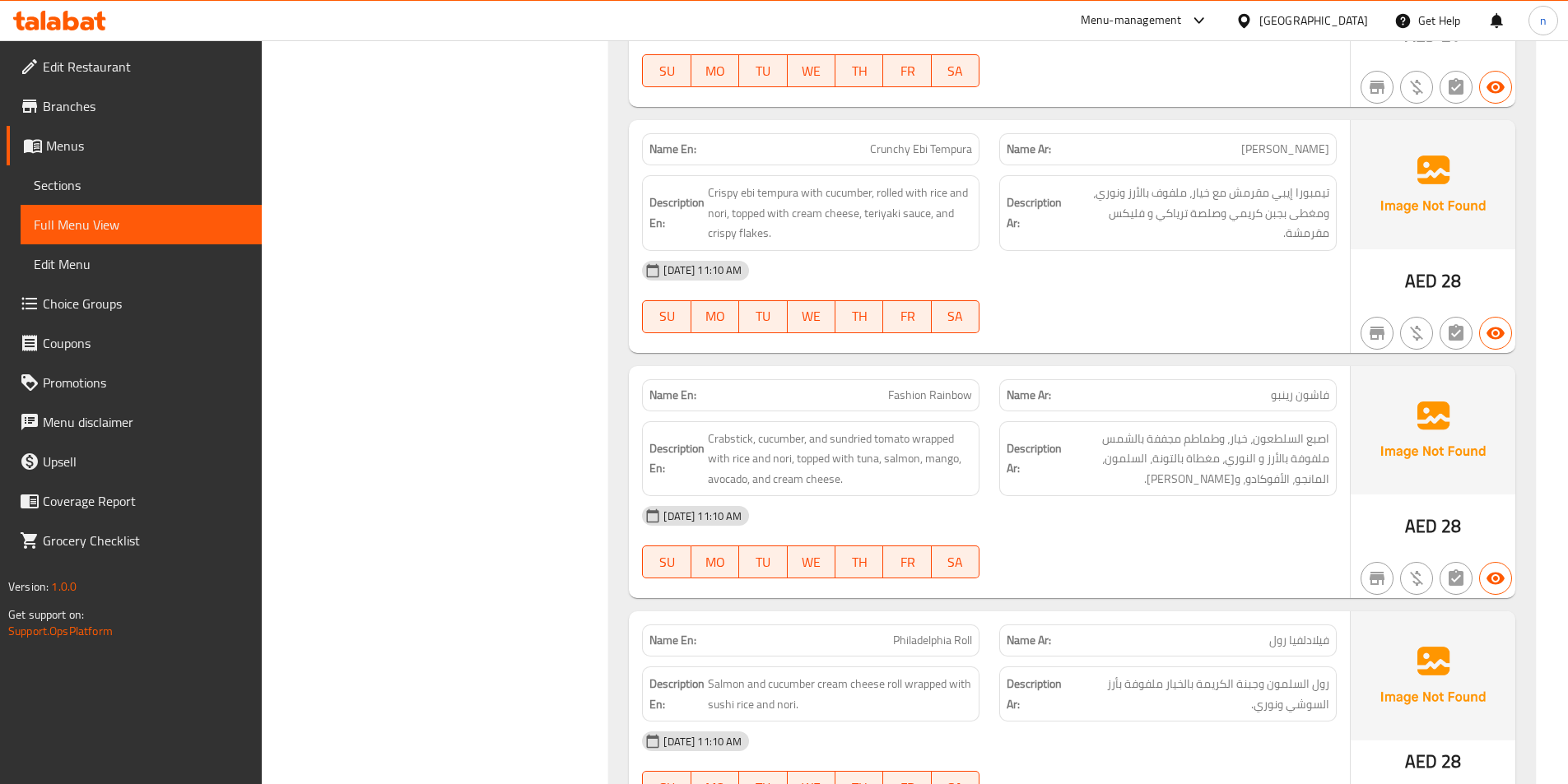
scroll to position [9626, 0]
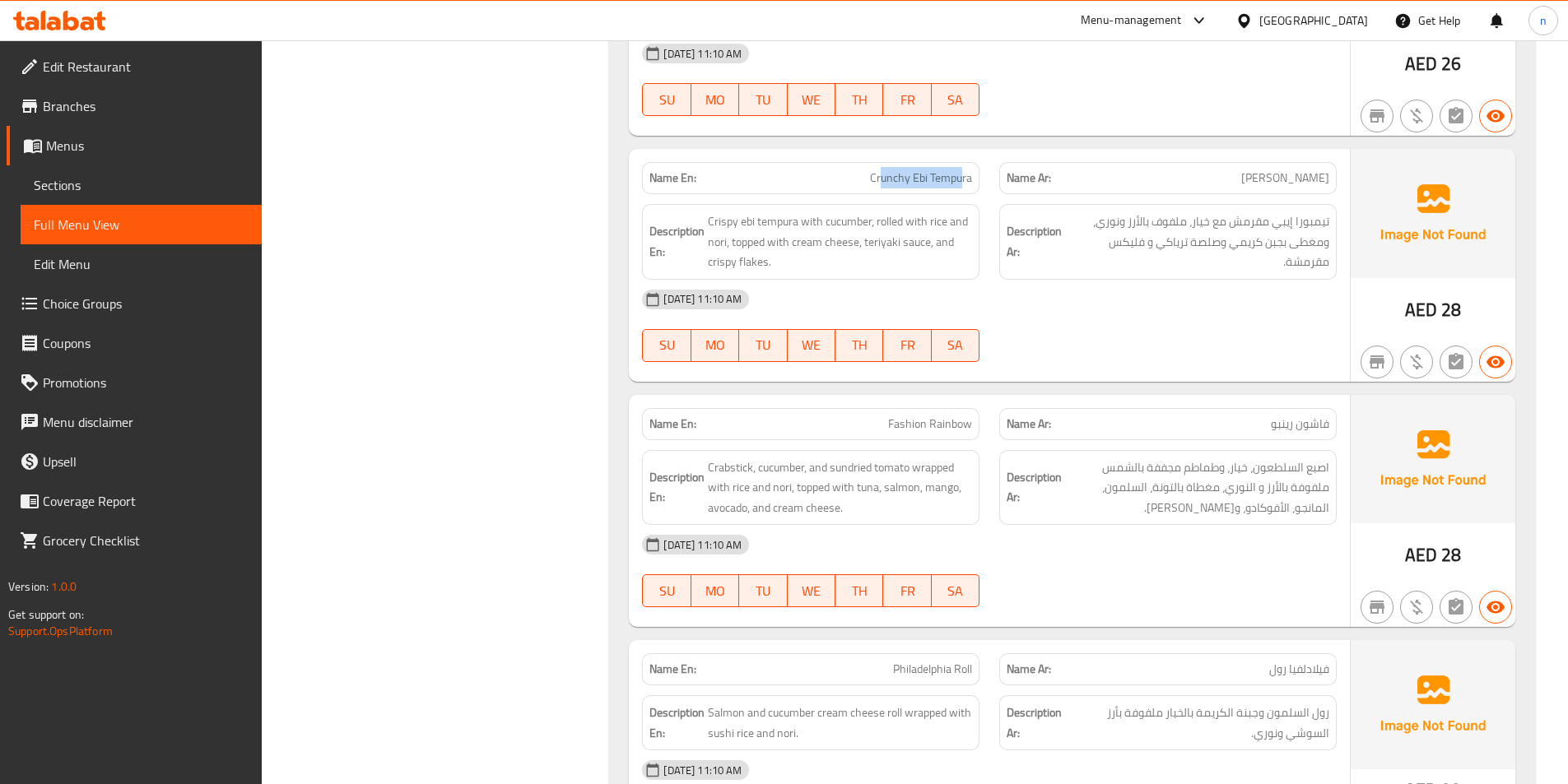
drag, startPoint x: 879, startPoint y: 135, endPoint x: 980, endPoint y: 172, distance: 107.6
click at [964, 169] on span "Crunchy Ebi Tempura" at bounding box center [921, 178] width 102 height 17
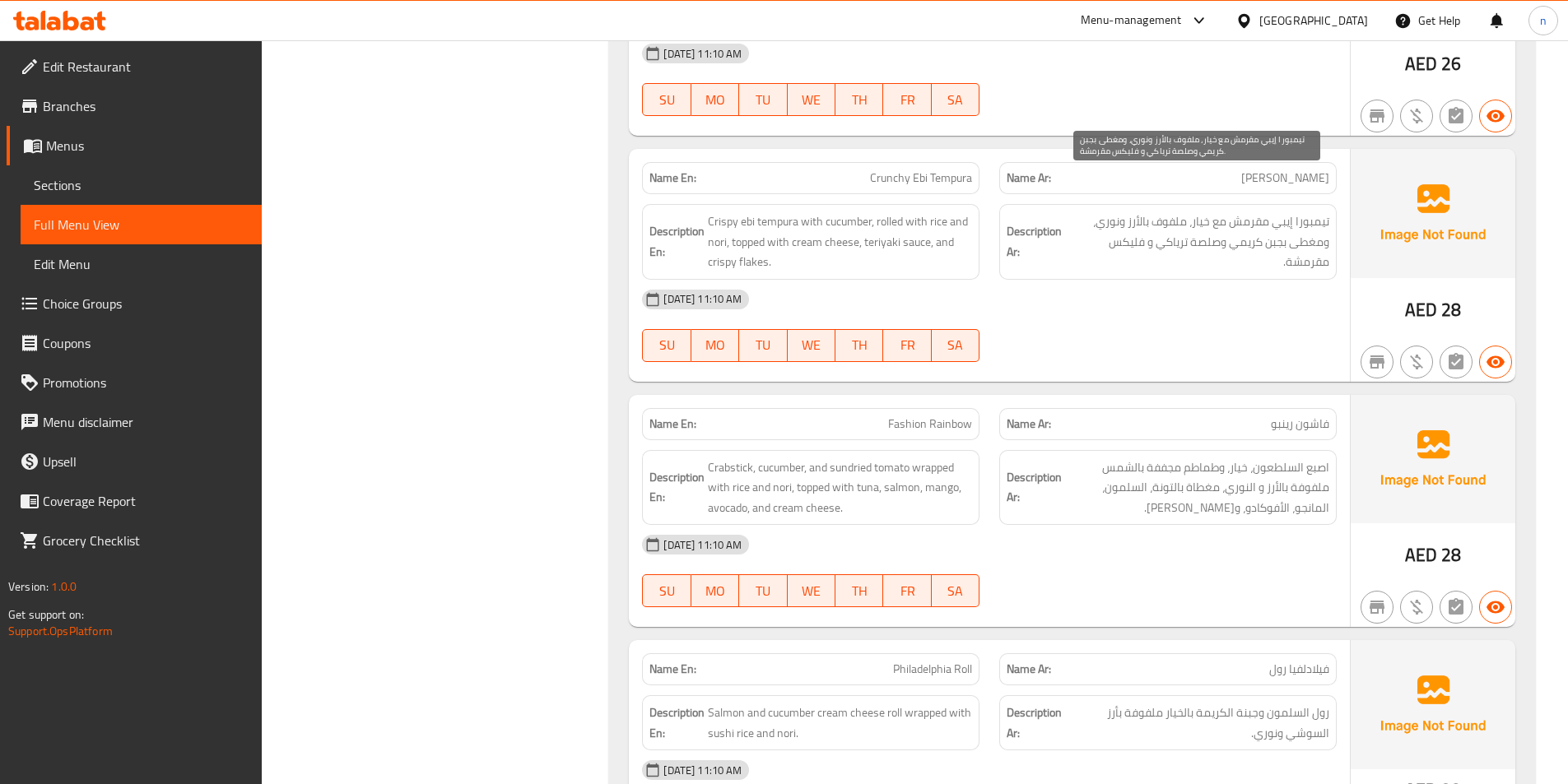
click at [1270, 211] on span "تيمبورا إيبي مقرمش مع خيار، ملفوف بالأرز ونوري، ومغطى بجبن كريمي وصلصة ترياكي و…" at bounding box center [1197, 241] width 264 height 61
click at [1235, 211] on span "تيمبورا إيبي مقرمش مع خيار، ملفوف بالأرز ونوري، ومغطى بجبن كريمي وصلصة ترياكي و…" at bounding box center [1197, 241] width 264 height 61
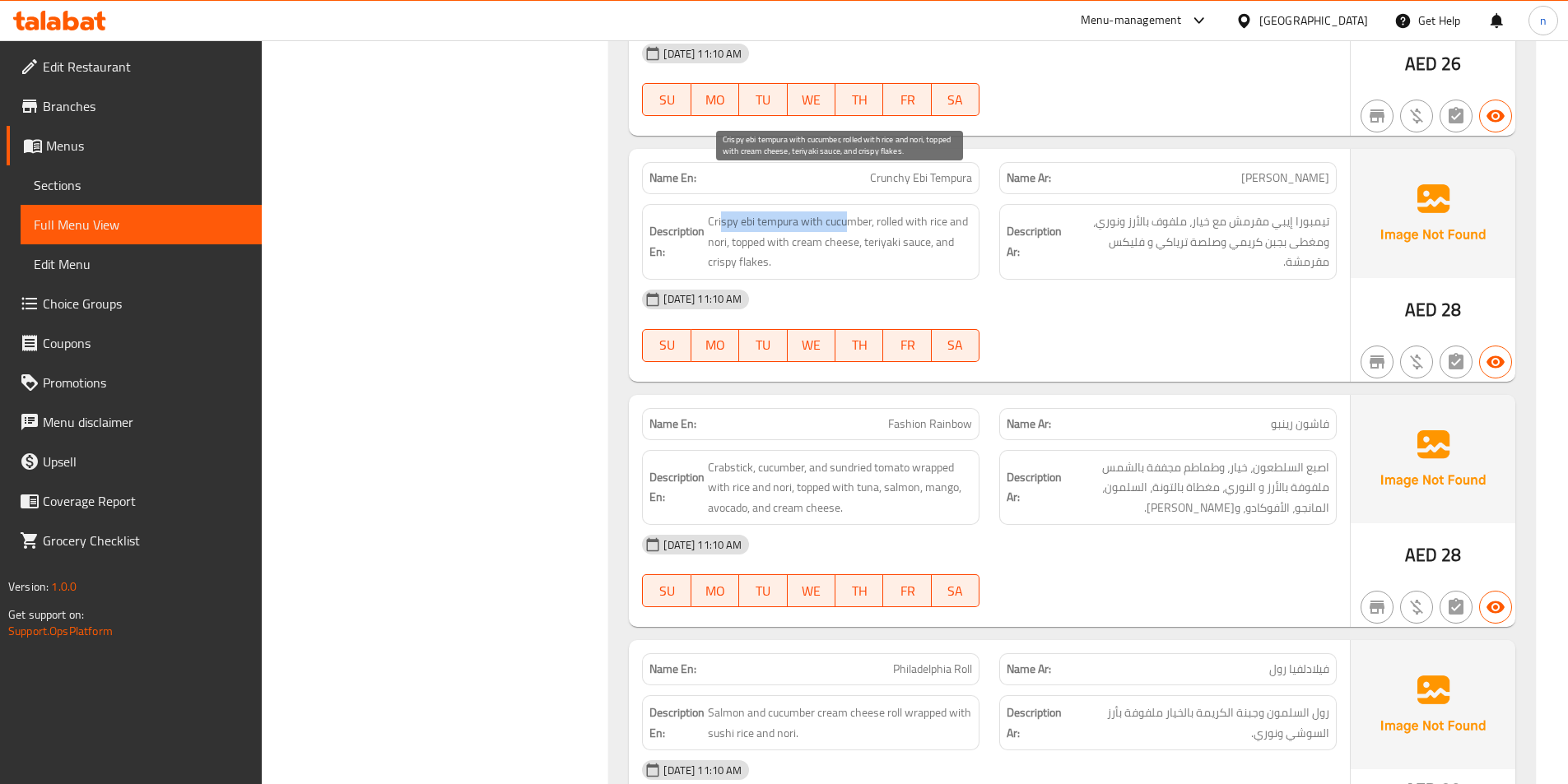
drag, startPoint x: 721, startPoint y: 184, endPoint x: 852, endPoint y: 190, distance: 131.1
click at [852, 211] on span "Crispy ebi tempura with cucumber, rolled with rice and nori, topped with cream …" at bounding box center [840, 241] width 264 height 61
drag, startPoint x: 884, startPoint y: 182, endPoint x: 959, endPoint y: 175, distance: 75.3
click at [948, 211] on span "Crispy ebi tempura with cucumber, rolled with rice and nori, topped with cream …" at bounding box center [840, 241] width 264 height 61
drag, startPoint x: 721, startPoint y: 208, endPoint x: 731, endPoint y: 209, distance: 10.0
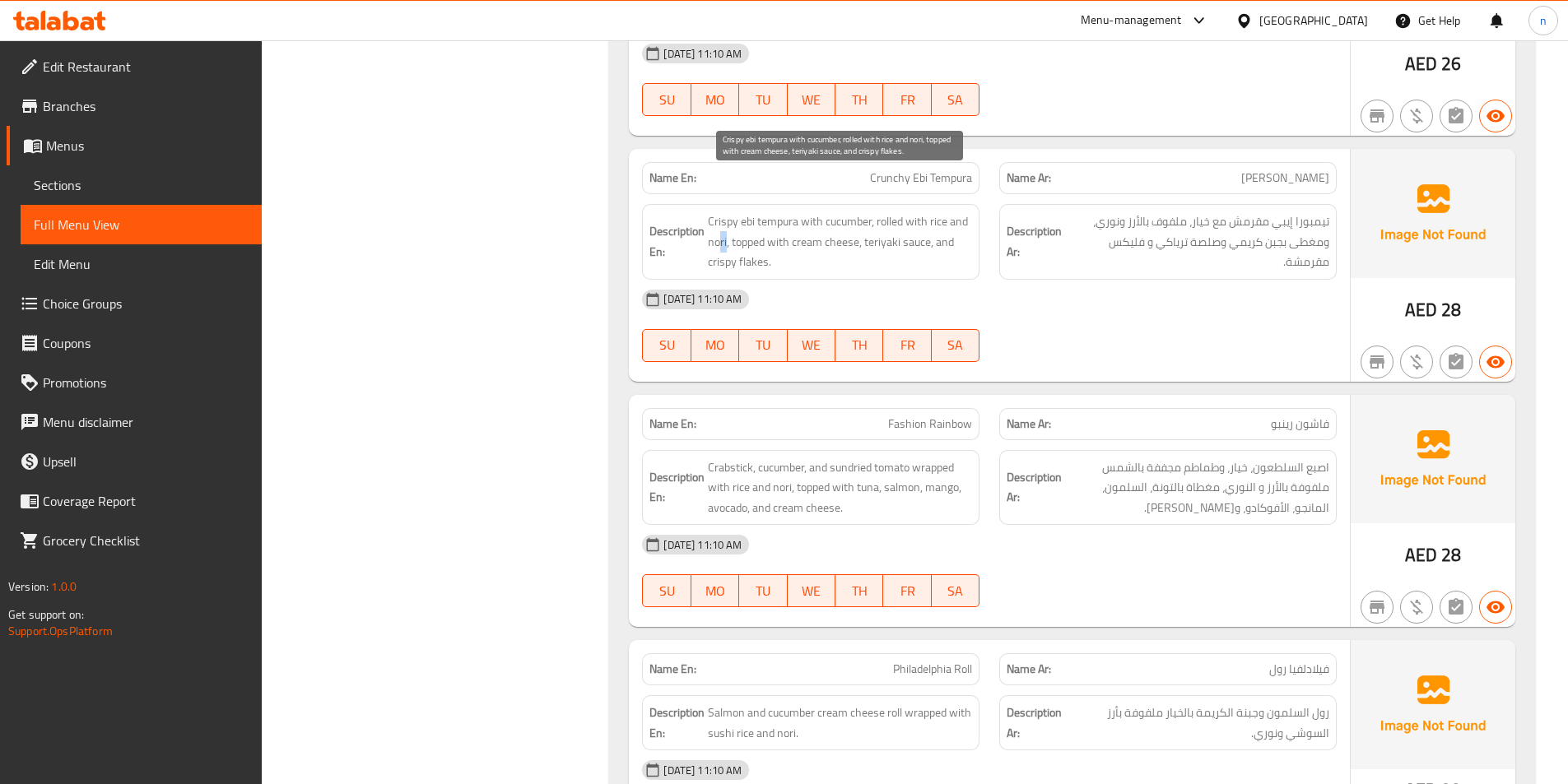
click at [730, 211] on span "Crispy ebi tempura with cucumber, rolled with rice and nori, topped with cream …" at bounding box center [840, 241] width 264 height 61
drag, startPoint x: 753, startPoint y: 202, endPoint x: 841, endPoint y: 209, distance: 88.3
click at [841, 211] on span "Crispy ebi tempura with cucumber, rolled with rice and nori, topped with cream …" at bounding box center [840, 241] width 264 height 61
drag, startPoint x: 879, startPoint y: 204, endPoint x: 906, endPoint y: 204, distance: 27.0
click at [906, 211] on span "Crispy ebi tempura with cucumber, rolled with rice and nori, topped with cream …" at bounding box center [840, 241] width 264 height 61
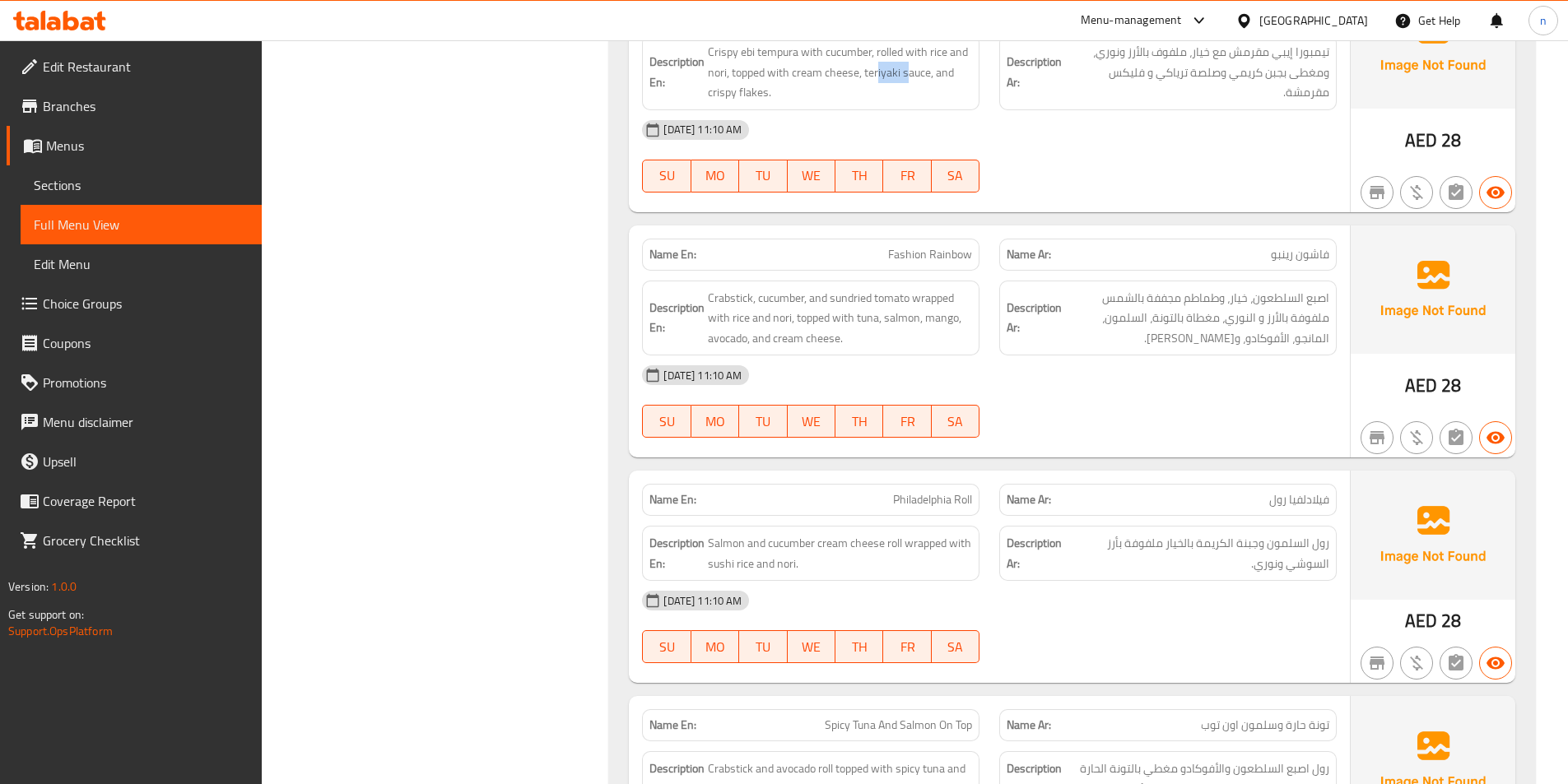
scroll to position [9872, 0]
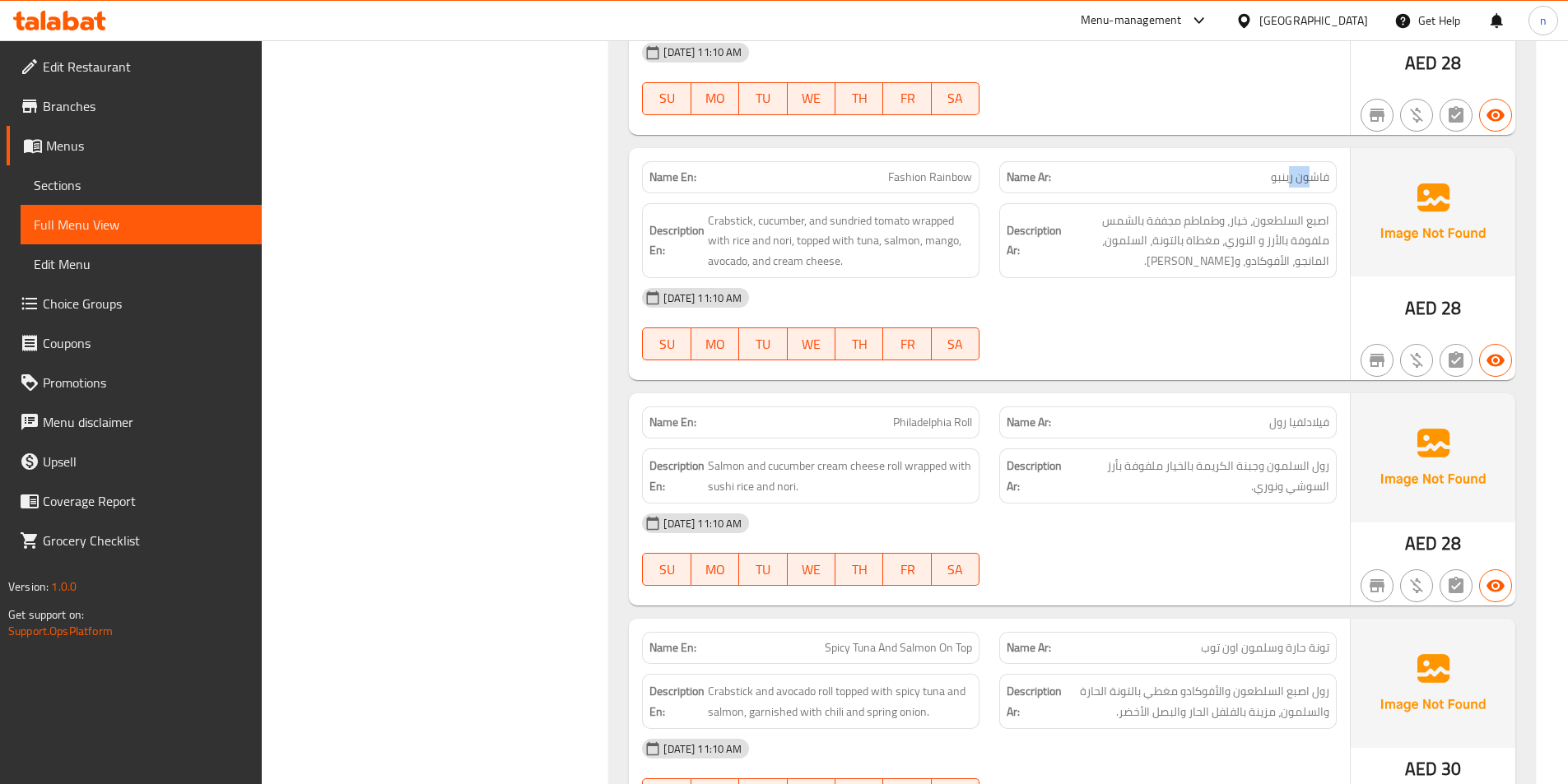
drag, startPoint x: 1315, startPoint y: 147, endPoint x: 1290, endPoint y: 151, distance: 25.3
click at [1290, 161] on div "Name Ar: فاشون رينبو" at bounding box center [1168, 177] width 337 height 32
drag, startPoint x: 712, startPoint y: 180, endPoint x: 743, endPoint y: 185, distance: 31.4
click at [743, 210] on span "Crabstick, cucumber, and sundried tomato wrapped with rice and nori, topped wit…" at bounding box center [840, 240] width 264 height 61
click at [784, 210] on span "Crabstick, cucumber, and sundried tomato wrapped with rice and nori, topped wit…" at bounding box center [840, 240] width 264 height 61
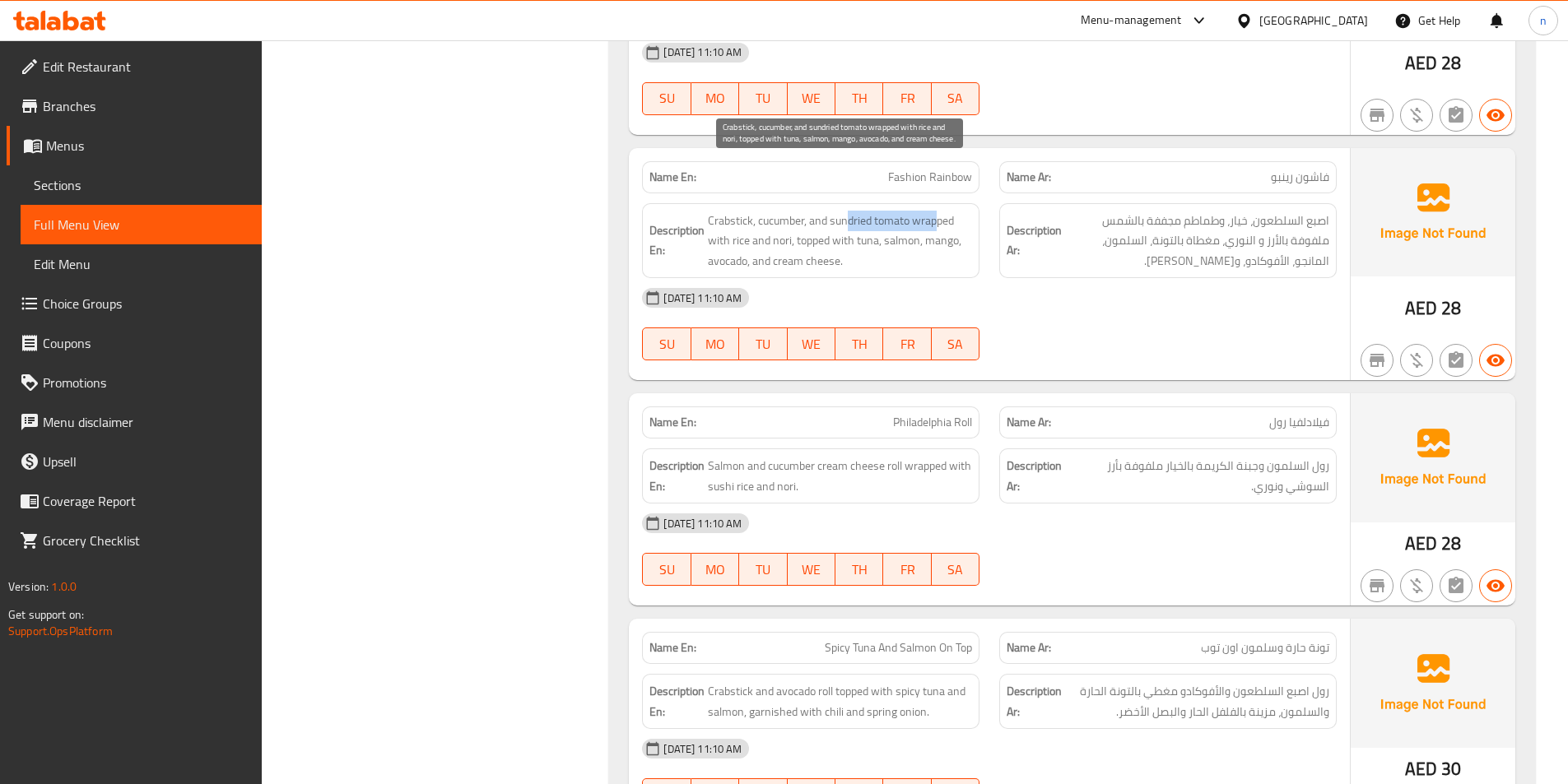
drag, startPoint x: 847, startPoint y: 180, endPoint x: 935, endPoint y: 186, distance: 88.2
click at [935, 210] on span "Crabstick, cucumber, and sundried tomato wrapped with rice and nori, topped wit…" at bounding box center [840, 240] width 264 height 61
drag, startPoint x: 809, startPoint y: 197, endPoint x: 866, endPoint y: 209, distance: 58.2
click at [866, 210] on span "Crabstick, cucumber, and sundried tomato wrapped with rice and nori, topped wit…" at bounding box center [840, 240] width 264 height 61
click at [738, 220] on span "Crabstick, cucumber, and sundried tomato wrapped with rice and nori, topped wit…" at bounding box center [840, 240] width 264 height 61
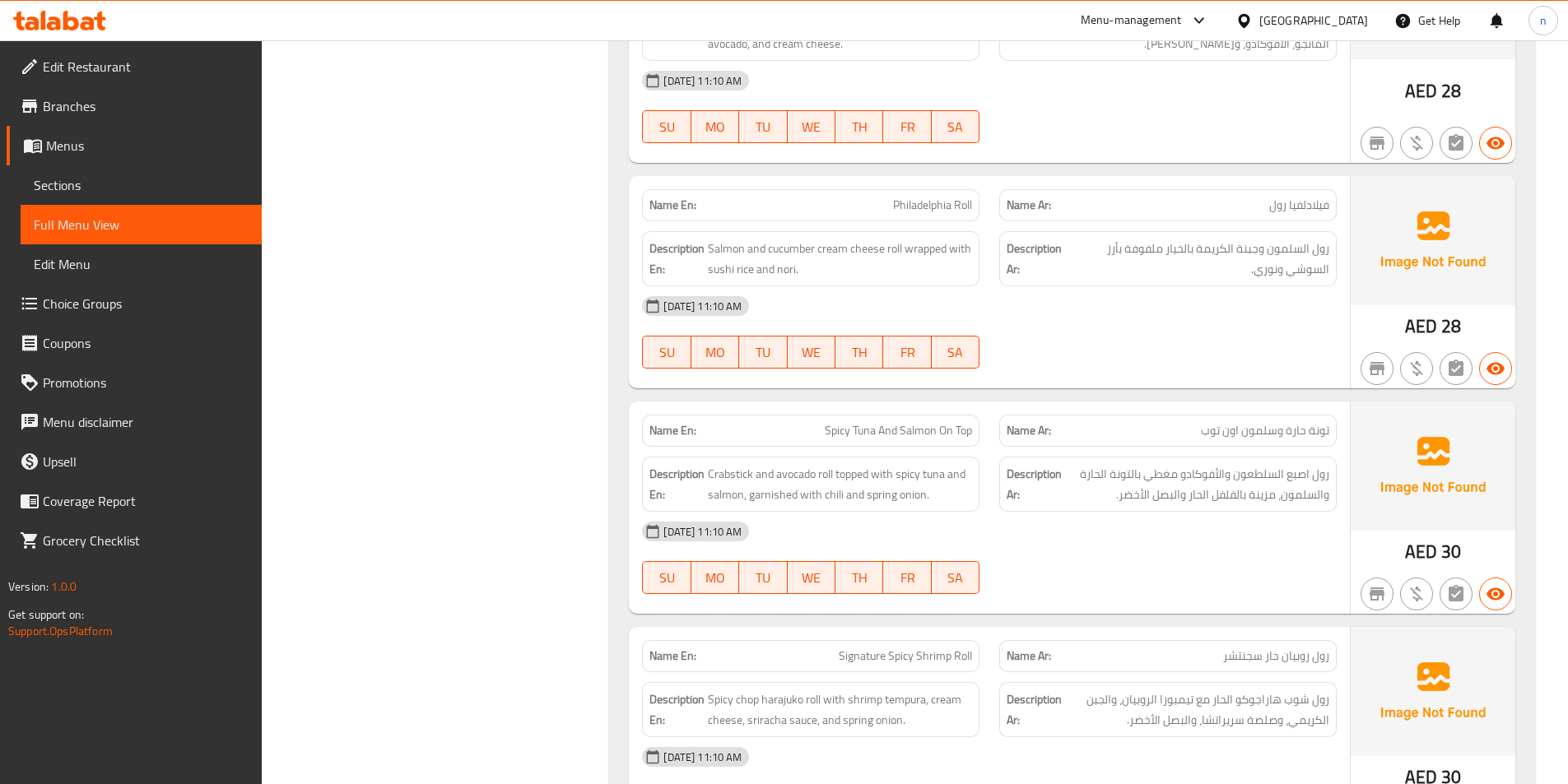
scroll to position [10119, 0]
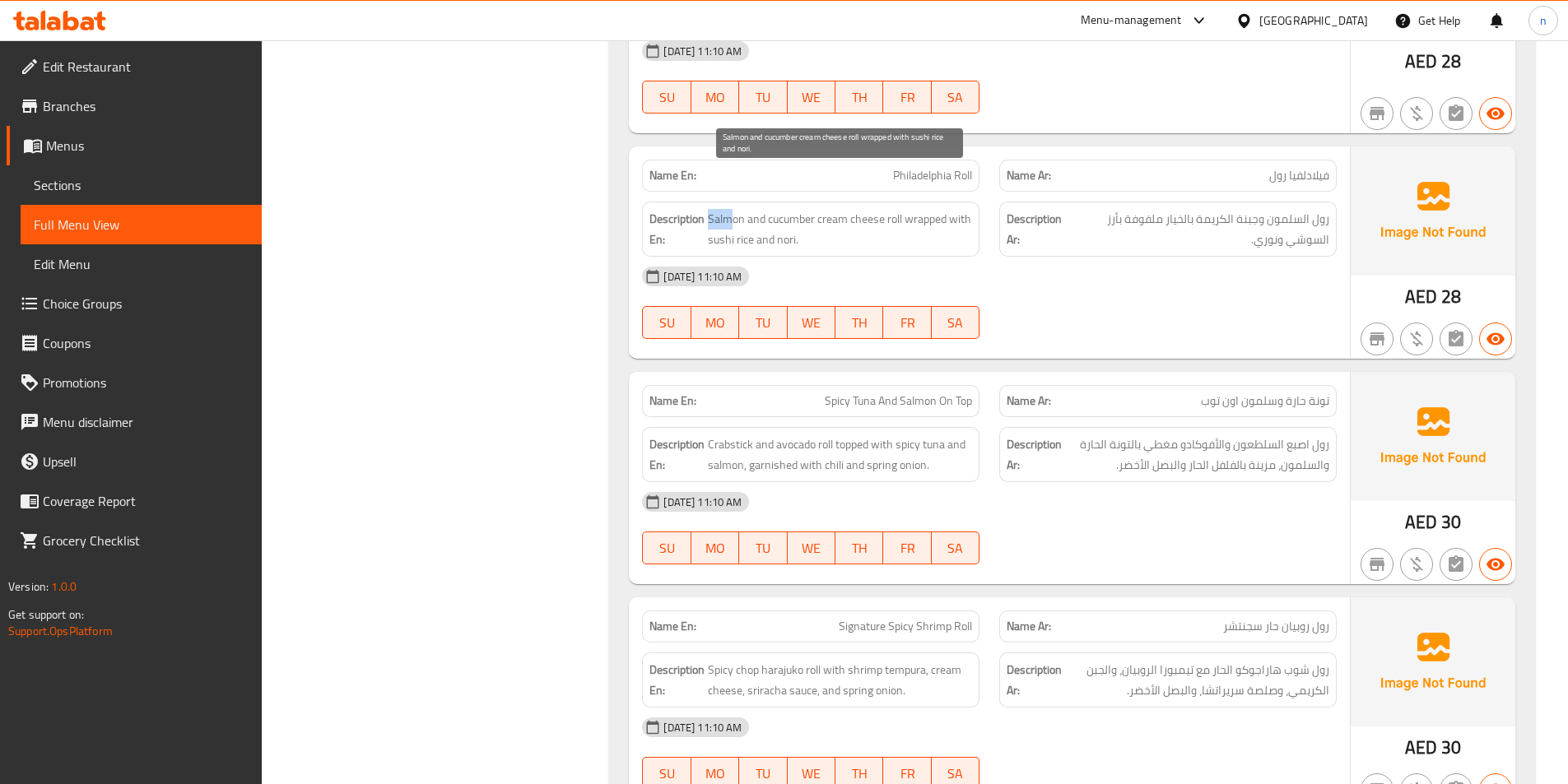
drag, startPoint x: 709, startPoint y: 179, endPoint x: 730, endPoint y: 182, distance: 21.2
click at [730, 209] on span "Salmon and cucumber cream cheese roll wrapped with sushi rice and nori." at bounding box center [840, 229] width 264 height 40
click at [897, 209] on span "Salmon and cucumber cream cheese roll wrapped with sushi rice and nori." at bounding box center [840, 229] width 264 height 40
click at [722, 209] on span "Salmon and cucumber cream cheese roll wrapped with sushi rice and nori." at bounding box center [840, 229] width 264 height 40
drag, startPoint x: 874, startPoint y: 180, endPoint x: 790, endPoint y: 182, distance: 84.0
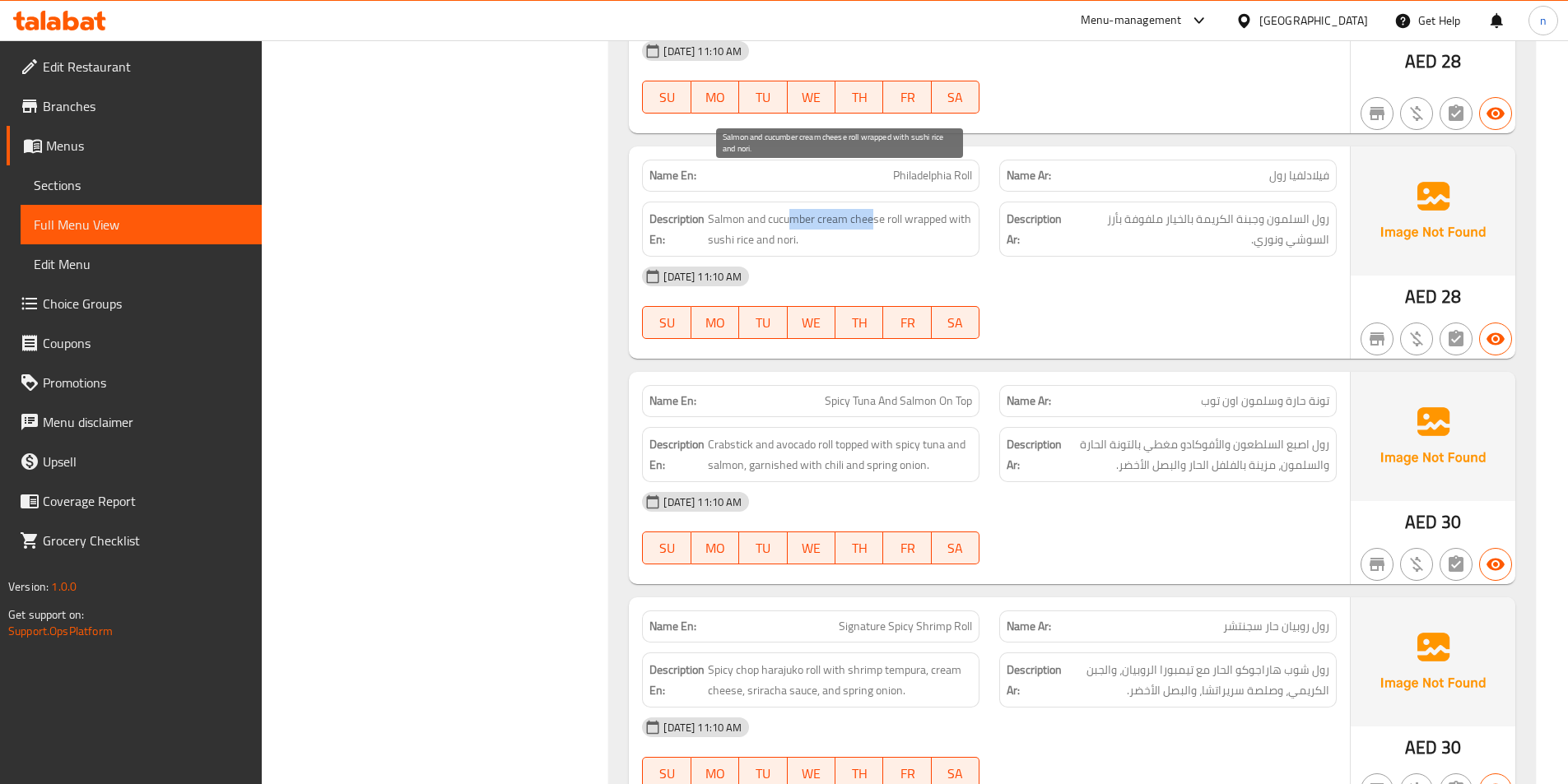
click at [790, 209] on span "Salmon and cucumber cream cheese roll wrapped with sushi rice and nori." at bounding box center [840, 229] width 264 height 40
click at [788, 209] on span "Salmon and cucumber cream cheese roll wrapped with sushi rice and nori." at bounding box center [840, 229] width 264 height 40
click at [1004, 215] on div "Description Ar: رول السلمون وجبنة الكريمة بالخيار ملفوفة بأرز السوشي ونوري." at bounding box center [1168, 229] width 337 height 56
click at [933, 167] on span "Philadelphia Roll" at bounding box center [932, 175] width 79 height 17
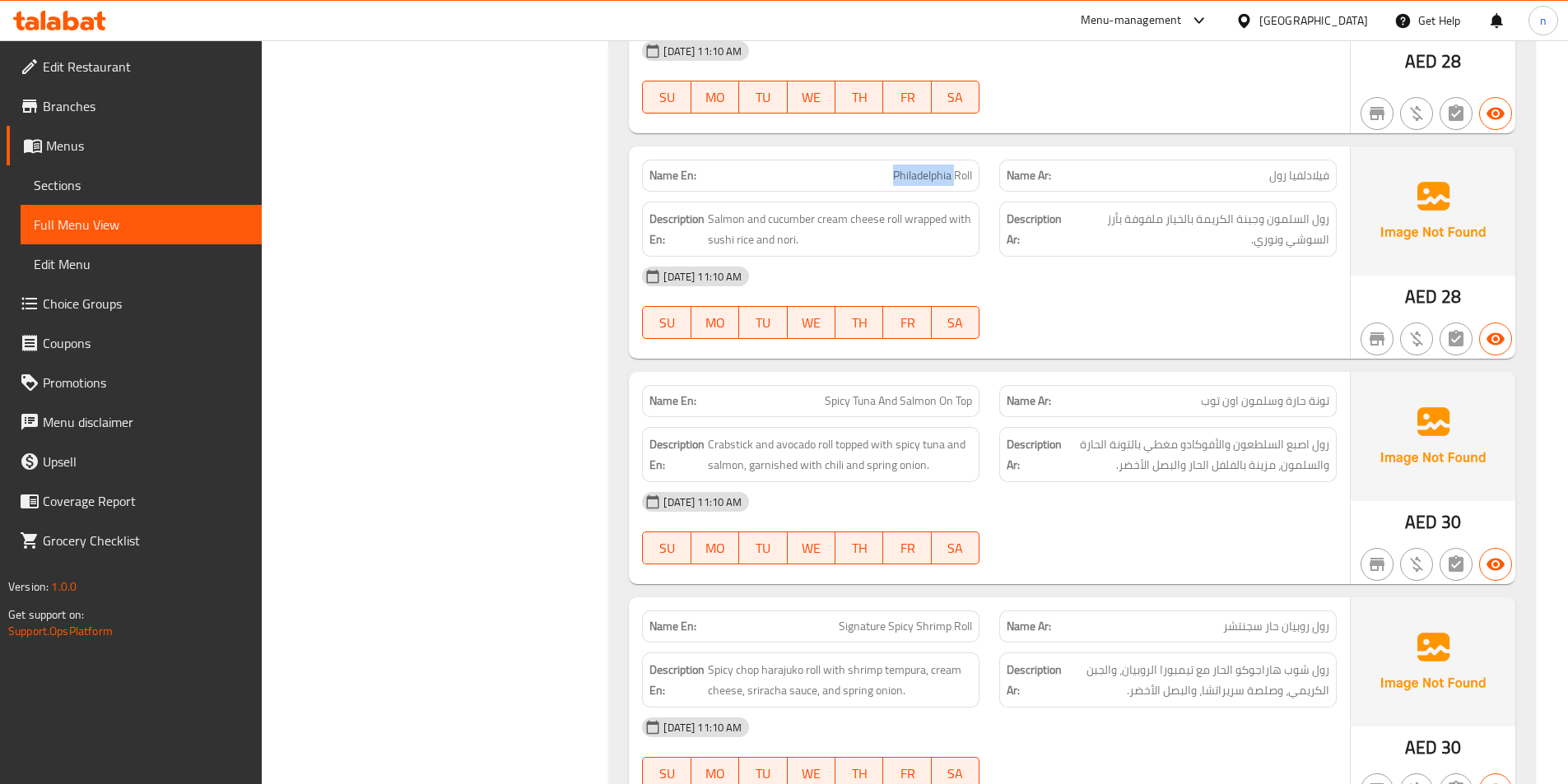
click at [933, 167] on span "Philadelphia Roll" at bounding box center [932, 175] width 79 height 17
copy span "Philadelphia Roll"
click at [1127, 260] on div "10-09-2025 11:10 AM SU MO TU WE TH FR SA" at bounding box center [989, 302] width 714 height 92
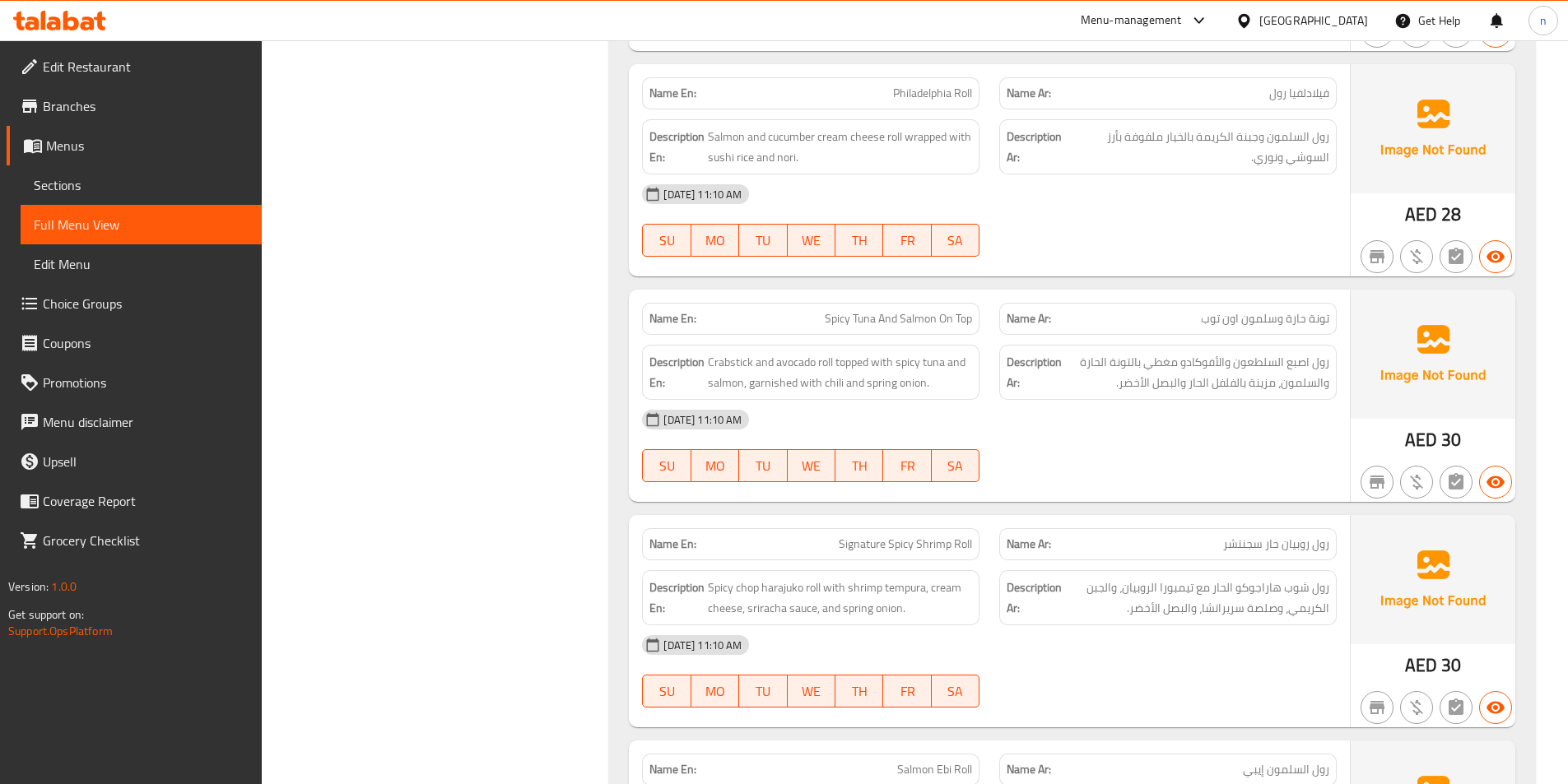
scroll to position [10366, 0]
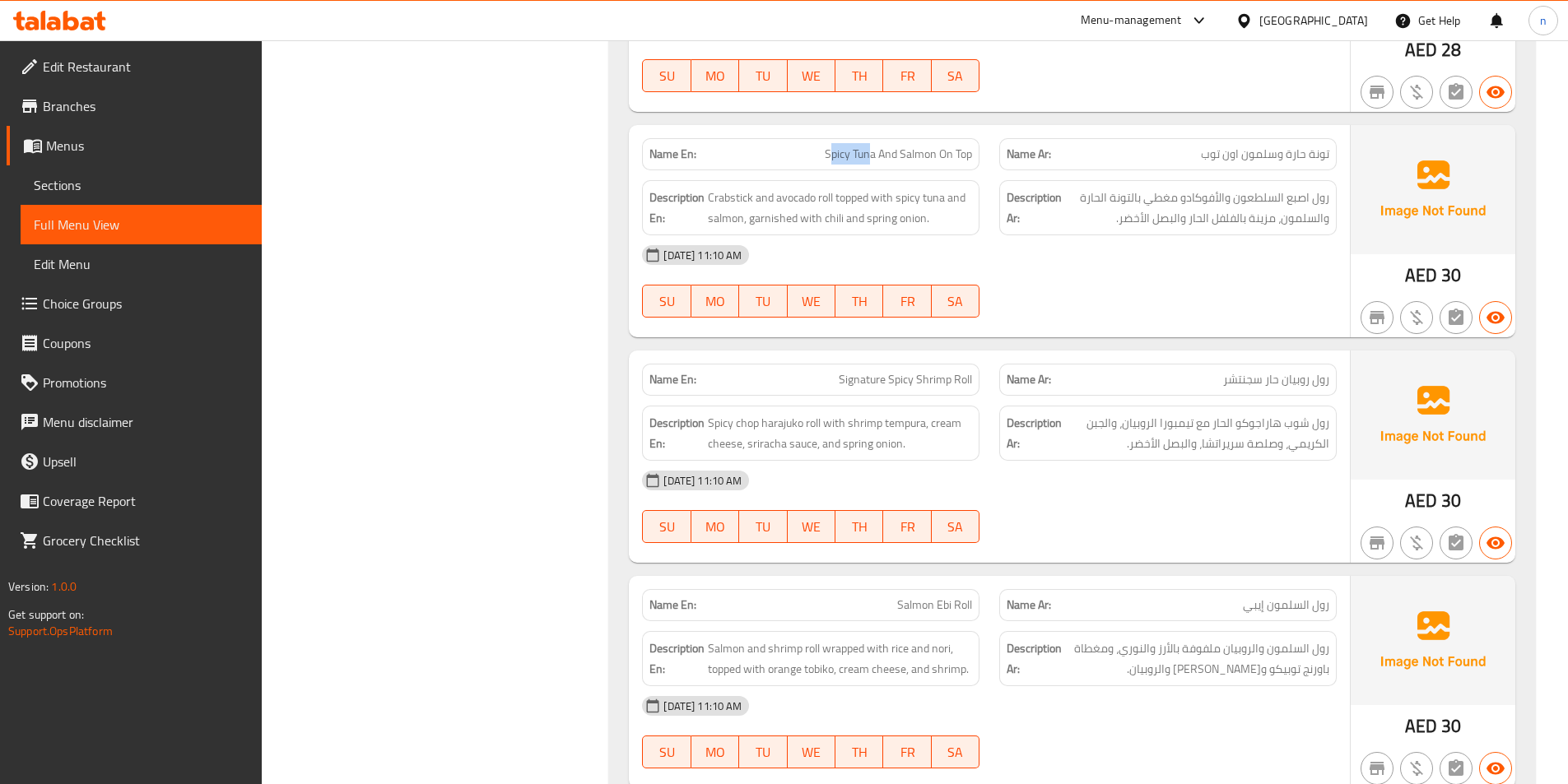
drag, startPoint x: 831, startPoint y: 115, endPoint x: 870, endPoint y: 121, distance: 39.5
click at [870, 146] on span "Spicy Tuna And Salmon On Top" at bounding box center [898, 154] width 148 height 17
drag, startPoint x: 730, startPoint y: 157, endPoint x: 743, endPoint y: 158, distance: 13.0
click at [743, 188] on span "Crabstick and avocado roll topped with spicy tuna and salmon, garnished with ch…" at bounding box center [840, 208] width 264 height 40
drag, startPoint x: 797, startPoint y: 163, endPoint x: 809, endPoint y: 163, distance: 12.0
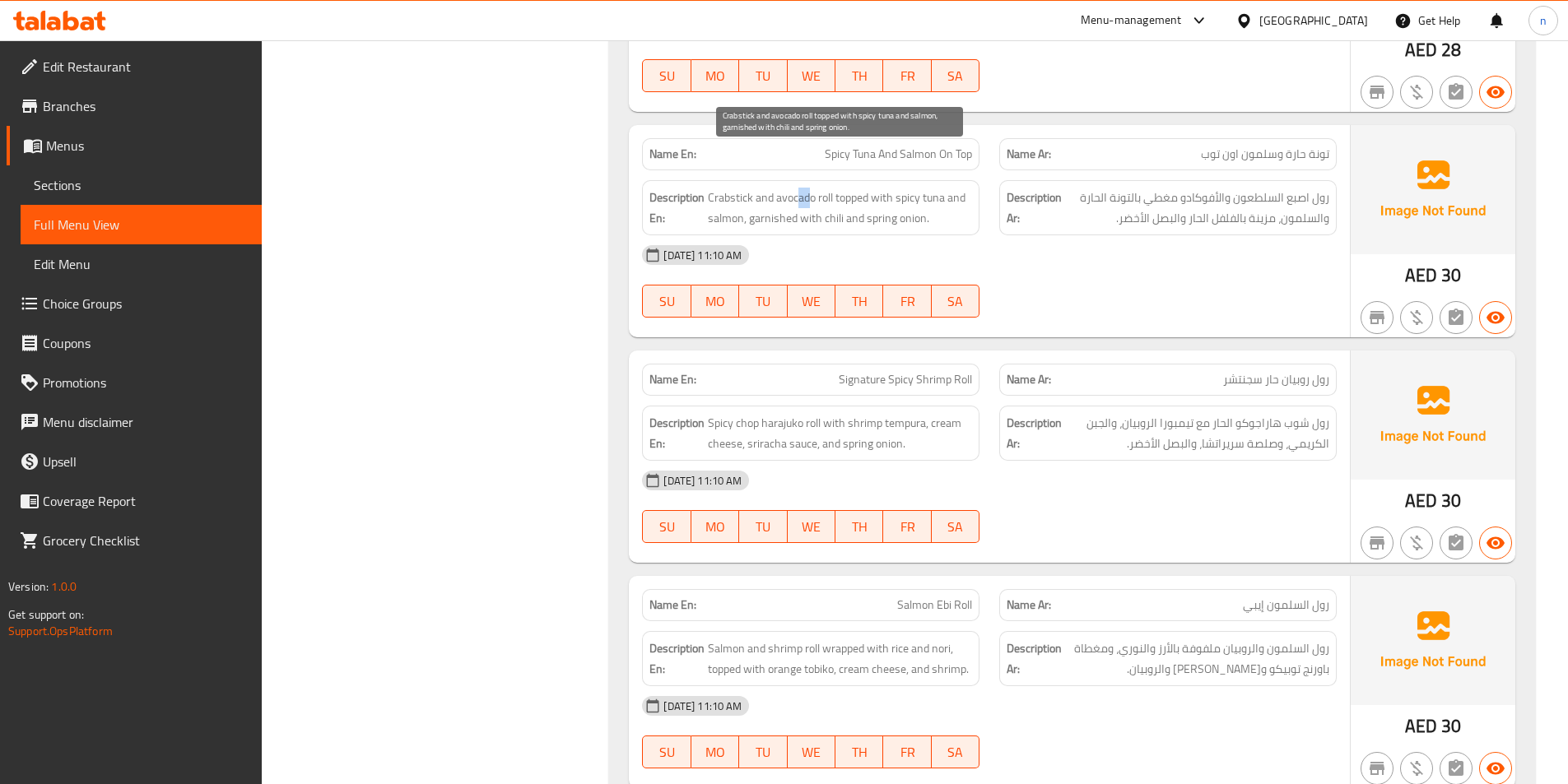
click at [809, 188] on span "Crabstick and avocado roll topped with spicy tuna and salmon, garnished with ch…" at bounding box center [840, 208] width 264 height 40
drag, startPoint x: 929, startPoint y: 165, endPoint x: 909, endPoint y: 160, distance: 20.6
click at [909, 188] on span "Crabstick and avocado roll topped with spicy tuna and salmon, garnished with ch…" at bounding box center [840, 208] width 264 height 40
click at [733, 188] on span "Crabstick and avocado roll topped with spicy tuna and salmon, garnished with ch…" at bounding box center [840, 208] width 264 height 40
drag, startPoint x: 754, startPoint y: 187, endPoint x: 835, endPoint y: 192, distance: 81.2
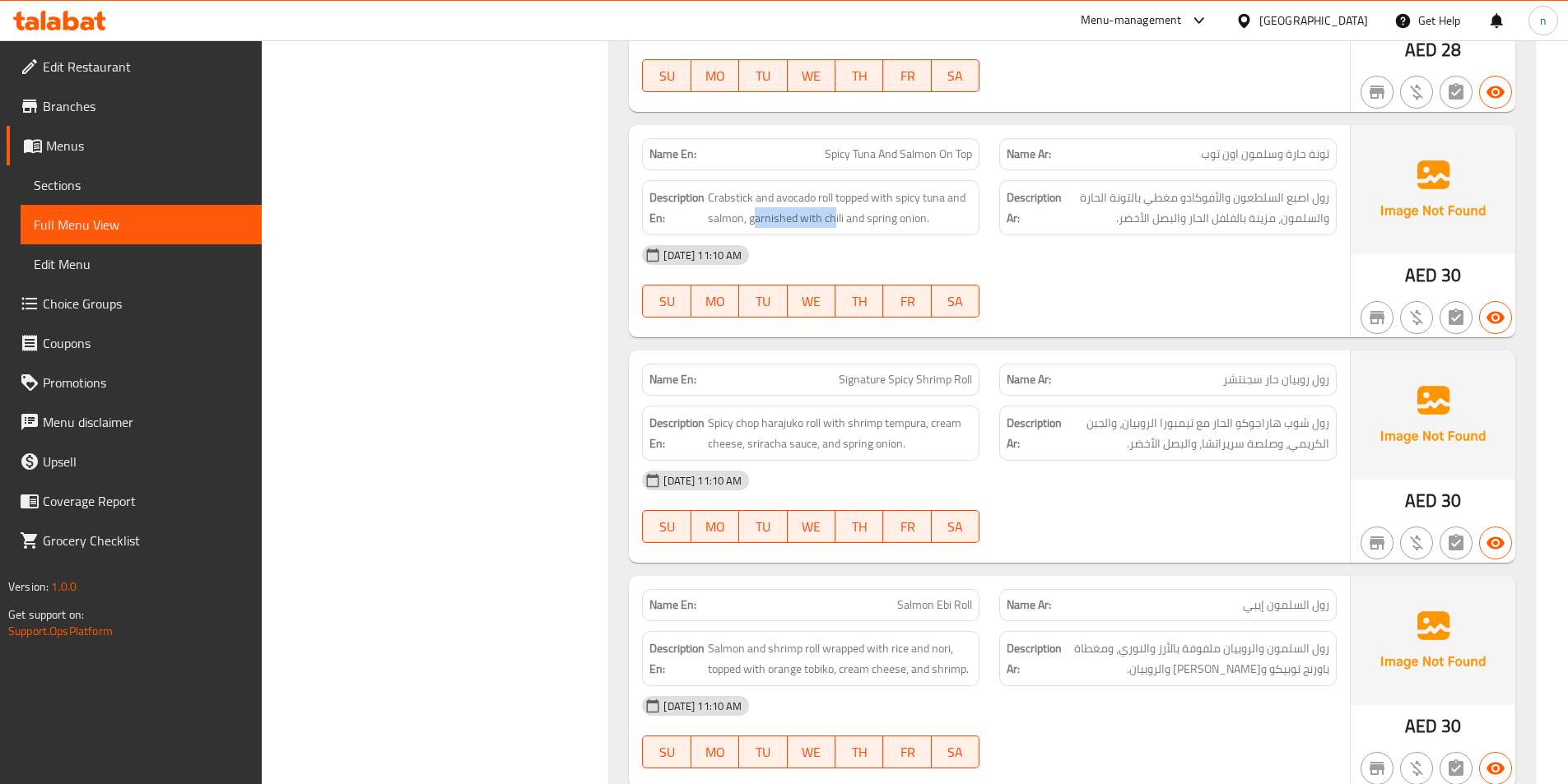
click at [835, 192] on div "Description En: Crabstick and avocado roll topped with spicy tuna and salmon, g…" at bounding box center [811, 208] width 337 height 56
click at [770, 188] on span "Crabstick and avocado roll topped with spicy tuna and salmon, garnished with ch…" at bounding box center [840, 208] width 264 height 40
click at [836, 188] on span "Crabstick and avocado roll topped with spicy tuna and salmon, garnished with ch…" at bounding box center [840, 208] width 264 height 40
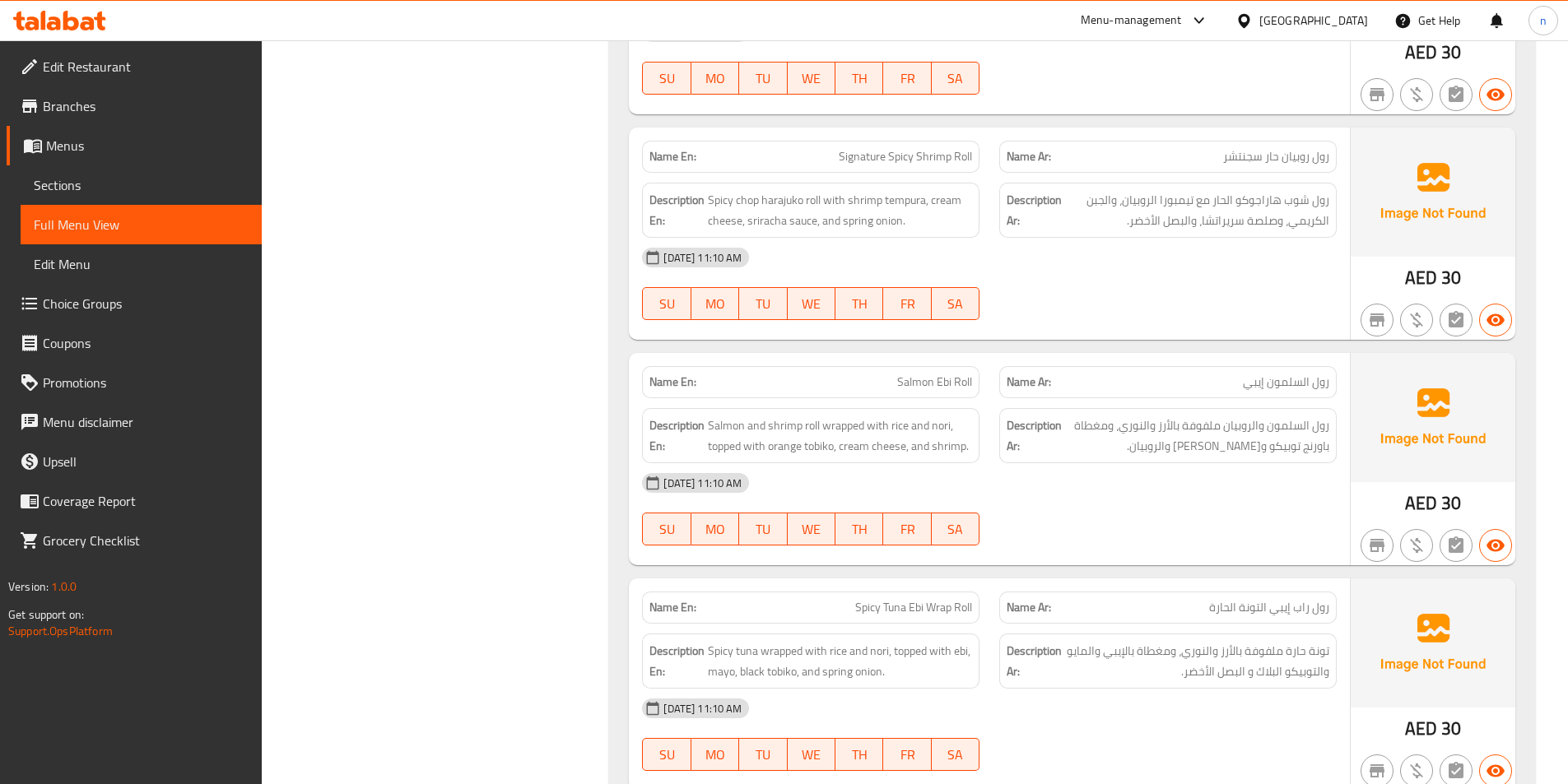
scroll to position [10613, 0]
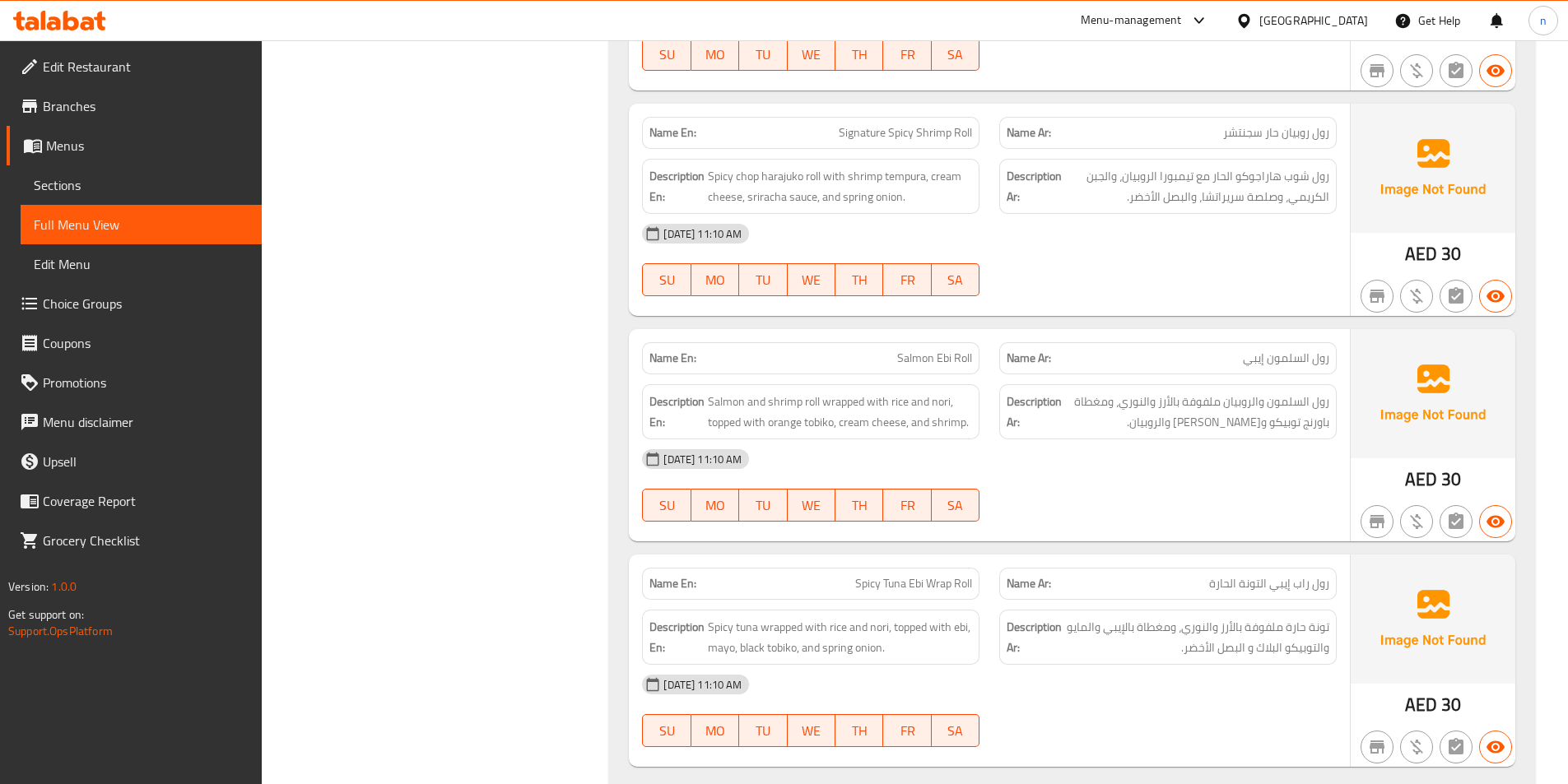
click at [1103, 286] on div at bounding box center [1168, 296] width 357 height 20
drag, startPoint x: 835, startPoint y: 143, endPoint x: 898, endPoint y: 146, distance: 63.1
click at [898, 167] on span "Spicy chop harajuko roll with shrimp tempura, cream cheese, sriracha sauce, and…" at bounding box center [840, 187] width 264 height 40
click at [720, 167] on span "Spicy chop harajuko roll with shrimp tempura, cream cheese, sriracha sauce, and…" at bounding box center [840, 187] width 264 height 40
drag, startPoint x: 752, startPoint y: 162, endPoint x: 799, endPoint y: 170, distance: 47.7
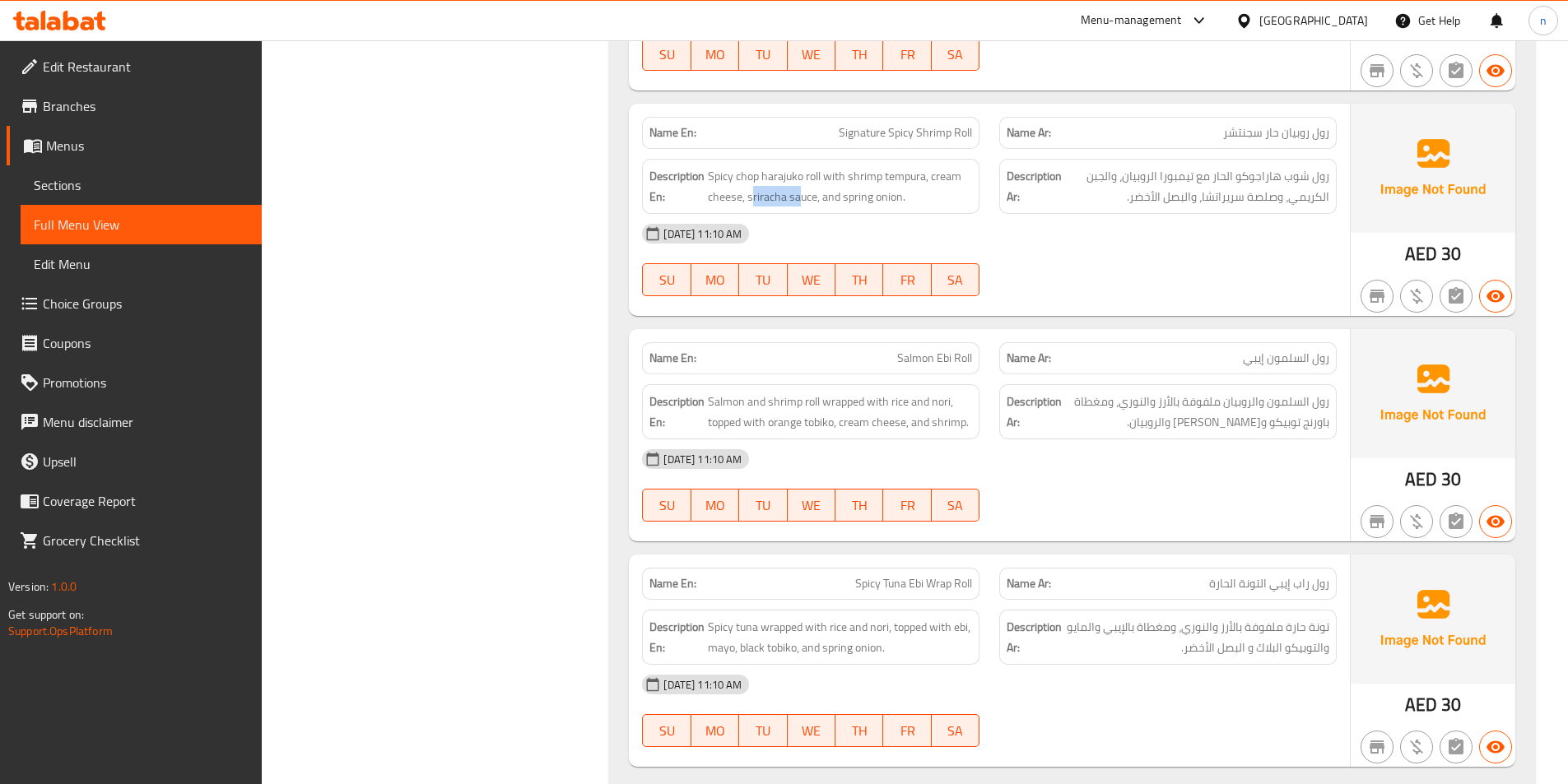
click at [799, 170] on div "Description En: Spicy chop harajuko roll with shrimp tempura, cream cheese, sri…" at bounding box center [811, 186] width 337 height 56
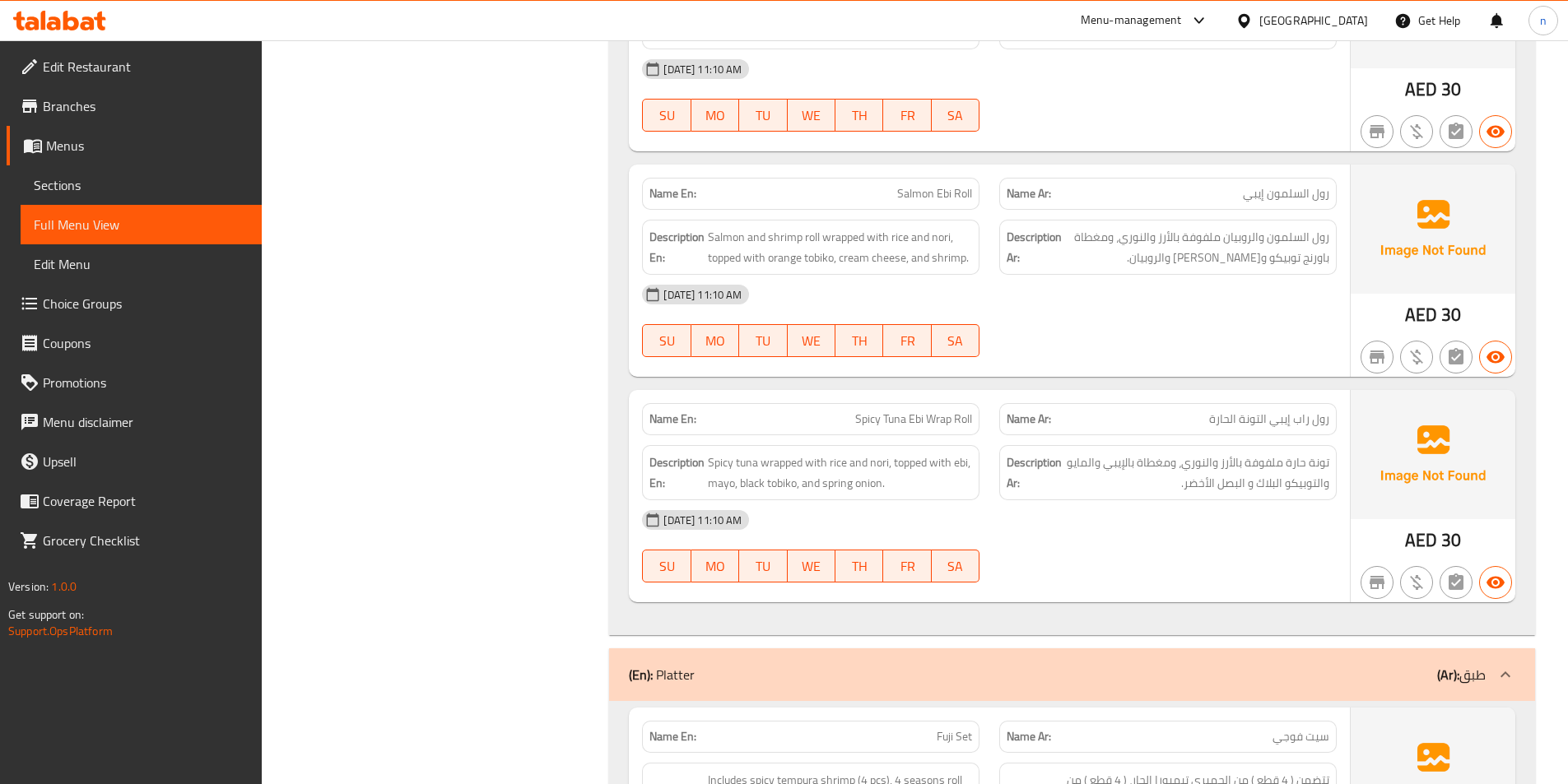
click at [1270, 291] on div "10-09-2025 11:10 AM SU MO TU WE TH FR SA" at bounding box center [989, 321] width 714 height 92
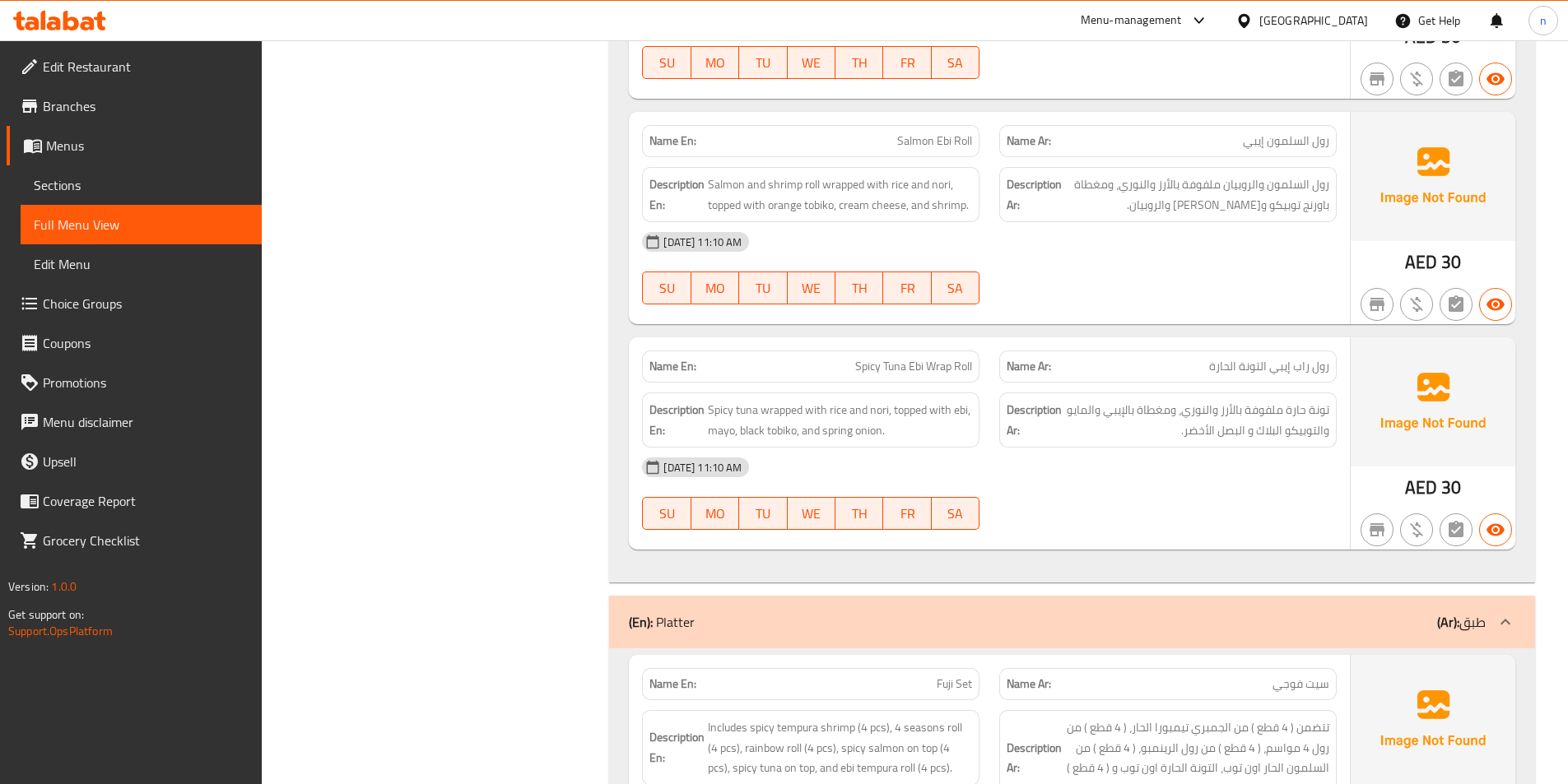
scroll to position [10859, 0]
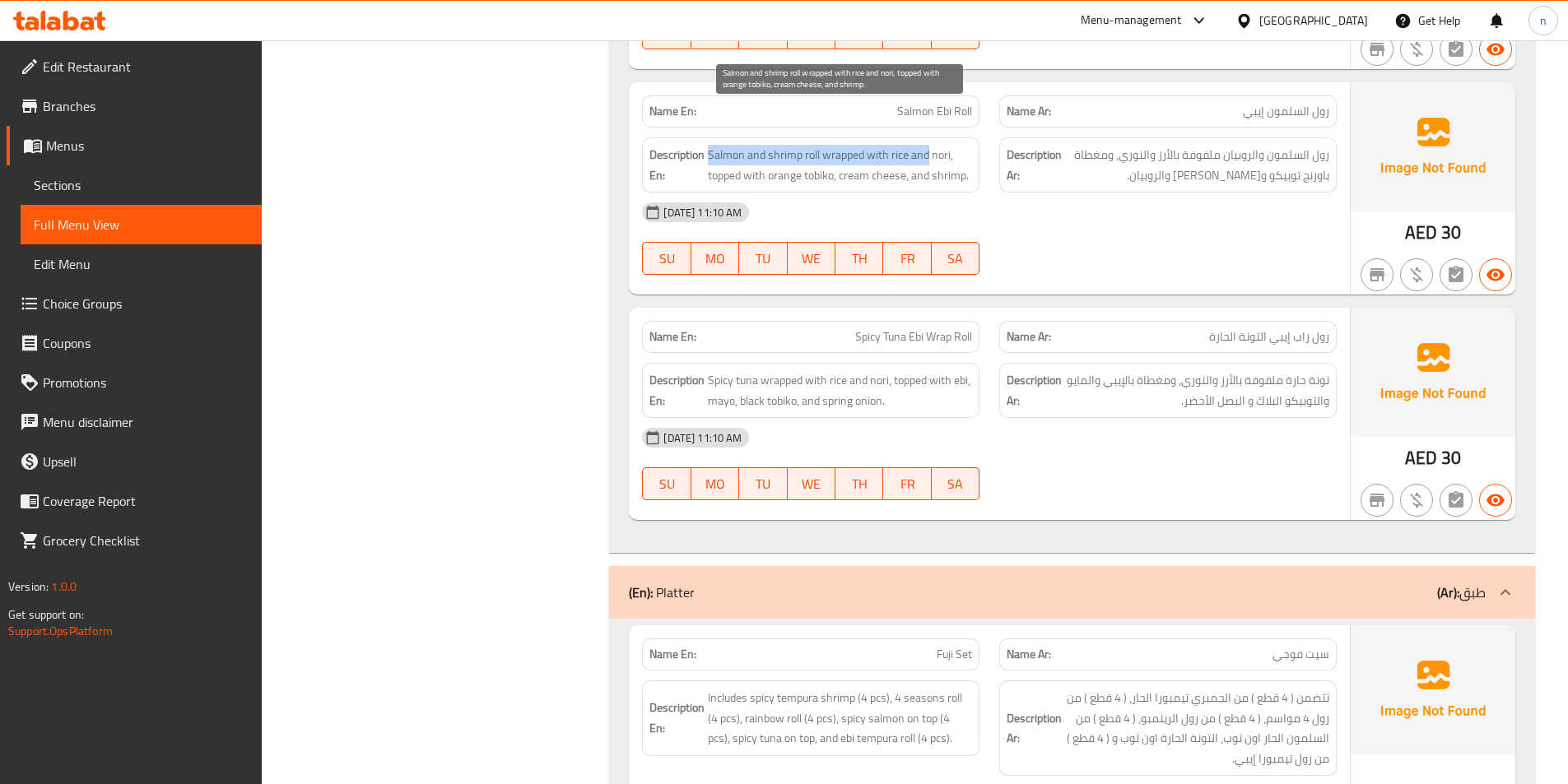
drag, startPoint x: 707, startPoint y: 114, endPoint x: 928, endPoint y: 122, distance: 221.1
click at [928, 145] on h6 "Description En: Salmon and shrimp roll wrapped with rice and nori, topped with …" at bounding box center [811, 165] width 323 height 40
click at [728, 145] on span "Salmon and shrimp roll wrapped with rice and nori, topped with orange tobiko, c…" at bounding box center [840, 165] width 264 height 40
drag, startPoint x: 759, startPoint y: 138, endPoint x: 829, endPoint y: 136, distance: 70.0
click at [829, 145] on span "Salmon and shrimp roll wrapped with rice and nori, topped with orange tobiko, c…" at bounding box center [840, 165] width 264 height 40
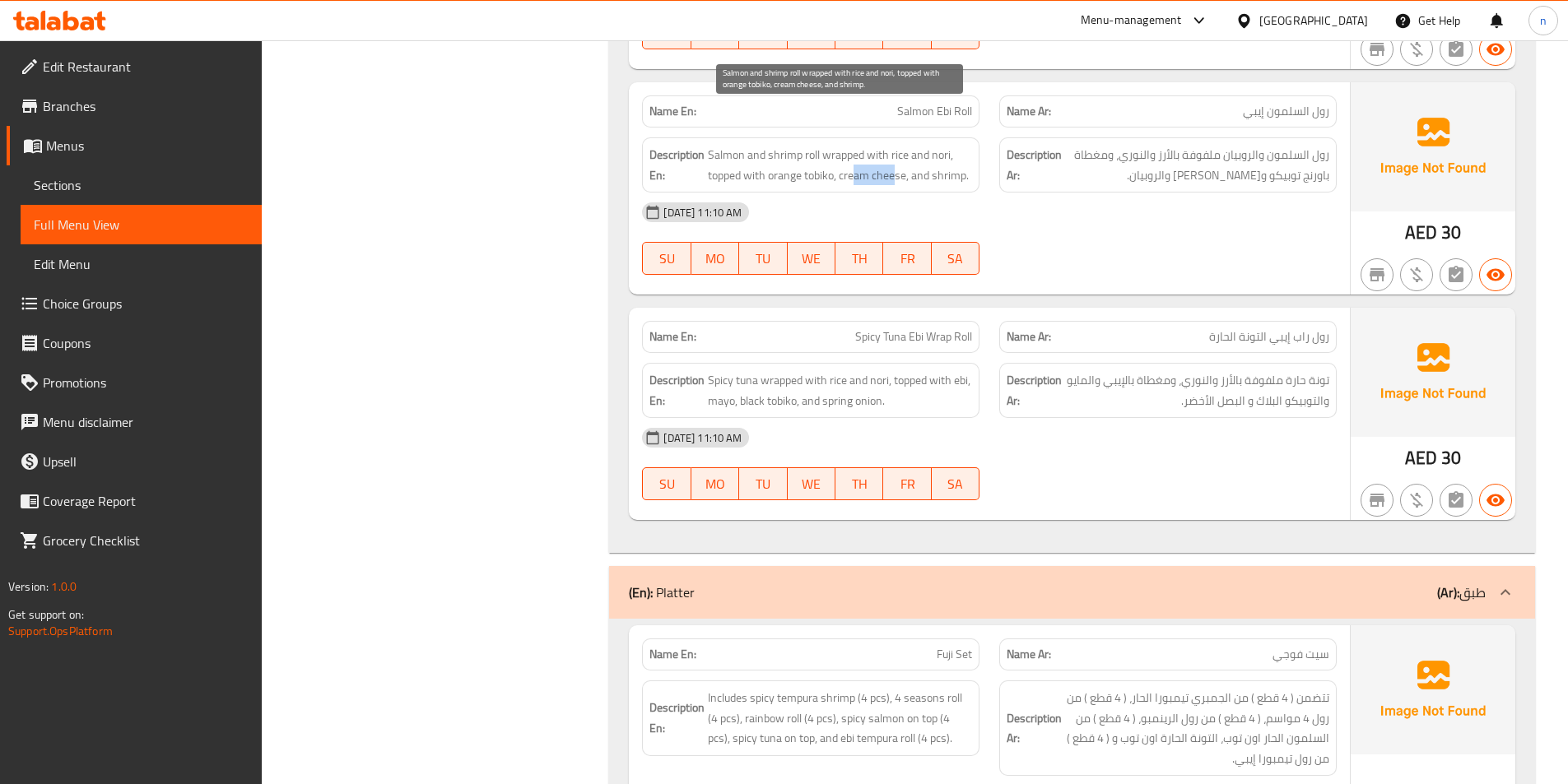
drag, startPoint x: 856, startPoint y: 141, endPoint x: 897, endPoint y: 138, distance: 41.1
click at [897, 145] on span "Salmon and shrimp roll wrapped with rice and nori, topped with orange tobiko, c…" at bounding box center [840, 165] width 264 height 40
drag, startPoint x: 941, startPoint y: 145, endPoint x: 959, endPoint y: 144, distance: 18.0
click at [959, 145] on span "Salmon and shrimp roll wrapped with rice and nori, topped with orange tobiko, c…" at bounding box center [840, 165] width 264 height 40
click at [1181, 418] on div "[DATE] 11:10 AM" at bounding box center [989, 437] width 714 height 39
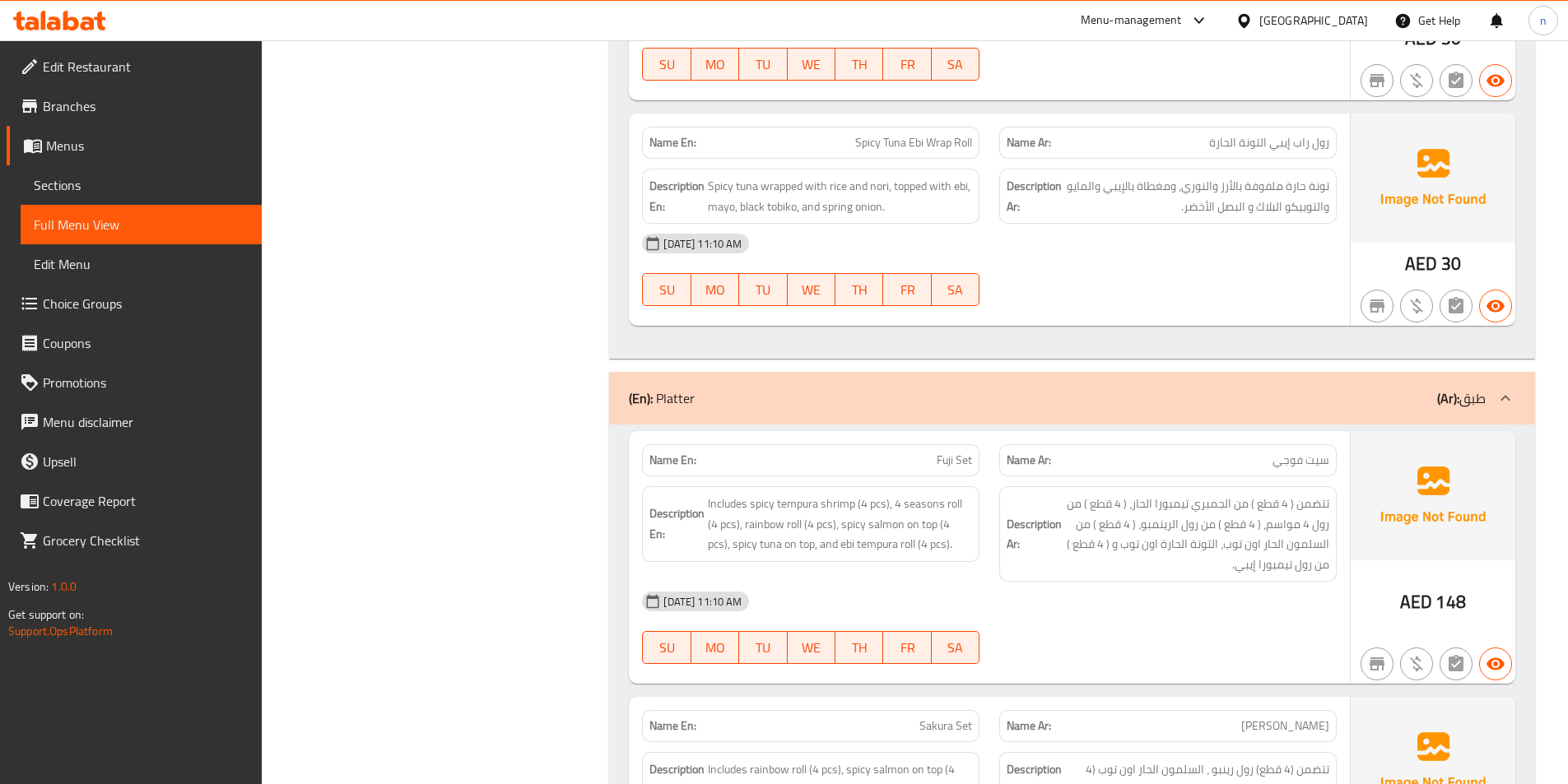
scroll to position [11024, 0]
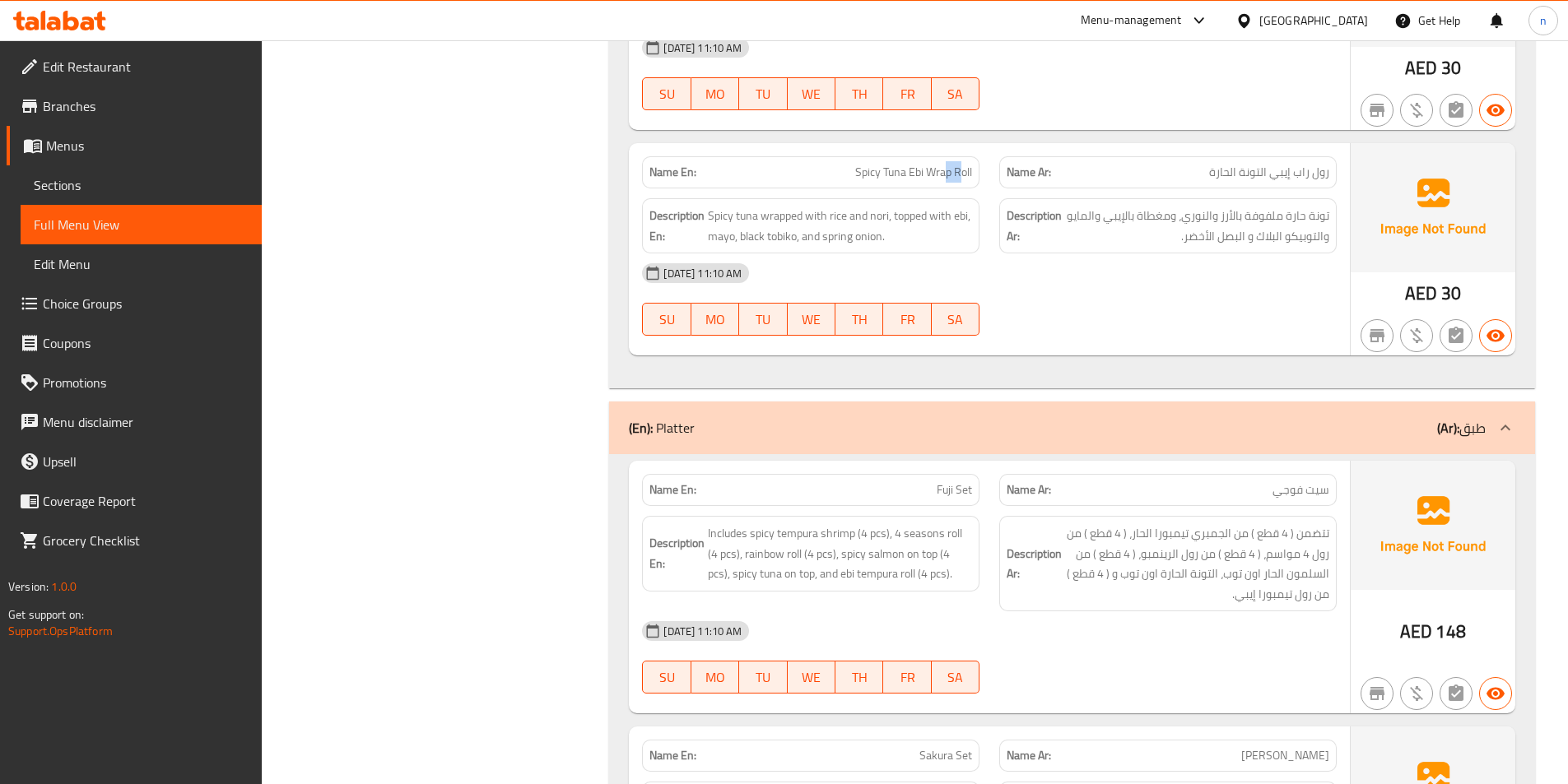
drag, startPoint x: 963, startPoint y: 135, endPoint x: 942, endPoint y: 130, distance: 21.6
click at [943, 164] on span "Spicy Tuna Ebi Wrap Roll" at bounding box center [914, 172] width 117 height 17
drag, startPoint x: 897, startPoint y: 137, endPoint x: 846, endPoint y: 148, distance: 52.2
click at [846, 157] on div "Name En: Spicy Tuna Ebi Wrap Roll" at bounding box center [811, 172] width 337 height 32
drag, startPoint x: 715, startPoint y: 179, endPoint x: 751, endPoint y: 182, distance: 36.1
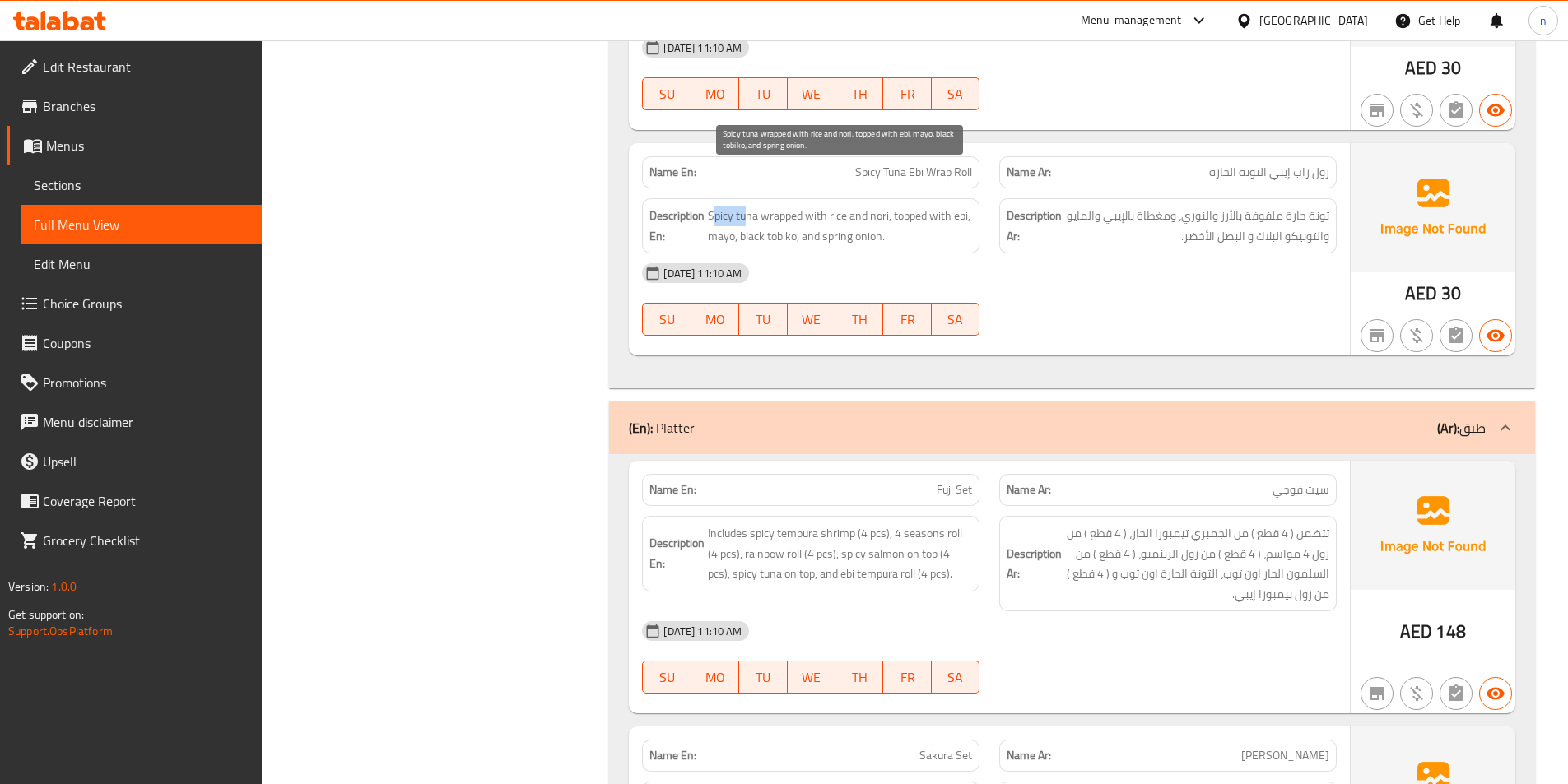
click at [749, 206] on span "Spicy tuna wrapped with rice and nori, topped with ebi, mayo, black tobiko, and…" at bounding box center [840, 226] width 264 height 40
drag, startPoint x: 771, startPoint y: 174, endPoint x: 852, endPoint y: 174, distance: 81.0
click at [852, 206] on span "Spicy tuna wrapped with rice and nori, topped with ebi, mayo, black tobiko, and…" at bounding box center [840, 226] width 264 height 40
drag, startPoint x: 905, startPoint y: 181, endPoint x: 963, endPoint y: 179, distance: 58.0
click at [963, 206] on span "Spicy tuna wrapped with rice and nori, topped with ebi, mayo, black tobiko, and…" at bounding box center [840, 226] width 264 height 40
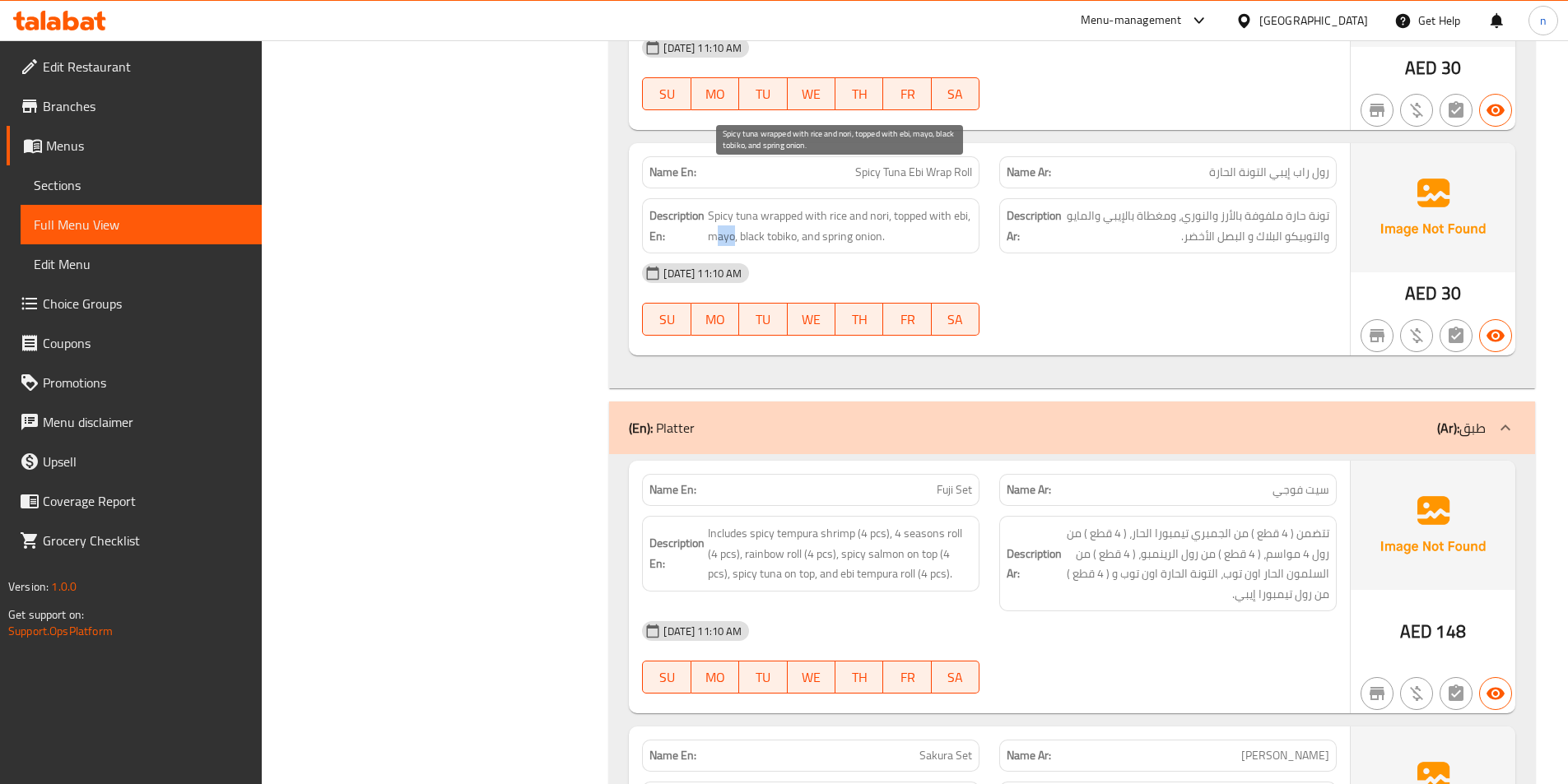
drag, startPoint x: 736, startPoint y: 202, endPoint x: 721, endPoint y: 199, distance: 15.3
click at [721, 206] on span "Spicy tuna wrapped with rice and nori, topped with ebi, mayo, black tobiko, and…" at bounding box center [840, 226] width 264 height 40
click at [781, 206] on span "Spicy tuna wrapped with rice and nori, topped with ebi, mayo, black tobiko, and…" at bounding box center [840, 226] width 264 height 40
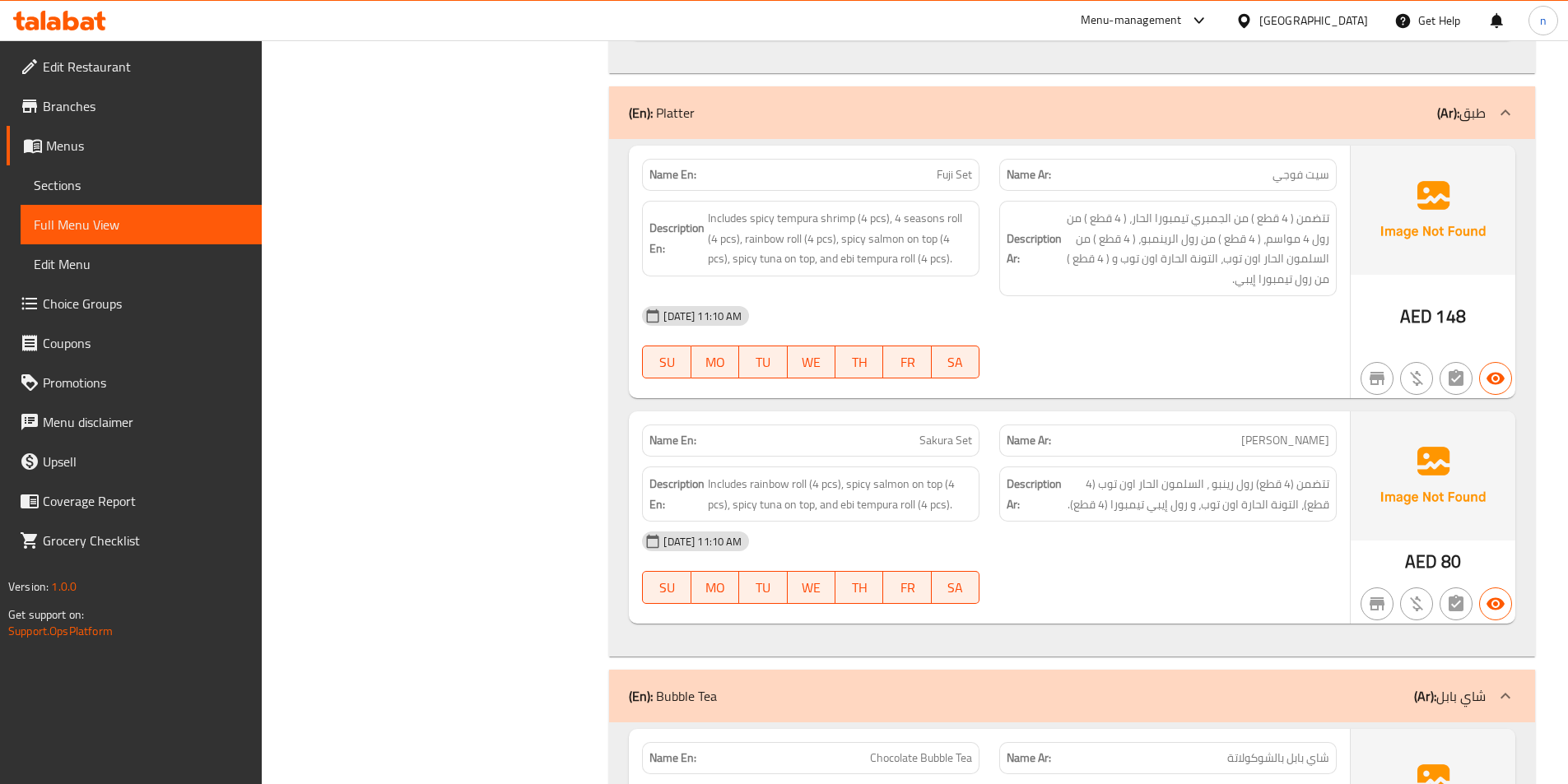
scroll to position [11353, 0]
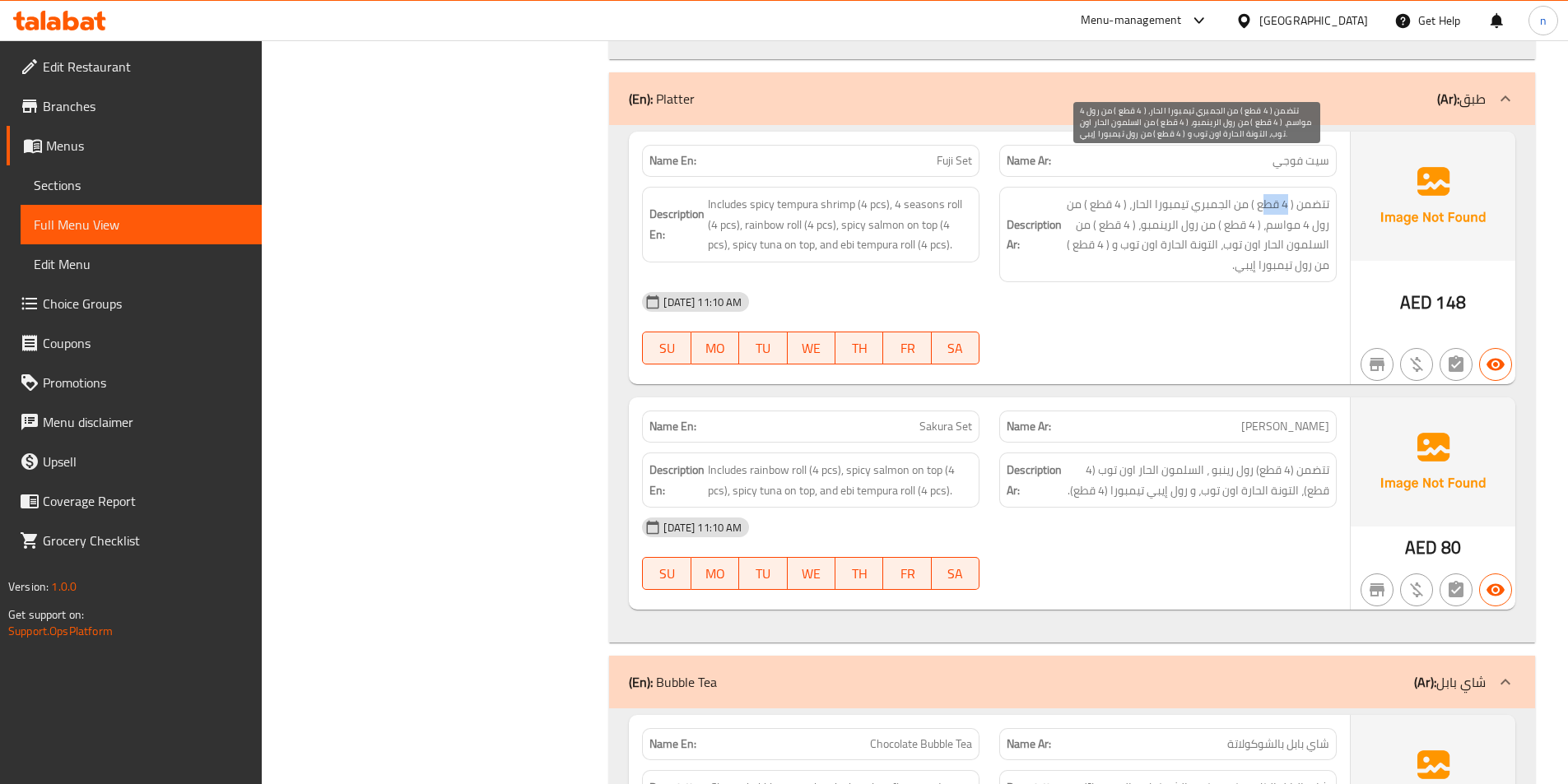
drag, startPoint x: 1285, startPoint y: 170, endPoint x: 1261, endPoint y: 164, distance: 24.7
click at [1261, 194] on span "تتضمن ( 4 قطع ) من الجمبري تيمبورا الحار، ( 4 قطع ) من رول 4 مواسم، ( 4 قطع ) م…" at bounding box center [1197, 234] width 264 height 81
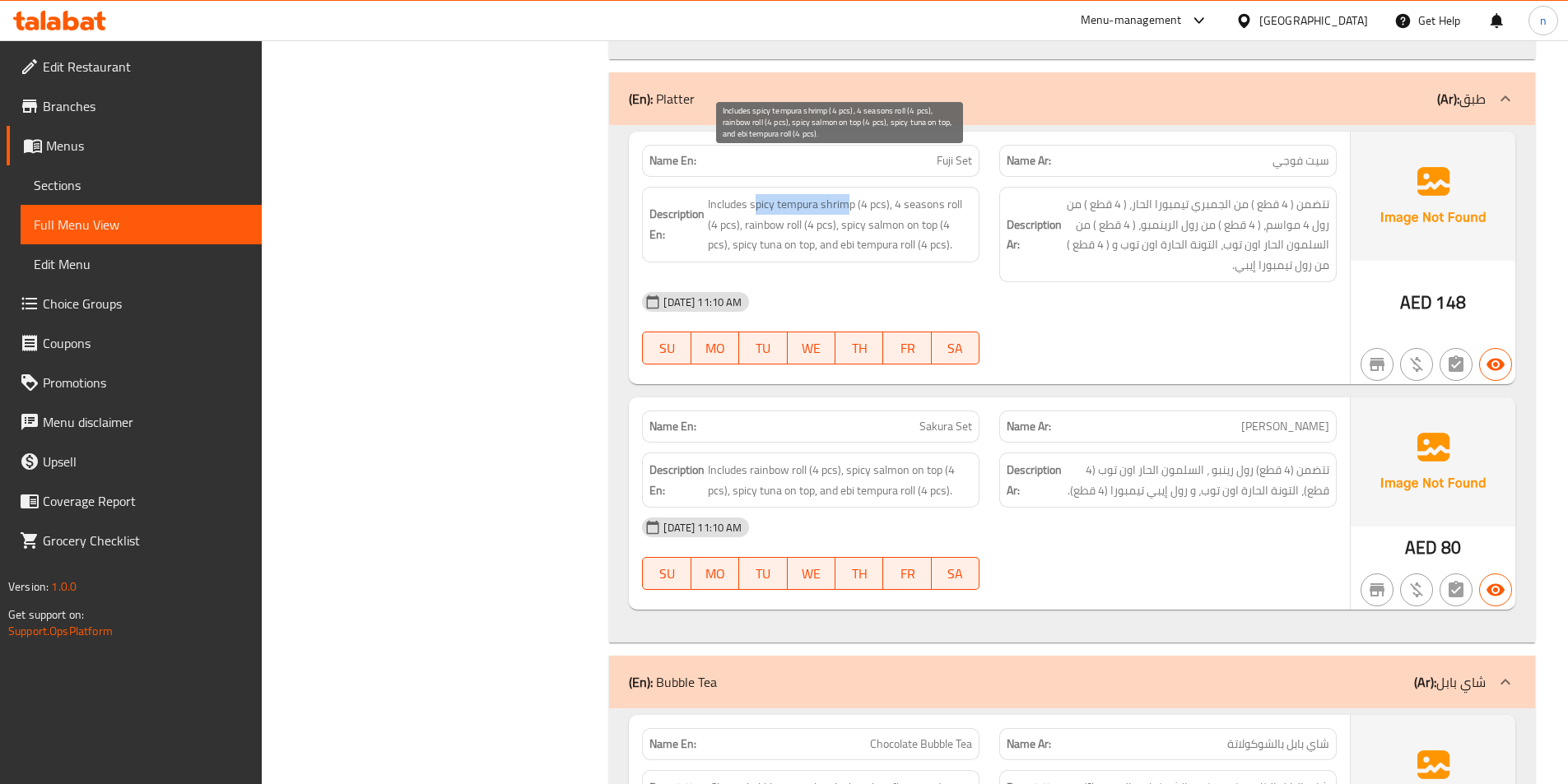
drag, startPoint x: 757, startPoint y: 170, endPoint x: 850, endPoint y: 169, distance: 93.0
click at [850, 194] on span "Includes spicy tempura shrimp (4 pcs), 4 seasons roll (4 pcs), rainbow roll (4 …" at bounding box center [840, 224] width 264 height 61
click at [1045, 286] on div "10-09-2025 11:10 AM SU MO TU WE TH FR SA" at bounding box center [989, 328] width 714 height 92
drag, startPoint x: 747, startPoint y: 185, endPoint x: 803, endPoint y: 189, distance: 56.1
click at [803, 194] on span "Includes spicy tempura shrimp (4 pcs), 4 seasons roll (4 pcs), rainbow roll (4 …" at bounding box center [840, 224] width 264 height 61
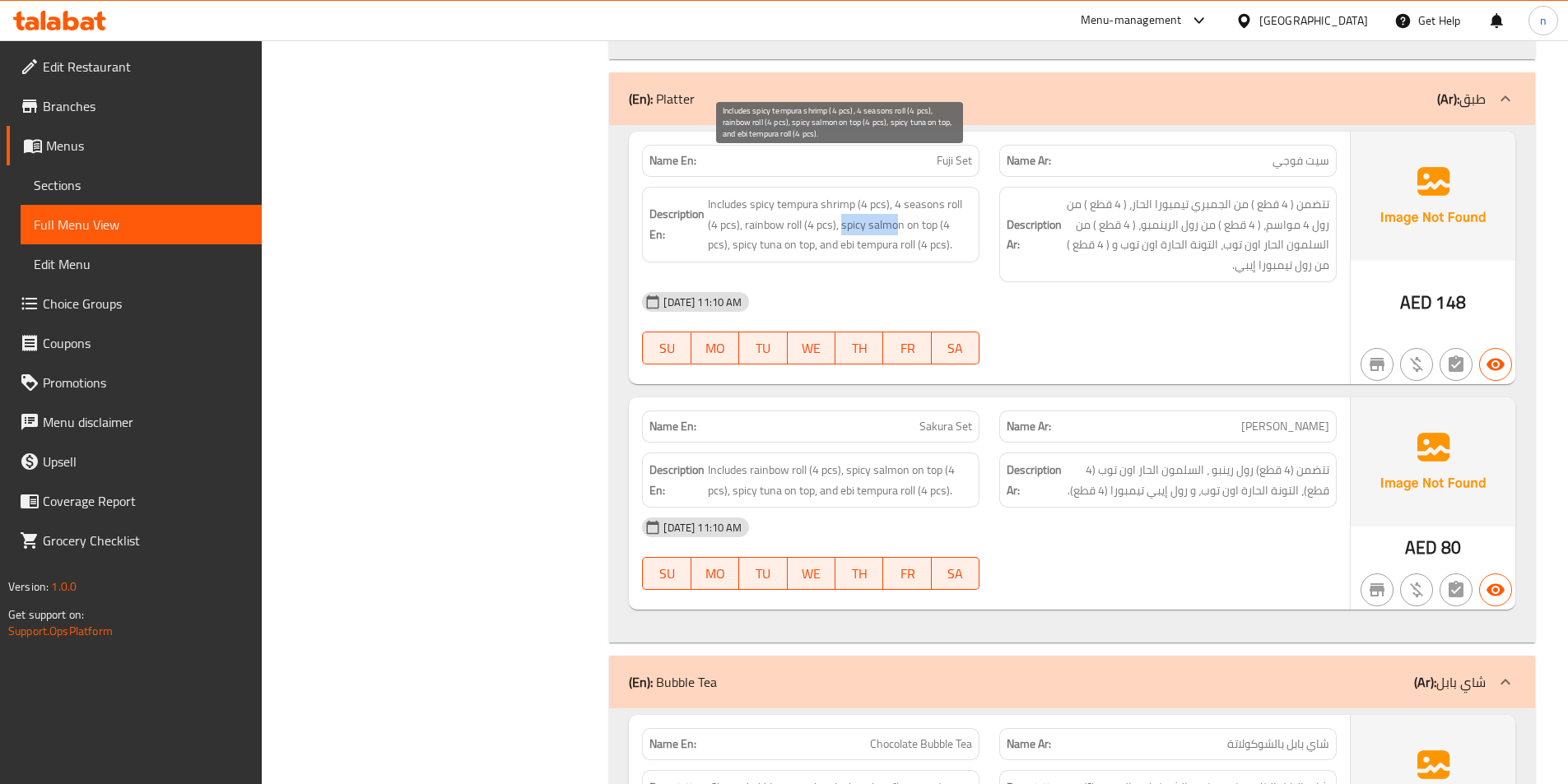
drag, startPoint x: 840, startPoint y: 184, endPoint x: 899, endPoint y: 189, distance: 59.2
click at [899, 194] on span "Includes spicy tempura shrimp (4 pcs), 4 seasons roll (4 pcs), rainbow roll (4 …" at bounding box center [840, 224] width 264 height 61
drag, startPoint x: 743, startPoint y: 209, endPoint x: 809, endPoint y: 212, distance: 66.1
click at [809, 212] on span "Includes spicy tempura shrimp (4 pcs), 4 seasons roll (4 pcs), rainbow roll (4 …" at bounding box center [840, 224] width 264 height 61
drag, startPoint x: 850, startPoint y: 209, endPoint x: 907, endPoint y: 219, distance: 57.9
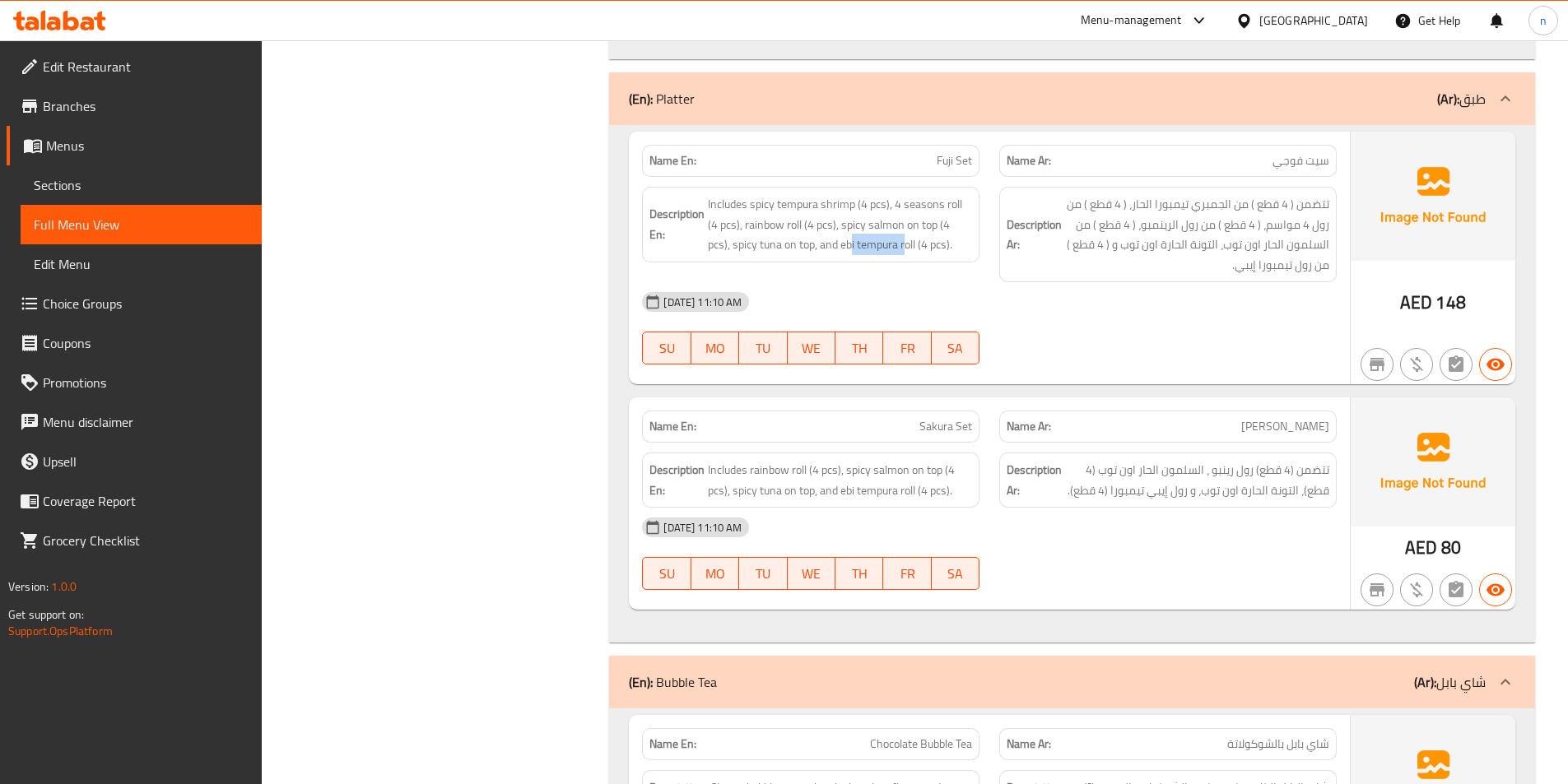
click at [907, 219] on div "Description En: Includes spicy tempura shrimp (4 pcs), 4 seasons roll (4 pcs), …" at bounding box center [811, 224] width 337 height 76
drag, startPoint x: 1258, startPoint y: 229, endPoint x: 1230, endPoint y: 222, distance: 28.9
click at [1230, 222] on span "تتضمن ( 4 قطع ) من الجمبري تيمبورا الحار، ( 4 قطع ) من رول 4 مواسم، ( 4 قطع ) م…" at bounding box center [1197, 234] width 264 height 81
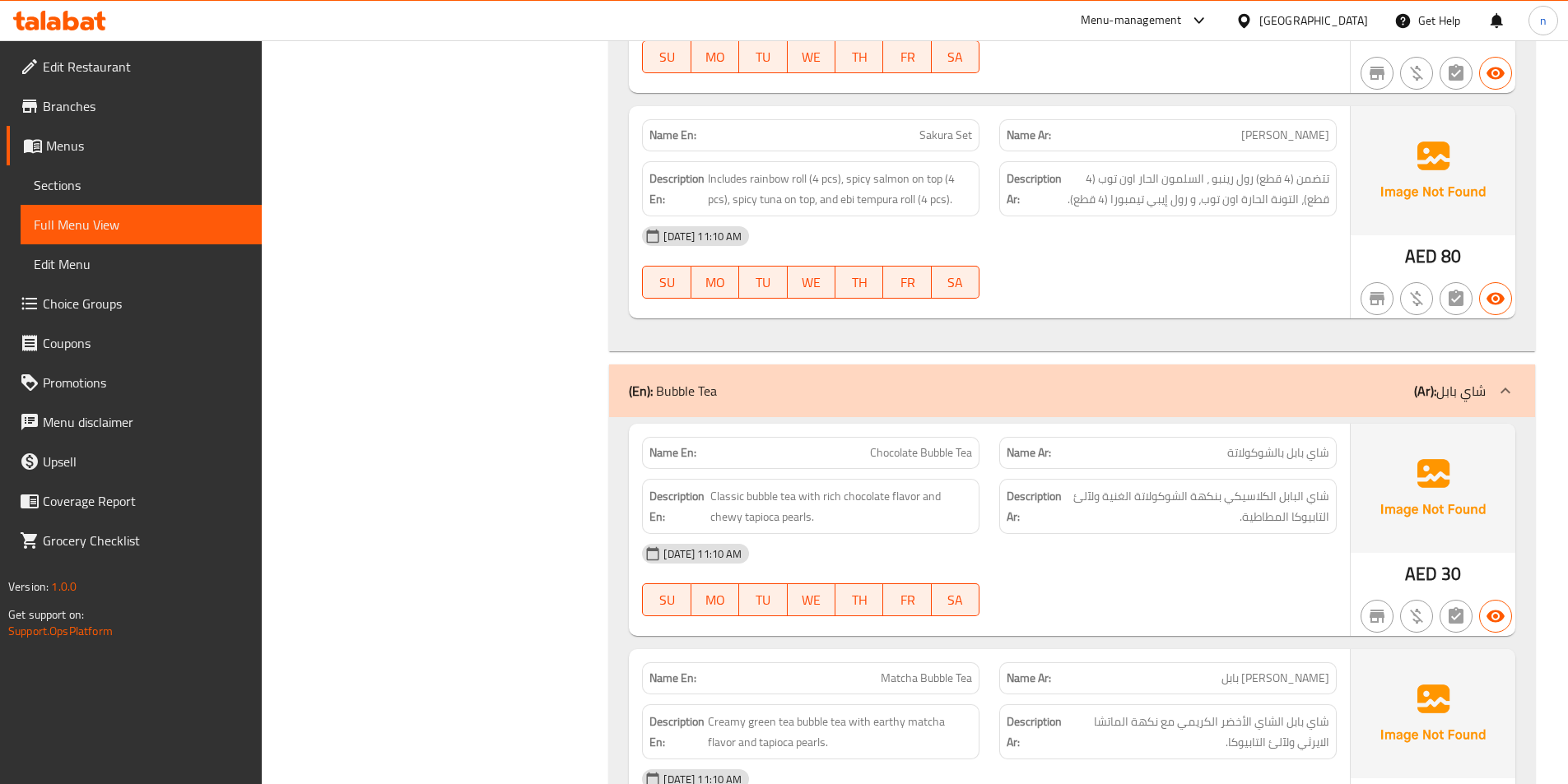
scroll to position [11683, 0]
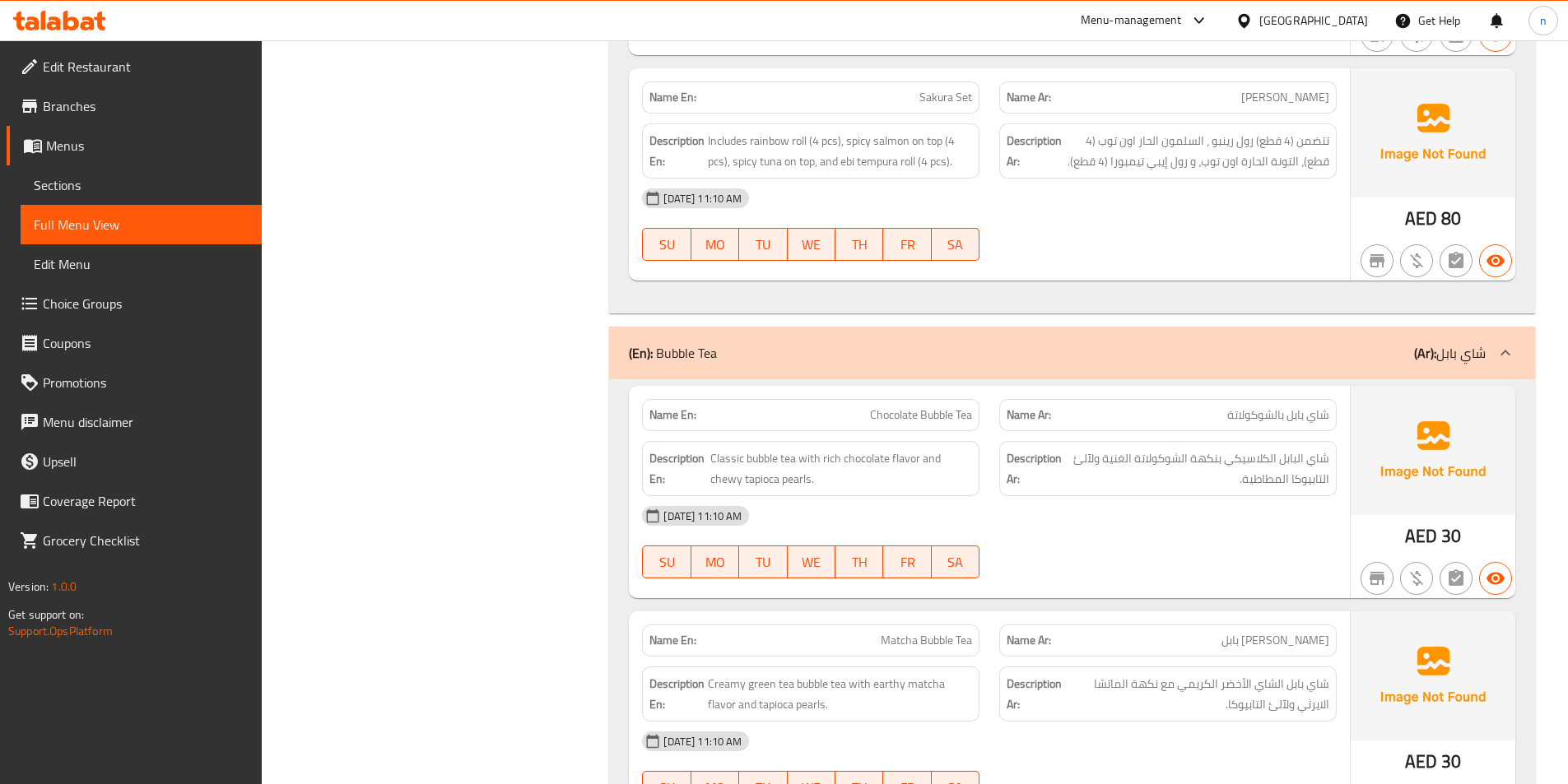
click at [1285, 89] on span "[PERSON_NAME]" at bounding box center [1285, 97] width 88 height 17
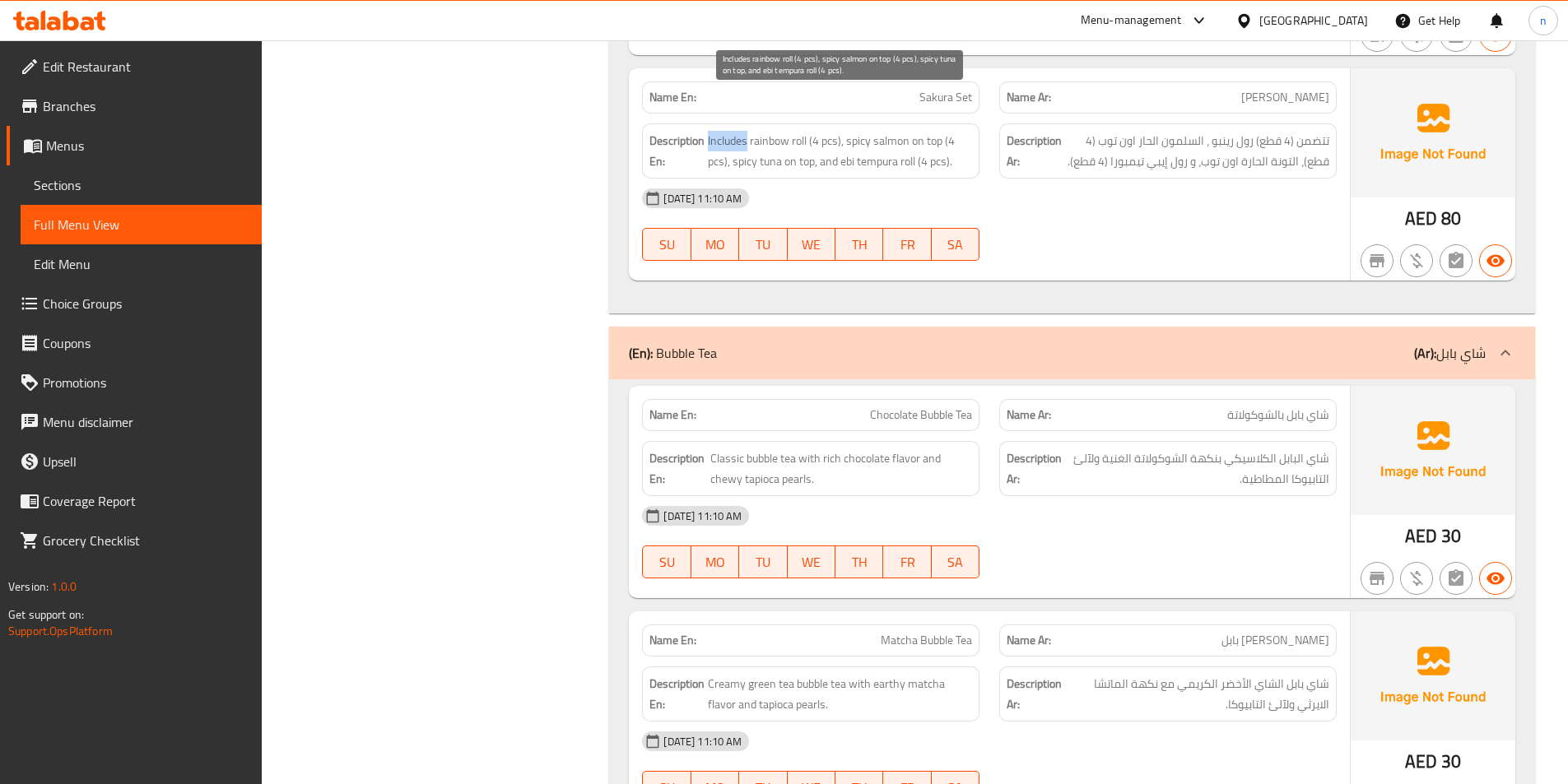
drag, startPoint x: 708, startPoint y: 101, endPoint x: 748, endPoint y: 107, distance: 40.4
click at [748, 131] on span "Includes rainbow roll (4 pcs), spicy salmon on top (4 pcs), spicy tuna on top, …" at bounding box center [840, 151] width 264 height 40
drag, startPoint x: 755, startPoint y: 96, endPoint x: 806, endPoint y: 112, distance: 53.5
click at [806, 131] on span "Includes rainbow roll (4 pcs), spicy salmon on top (4 pcs), spicy tuna on top, …" at bounding box center [840, 151] width 264 height 40
drag, startPoint x: 852, startPoint y: 106, endPoint x: 919, endPoint y: 112, distance: 67.3
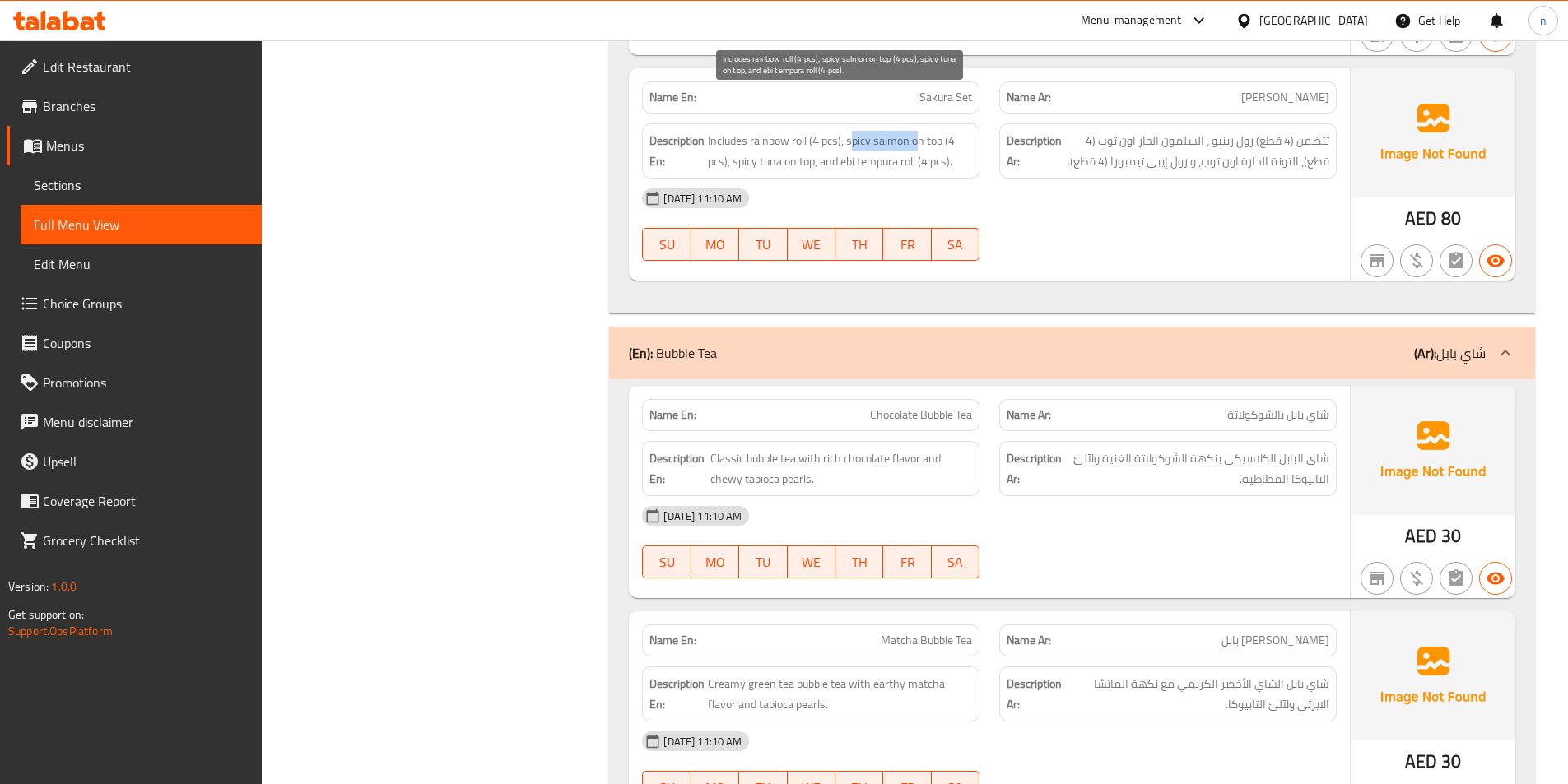
click at [919, 131] on span "Includes rainbow roll (4 pcs), spicy salmon on top (4 pcs), spicy tuna on top, …" at bounding box center [840, 151] width 264 height 40
drag, startPoint x: 745, startPoint y: 127, endPoint x: 804, endPoint y: 127, distance: 59.0
click at [804, 131] on span "Includes rainbow roll (4 pcs), spicy salmon on top (4 pcs), spicy tuna on top, …" at bounding box center [840, 151] width 264 height 40
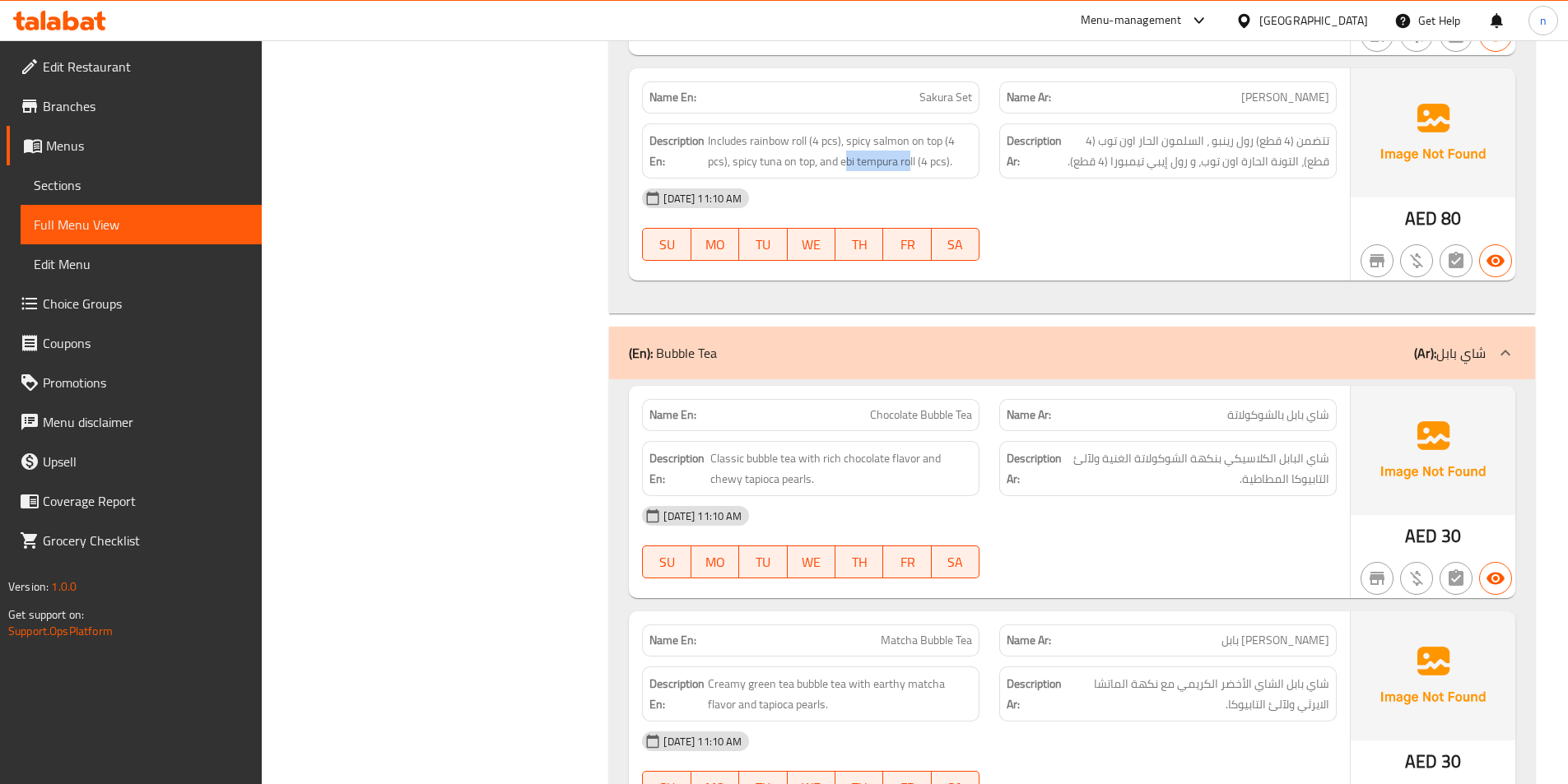
drag, startPoint x: 845, startPoint y: 124, endPoint x: 913, endPoint y: 133, distance: 68.6
click at [913, 133] on div "Description En: Includes rainbow roll (4 pcs), spicy salmon on top (4 pcs), spi…" at bounding box center [811, 151] width 337 height 56
click at [1096, 232] on div "Name En: Sakura Set Name Ar: سيت ساكورا Description En: Includes rainbow roll (…" at bounding box center [989, 174] width 721 height 212
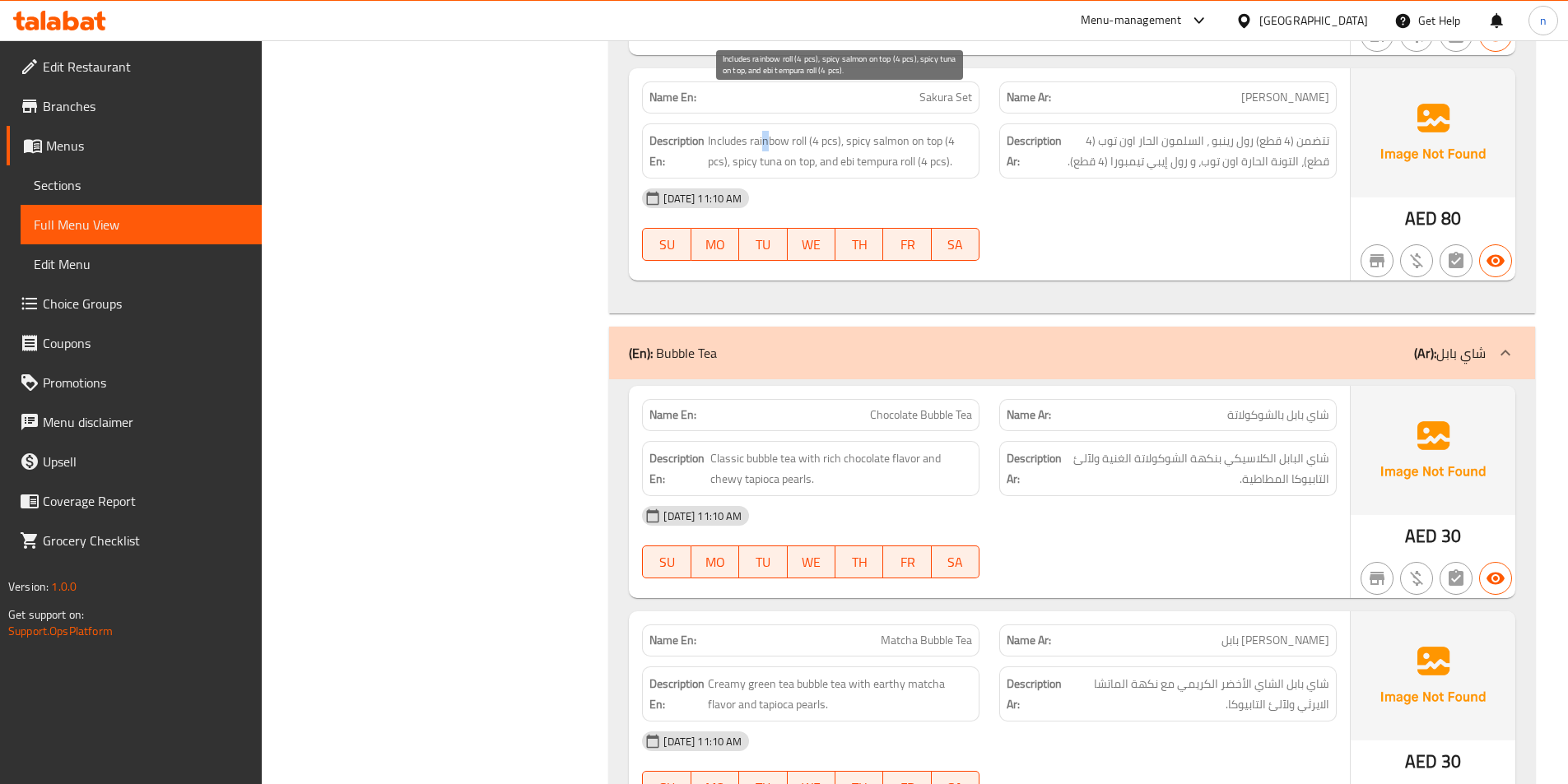
click at [771, 131] on span "Includes rainbow roll (4 pcs), spicy salmon on top (4 pcs), spicy tuna on top, …" at bounding box center [840, 151] width 264 height 40
click at [1068, 193] on div "10-09-2025 11:10 AM SU MO TU WE TH FR SA" at bounding box center [989, 224] width 714 height 92
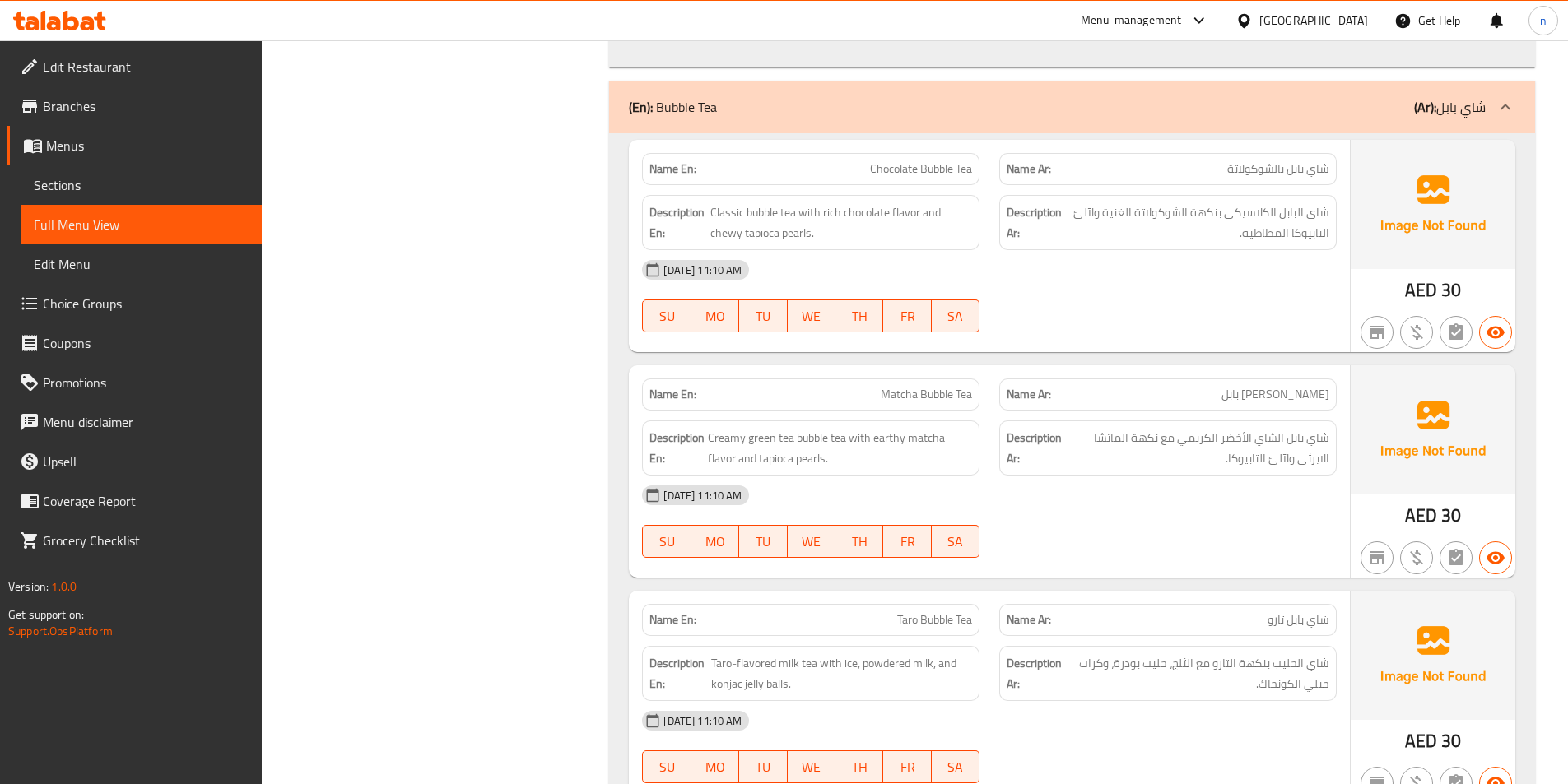
scroll to position [11929, 0]
drag, startPoint x: 733, startPoint y: 172, endPoint x: 797, endPoint y: 162, distance: 64.8
click at [797, 201] on span "Classic bubble tea with rich chocolate flavor and chewy tapioca pearls." at bounding box center [841, 221] width 261 height 40
drag, startPoint x: 828, startPoint y: 179, endPoint x: 905, endPoint y: 175, distance: 77.1
click at [905, 201] on span "Classic bubble tea with rich chocolate flavor and chewy tapioca pearls." at bounding box center [841, 221] width 261 height 40
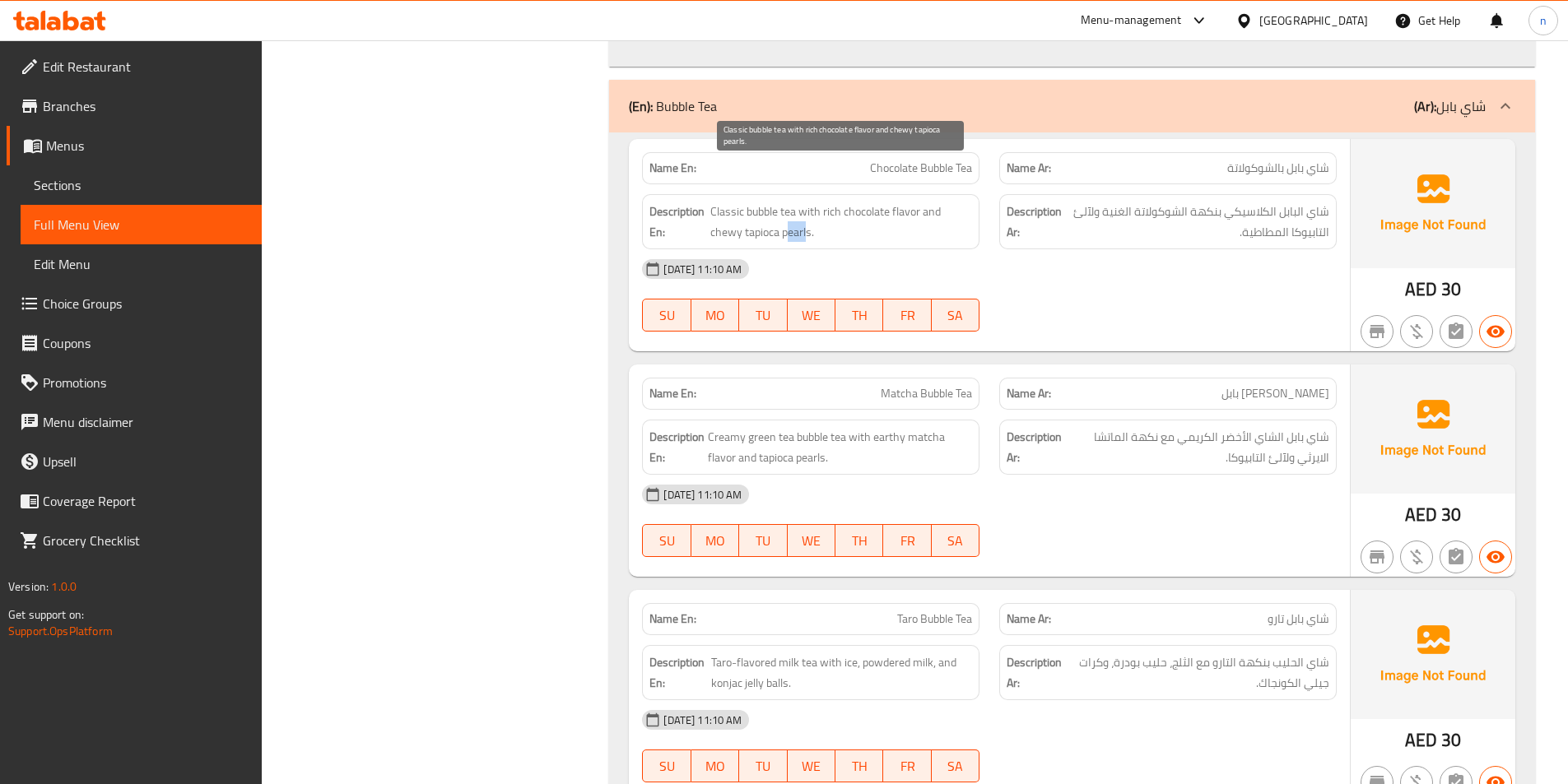
drag, startPoint x: 806, startPoint y: 193, endPoint x: 785, endPoint y: 190, distance: 21.2
click at [785, 201] on span "Classic bubble tea with rich chocolate flavor and chewy tapioca pearls." at bounding box center [841, 221] width 261 height 40
drag, startPoint x: 772, startPoint y: 198, endPoint x: 755, endPoint y: 194, distance: 17.5
click at [755, 201] on span "Classic bubble tea with rich chocolate flavor and chewy tapioca pearls." at bounding box center [841, 221] width 261 height 40
click at [719, 201] on span "Classic bubble tea with rich chocolate flavor and chewy tapioca pearls." at bounding box center [841, 221] width 261 height 40
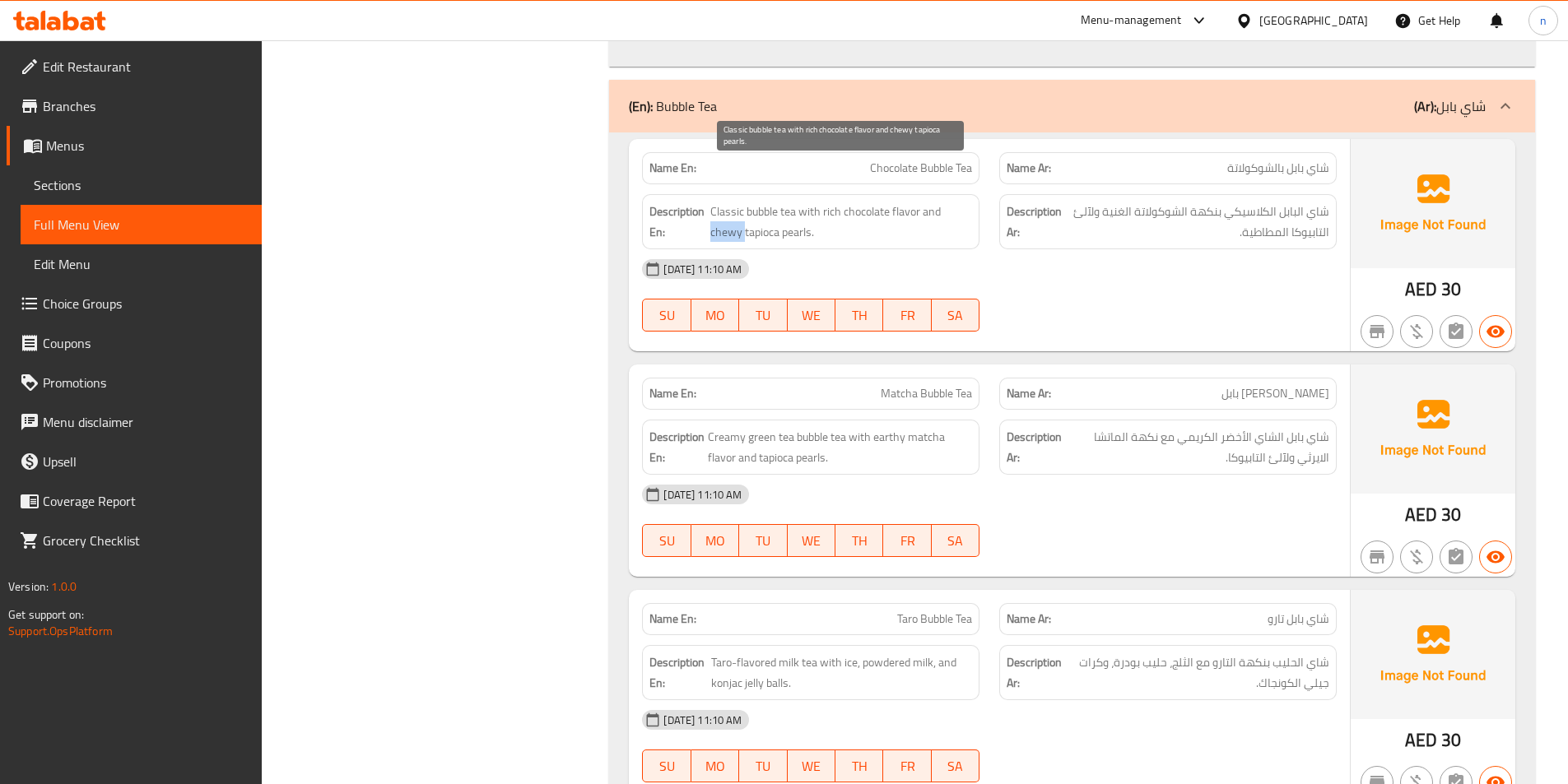
click at [719, 201] on span "Classic bubble tea with rich chocolate flavor and chewy tapioca pearls." at bounding box center [841, 221] width 261 height 40
click at [1234, 254] on div "10-09-2025 11:10 AM SU MO TU WE TH FR SA" at bounding box center [989, 295] width 714 height 92
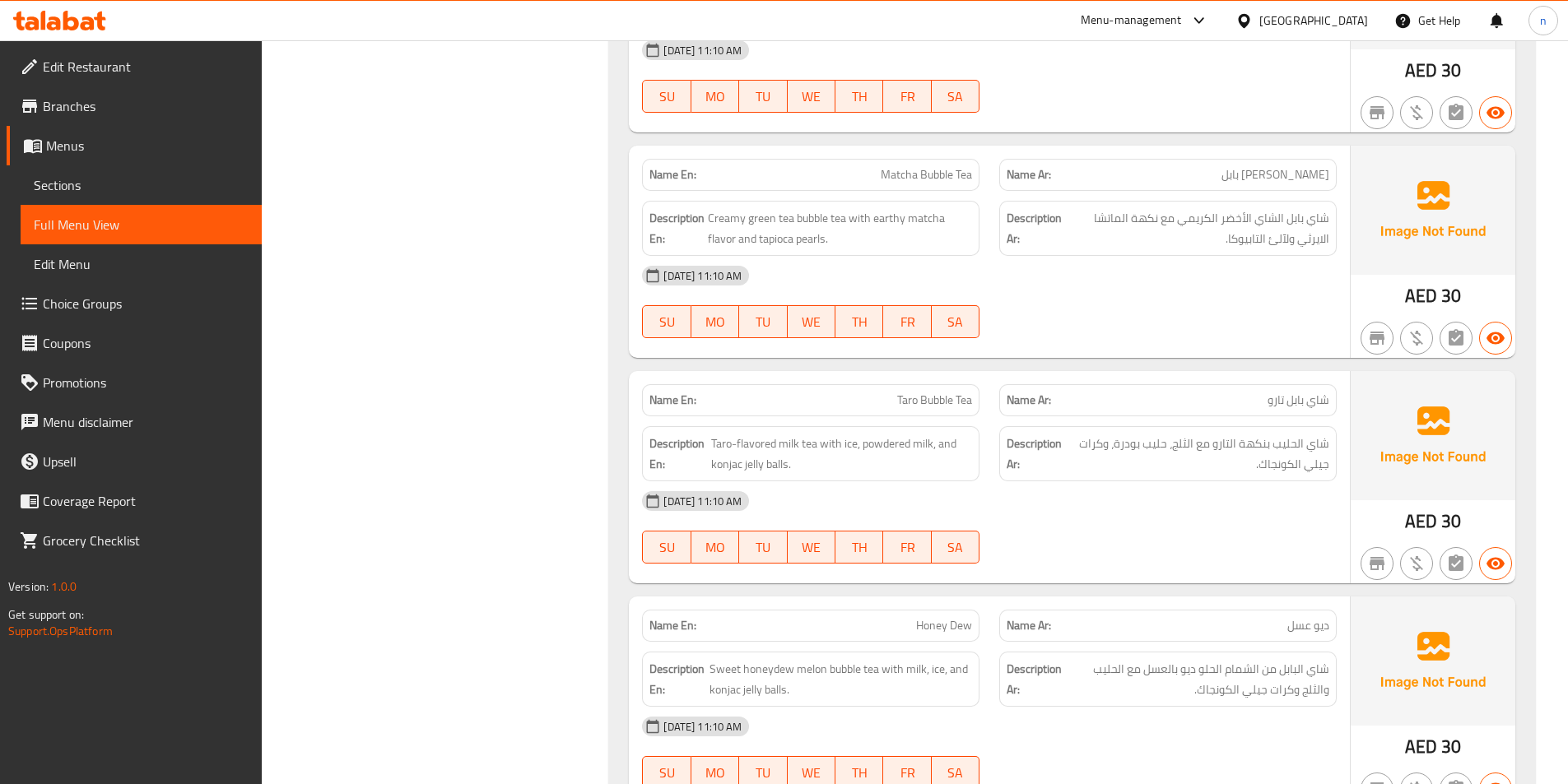
scroll to position [12176, 0]
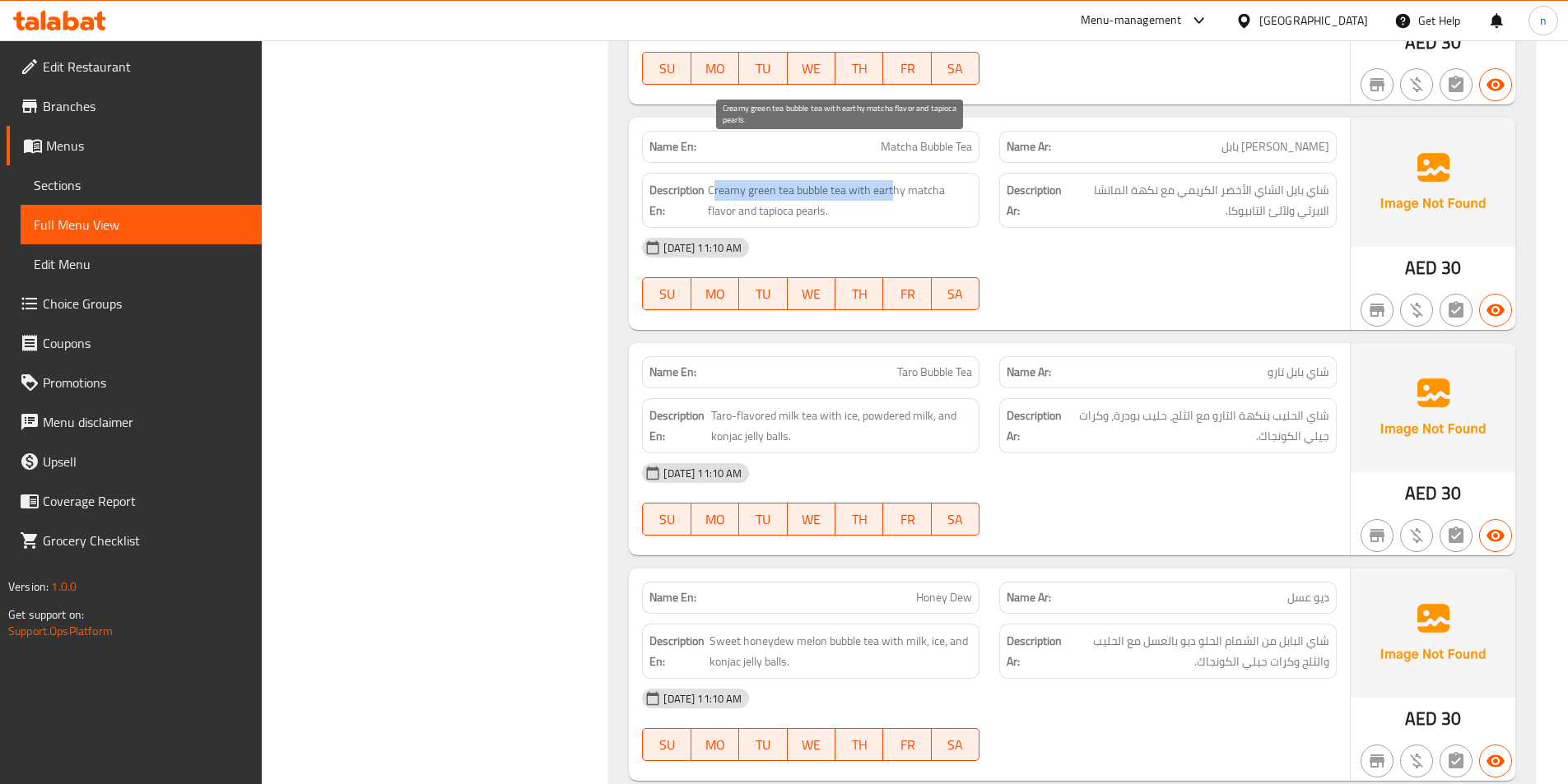
drag, startPoint x: 713, startPoint y: 153, endPoint x: 893, endPoint y: 160, distance: 180.1
click at [893, 180] on span "Creamy green tea bubble tea with earthy matcha flavor and tapioca pearls." at bounding box center [840, 200] width 264 height 40
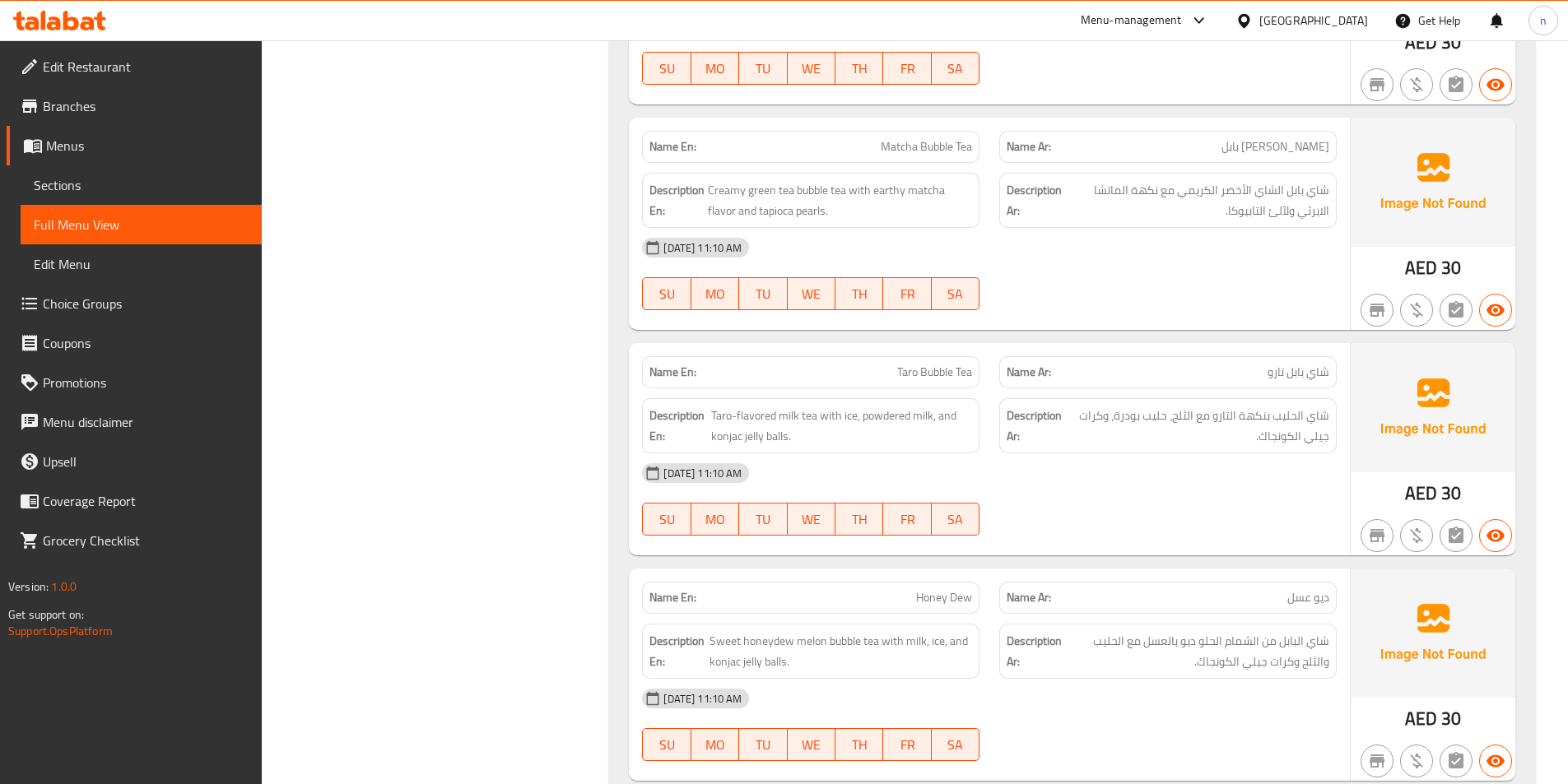
click at [952, 228] on div "[DATE] 11:10 AM" at bounding box center [989, 247] width 714 height 39
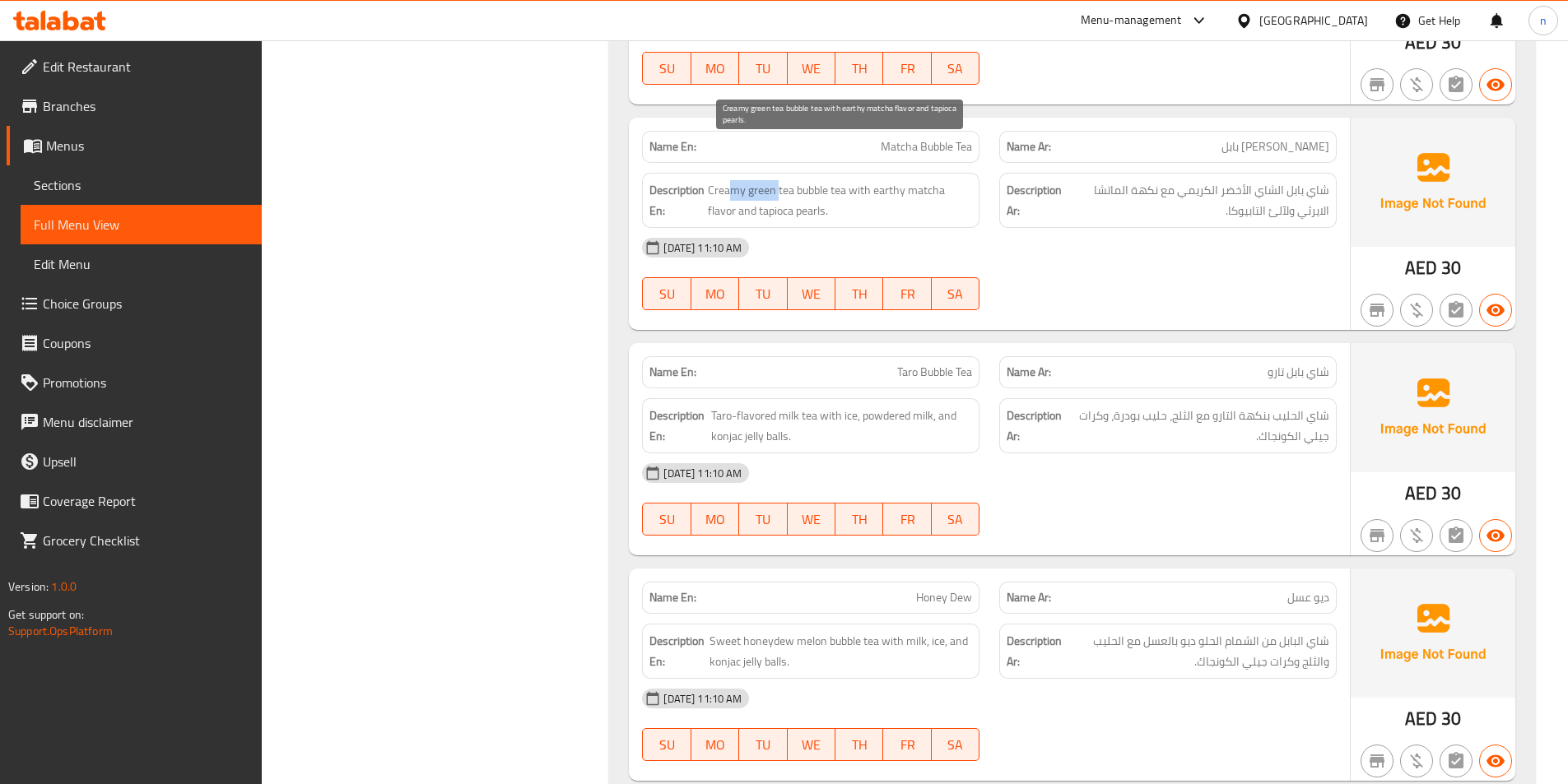
drag, startPoint x: 728, startPoint y: 151, endPoint x: 779, endPoint y: 153, distance: 51.0
click at [779, 180] on span "Creamy green tea bubble tea with earthy matcha flavor and tapioca pearls." at bounding box center [840, 200] width 264 height 40
drag, startPoint x: 842, startPoint y: 155, endPoint x: 805, endPoint y: 154, distance: 37.0
click at [805, 180] on span "Creamy green tea bubble tea with earthy matcha flavor and tapioca pearls." at bounding box center [840, 200] width 264 height 40
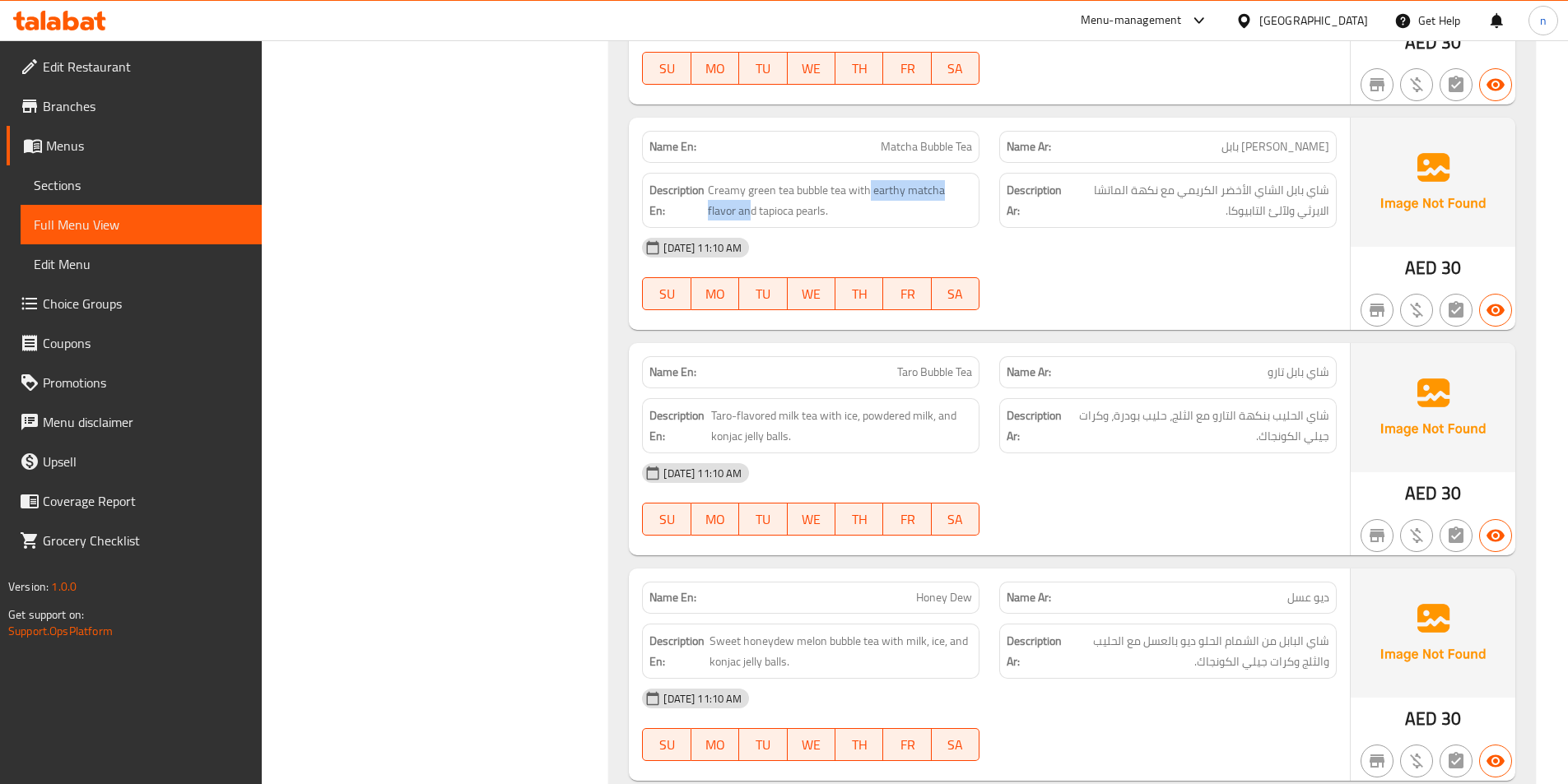
drag, startPoint x: 870, startPoint y: 153, endPoint x: 752, endPoint y: 185, distance: 122.3
click at [752, 185] on div "Description En: Creamy green tea bubble tea with earthy matcha flavor and tapio…" at bounding box center [811, 200] width 337 height 56
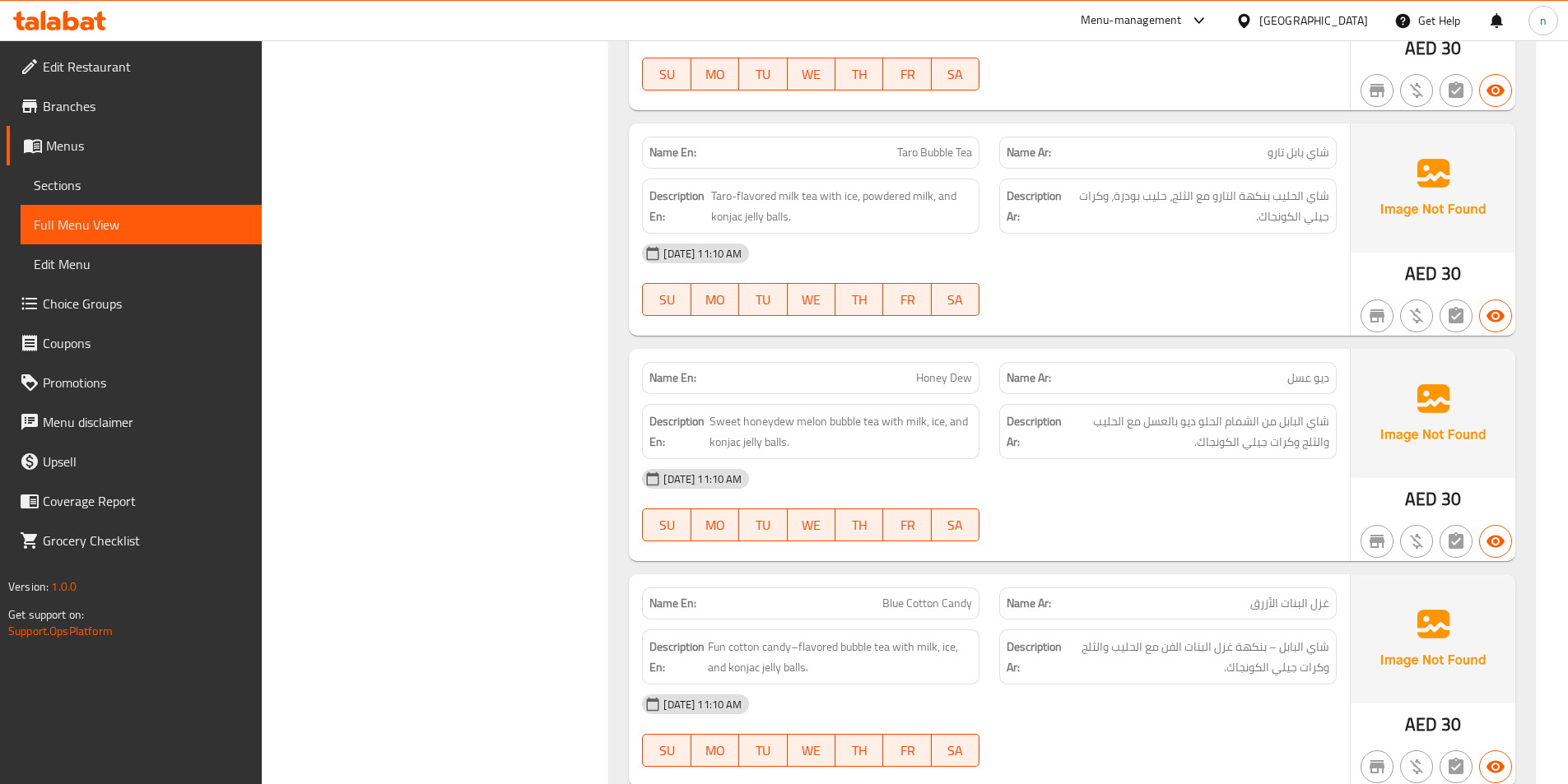
scroll to position [12423, 0]
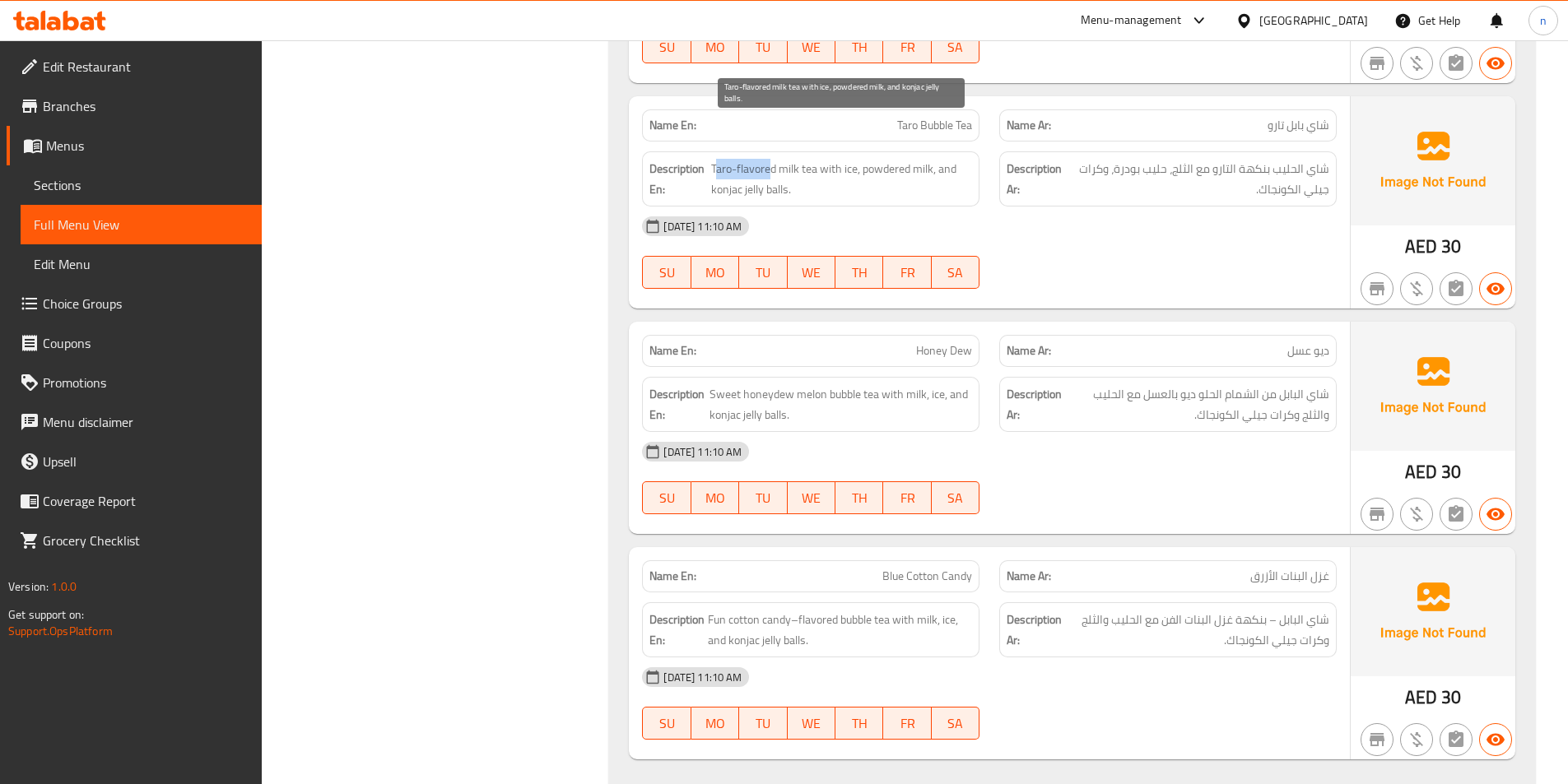
drag, startPoint x: 713, startPoint y: 131, endPoint x: 768, endPoint y: 138, distance: 55.4
click at [768, 158] on span "Taro-flavored milk tea with ice, powdered milk, and konjac jelly balls." at bounding box center [842, 178] width 261 height 40
click at [801, 158] on span "Taro-flavored milk tea with ice, powdered milk, and konjac jelly balls." at bounding box center [842, 178] width 261 height 40
drag, startPoint x: 824, startPoint y: 134, endPoint x: 836, endPoint y: 137, distance: 12.4
click at [836, 158] on span "Taro-flavored milk tea with ice, powdered milk, and konjac jelly balls." at bounding box center [842, 178] width 261 height 40
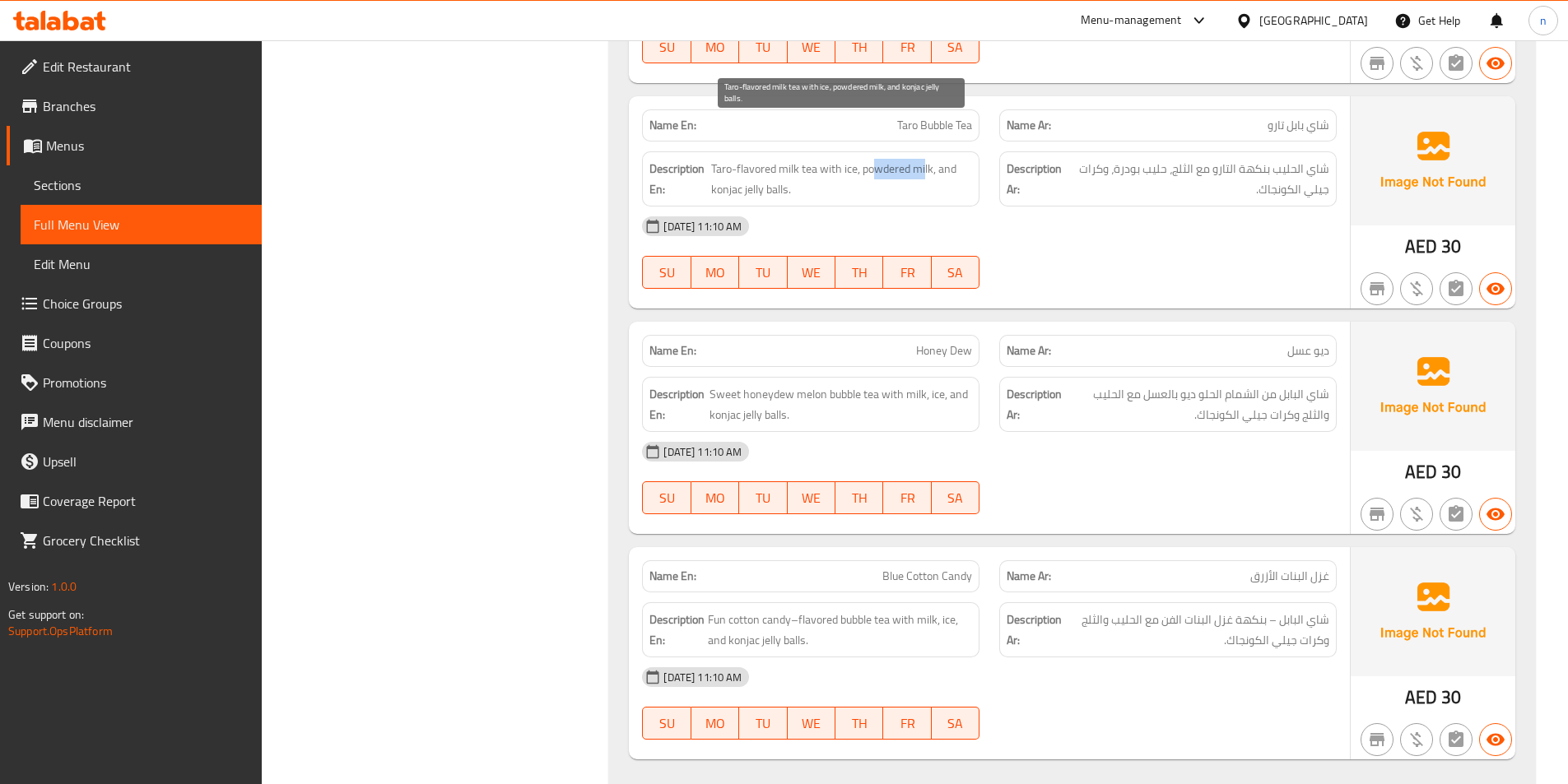
drag, startPoint x: 876, startPoint y: 132, endPoint x: 926, endPoint y: 133, distance: 50.0
click at [926, 158] on span "Taro-flavored milk tea with ice, powdered milk, and konjac jelly balls." at bounding box center [842, 178] width 261 height 40
drag, startPoint x: 720, startPoint y: 155, endPoint x: 784, endPoint y: 158, distance: 64.1
click at [784, 158] on span "Taro-flavored milk tea with ice, powdered milk, and konjac jelly balls." at bounding box center [842, 178] width 261 height 40
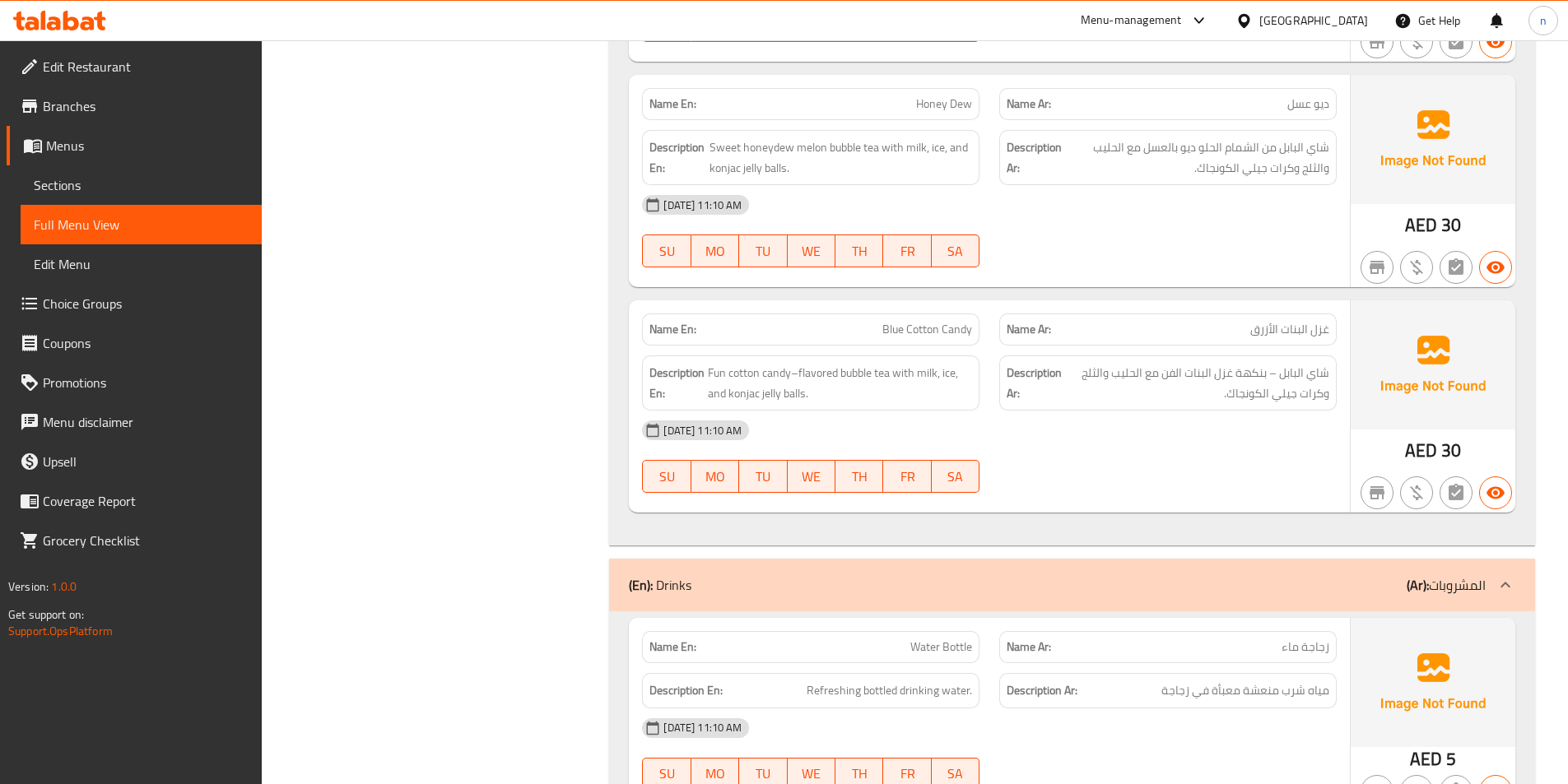
scroll to position [12588, 0]
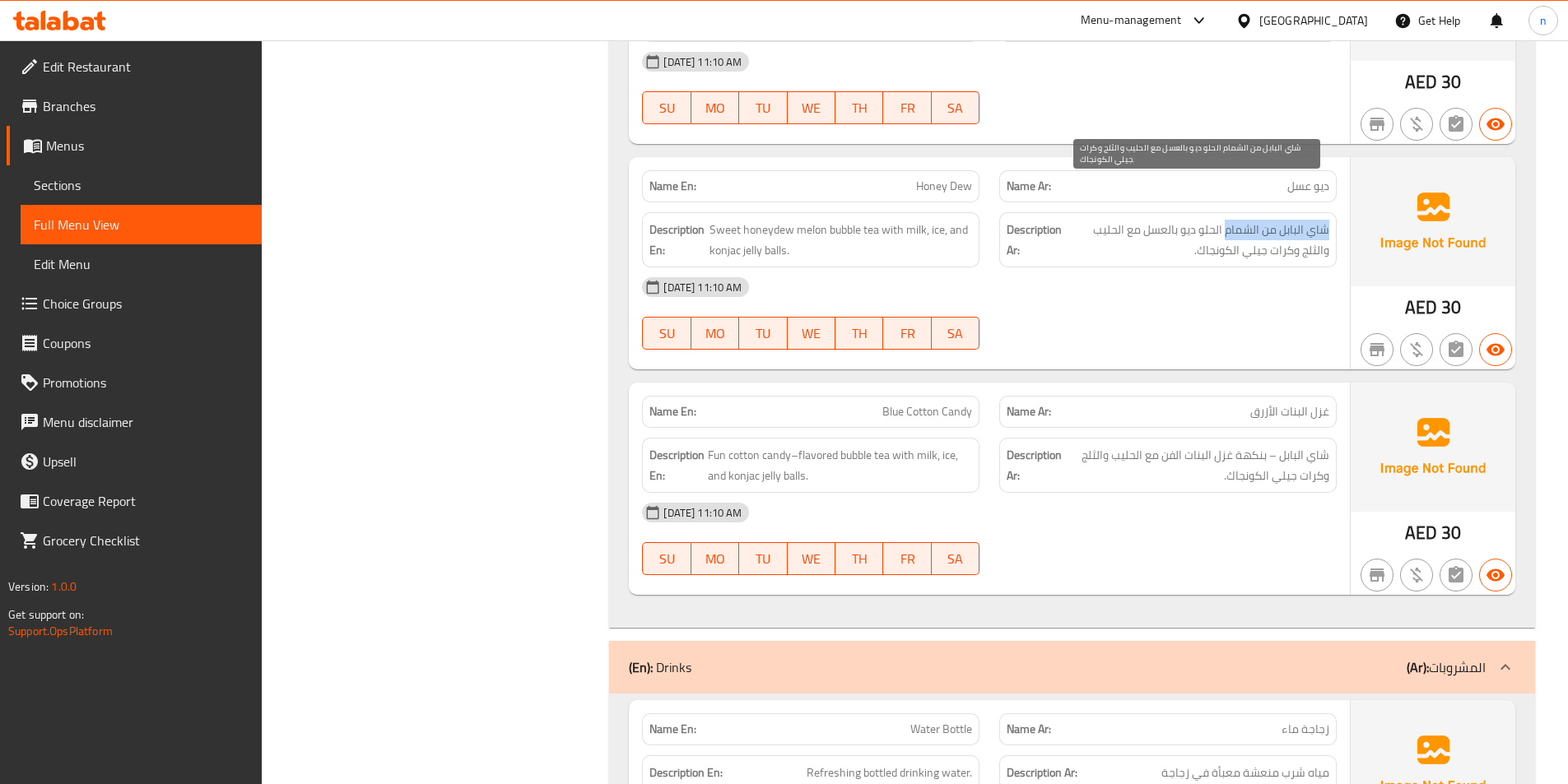
drag, startPoint x: 1331, startPoint y: 188, endPoint x: 1228, endPoint y: 199, distance: 103.6
click at [1228, 212] on div "Description Ar: شاي البابل من الشمام الحلو ديو بالعسل مع الحليب والثلج وكرات جي…" at bounding box center [1168, 239] width 337 height 56
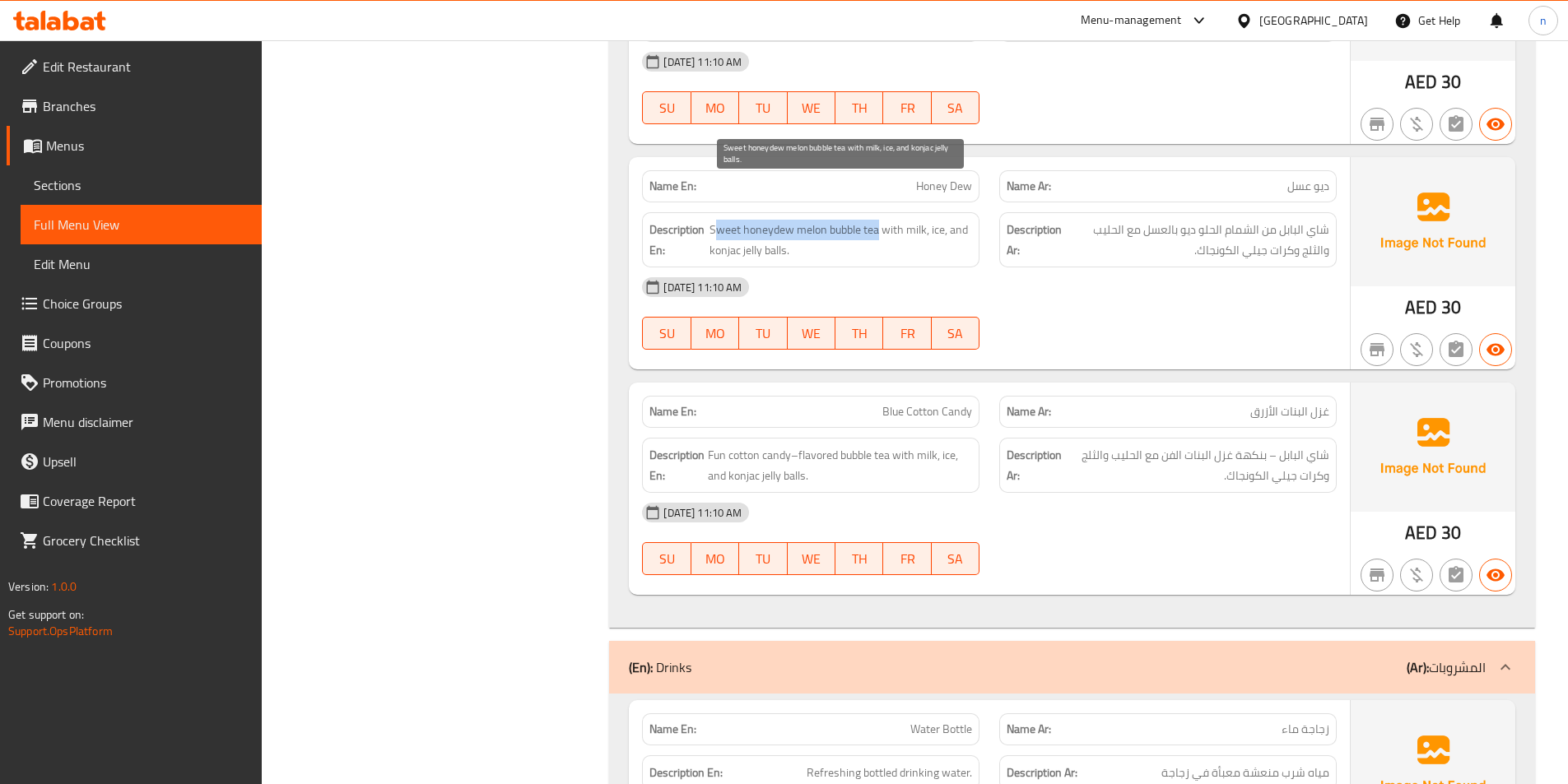
drag, startPoint x: 712, startPoint y: 191, endPoint x: 876, endPoint y: 194, distance: 164.0
click at [876, 219] on span "Sweet honeydew melon bubble tea with milk, ice, and konjac jelly balls." at bounding box center [841, 239] width 262 height 40
drag, startPoint x: 713, startPoint y: 218, endPoint x: 730, endPoint y: 220, distance: 17.1
click at [730, 220] on span "Sweet honeydew melon bubble tea with milk, ice, and konjac jelly balls." at bounding box center [841, 239] width 262 height 40
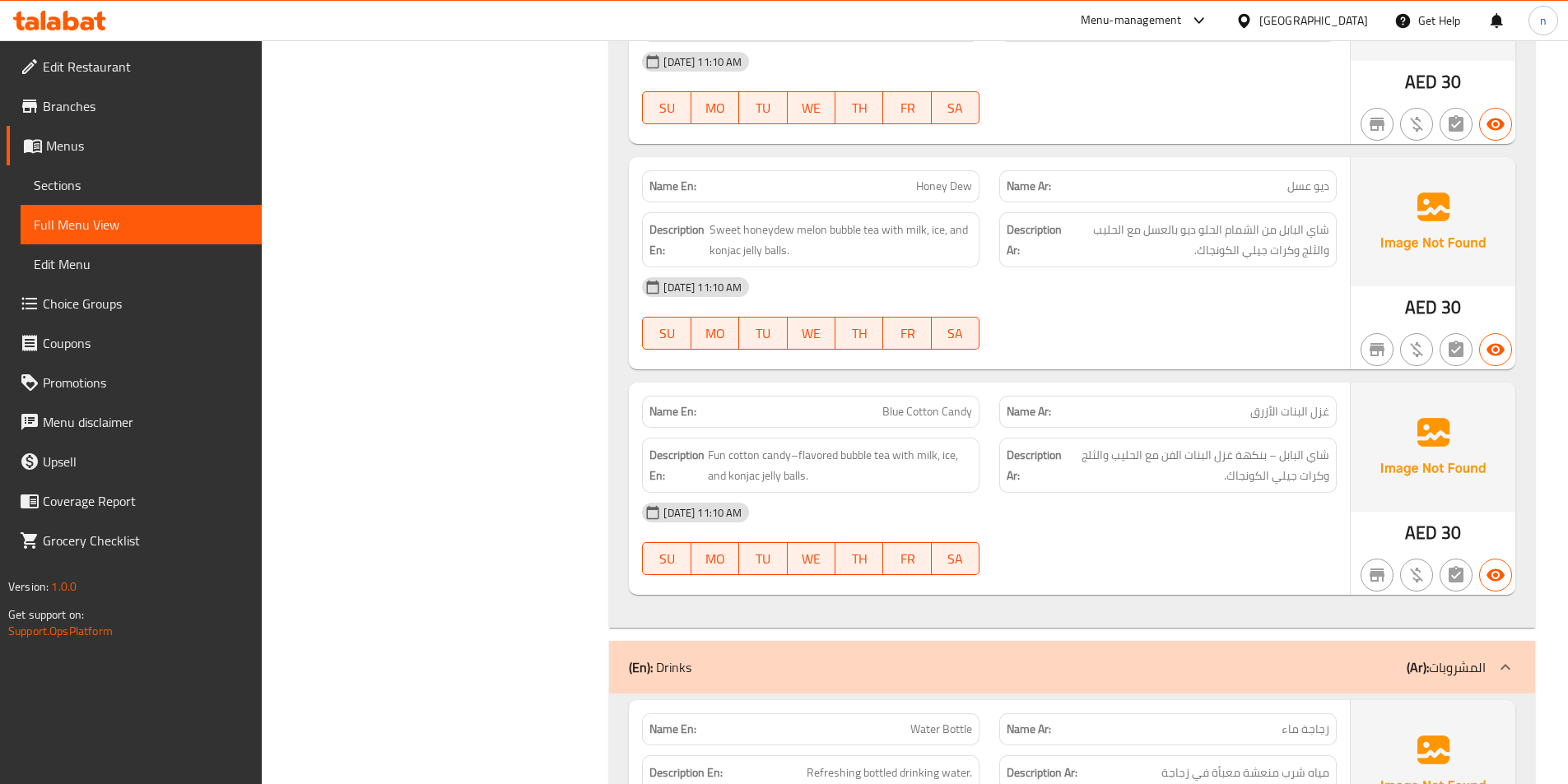
click at [1089, 268] on div "[DATE] 11:10 AM" at bounding box center [989, 287] width 714 height 39
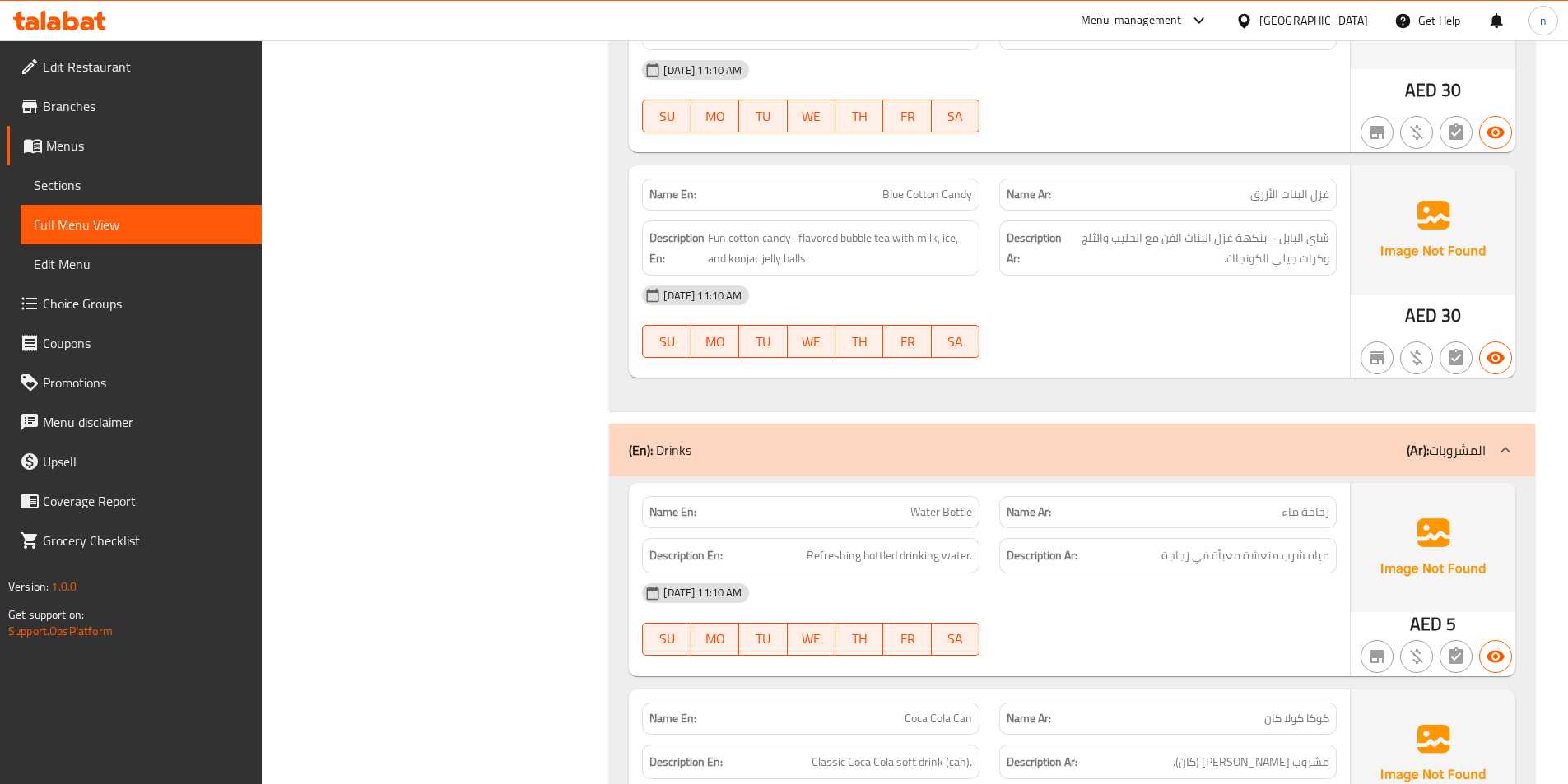
scroll to position [12834, 0]
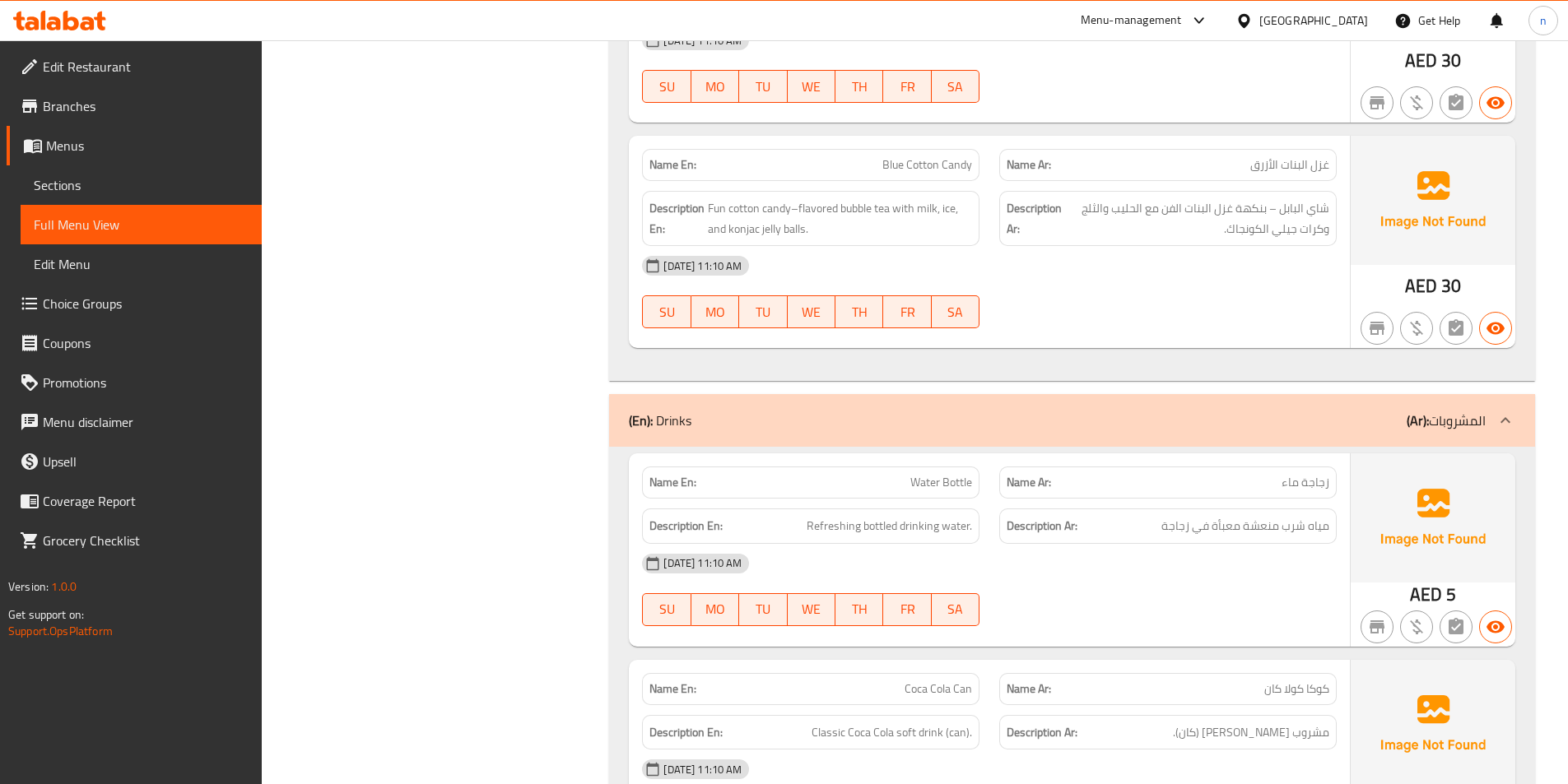
click at [1332, 191] on div "Description Ar: شاي البابل – بنكهة غزل البنات الفن مع الحليب والثلج وكرات جيلي …" at bounding box center [1168, 219] width 337 height 56
drag, startPoint x: 724, startPoint y: 173, endPoint x: 746, endPoint y: 175, distance: 22.1
click at [746, 199] on span "Fun cotton candy–flavored bubble tea with milk, ice, and konjac jelly balls." at bounding box center [840, 219] width 264 height 40
drag, startPoint x: 840, startPoint y: 168, endPoint x: 887, endPoint y: 175, distance: 47.5
click at [887, 199] on span "Fun cotton candy–flavored bubble tea with milk, ice, and konjac jelly balls." at bounding box center [840, 219] width 264 height 40
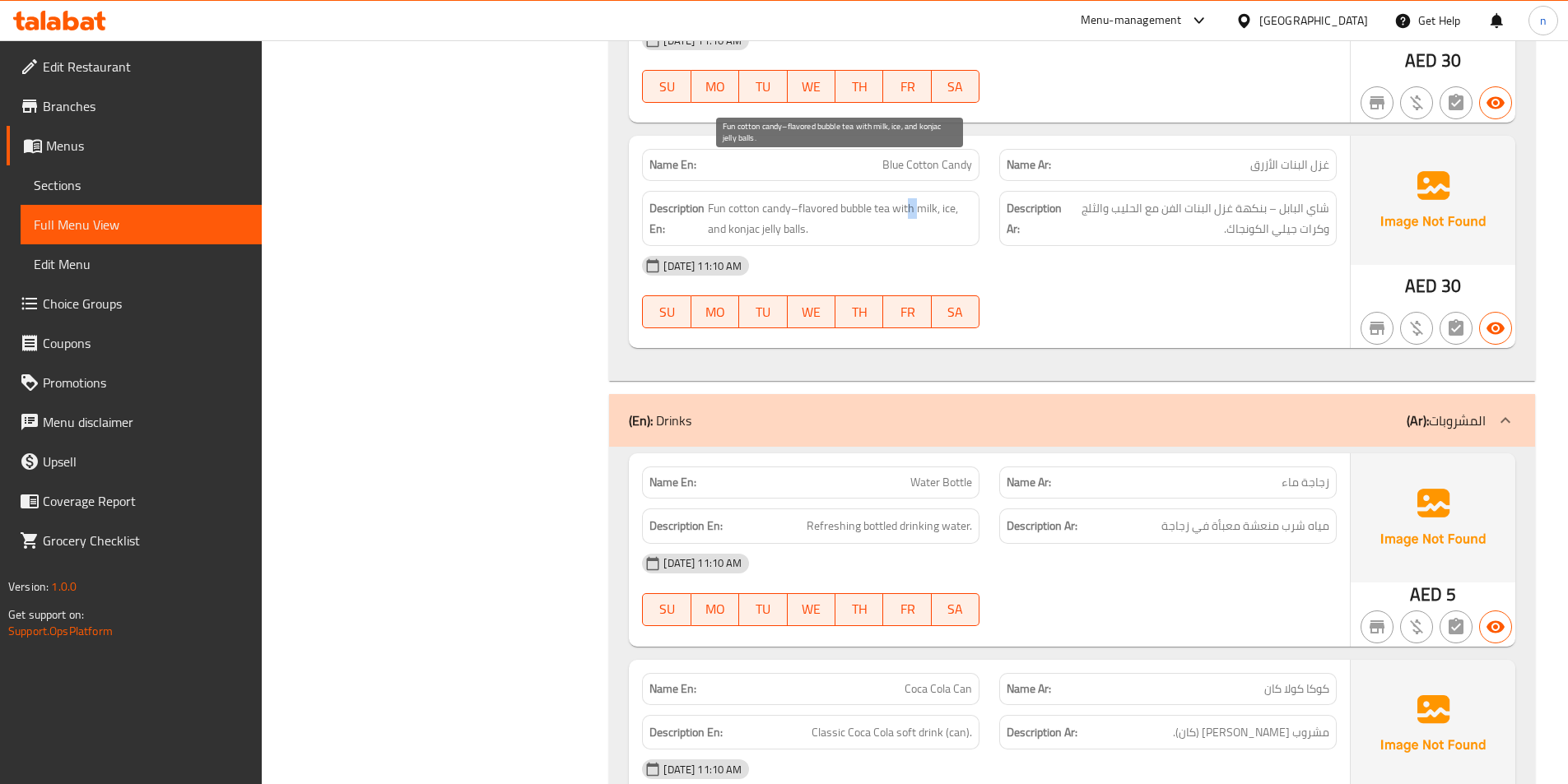
drag, startPoint x: 909, startPoint y: 172, endPoint x: 920, endPoint y: 173, distance: 11.0
click at [920, 199] on span "Fun cotton candy–flavored bubble tea with milk, ice, and konjac jelly balls." at bounding box center [840, 219] width 264 height 40
click at [738, 199] on span "Fun cotton candy–flavored bubble tea with milk, ice, and konjac jelly balls." at bounding box center [840, 219] width 264 height 40
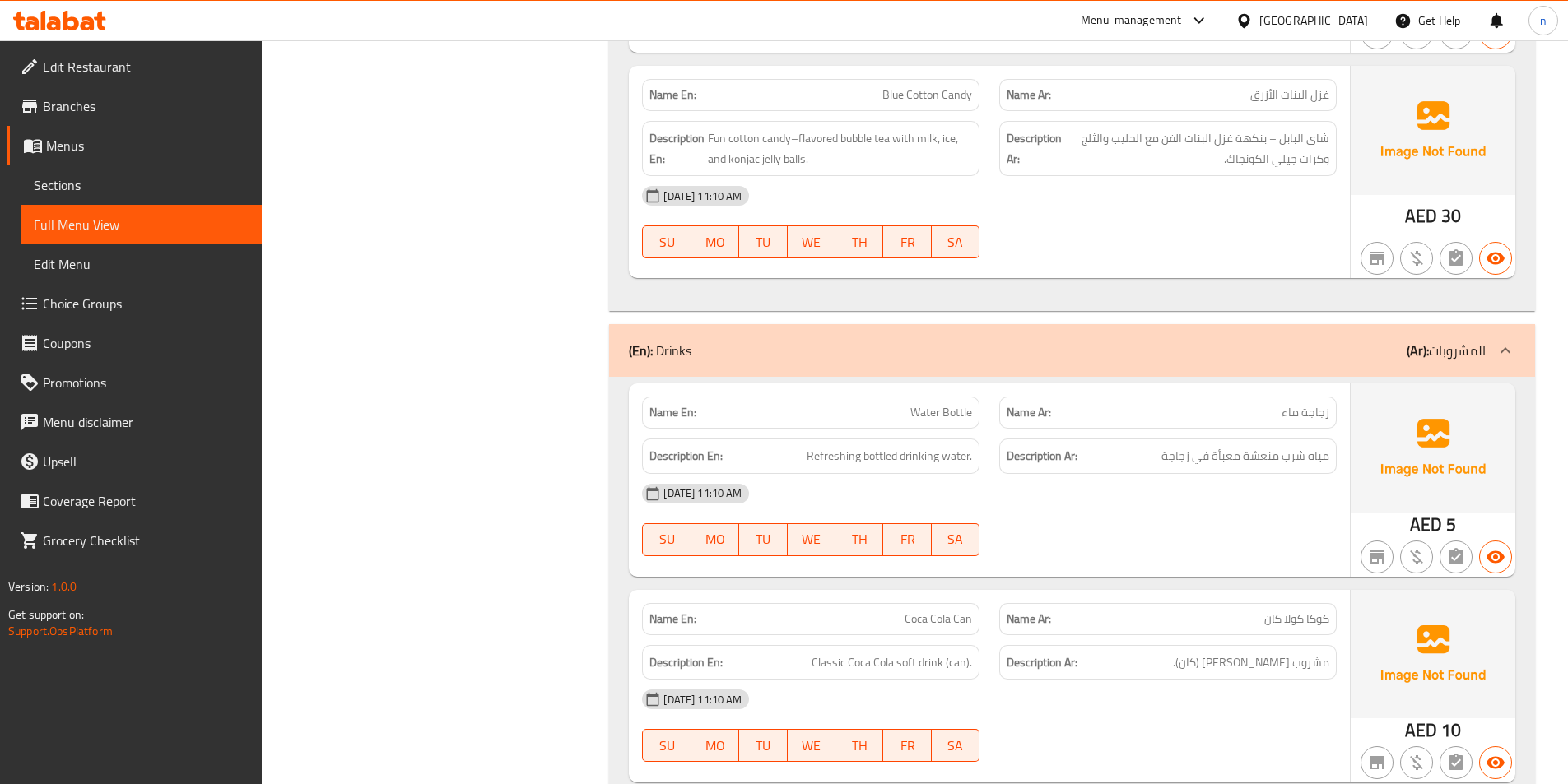
scroll to position [13081, 0]
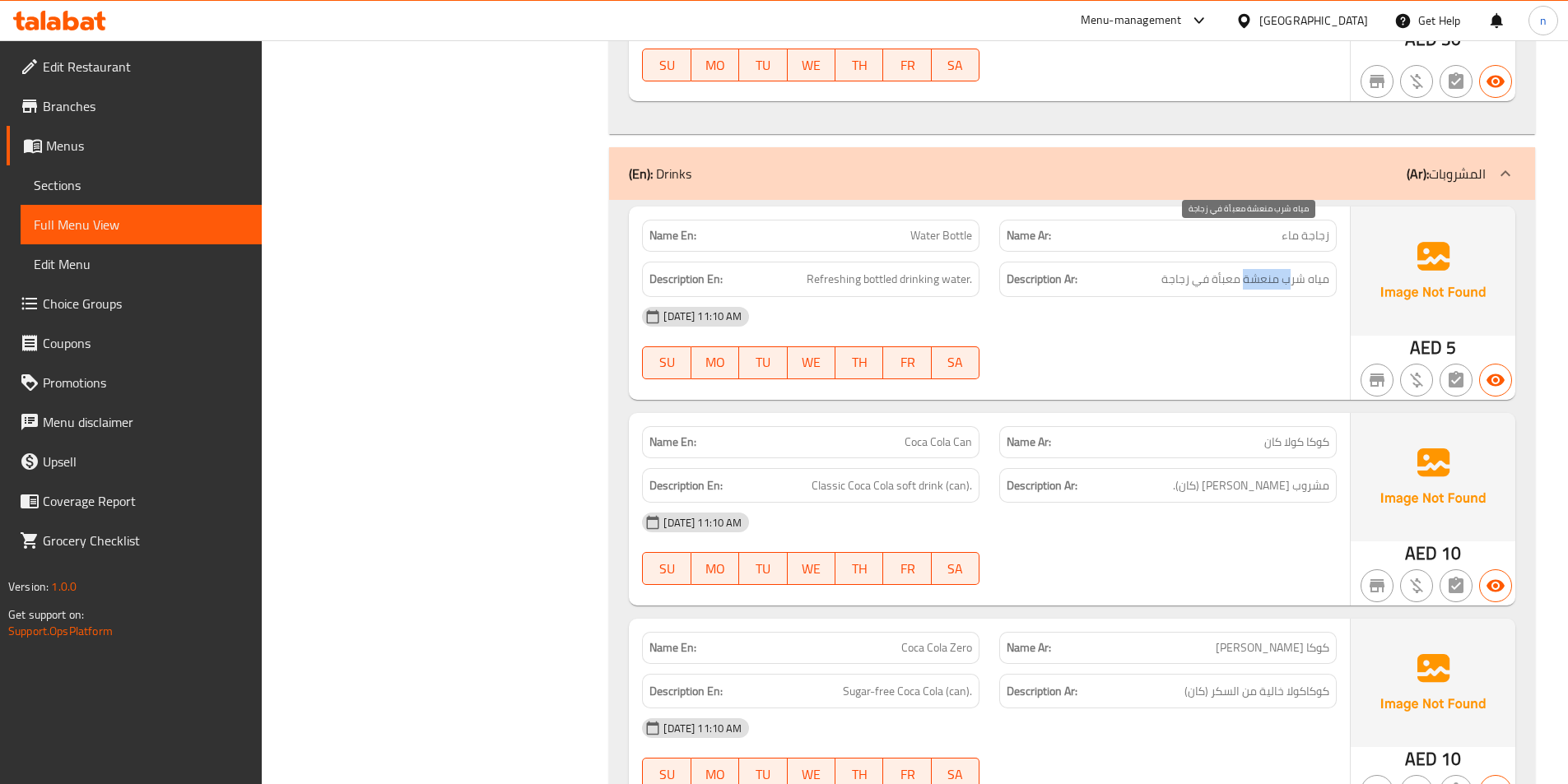
drag, startPoint x: 1293, startPoint y: 245, endPoint x: 1247, endPoint y: 243, distance: 46.0
click at [1247, 269] on span "مياه شرب منعشة معبأة في زجاجة" at bounding box center [1245, 279] width 168 height 21
click at [1221, 269] on span "مياه شرب منعشة معبأة في زجاجة" at bounding box center [1245, 279] width 168 height 21
drag, startPoint x: 836, startPoint y: 246, endPoint x: 985, endPoint y: 258, distance: 149.5
click at [985, 258] on div "Name En: Water Bottle Name Ar: زجاجة ماء Description En: Refreshing bottled dri…" at bounding box center [989, 302] width 721 height 192
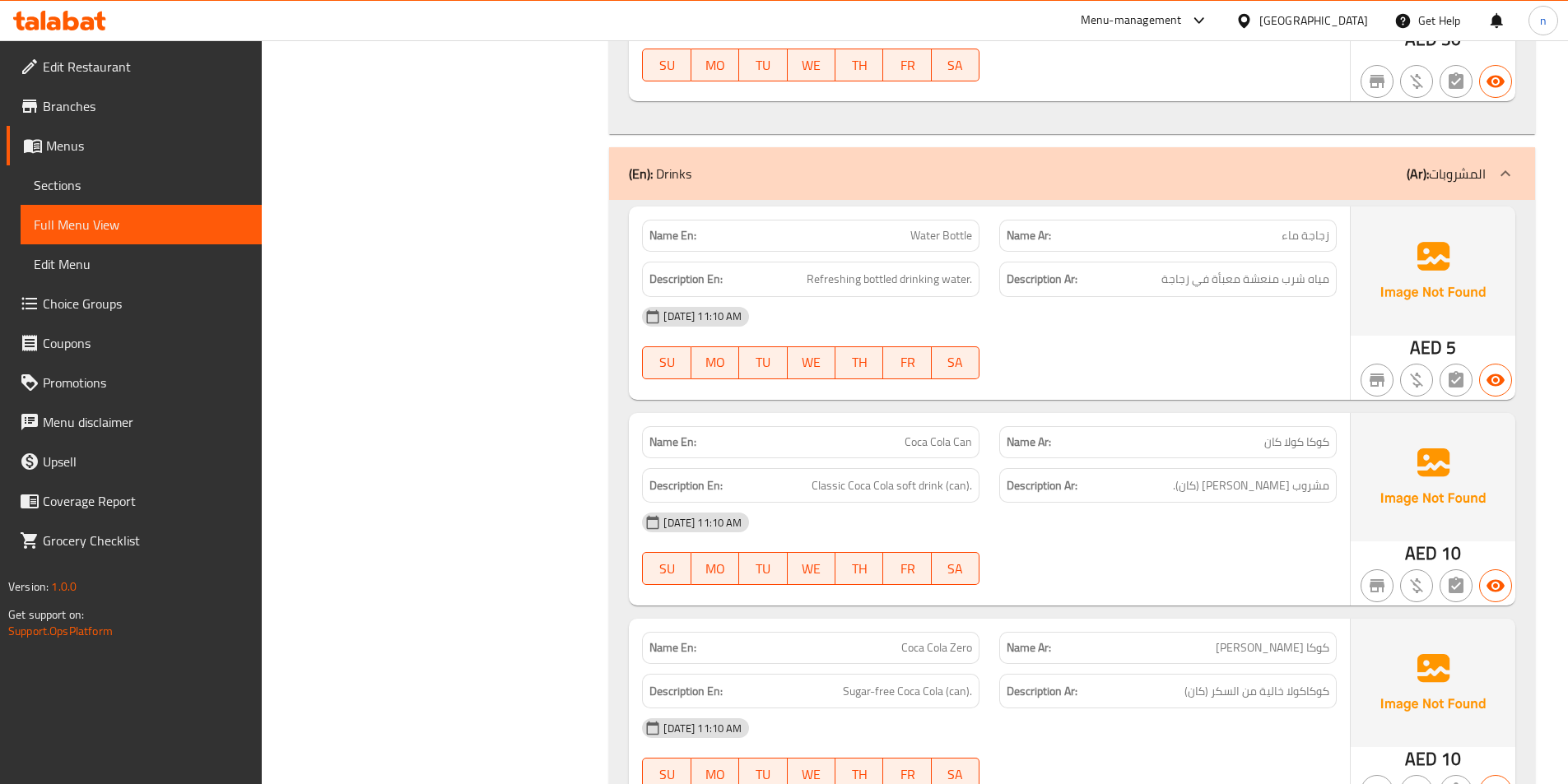
click at [1167, 301] on div "10-09-2025 11:10 AM SU MO TU WE TH FR SA" at bounding box center [989, 342] width 714 height 92
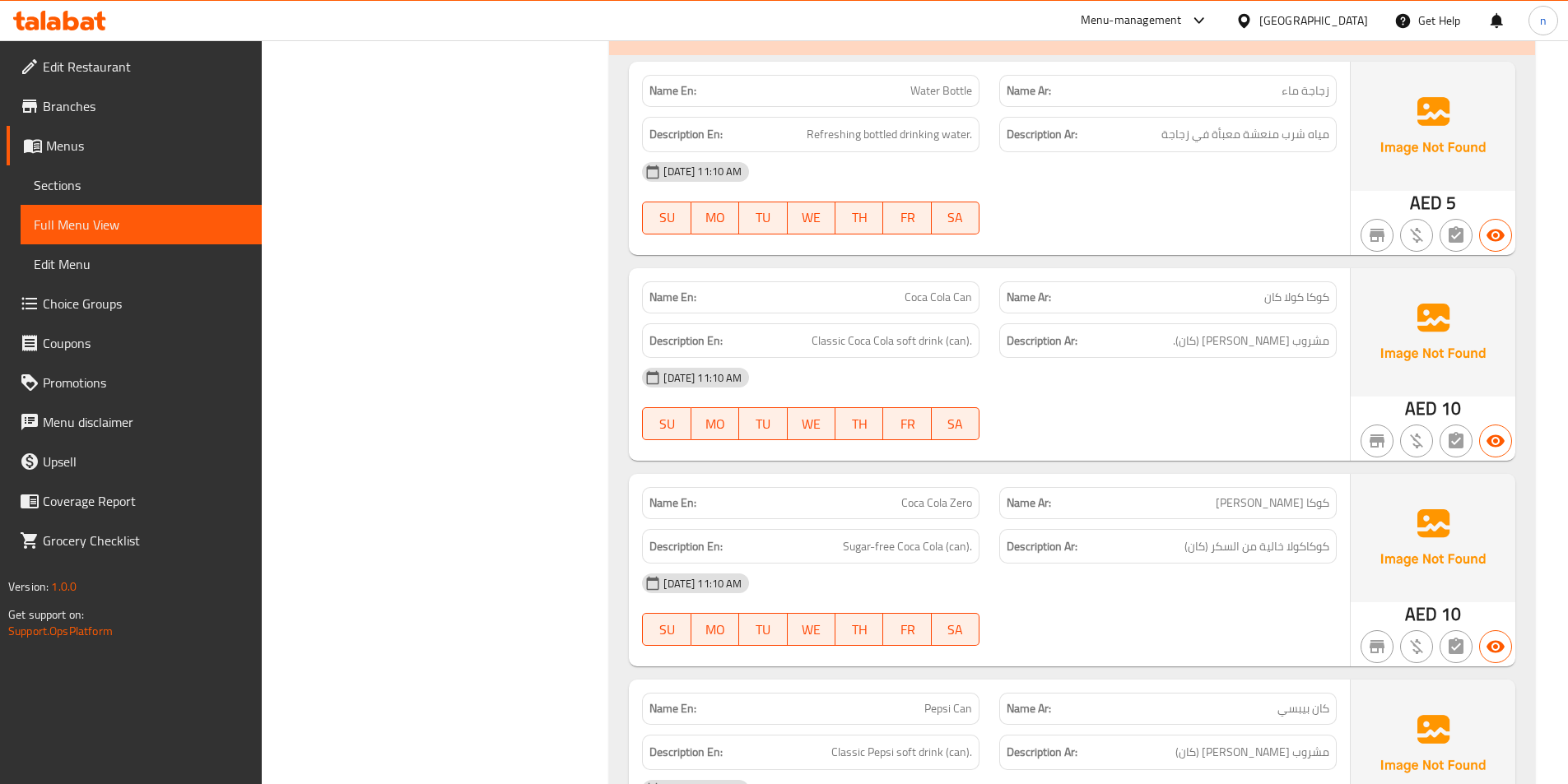
scroll to position [13328, 0]
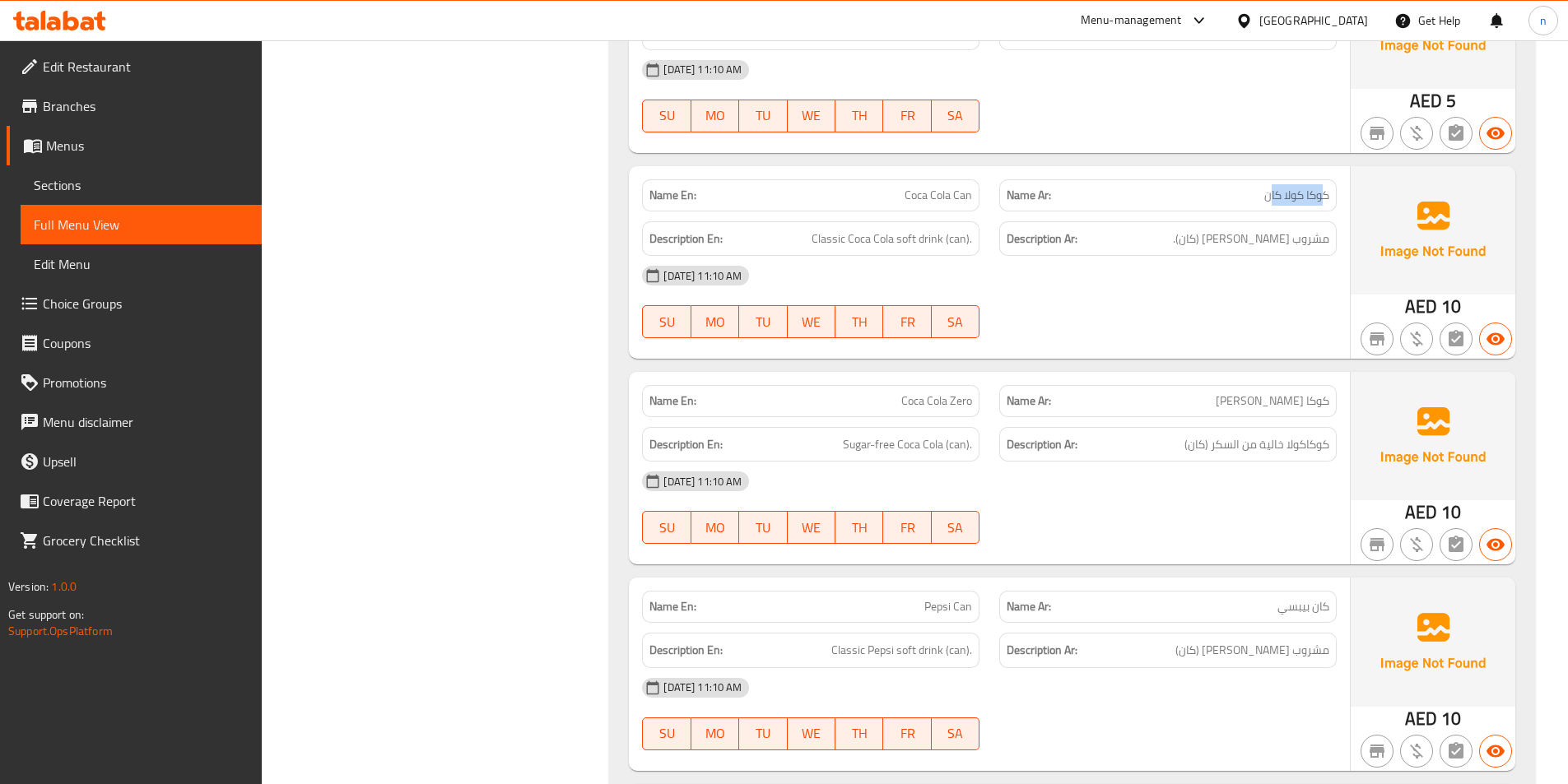
drag, startPoint x: 1324, startPoint y: 152, endPoint x: 1272, endPoint y: 166, distance: 53.9
click at [1272, 179] on div "Name Ar: كوكا كولا كان" at bounding box center [1168, 195] width 337 height 32
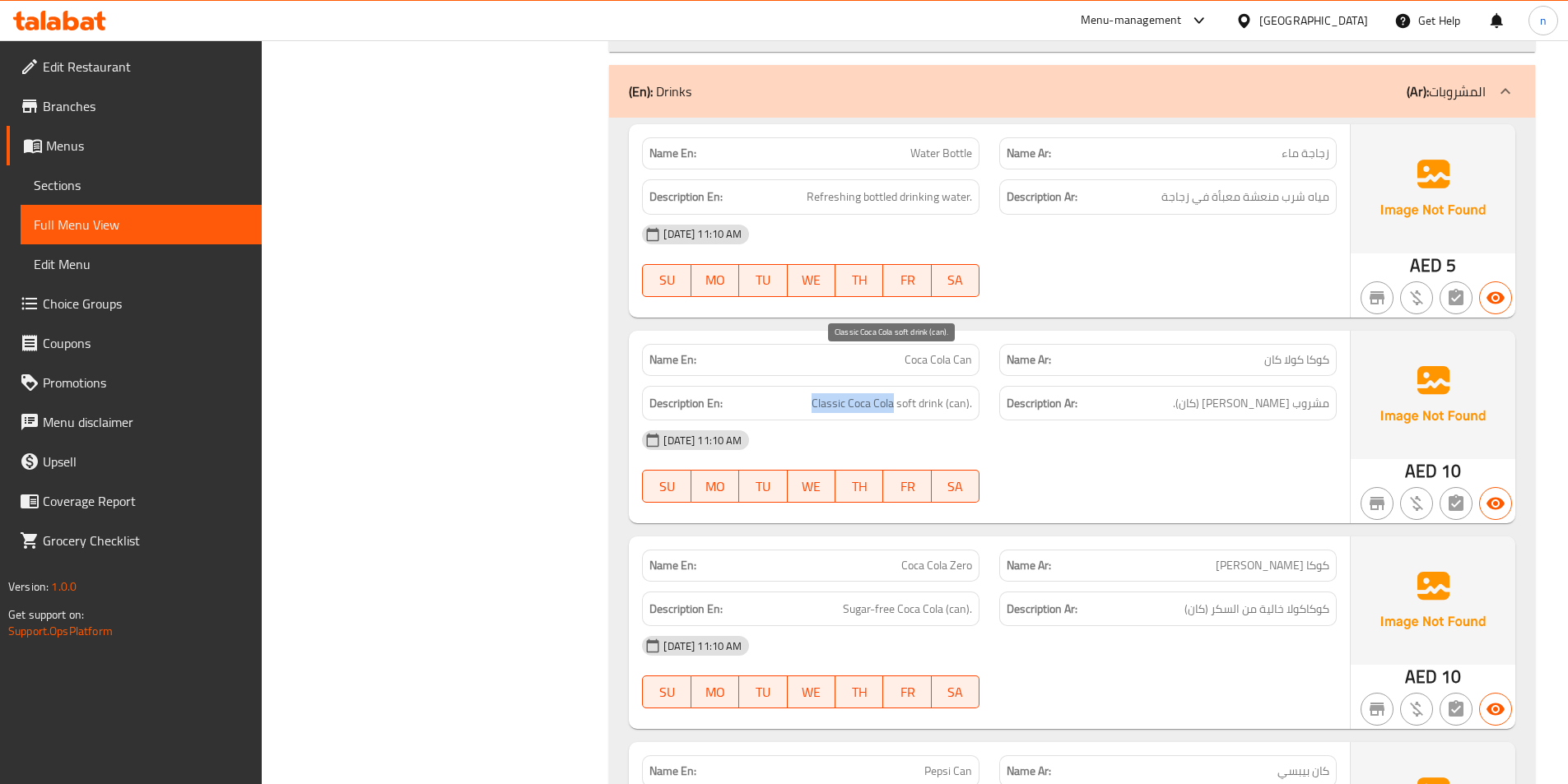
drag, startPoint x: 817, startPoint y: 362, endPoint x: 895, endPoint y: 372, distance: 78.6
click at [895, 393] on span "Classic Coca Cola soft drink (can)." at bounding box center [892, 403] width 160 height 21
drag, startPoint x: 941, startPoint y: 361, endPoint x: 900, endPoint y: 364, distance: 41.1
click at [900, 393] on span "Classic Coca Cola soft drink (can)." at bounding box center [892, 403] width 160 height 21
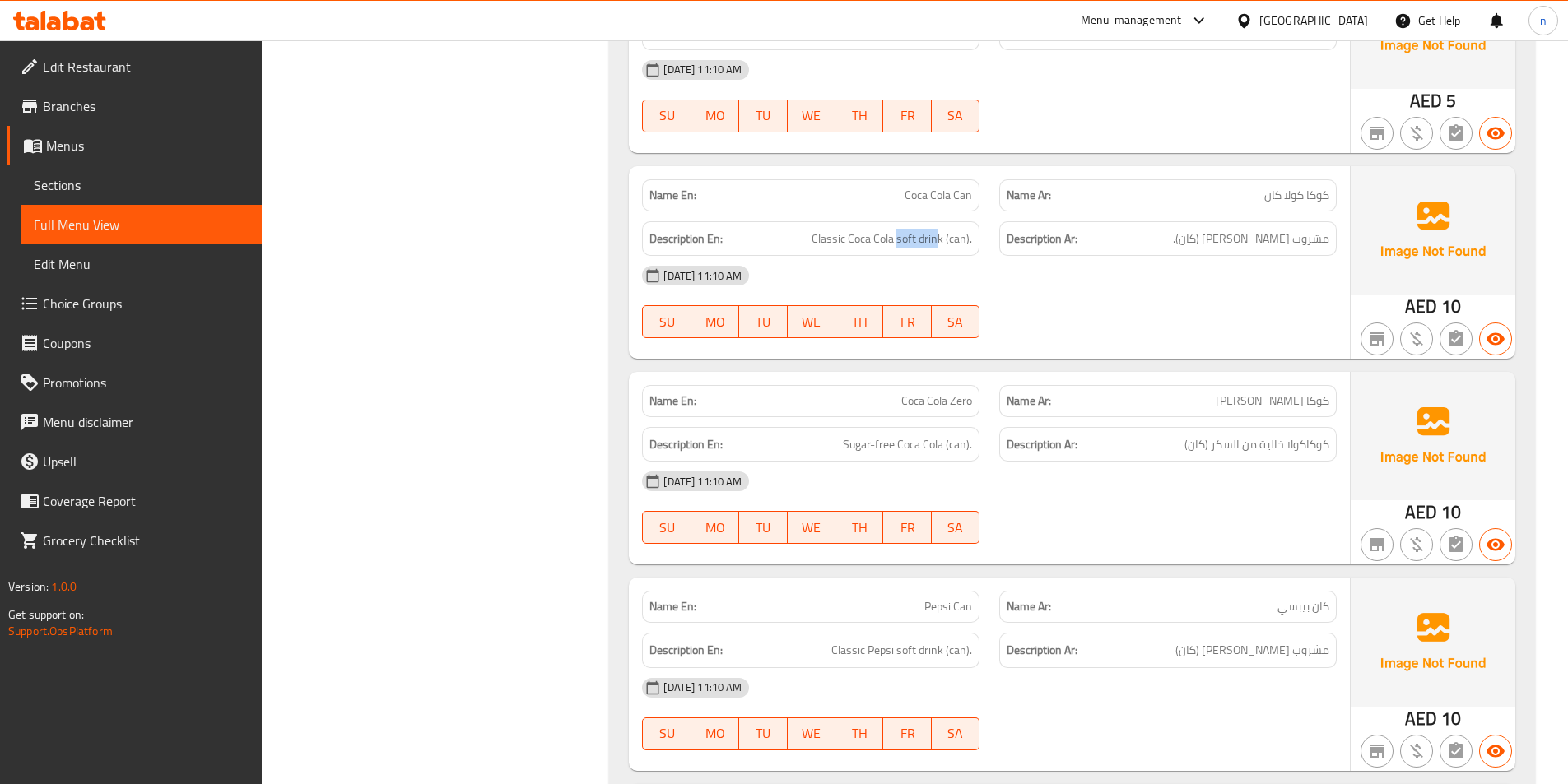
scroll to position [13410, 0]
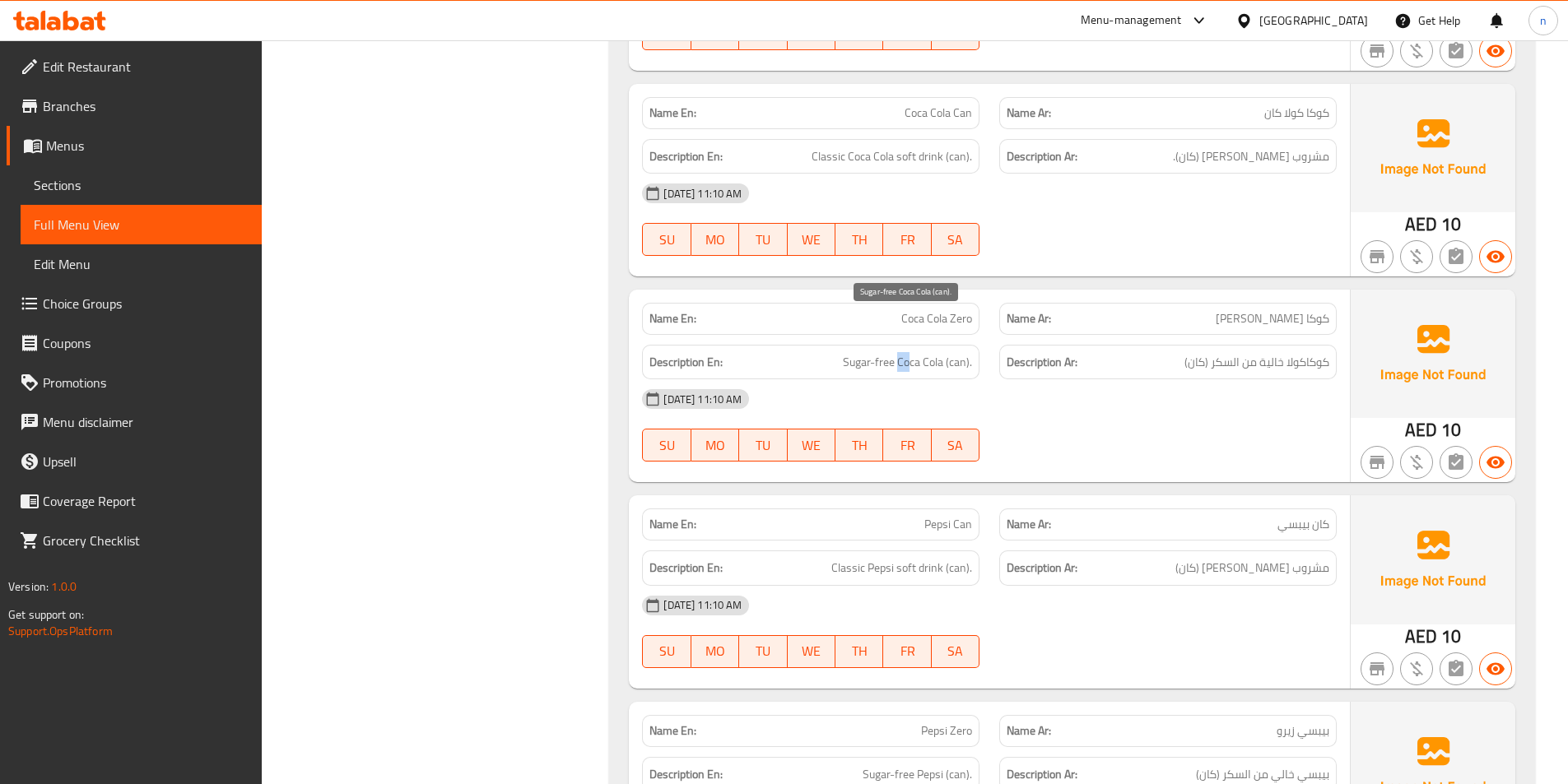
drag, startPoint x: 900, startPoint y: 323, endPoint x: 911, endPoint y: 325, distance: 11.2
click at [911, 352] on span "Sugar-free Coca Cola (can)." at bounding box center [907, 362] width 129 height 21
click at [977, 345] on div "Description En: Sugar-free Coca Cola (can)." at bounding box center [811, 362] width 337 height 36
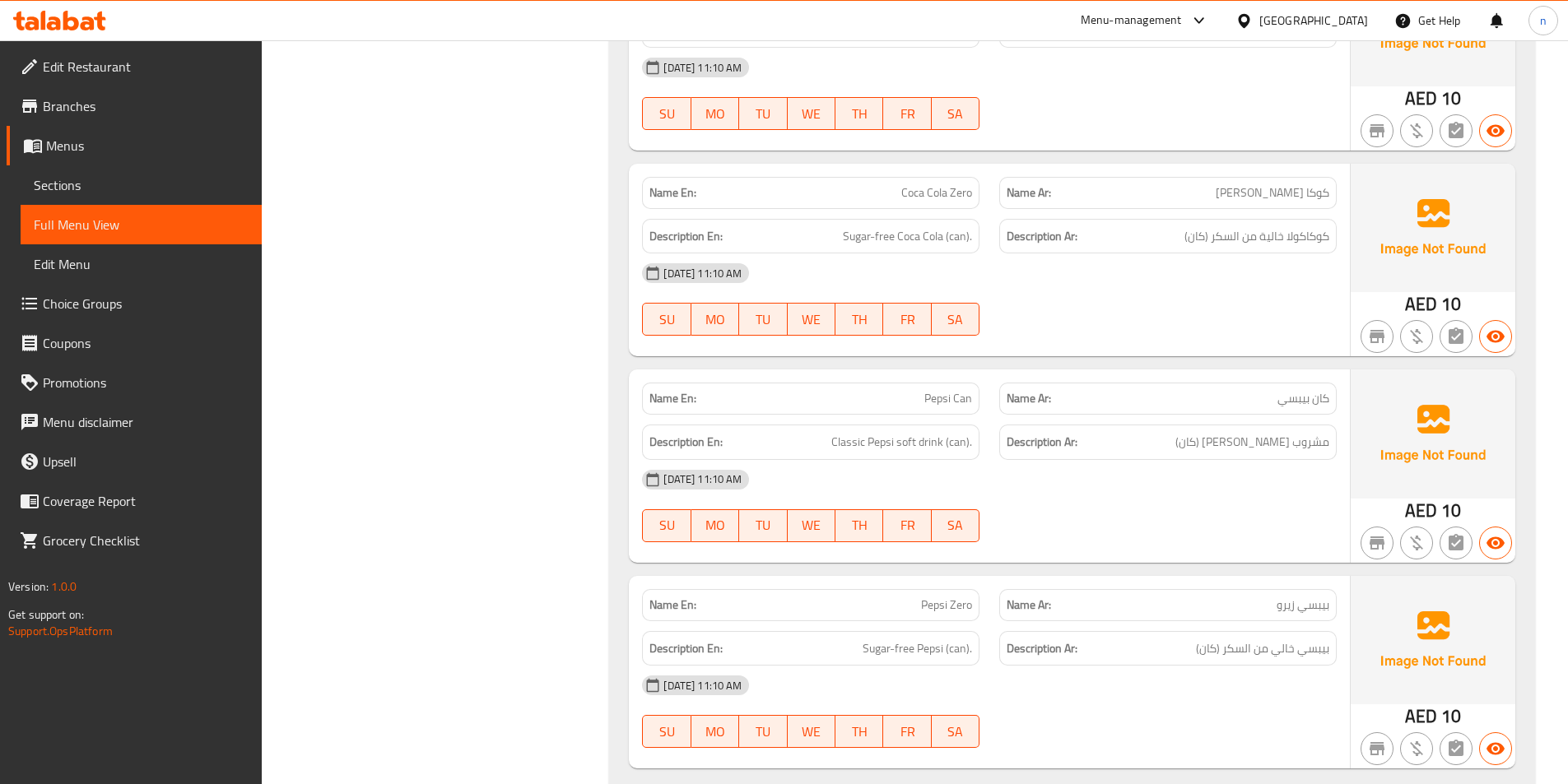
scroll to position [13547, 0]
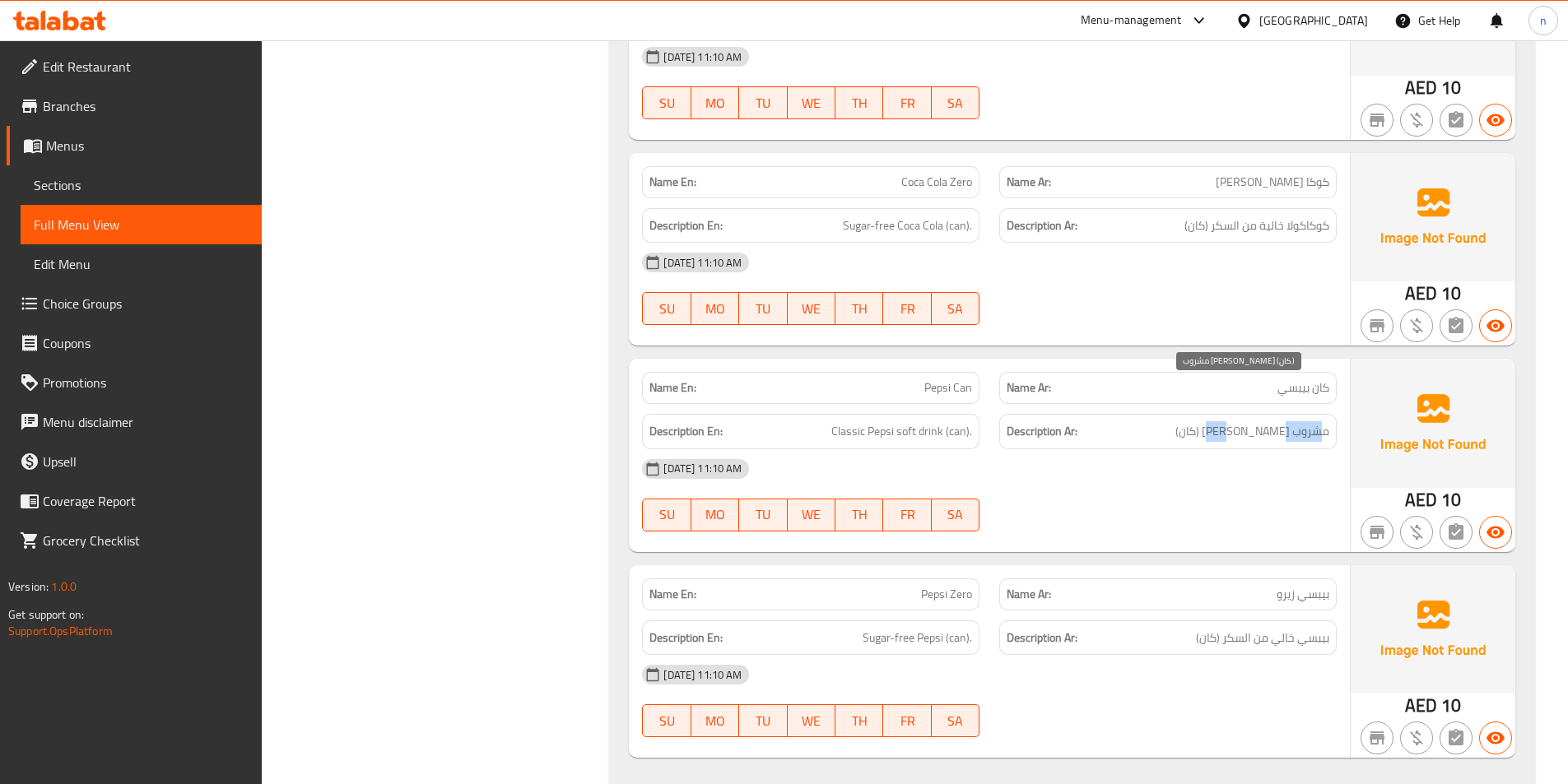
drag, startPoint x: 1319, startPoint y: 396, endPoint x: 1271, endPoint y: 402, distance: 48.4
click at [1271, 422] on span "مشروب [PERSON_NAME] (كان)" at bounding box center [1252, 432] width 154 height 21
click at [1322, 585] on span "بيبسي زيرو" at bounding box center [1303, 594] width 53 height 17
drag, startPoint x: 858, startPoint y: 602, endPoint x: 943, endPoint y: 606, distance: 85.1
click at [943, 627] on h6 "Description En: Sugar-free Pepsi (can)." at bounding box center [811, 637] width 323 height 21
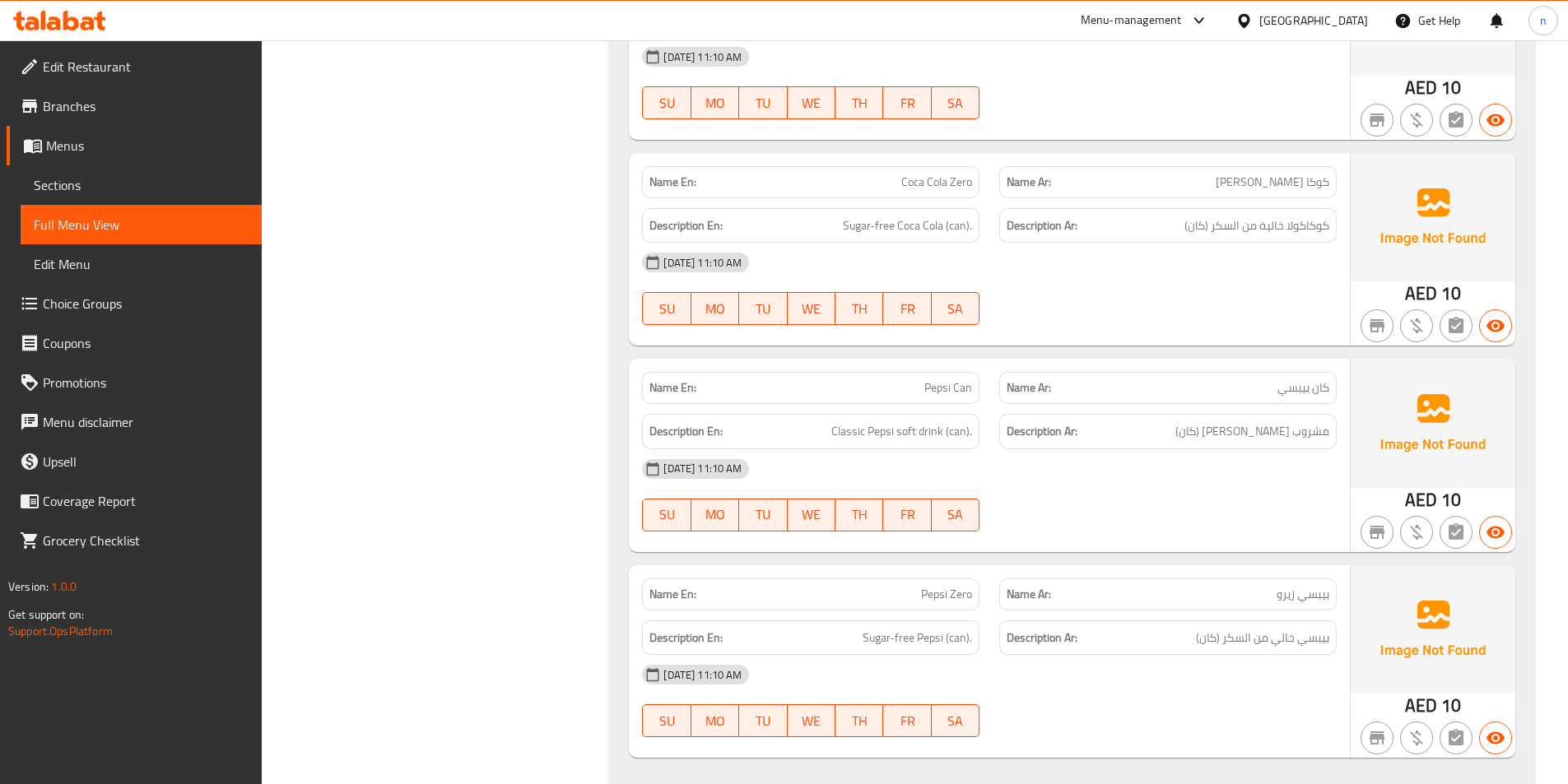
click at [1023, 655] on div "[DATE] 11:10 AM" at bounding box center [989, 674] width 714 height 39
click at [68, 147] on span "Menus" at bounding box center [148, 146] width 202 height 20
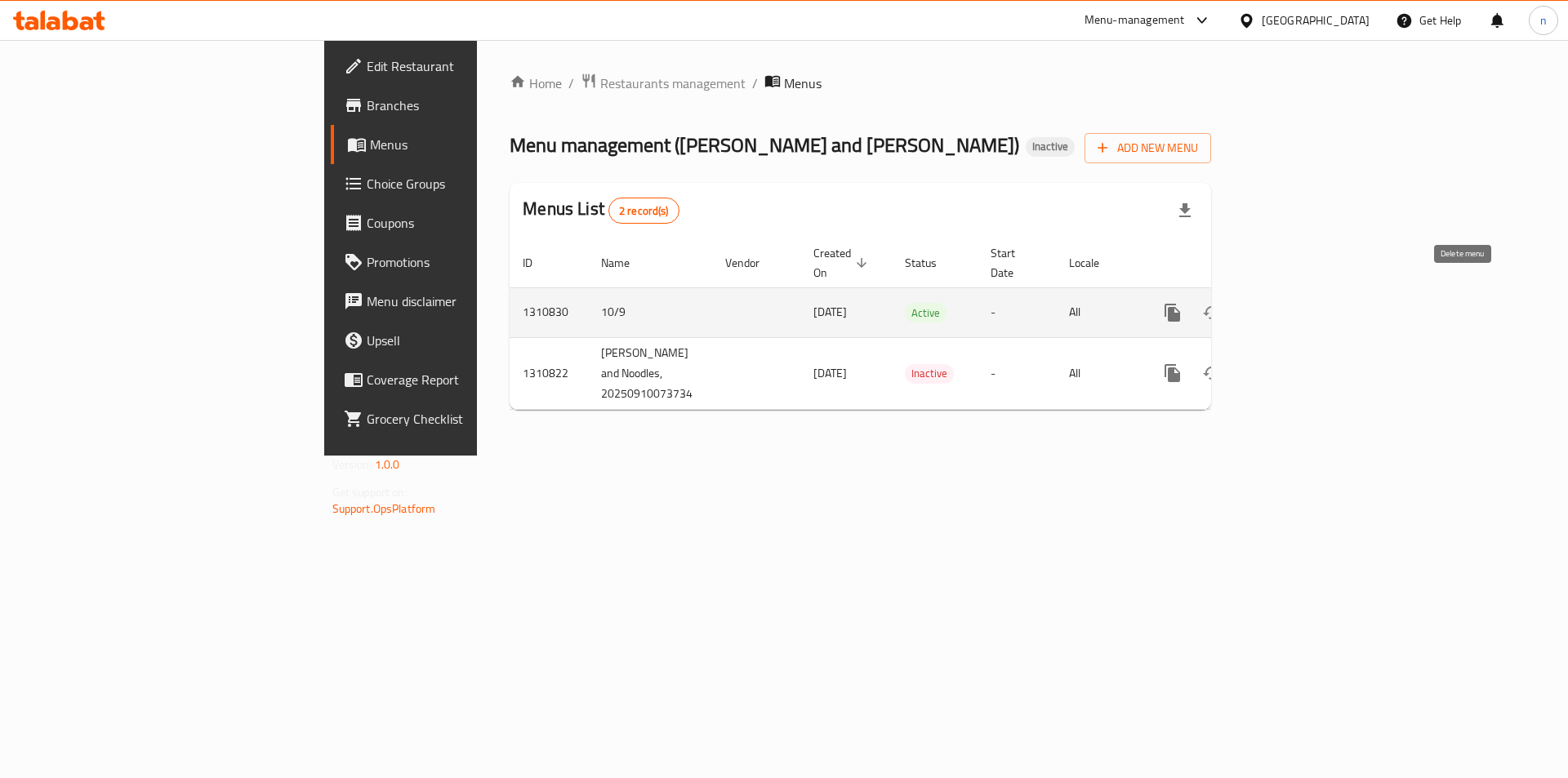
click at [1261, 303] on icon "enhanced table" at bounding box center [1251, 313] width 20 height 20
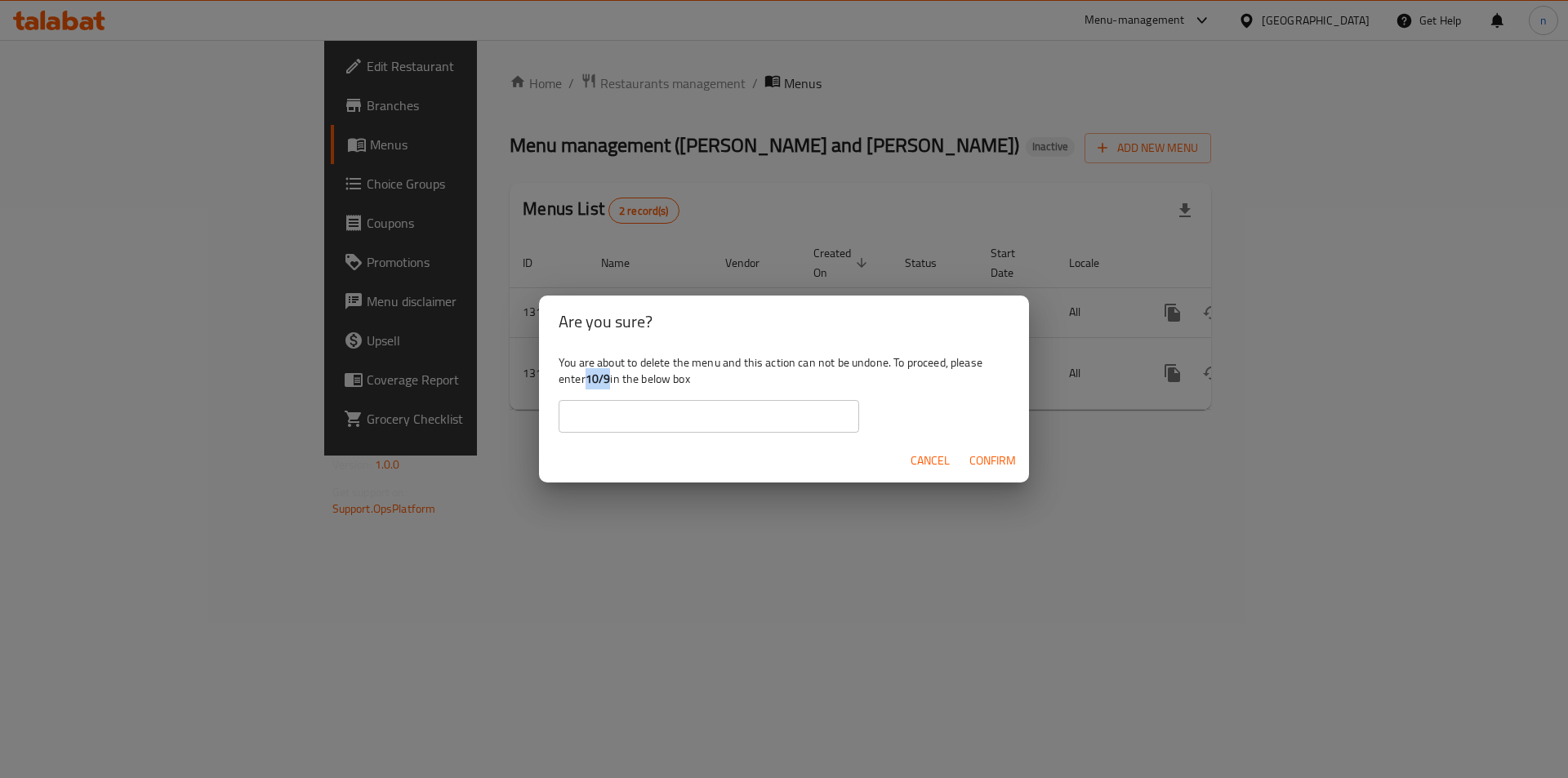
drag, startPoint x: 587, startPoint y: 380, endPoint x: 611, endPoint y: 382, distance: 24.1
click at [611, 382] on b "10/9" at bounding box center [598, 378] width 25 height 21
copy b "10/9"
click at [621, 409] on input "text" at bounding box center [709, 417] width 300 height 33
paste input "10/9"
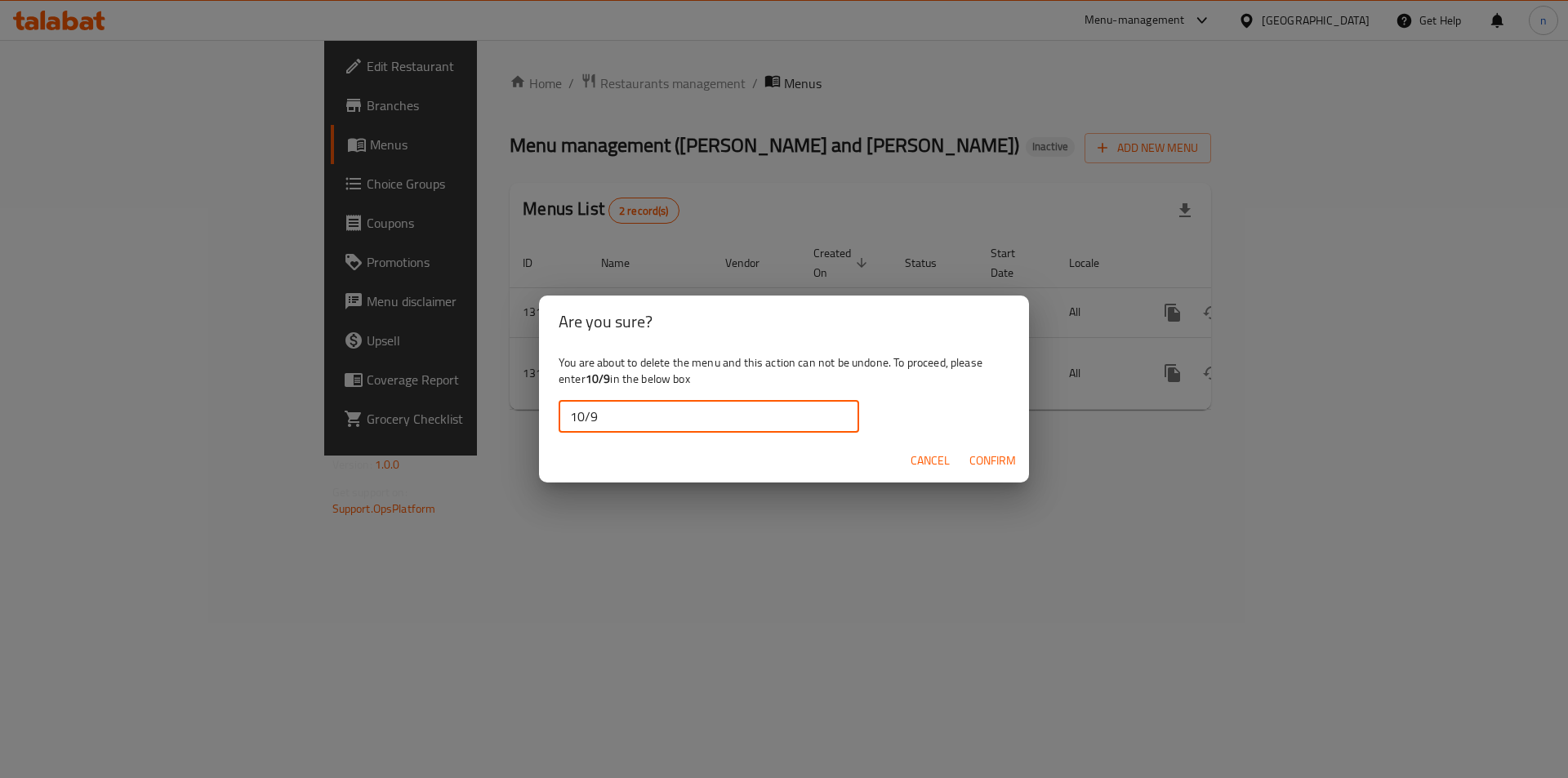
type input "10/9"
click at [998, 460] on span "Confirm" at bounding box center [991, 461] width 46 height 21
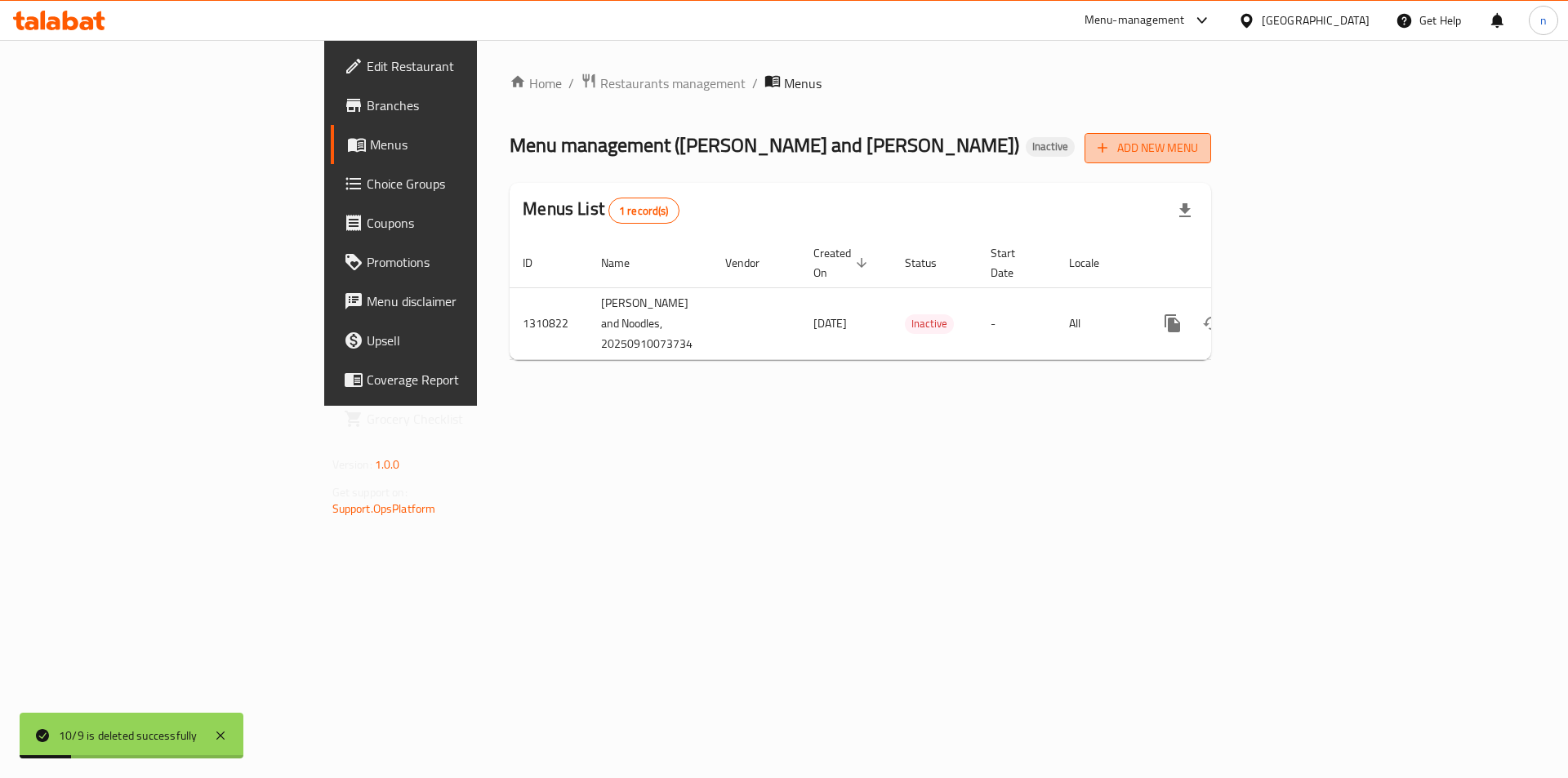
click at [1197, 141] on span "Add New Menu" at bounding box center [1147, 148] width 100 height 21
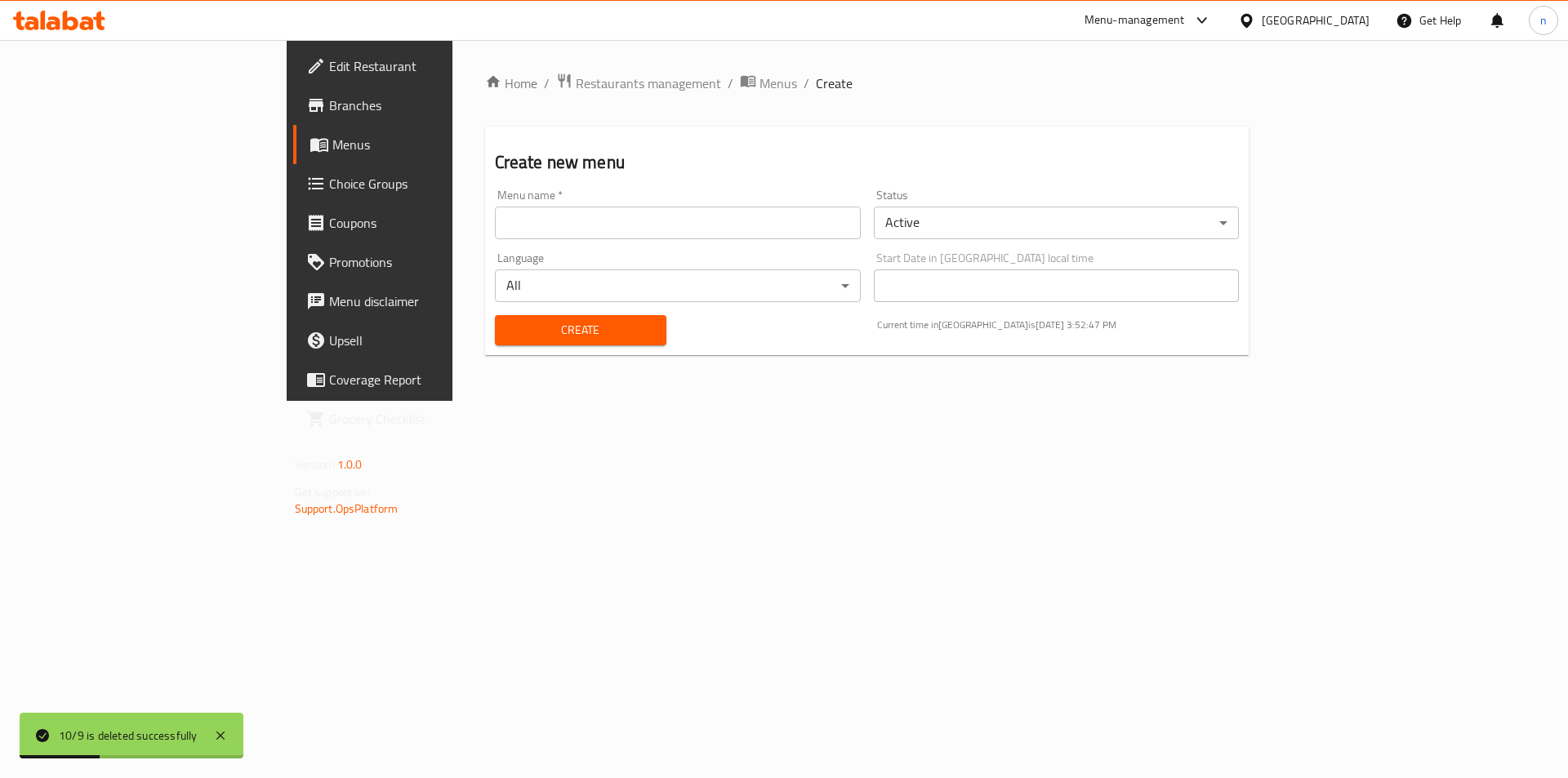
click at [733, 227] on input "text" at bounding box center [678, 223] width 366 height 33
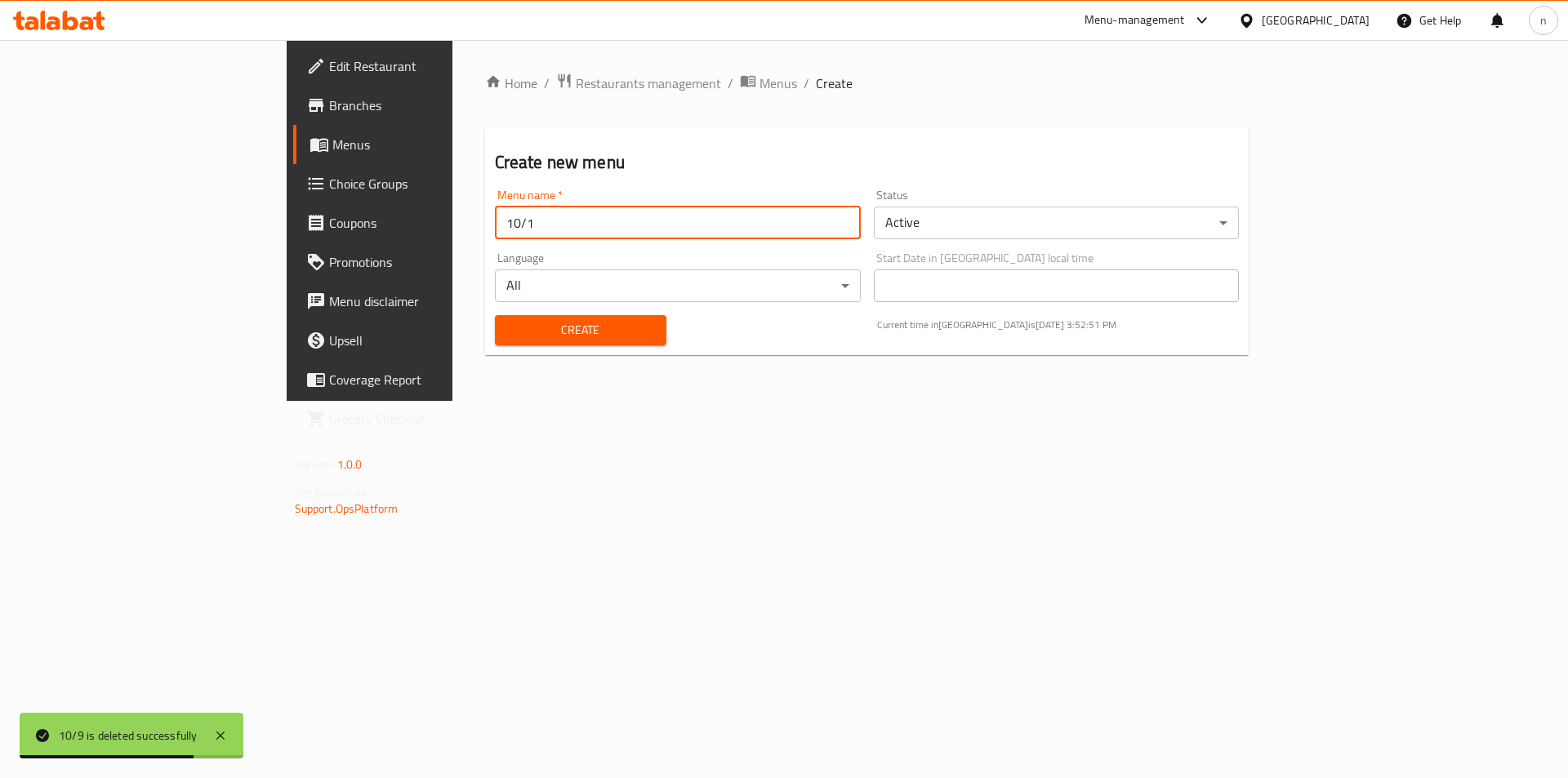
type input "10/1"
click at [495, 315] on button "Create" at bounding box center [581, 330] width 172 height 30
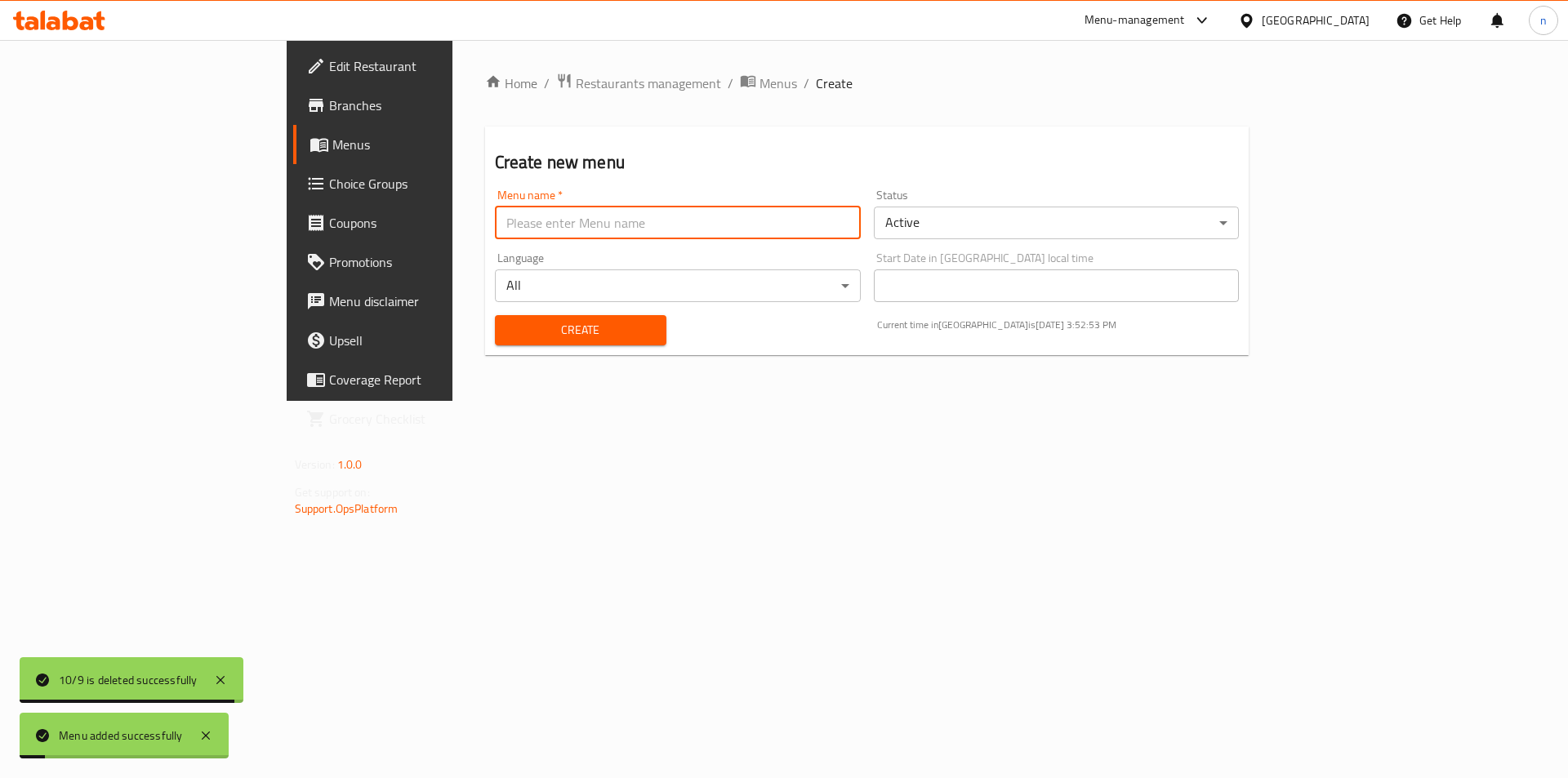
click at [333, 141] on span "Menus" at bounding box center [434, 145] width 203 height 20
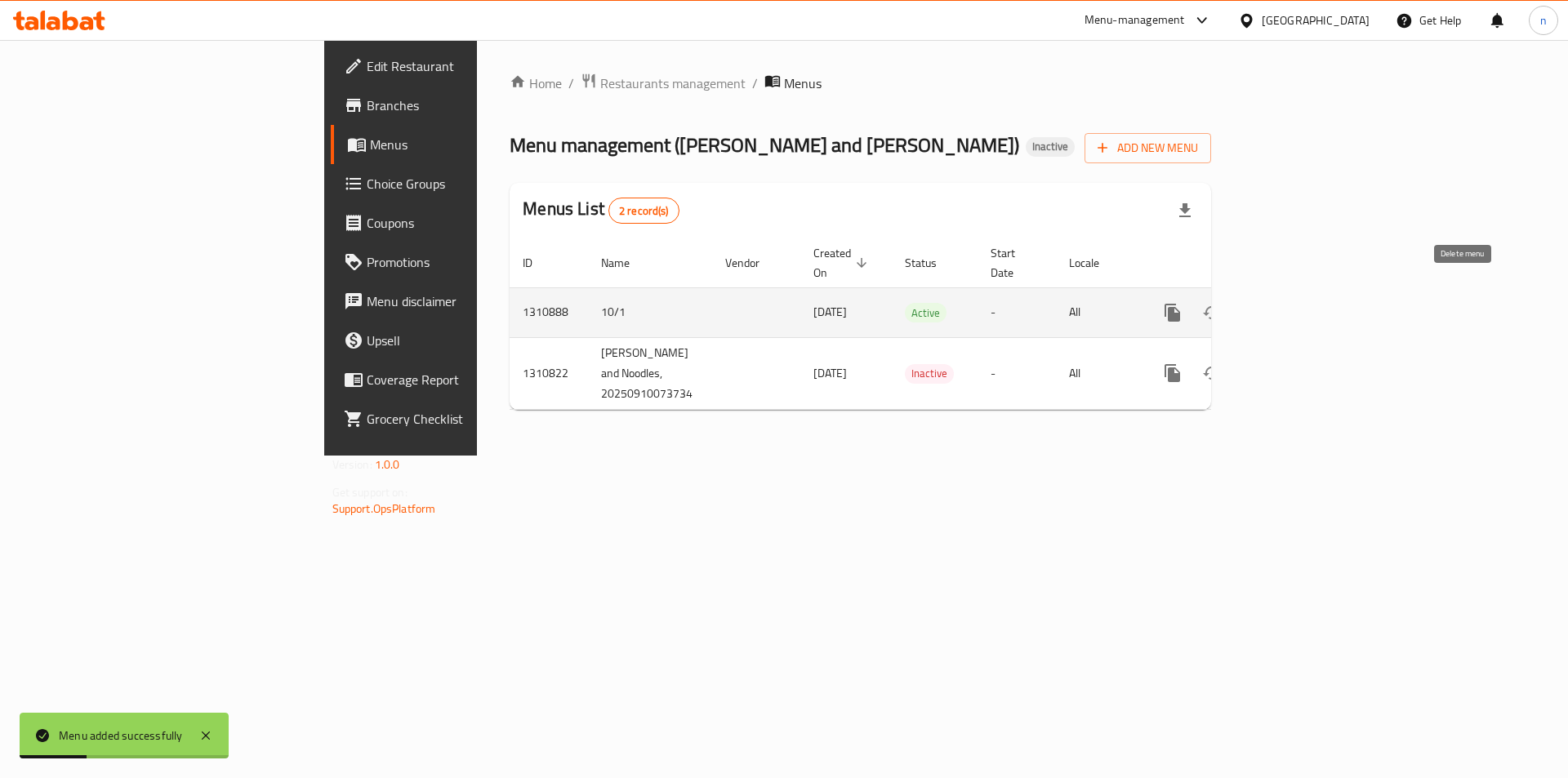
click at [1261, 303] on icon "enhanced table" at bounding box center [1251, 313] width 20 height 20
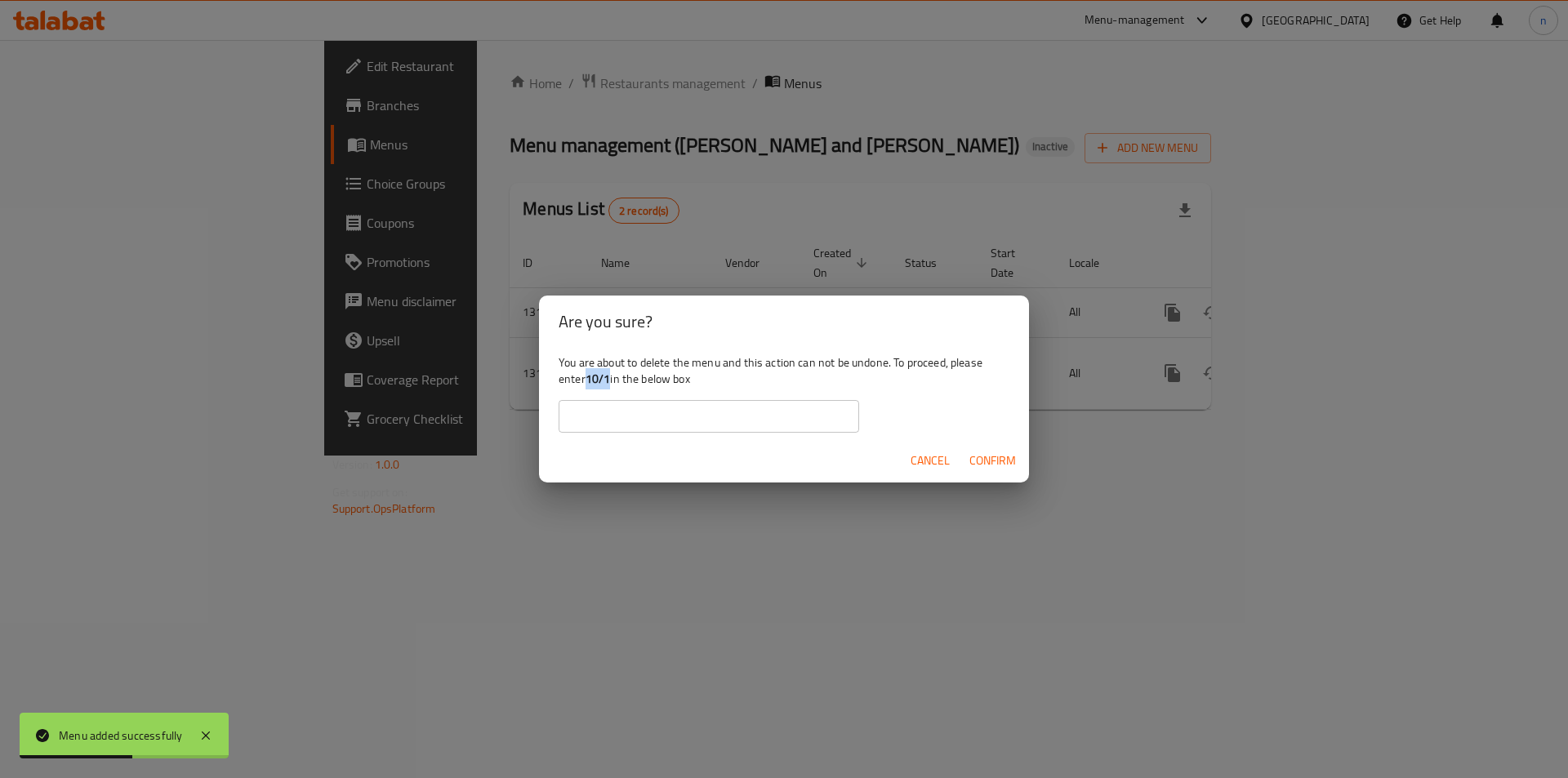
drag, startPoint x: 588, startPoint y: 379, endPoint x: 613, endPoint y: 384, distance: 25.5
click at [613, 384] on div "You are about to delete the menu and this action can not be undone. To proceed,…" at bounding box center [784, 393] width 490 height 91
copy b "10/1"
click at [600, 417] on input "text" at bounding box center [709, 417] width 300 height 33
paste input "10/1"
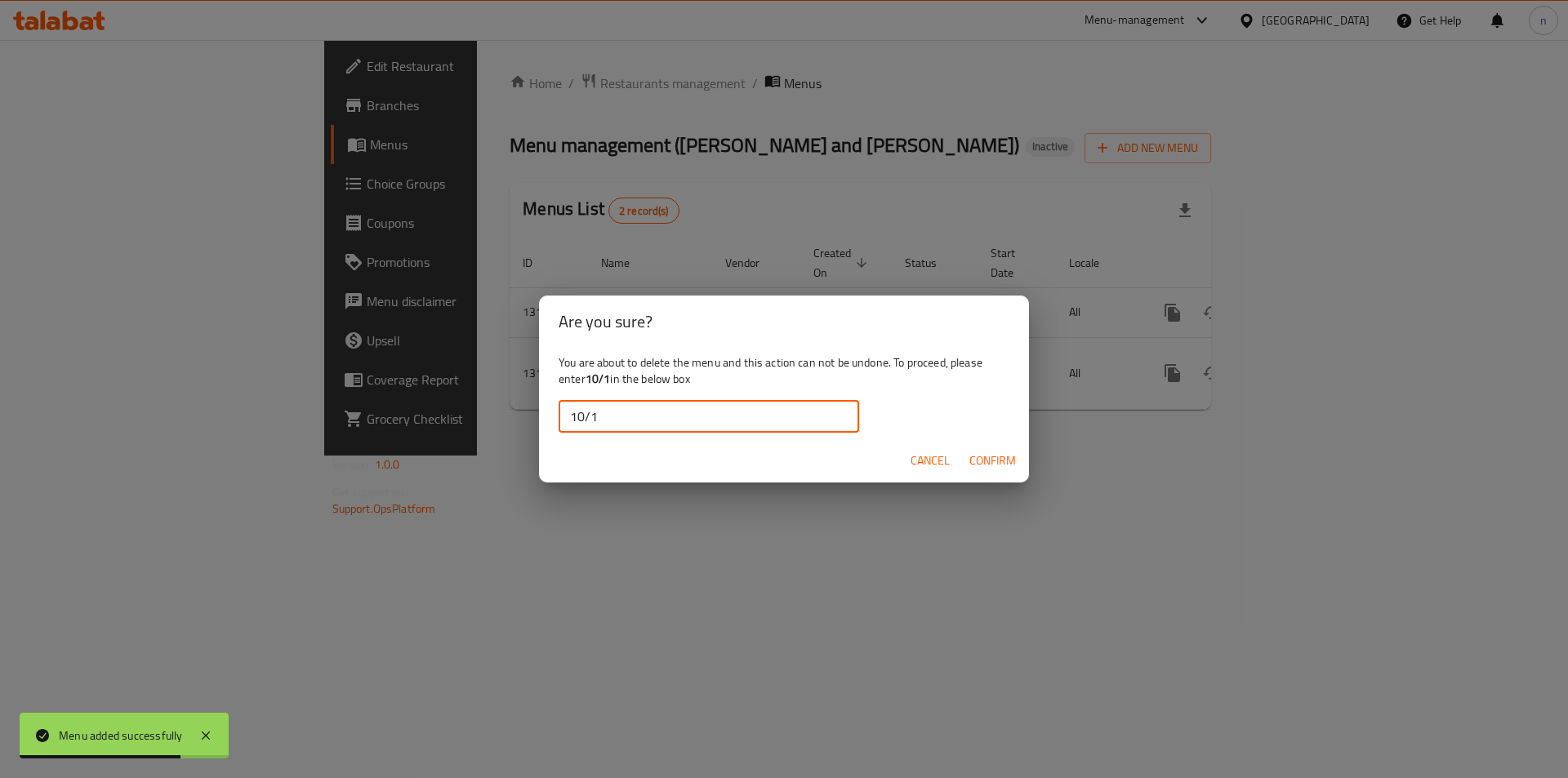
type input "10/1"
click at [979, 461] on span "Confirm" at bounding box center [991, 461] width 46 height 21
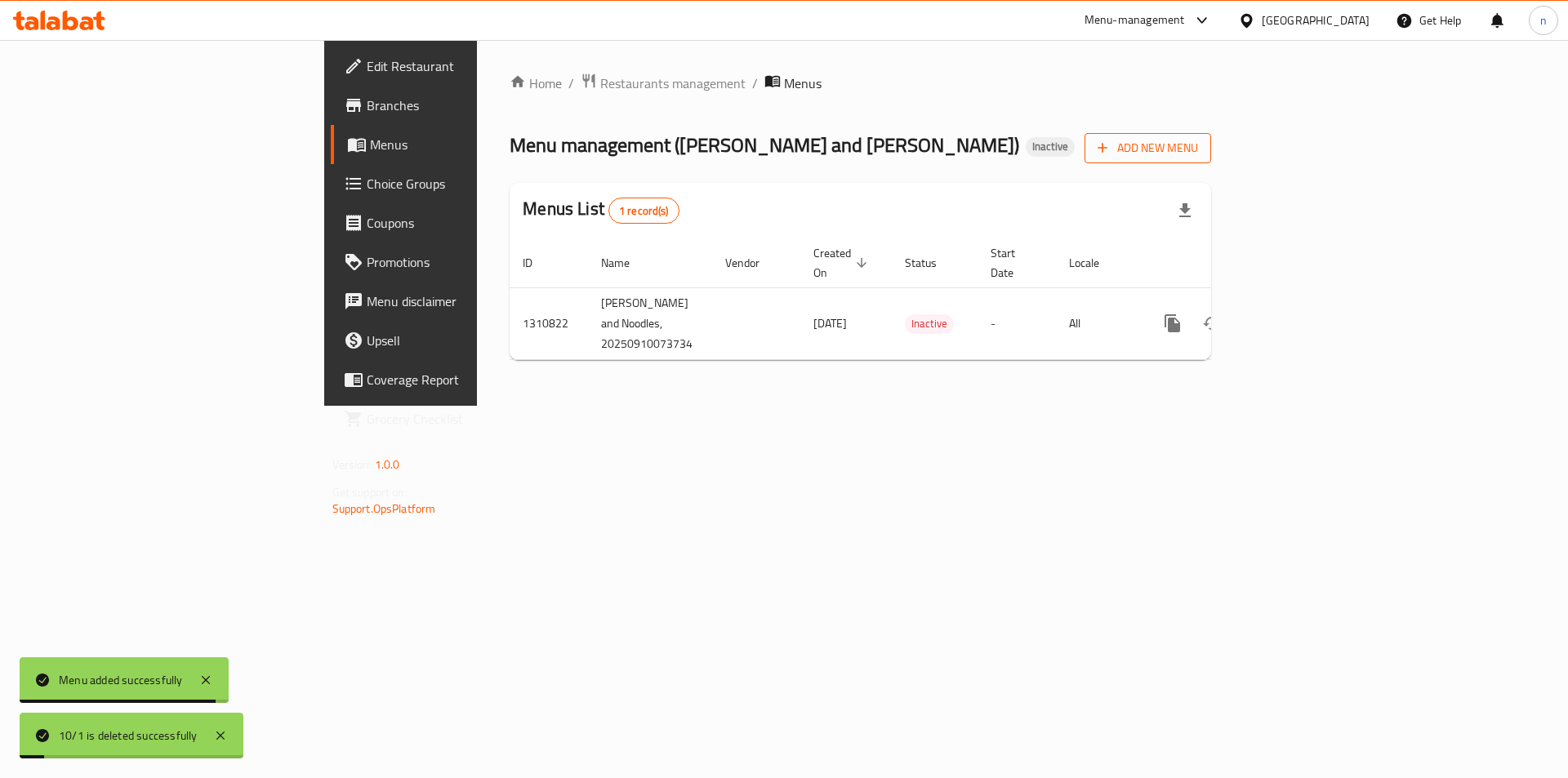
click at [1197, 140] on span "Add New Menu" at bounding box center [1147, 148] width 100 height 21
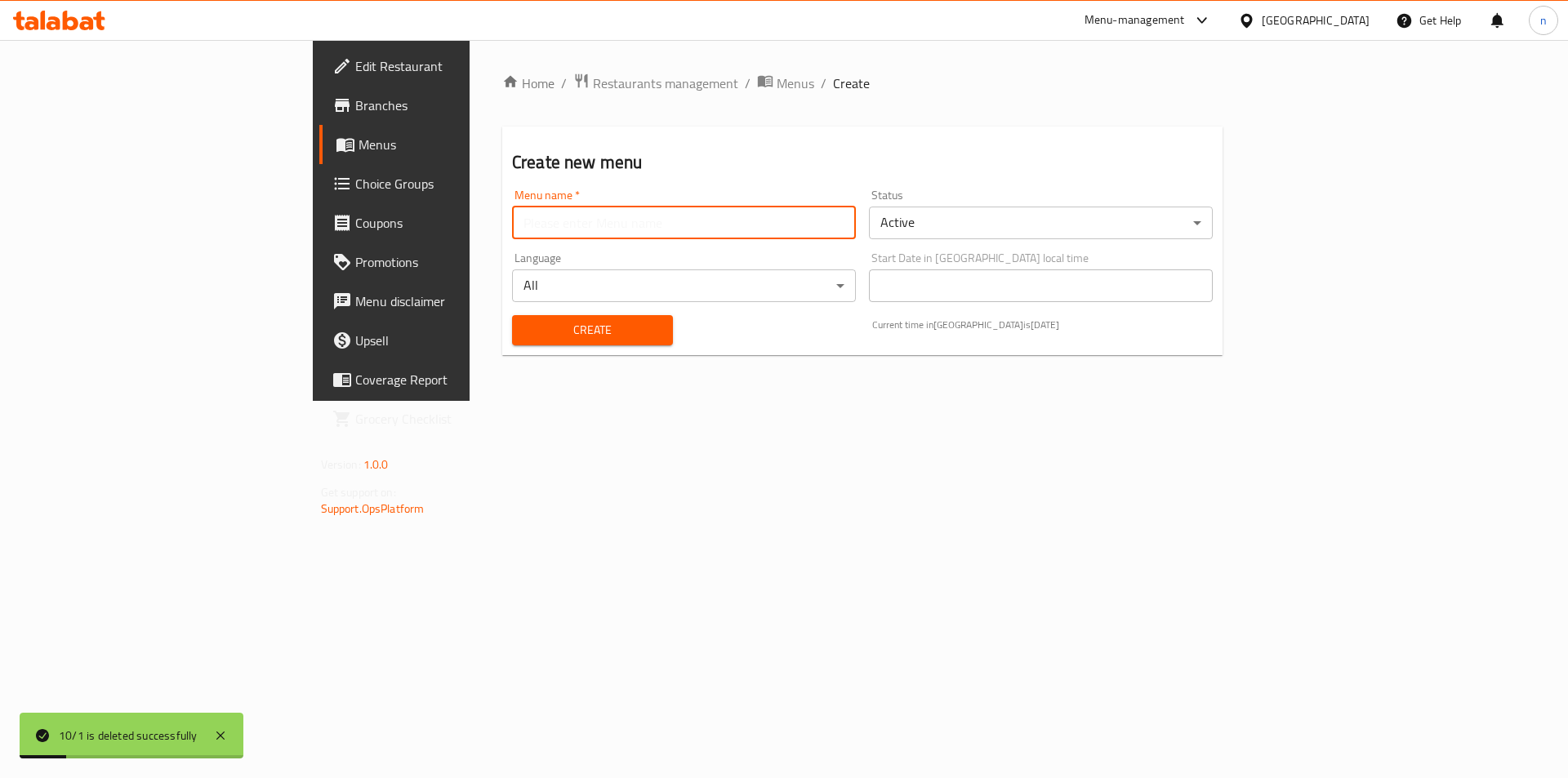
click at [569, 220] on input "text" at bounding box center [683, 223] width 343 height 33
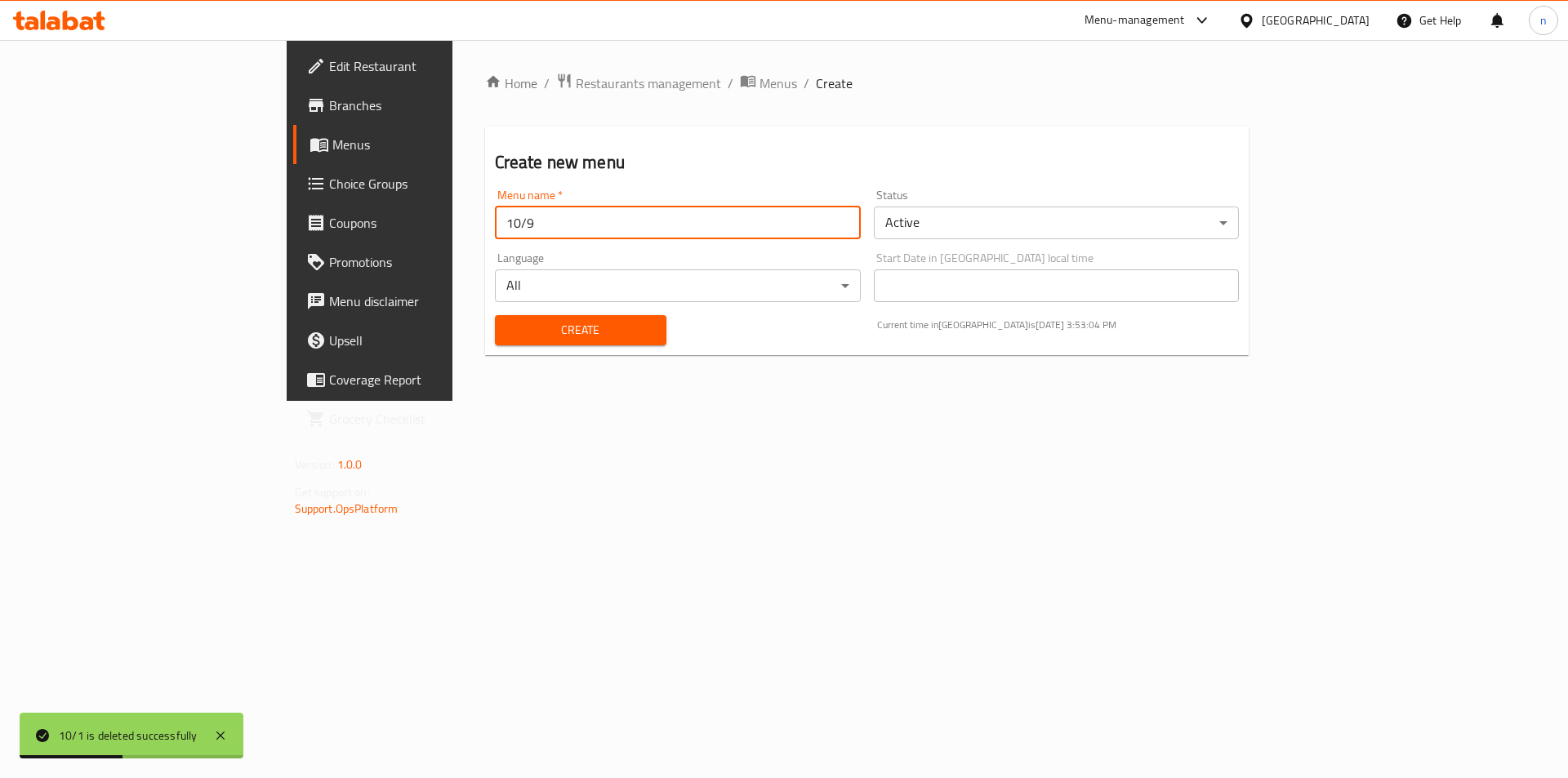
type input "10/9"
click at [495, 315] on button "Create" at bounding box center [581, 330] width 172 height 30
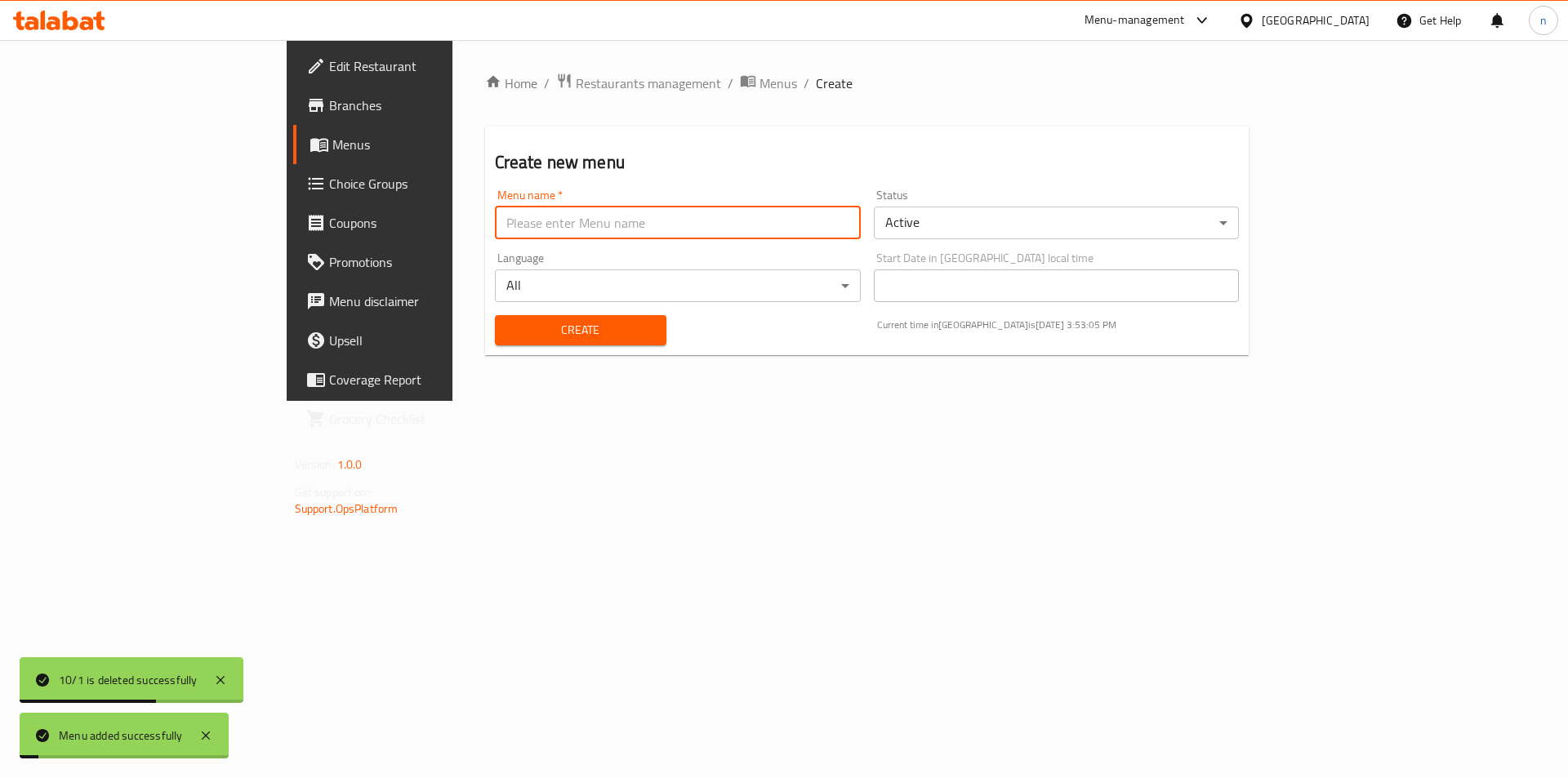
click at [333, 149] on span "Menus" at bounding box center [434, 145] width 203 height 20
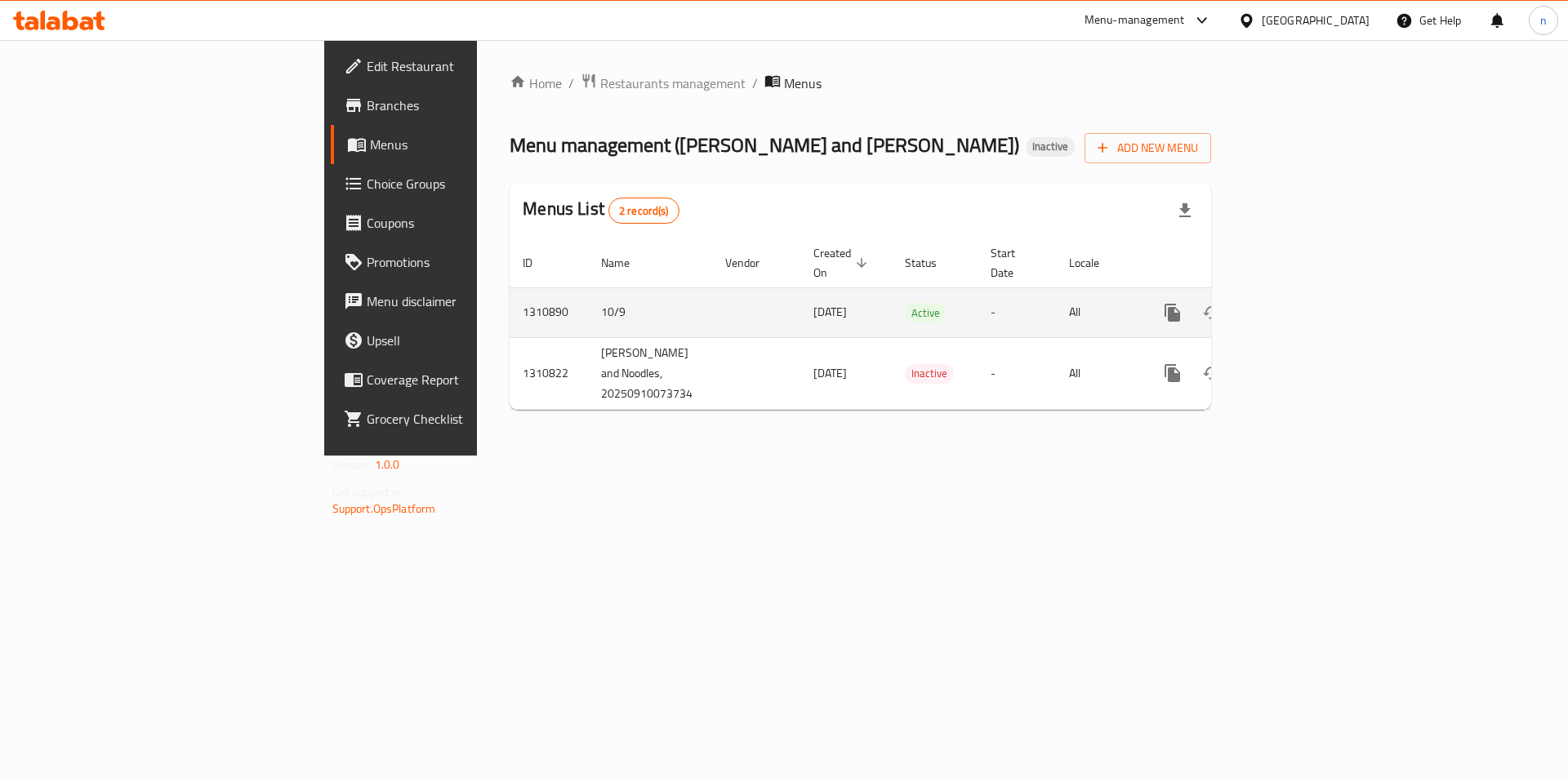
click at [588, 292] on td "10/9" at bounding box center [650, 312] width 124 height 50
click at [1271, 293] on button "enhanced table" at bounding box center [1250, 312] width 39 height 39
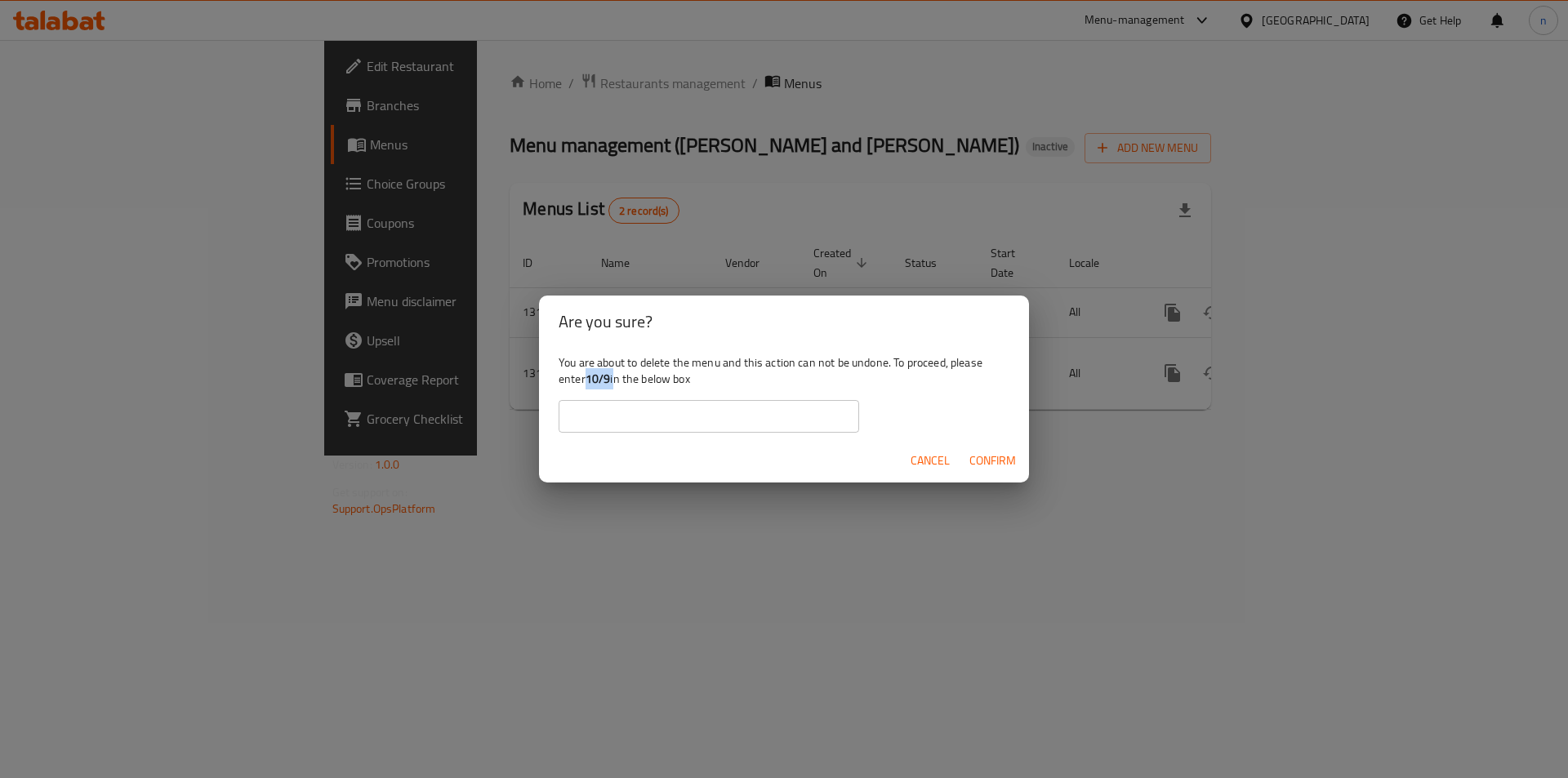
drag, startPoint x: 610, startPoint y: 380, endPoint x: 588, endPoint y: 380, distance: 22.0
click at [588, 380] on div "You are about to delete the menu and this action can not be undone. To proceed,…" at bounding box center [784, 393] width 490 height 91
copy div "10/9"
click at [596, 420] on input "text" at bounding box center [709, 417] width 300 height 33
paste input "10/9"
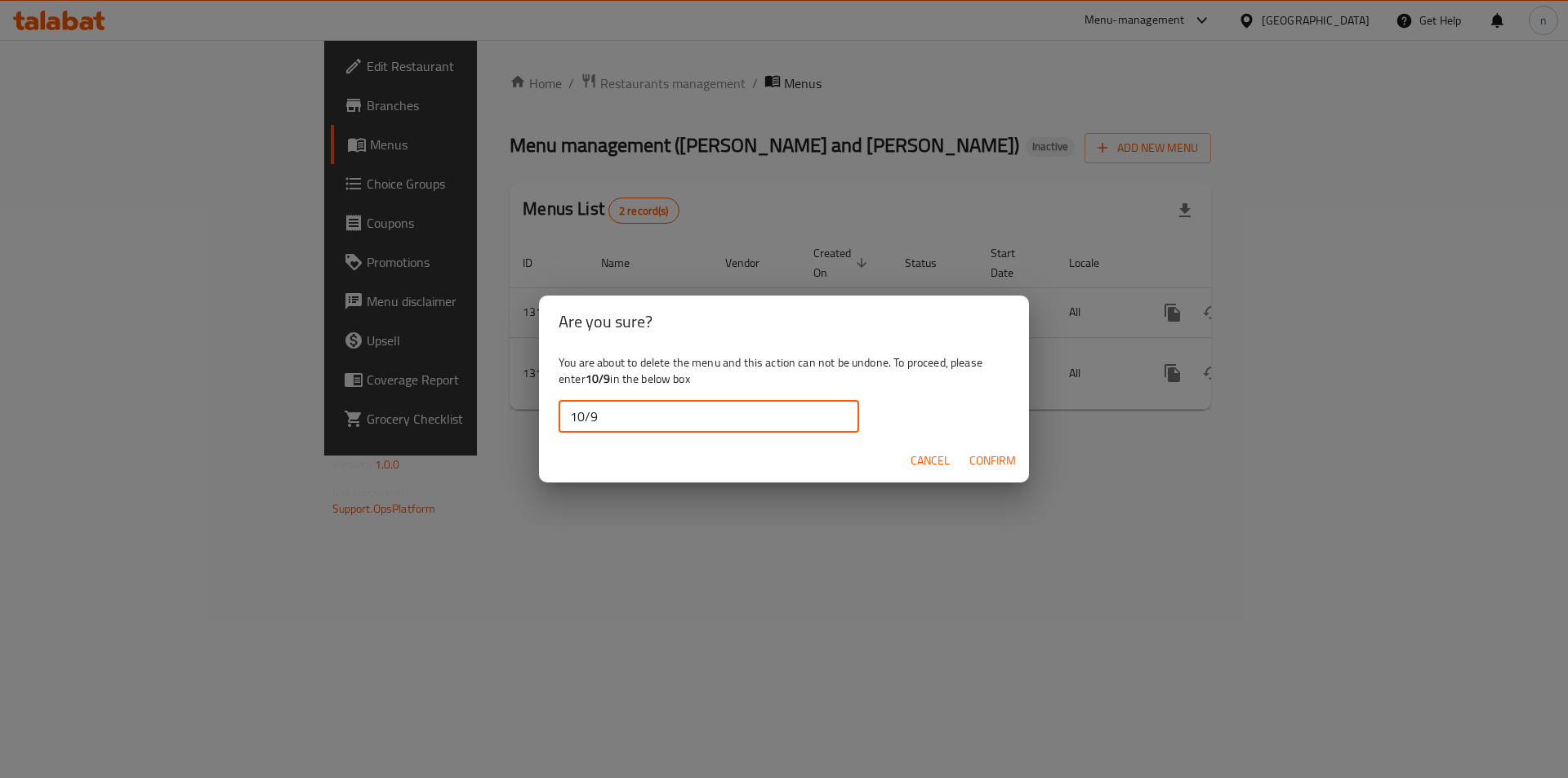
type input "10/9"
click at [986, 466] on span "Confirm" at bounding box center [991, 461] width 46 height 21
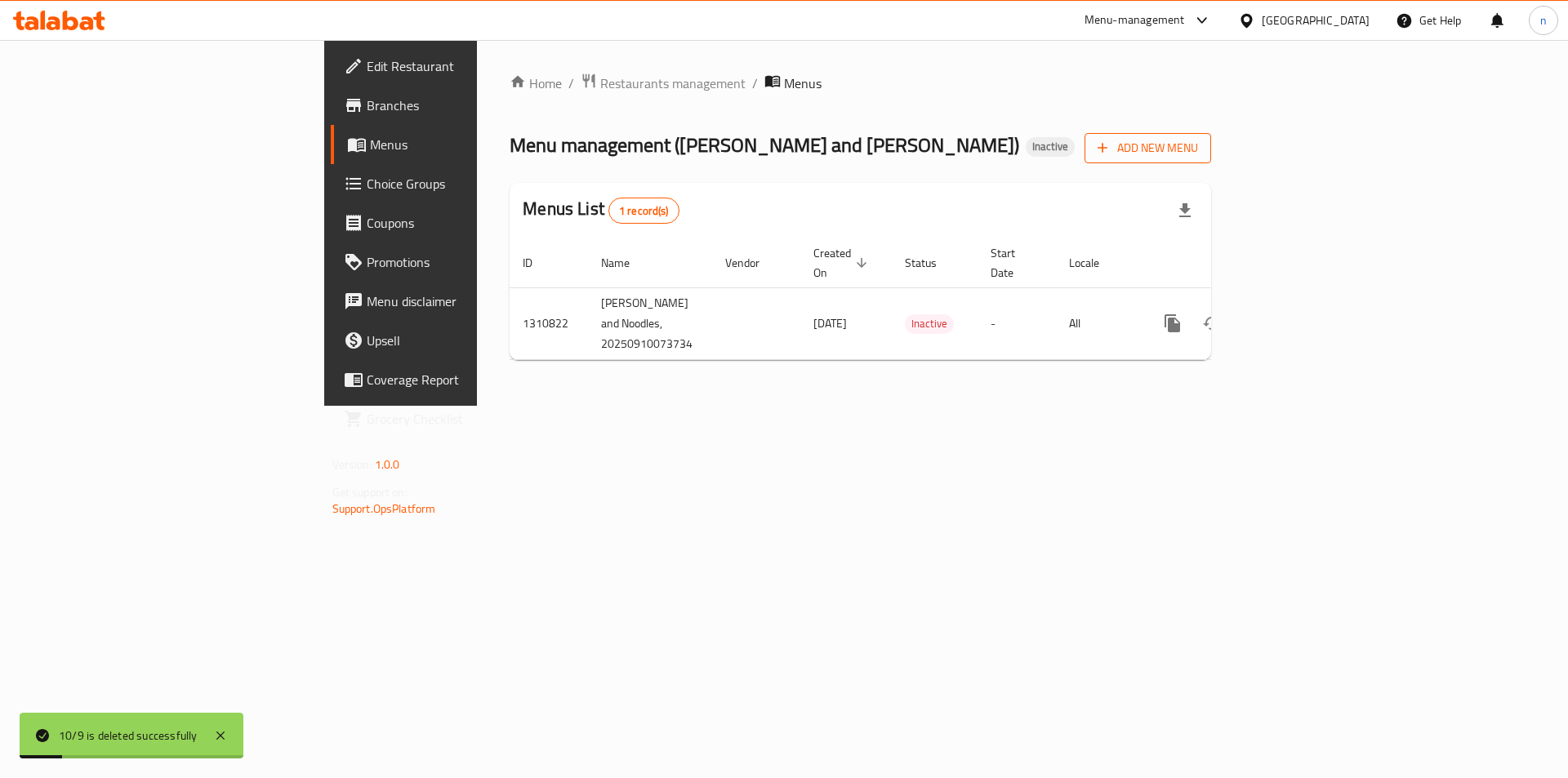
click at [1197, 148] on span "Add New Menu" at bounding box center [1147, 148] width 100 height 21
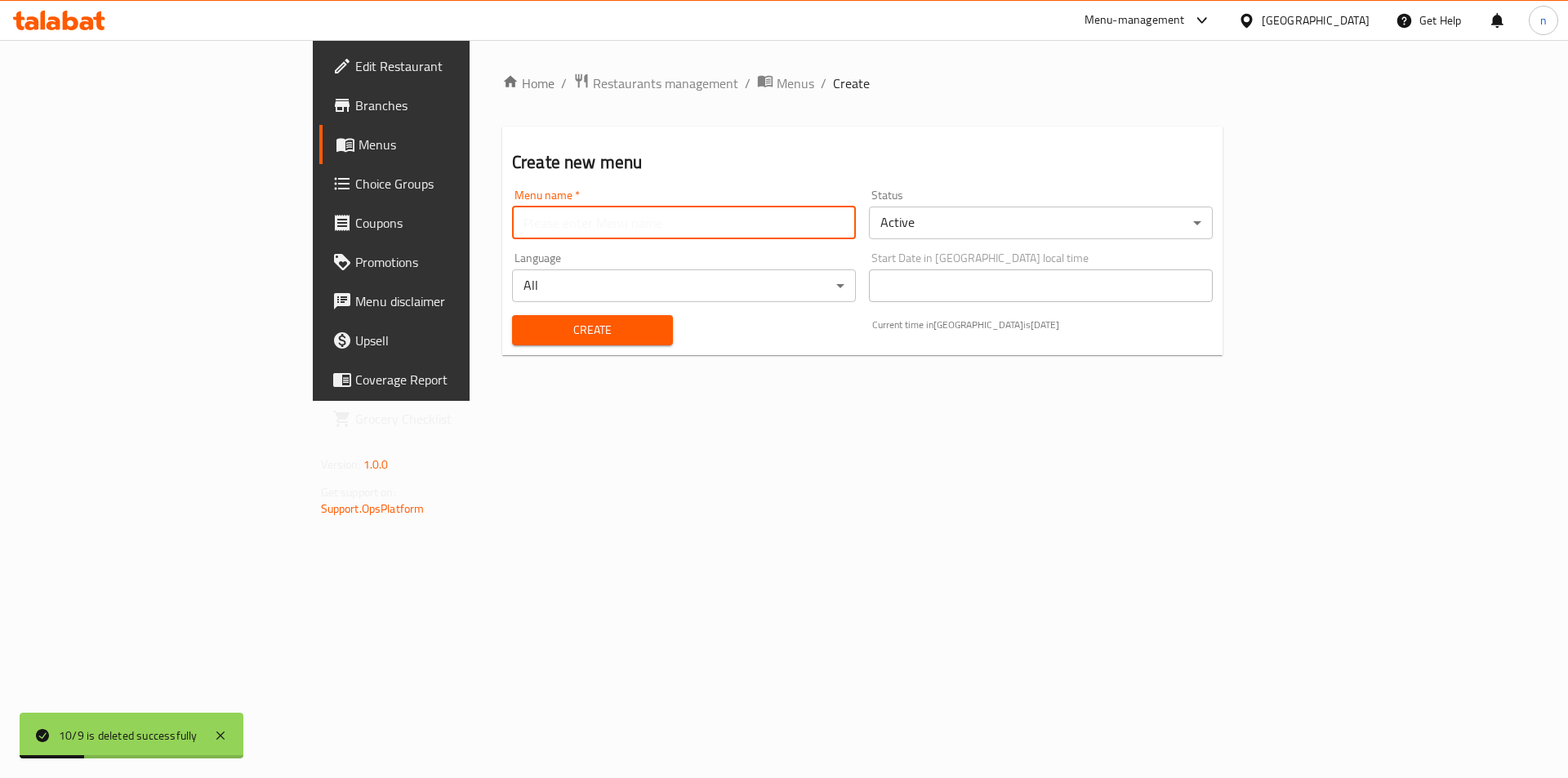
click at [688, 221] on input "text" at bounding box center [683, 223] width 343 height 33
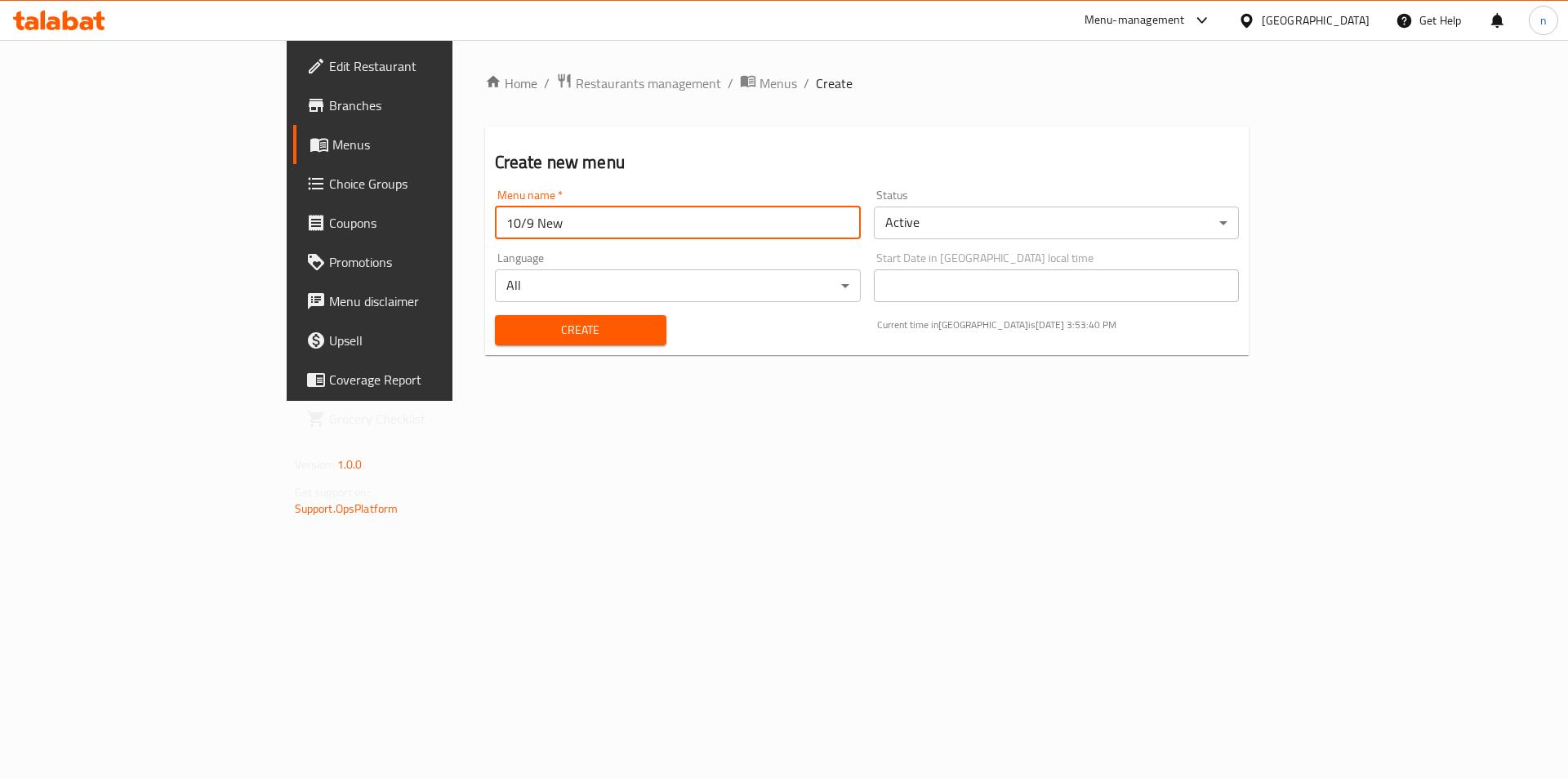
type input "10/9 New"
click at [495, 315] on button "Create" at bounding box center [581, 330] width 172 height 30
click at [333, 139] on span "Menus" at bounding box center [434, 145] width 203 height 20
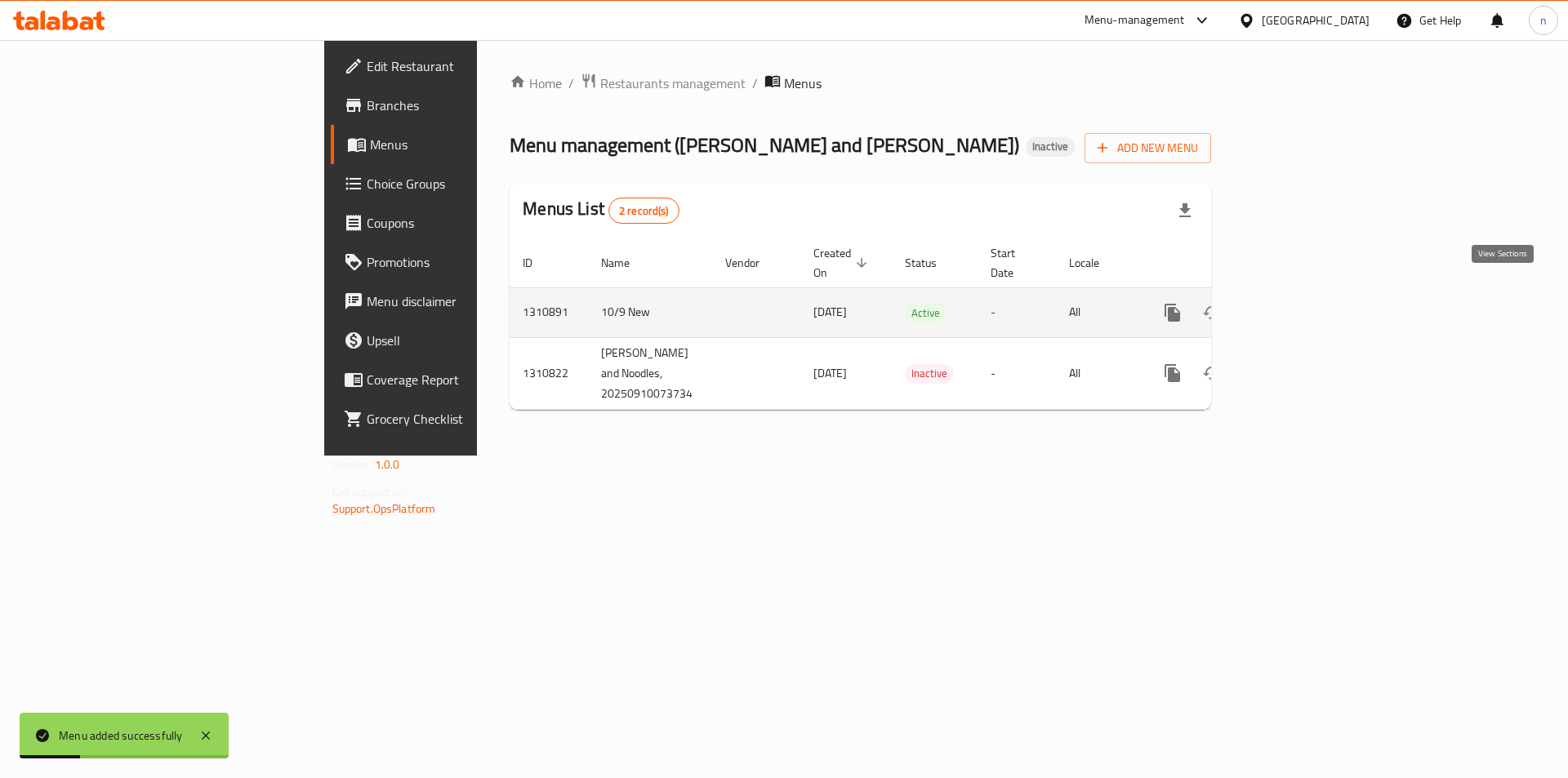
click at [1300, 303] on icon "enhanced table" at bounding box center [1291, 313] width 20 height 20
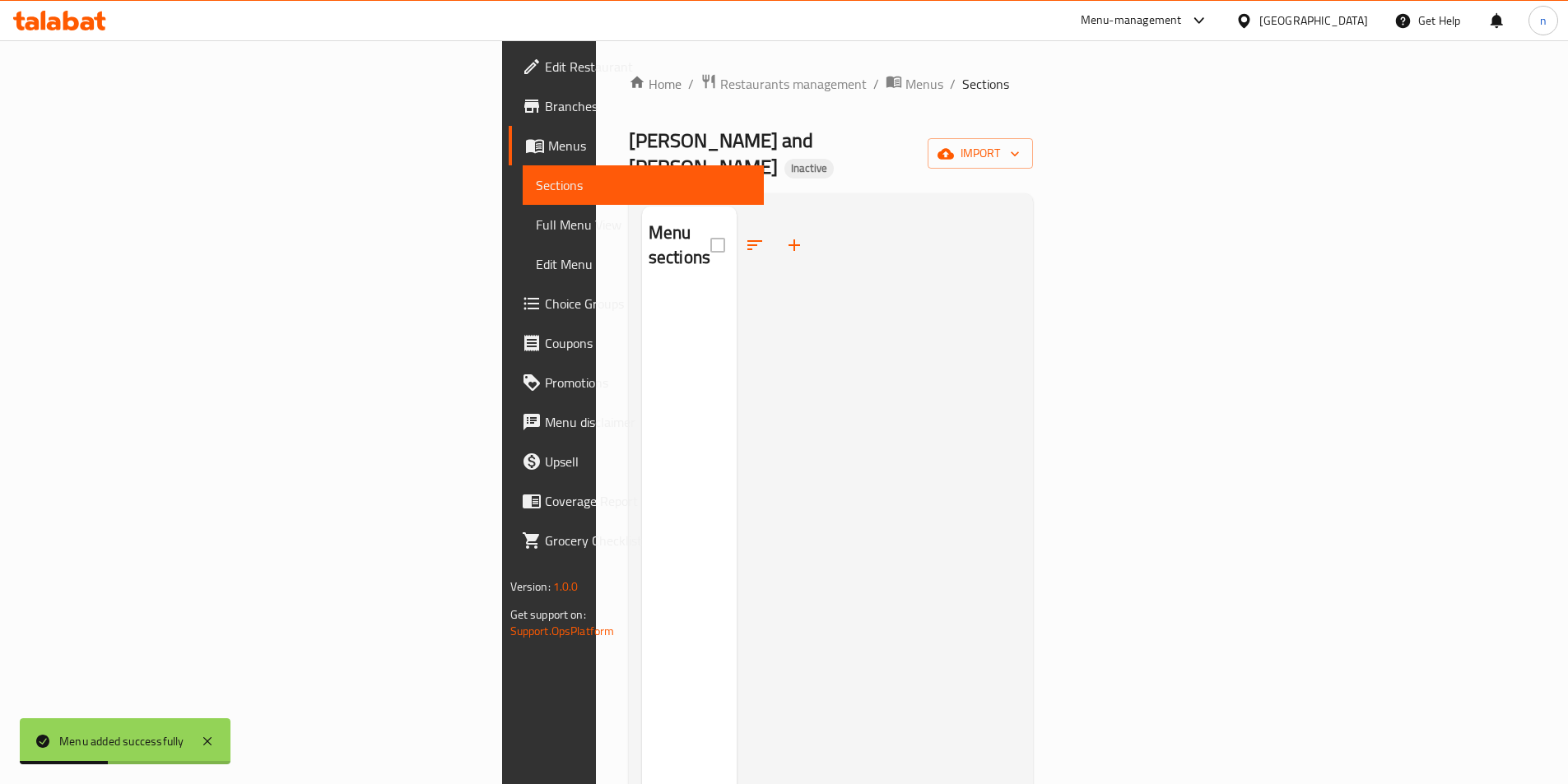
click at [1034, 166] on div "Home / Restaurants management / Menus / Sections Ramen King and Noodles Inactiv…" at bounding box center [831, 538] width 405 height 931
click at [1020, 143] on span "import" at bounding box center [980, 153] width 79 height 21
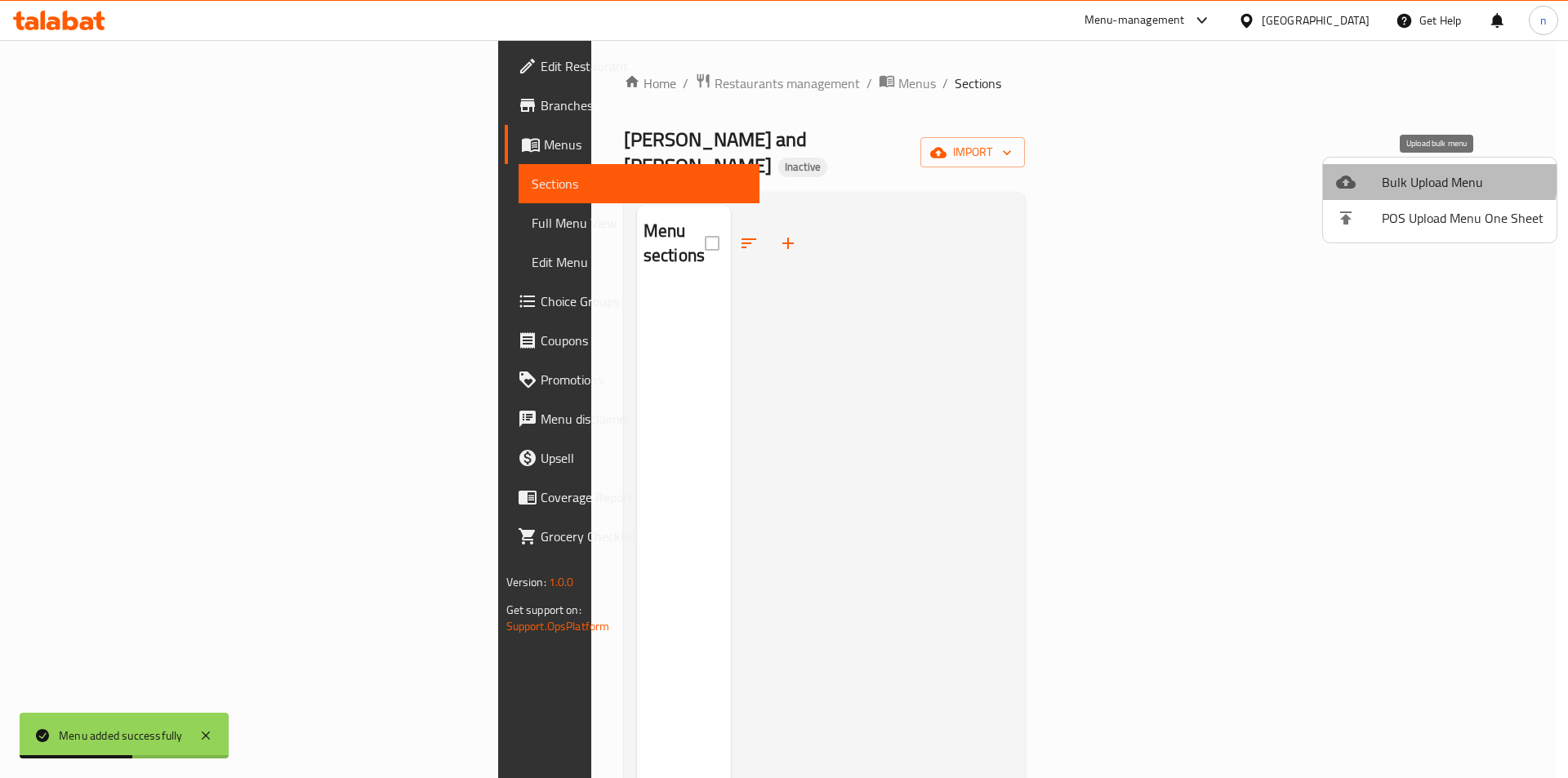
click at [1437, 179] on span "Bulk Upload Menu" at bounding box center [1462, 183] width 162 height 20
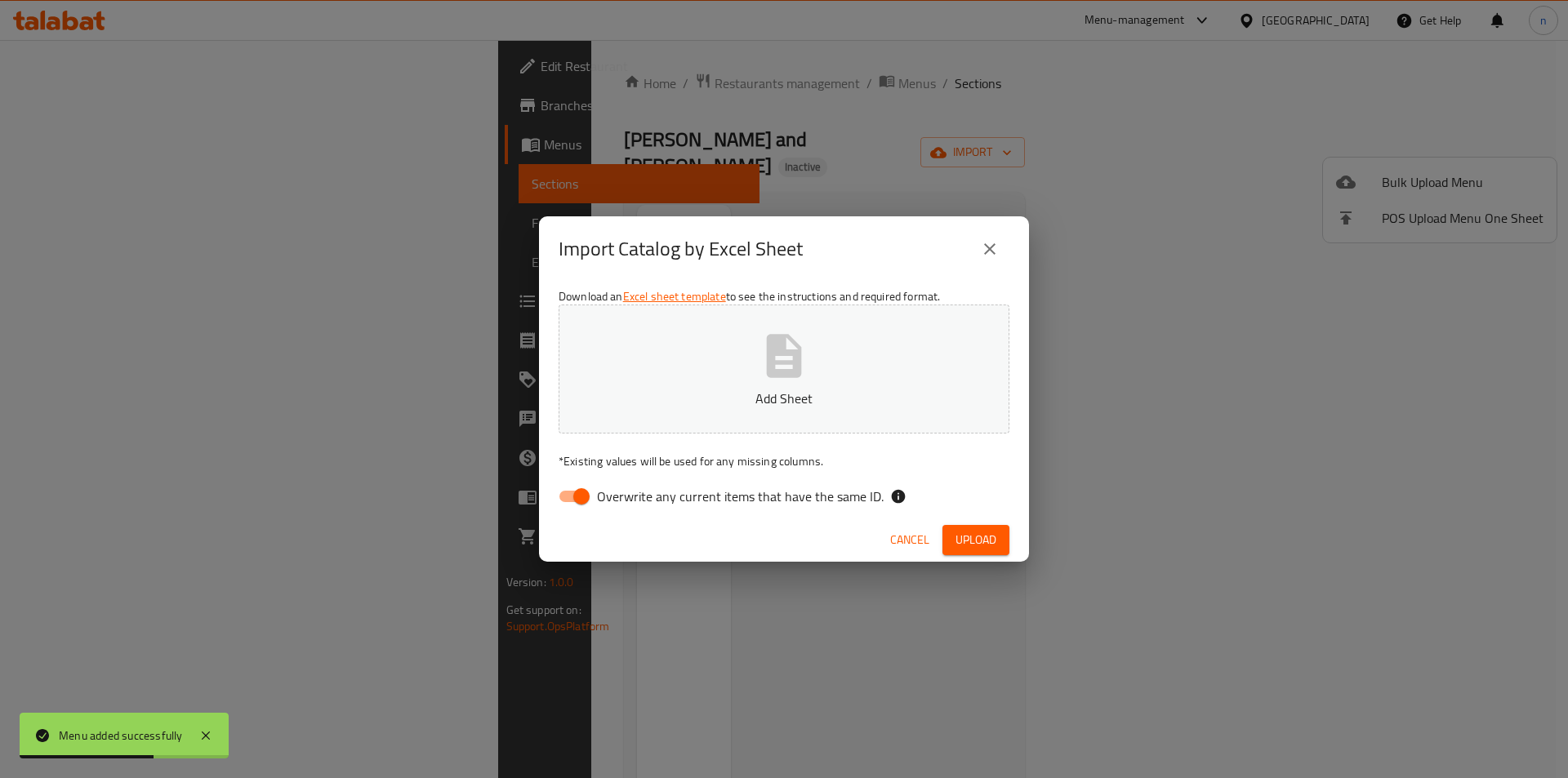
click at [567, 495] on input "Overwrite any current items that have the same ID." at bounding box center [581, 496] width 93 height 31
checkbox input "false"
click at [770, 351] on icon "button" at bounding box center [784, 356] width 35 height 43
click at [968, 530] on span "Upload" at bounding box center [975, 539] width 41 height 21
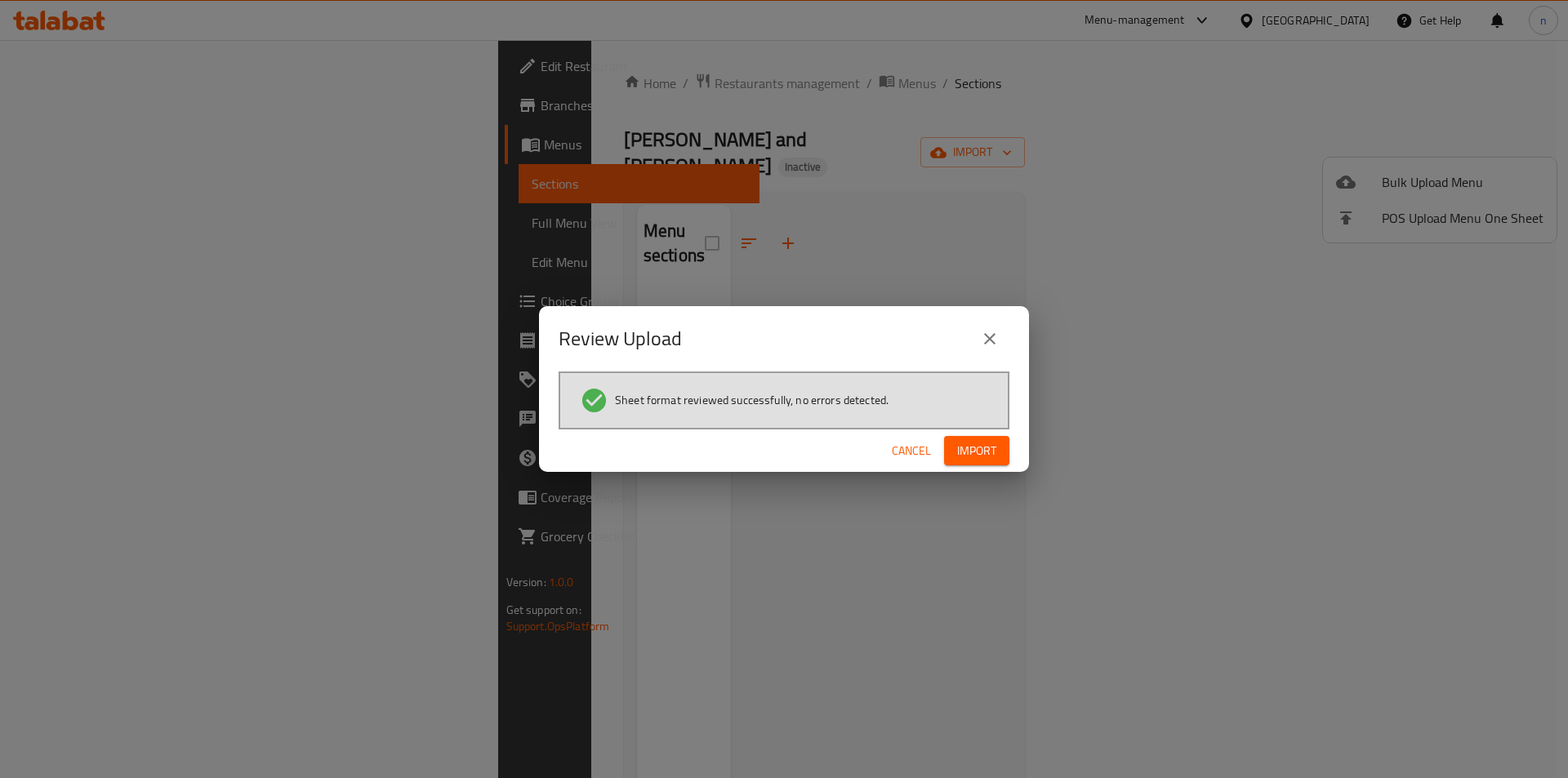
click at [977, 446] on span "Import" at bounding box center [976, 451] width 39 height 21
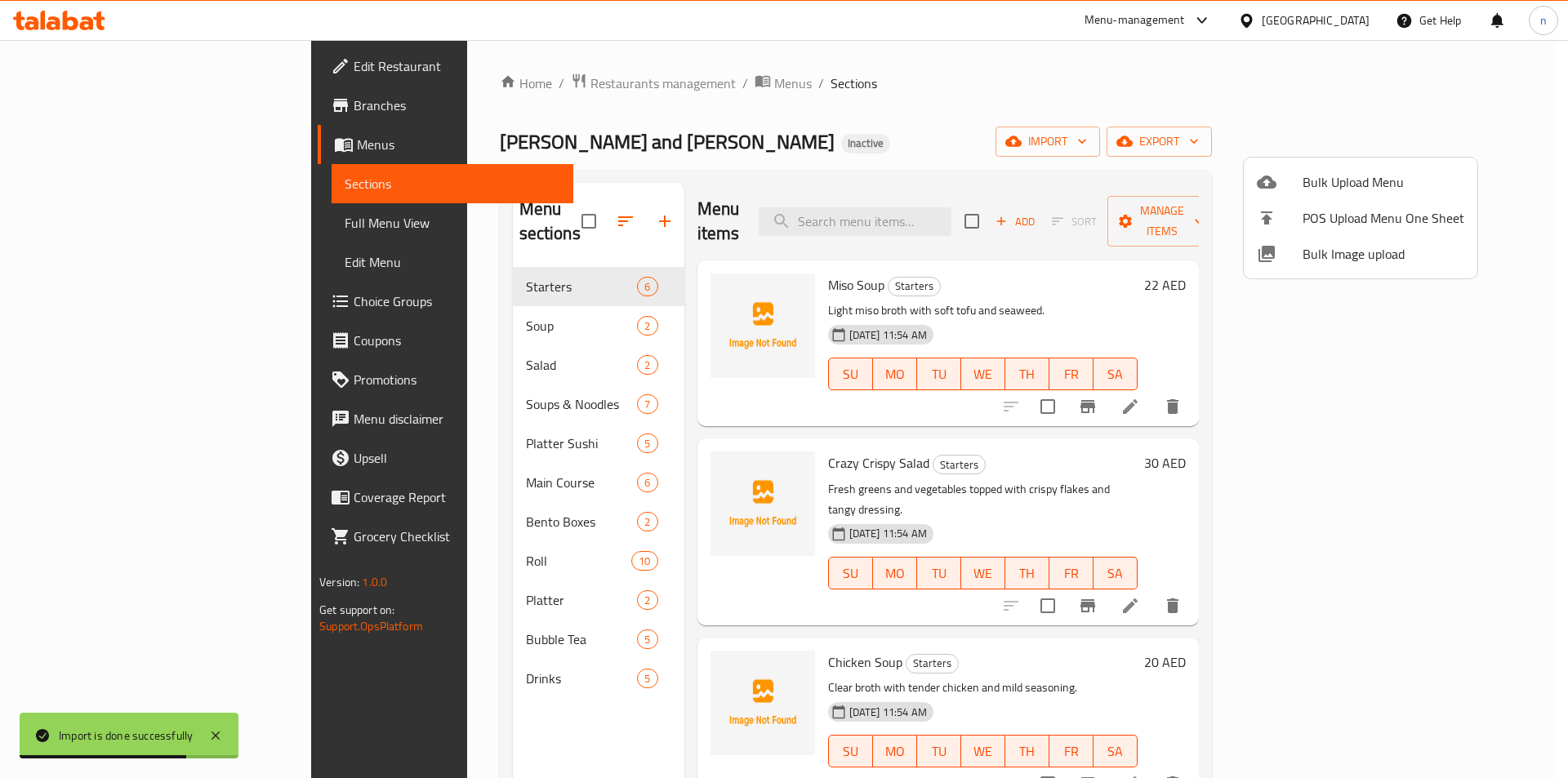
click at [129, 212] on div at bounding box center [784, 389] width 1568 height 778
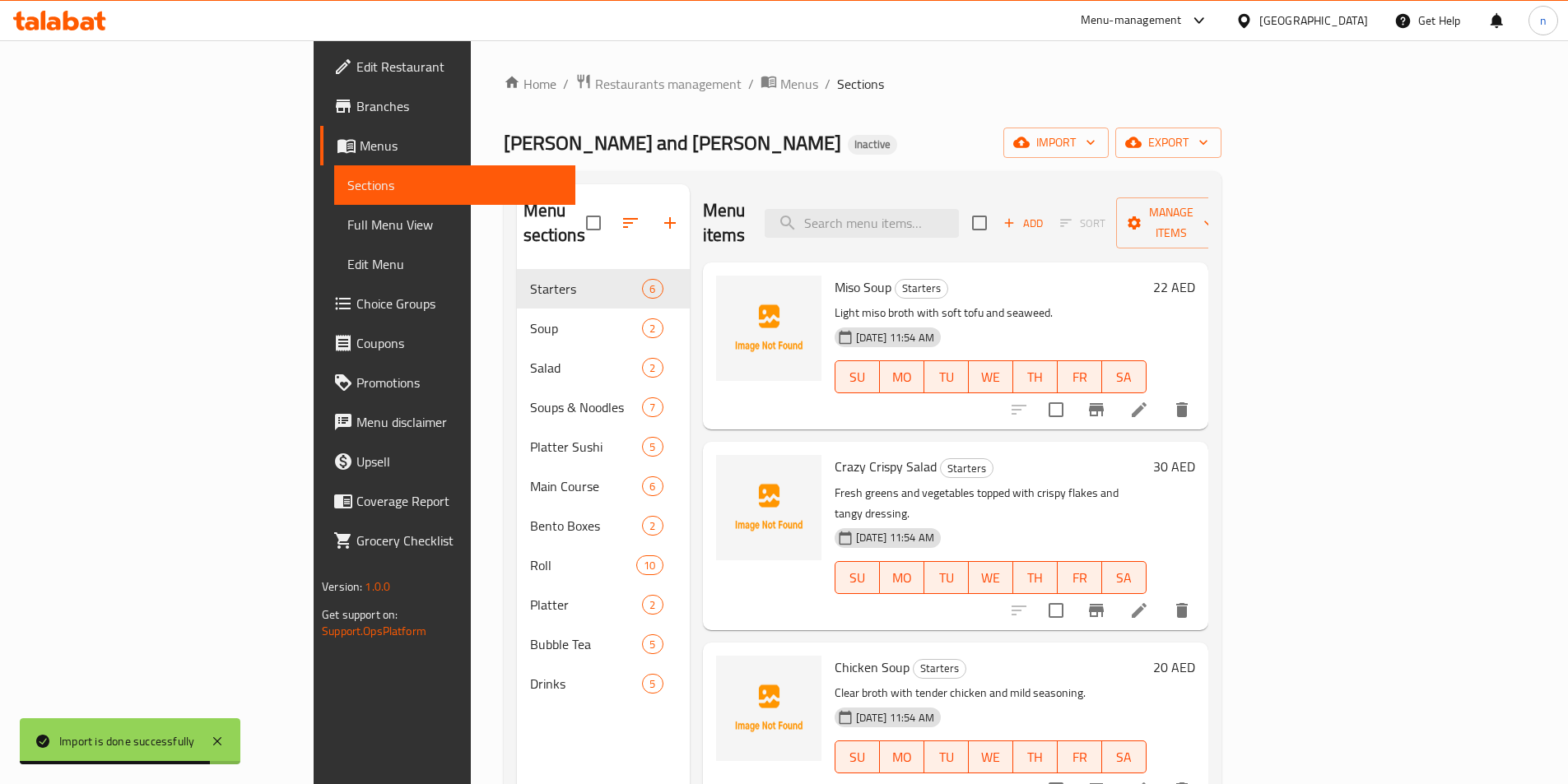
click at [334, 237] on link "Full Menu View" at bounding box center [455, 224] width 241 height 39
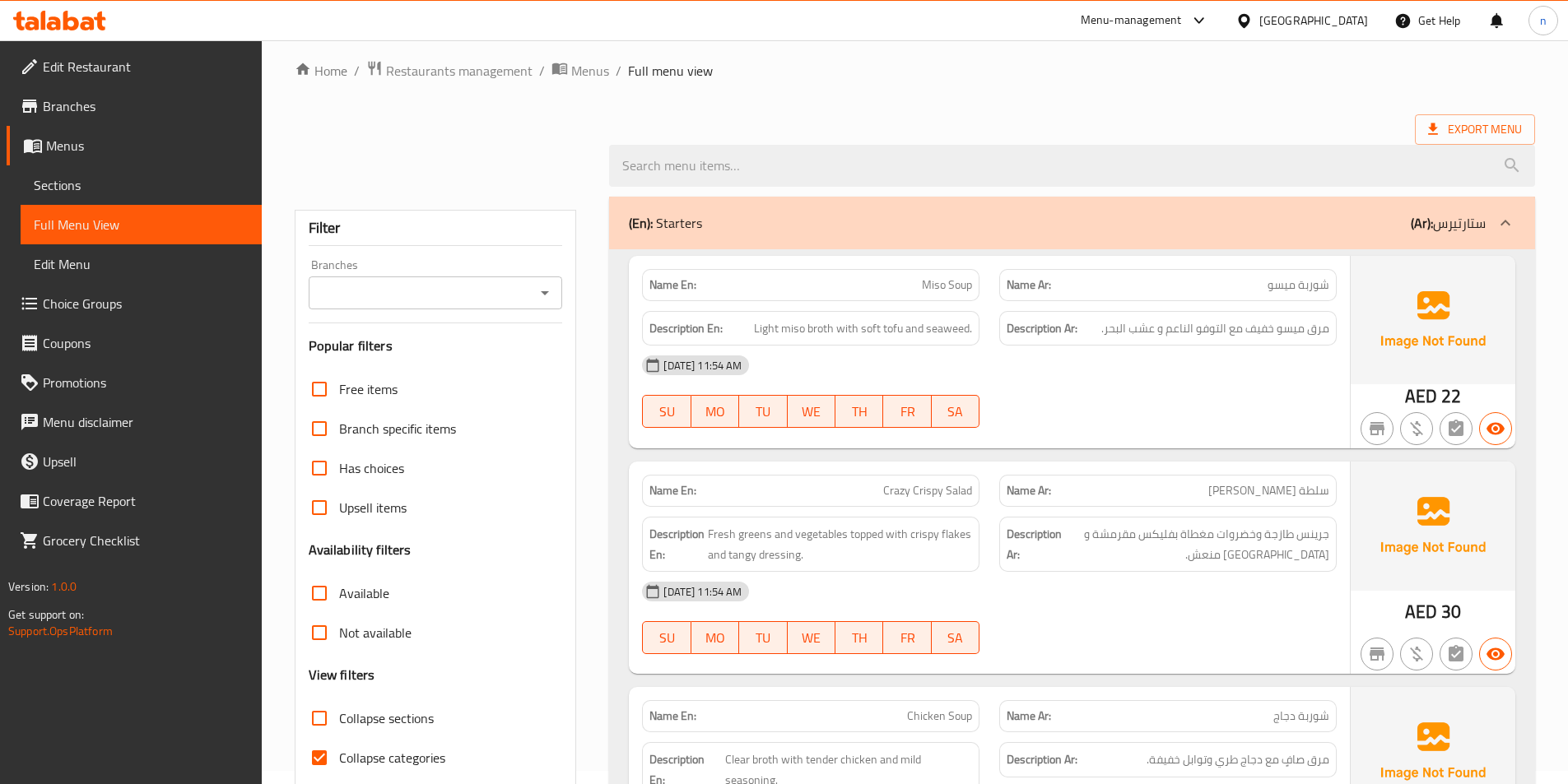
scroll to position [329, 0]
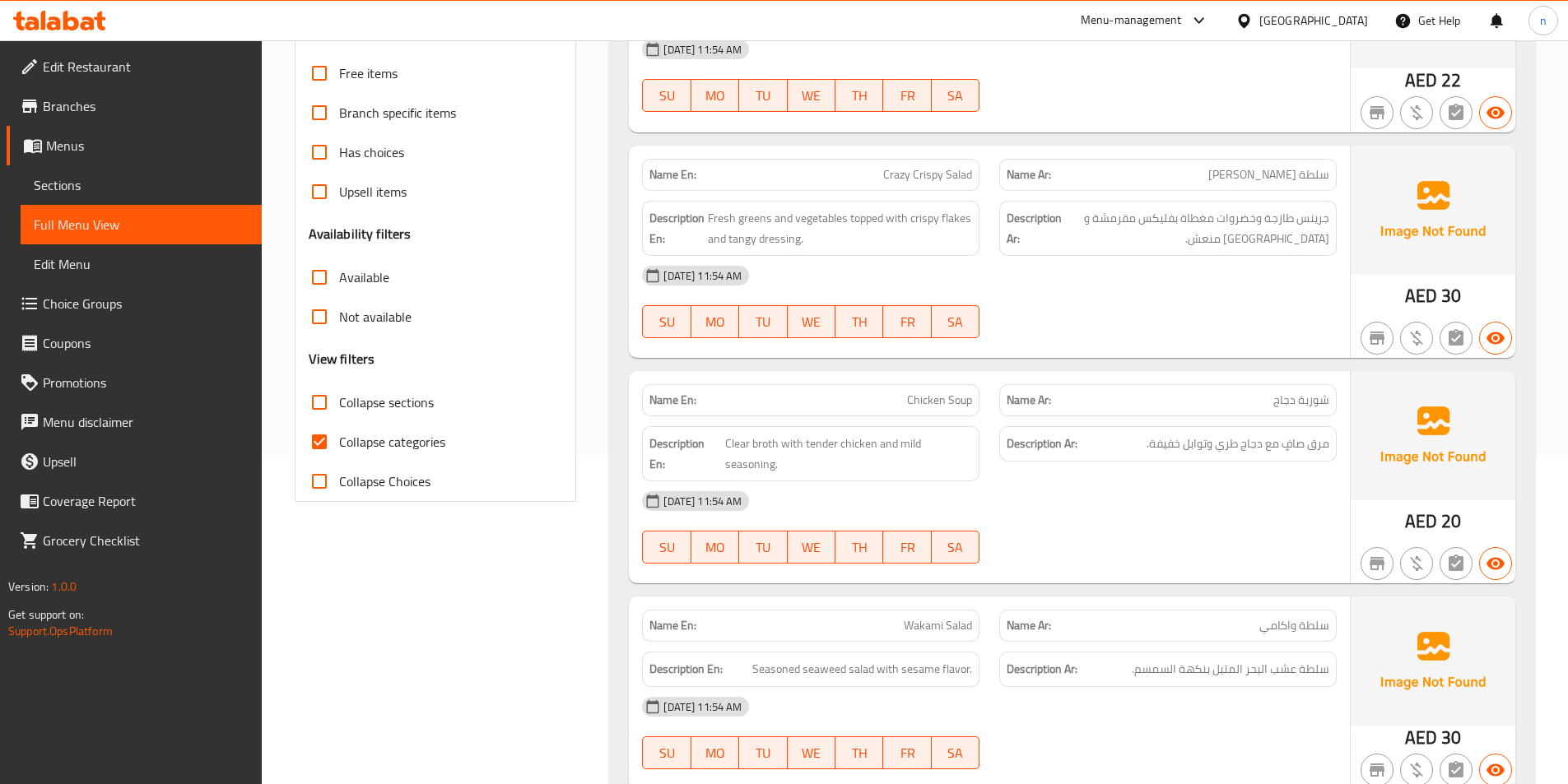
drag, startPoint x: 322, startPoint y: 438, endPoint x: 470, endPoint y: 563, distance: 193.7
click at [322, 439] on input "Collapse categories" at bounding box center [319, 441] width 39 height 39
checkbox input "false"
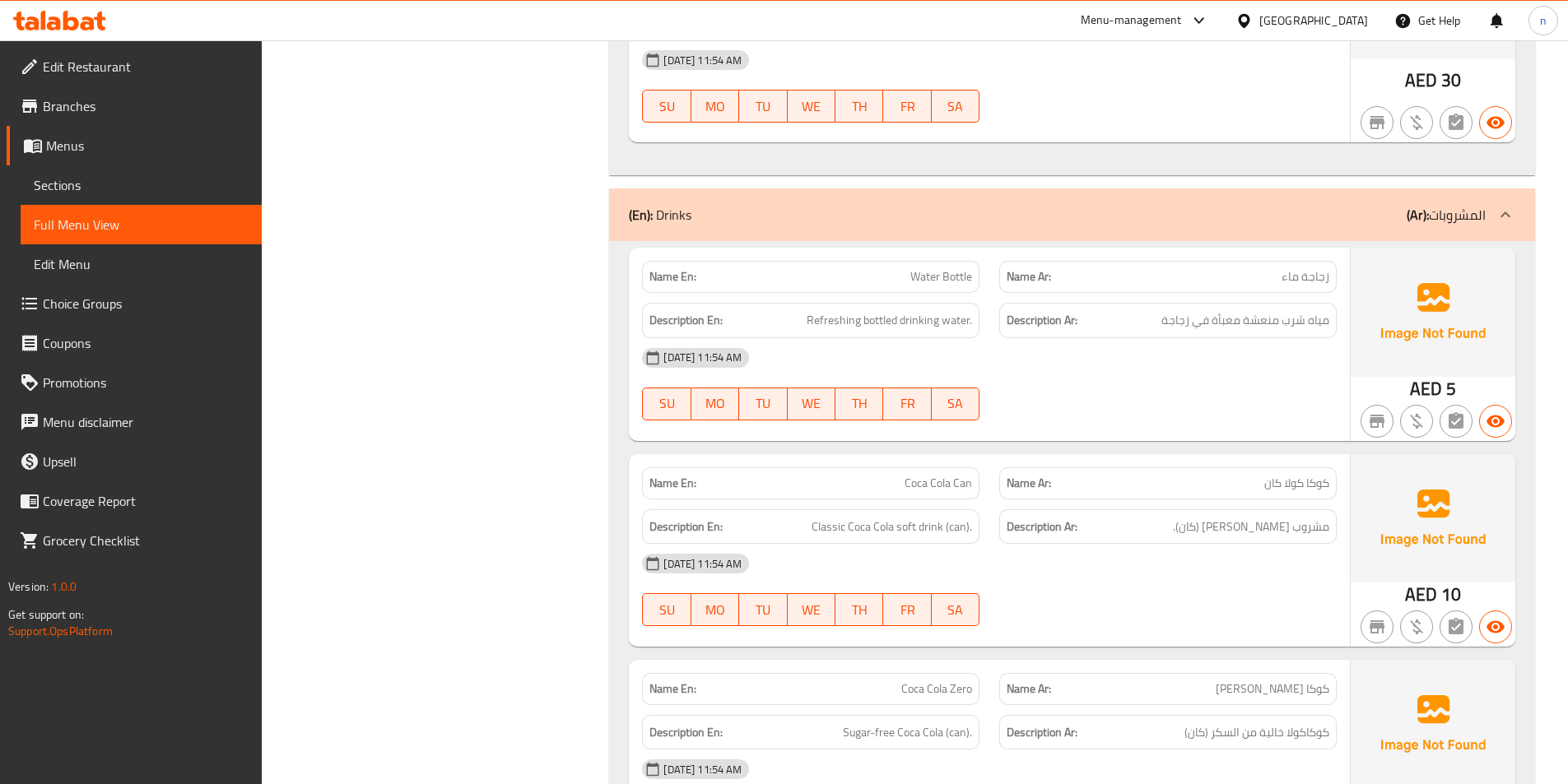
scroll to position [12931, 0]
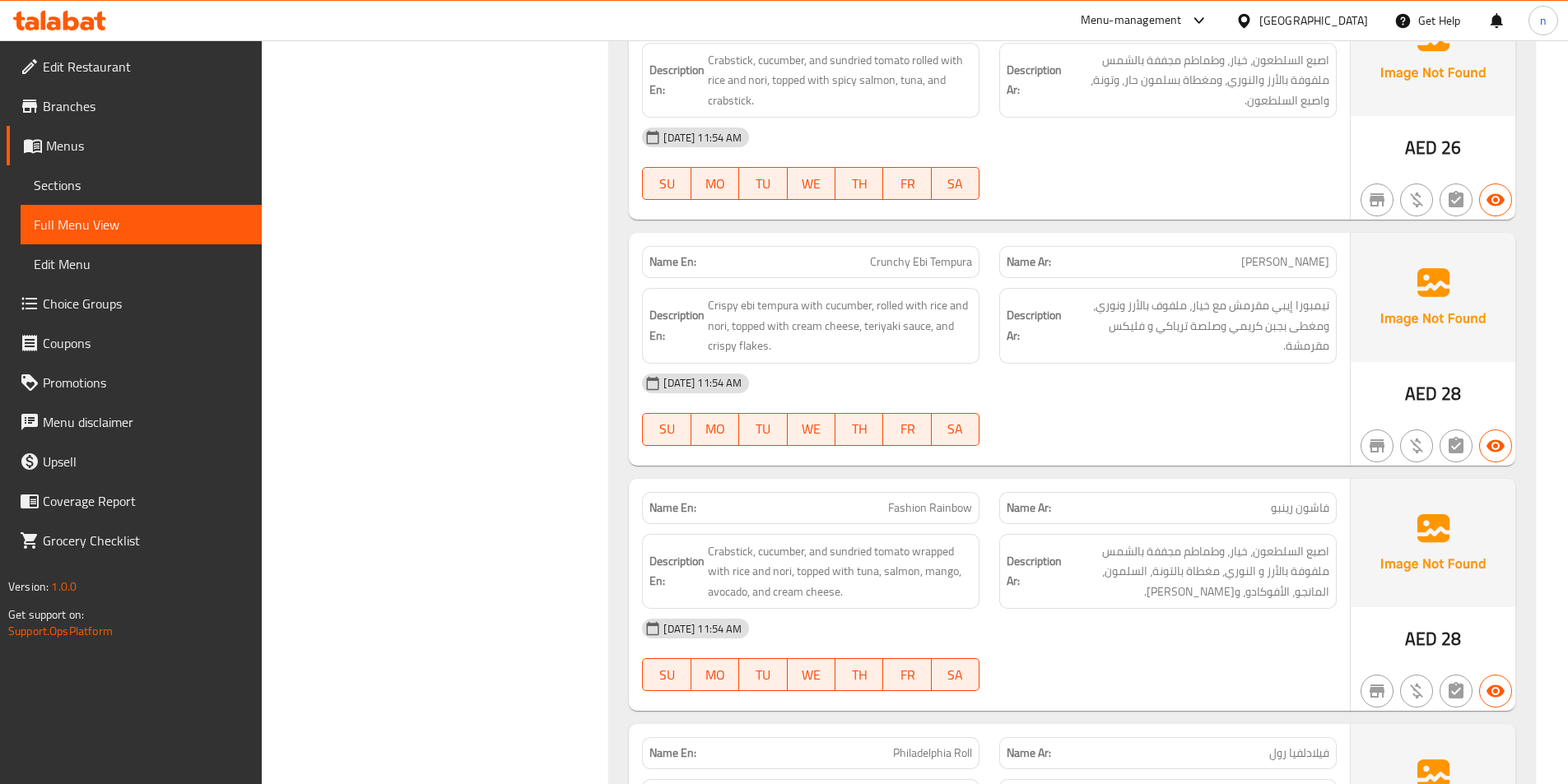
scroll to position [9452, 0]
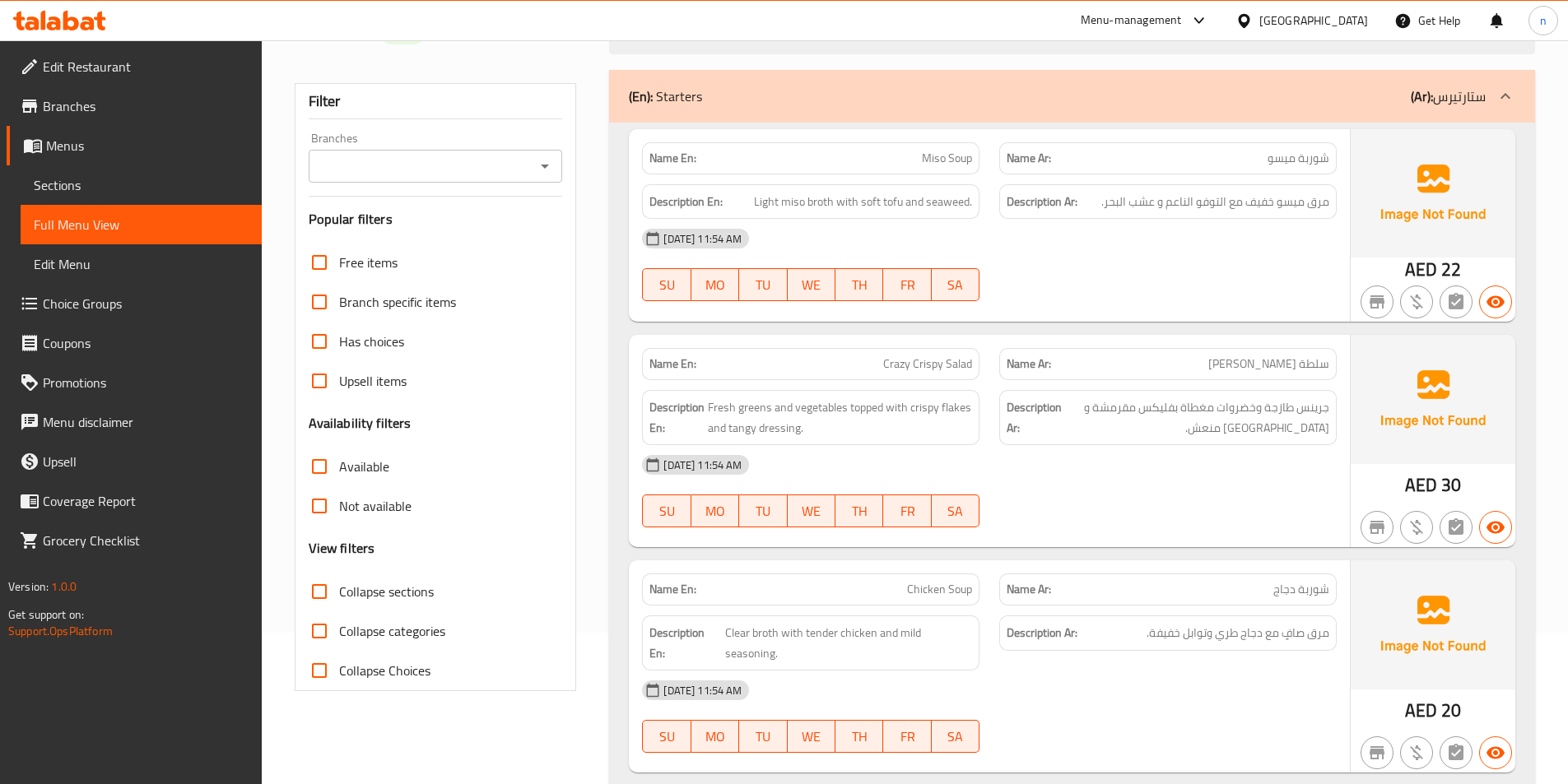
scroll to position [0, 0]
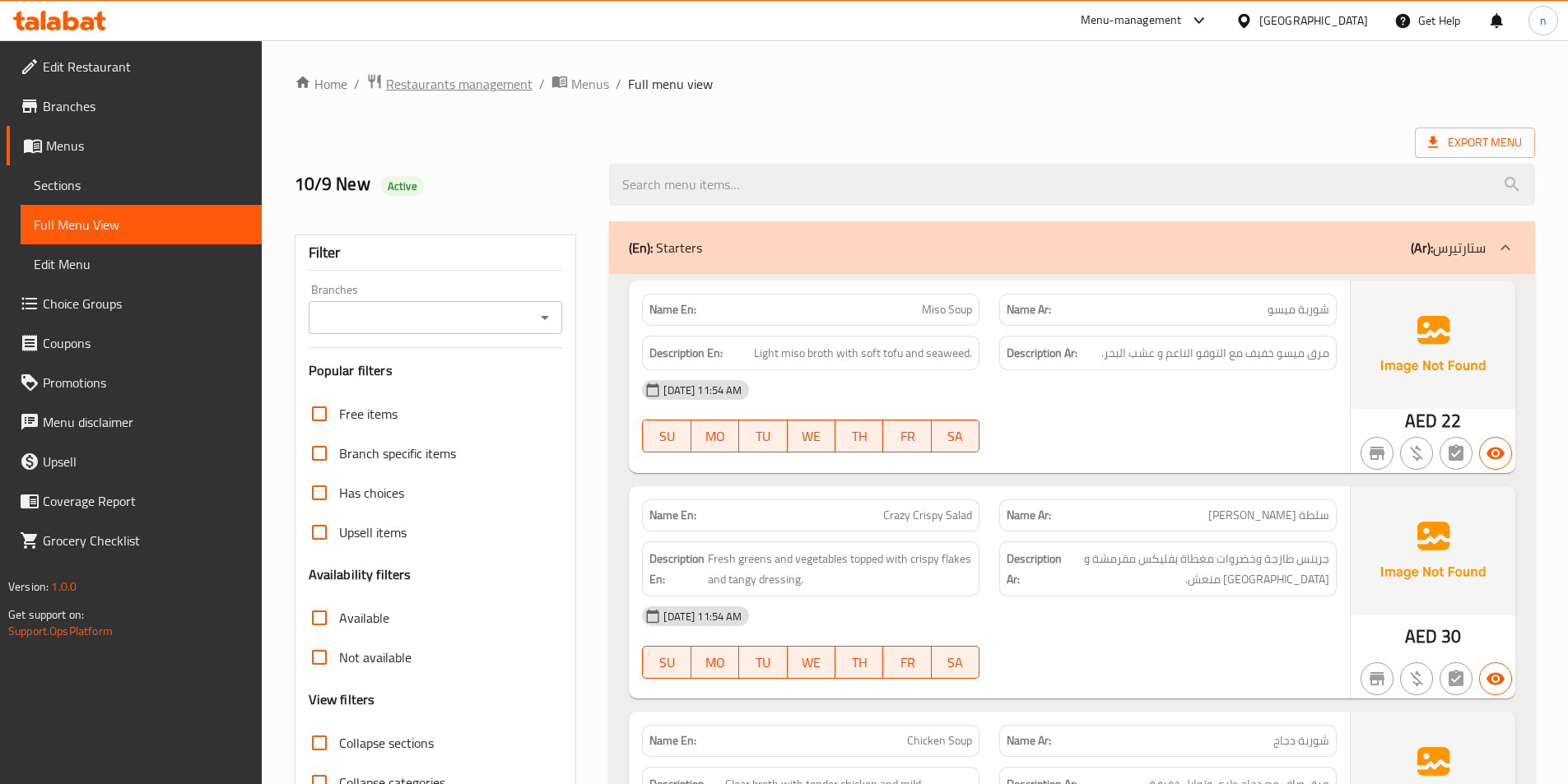
click at [468, 85] on span "Restaurants management" at bounding box center [459, 84] width 147 height 20
click at [52, 184] on span "Sections" at bounding box center [141, 185] width 215 height 20
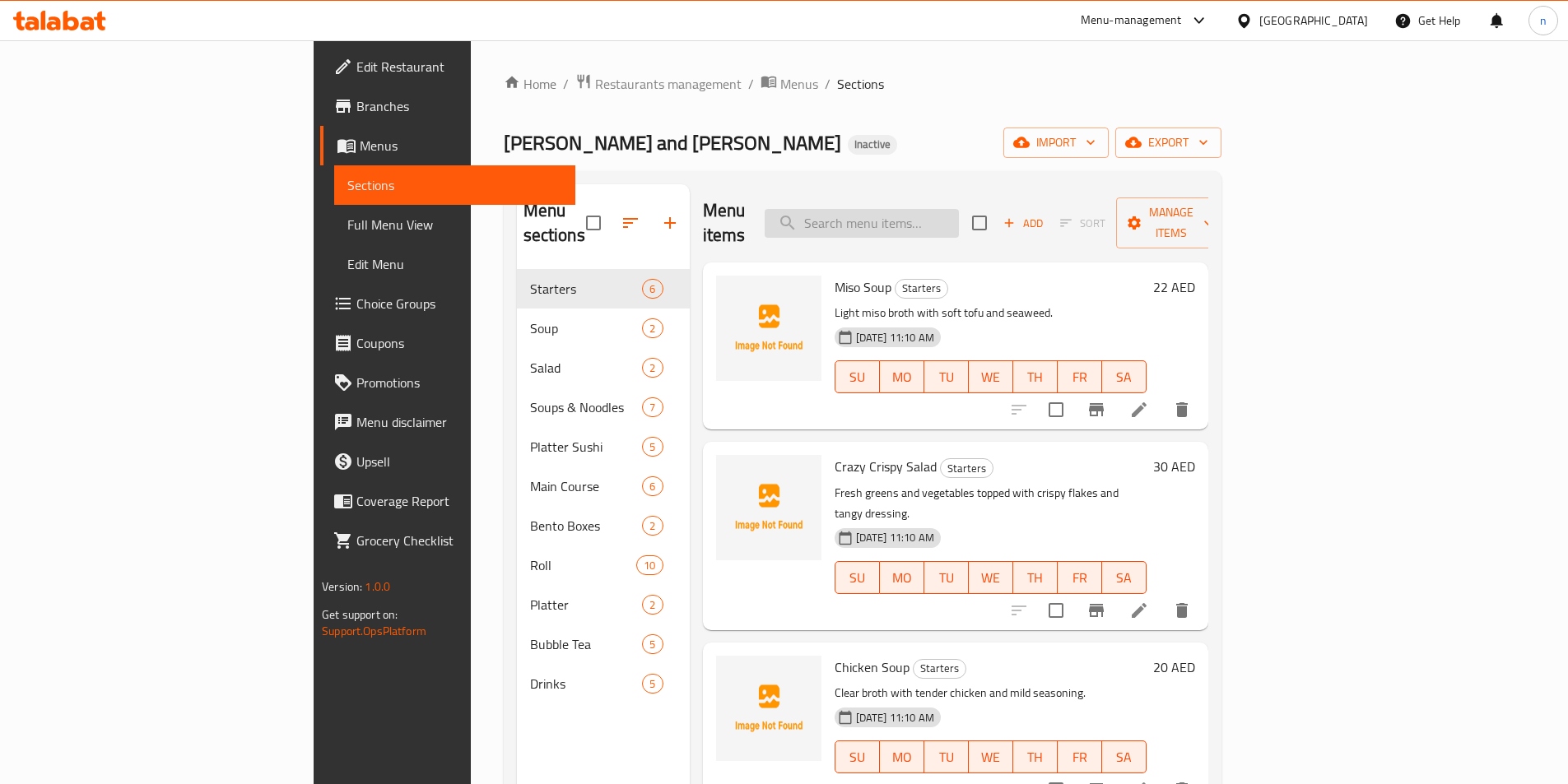
click at [927, 212] on input "search" at bounding box center [861, 223] width 194 height 29
